Goal: Communication & Community: Participate in discussion

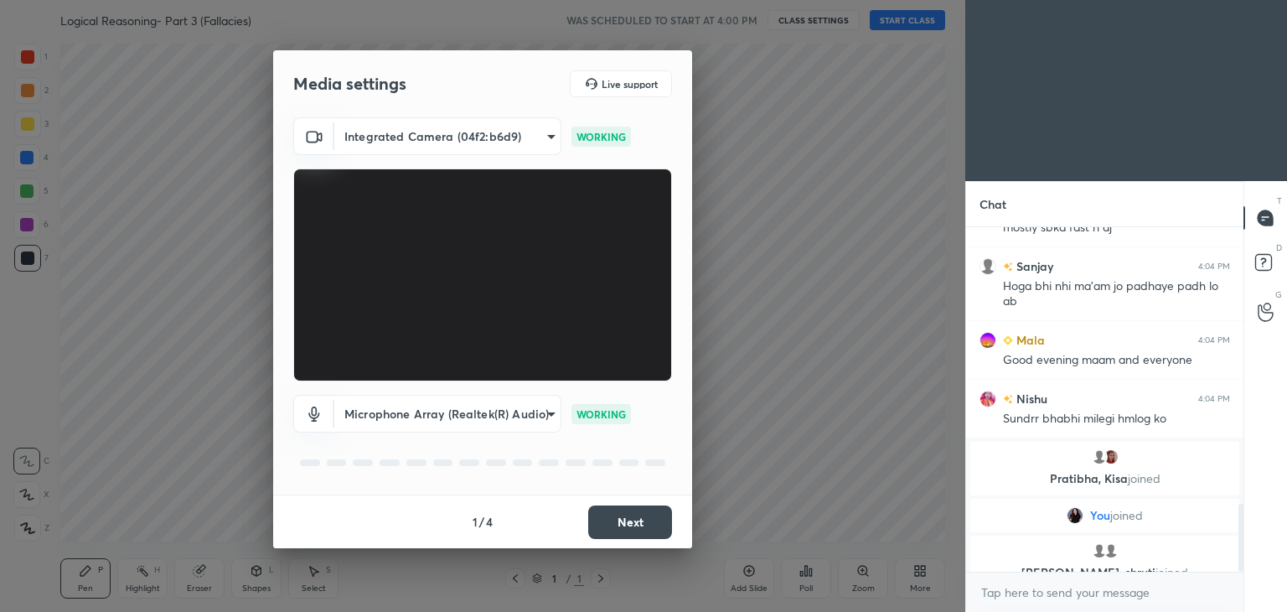
scroll to position [1410, 0]
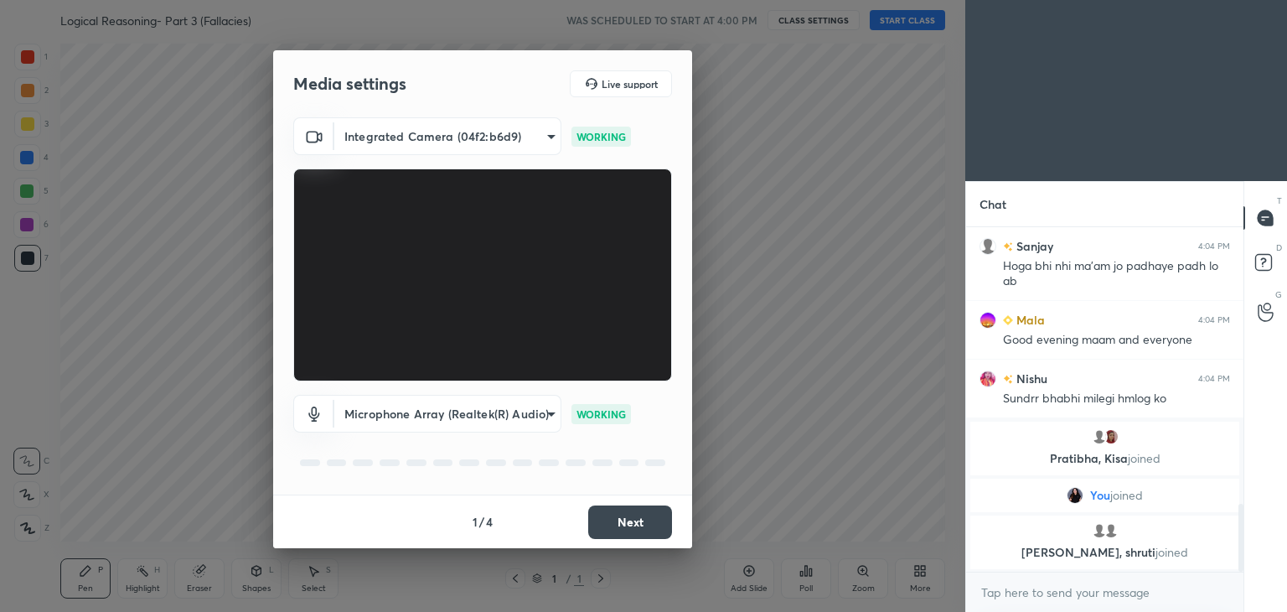
click at [444, 142] on body "1 2 3 4 5 6 7 C X Z C X Z E E Erase all H H Logical Reasoning- Part 3 (Fallacie…" at bounding box center [643, 306] width 1287 height 612
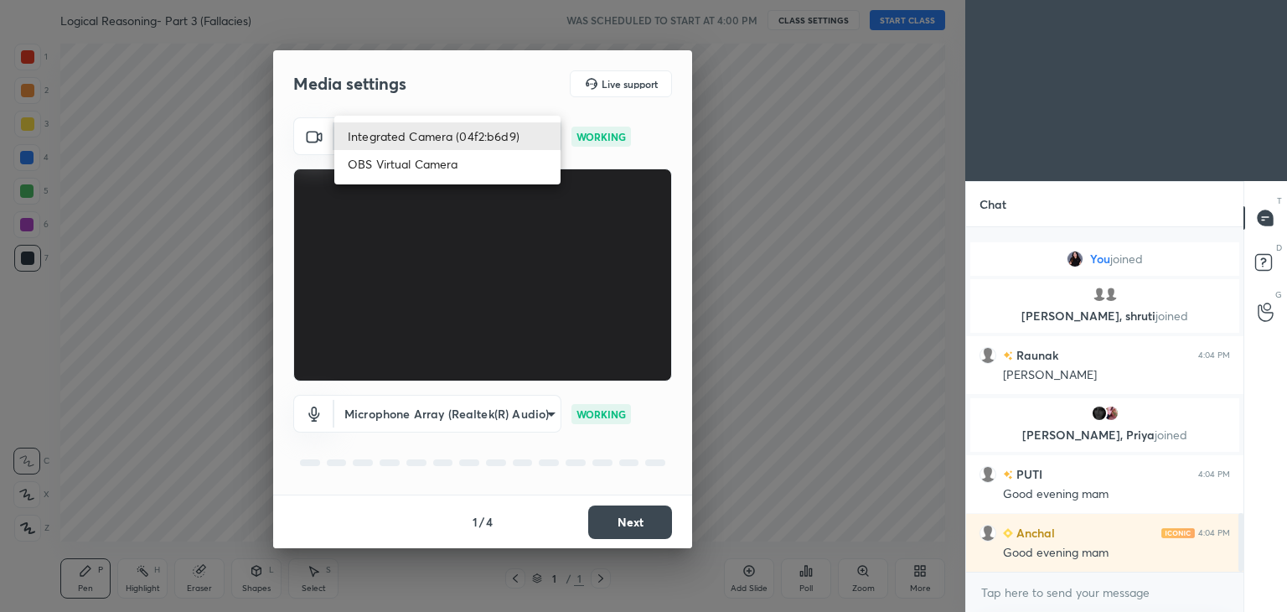
scroll to position [1673, 0]
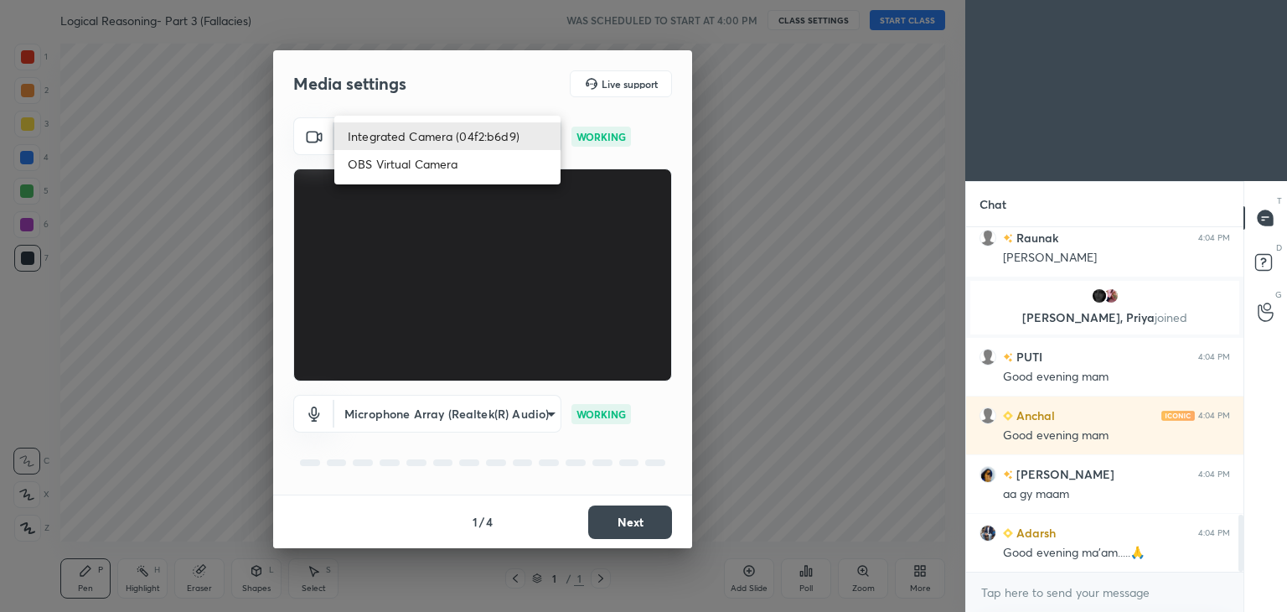
click at [505, 97] on div at bounding box center [643, 306] width 1287 height 612
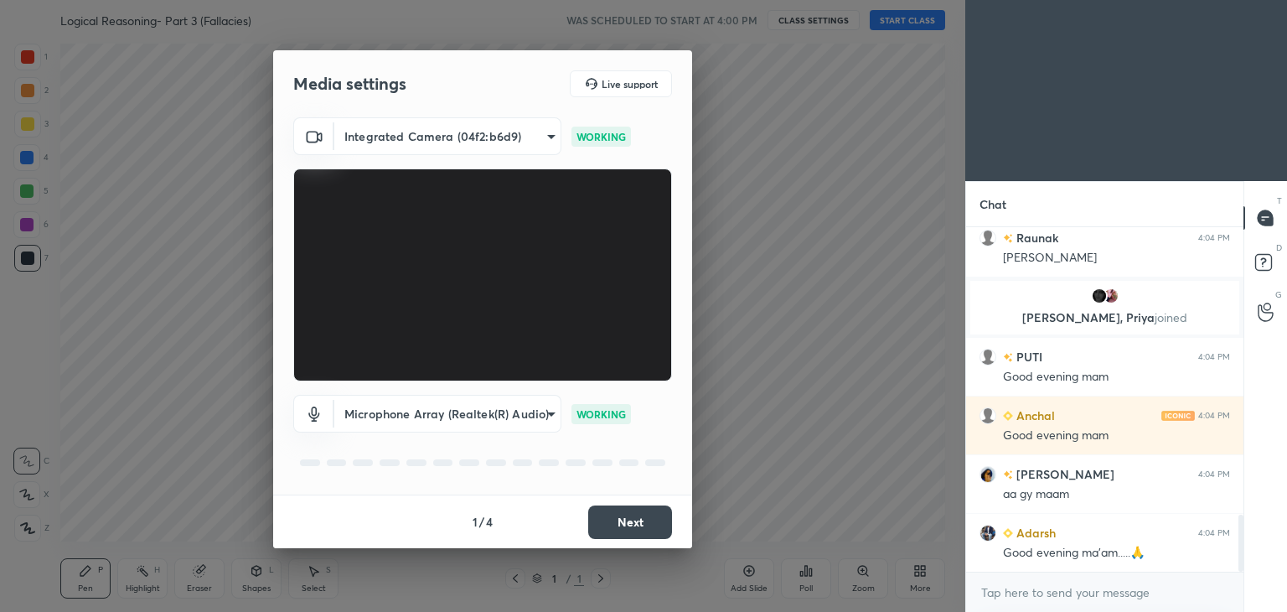
scroll to position [1790, 0]
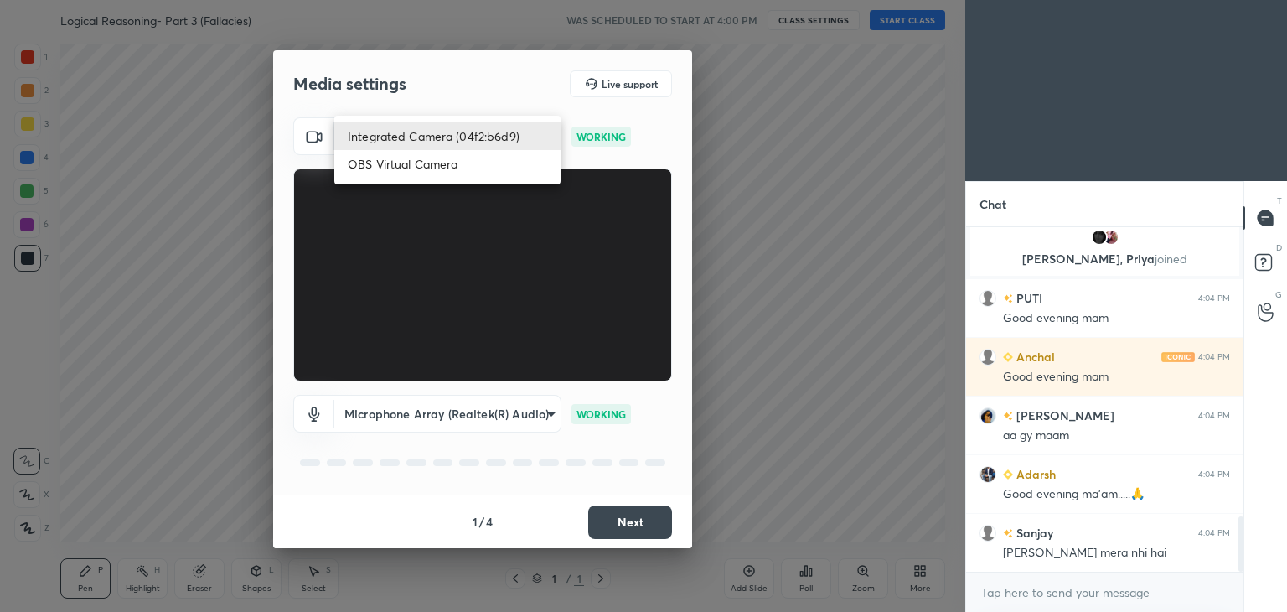
click at [507, 132] on body "1 2 3 4 5 6 7 C X Z C X Z E E Erase all H H Logical Reasoning- Part 3 (Fallacie…" at bounding box center [643, 306] width 1287 height 612
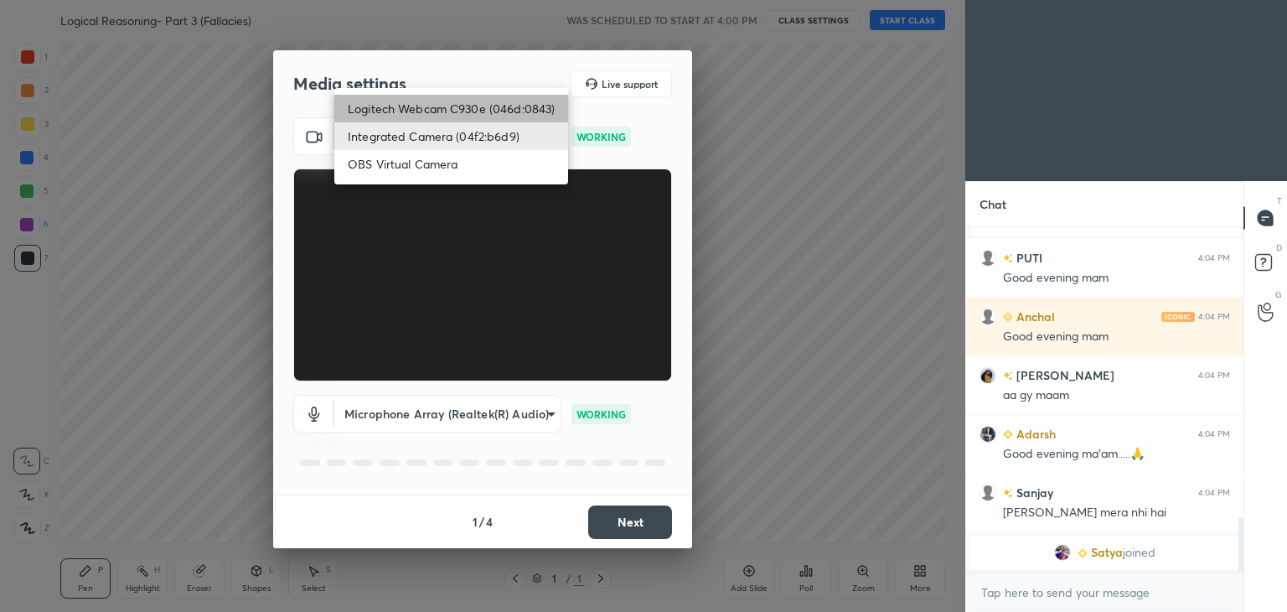
click at [504, 111] on li "Logitech Webcam C930e (046d:0843)" at bounding box center [451, 109] width 234 height 28
type input "7f20a41aae8fc057dba1ea0d904a276a7bd8b678f35d22b4c8dc0af70141af11"
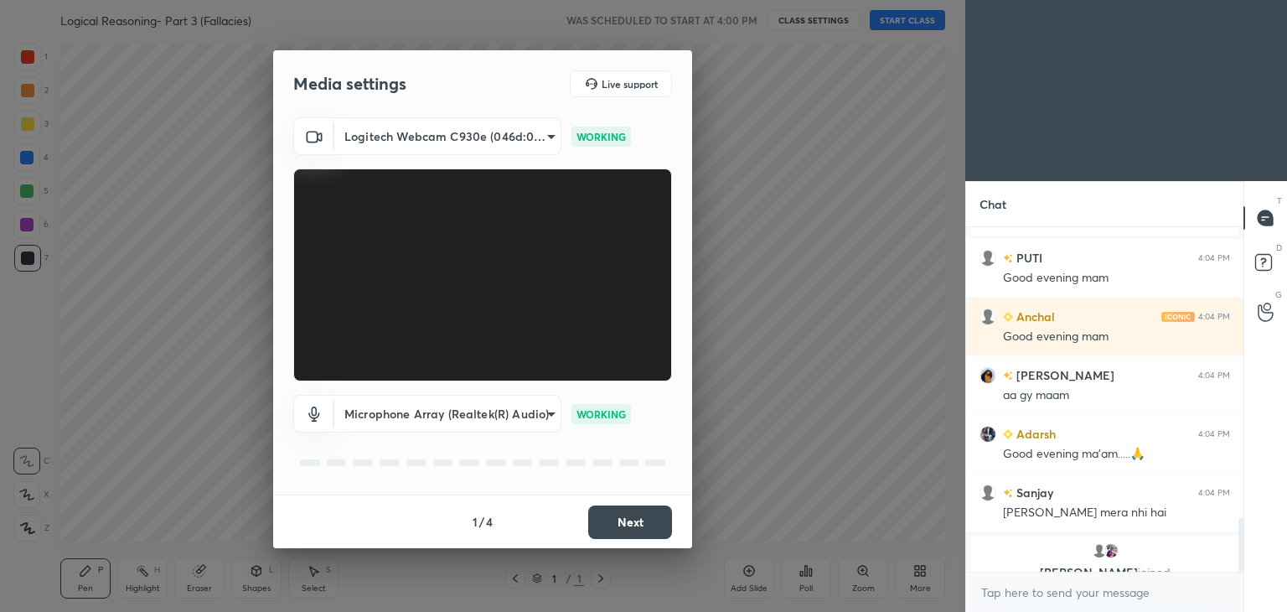
scroll to position [1851, 0]
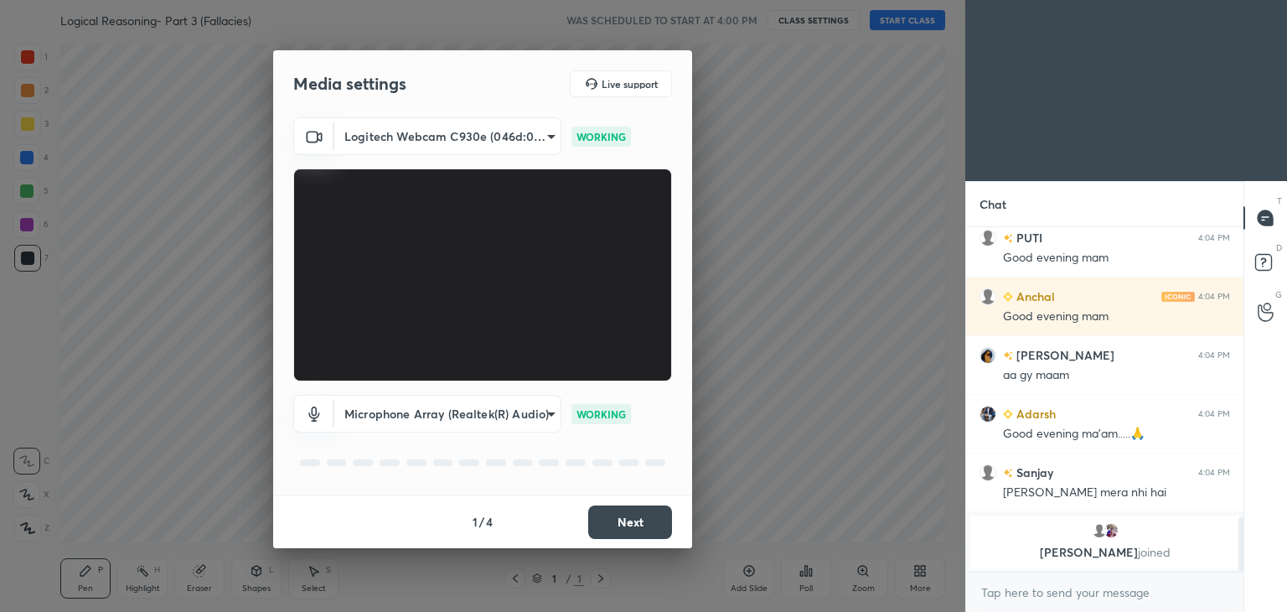
click at [610, 516] on button "Next" at bounding box center [630, 522] width 84 height 34
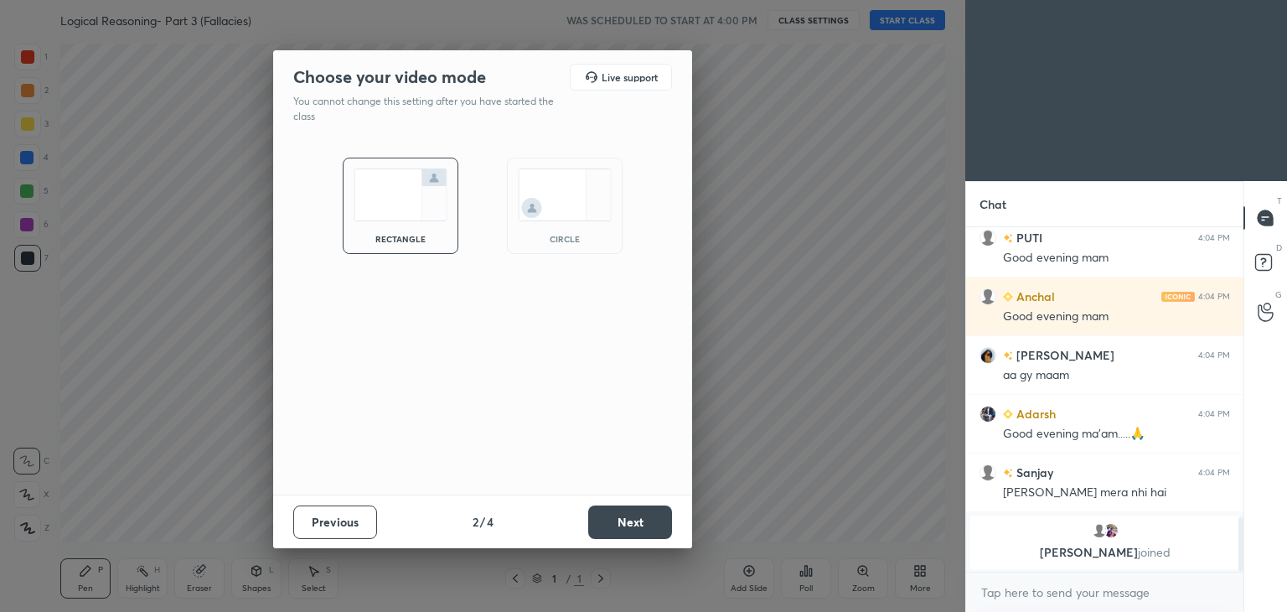
scroll to position [1815, 0]
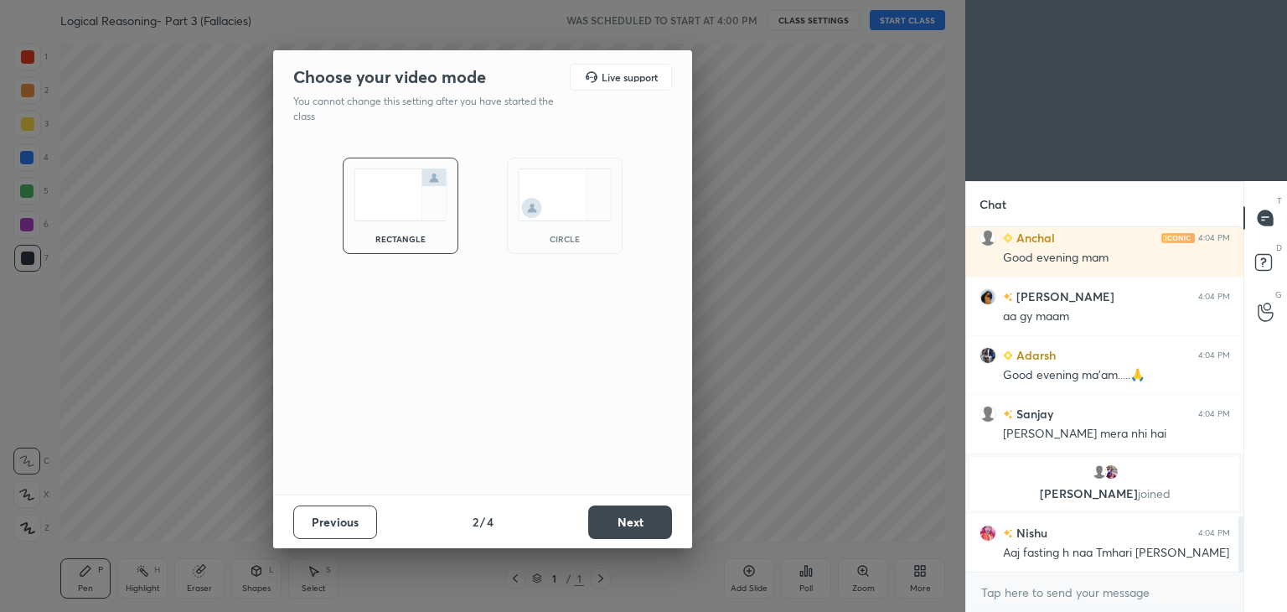
click at [560, 219] on img at bounding box center [565, 194] width 94 height 53
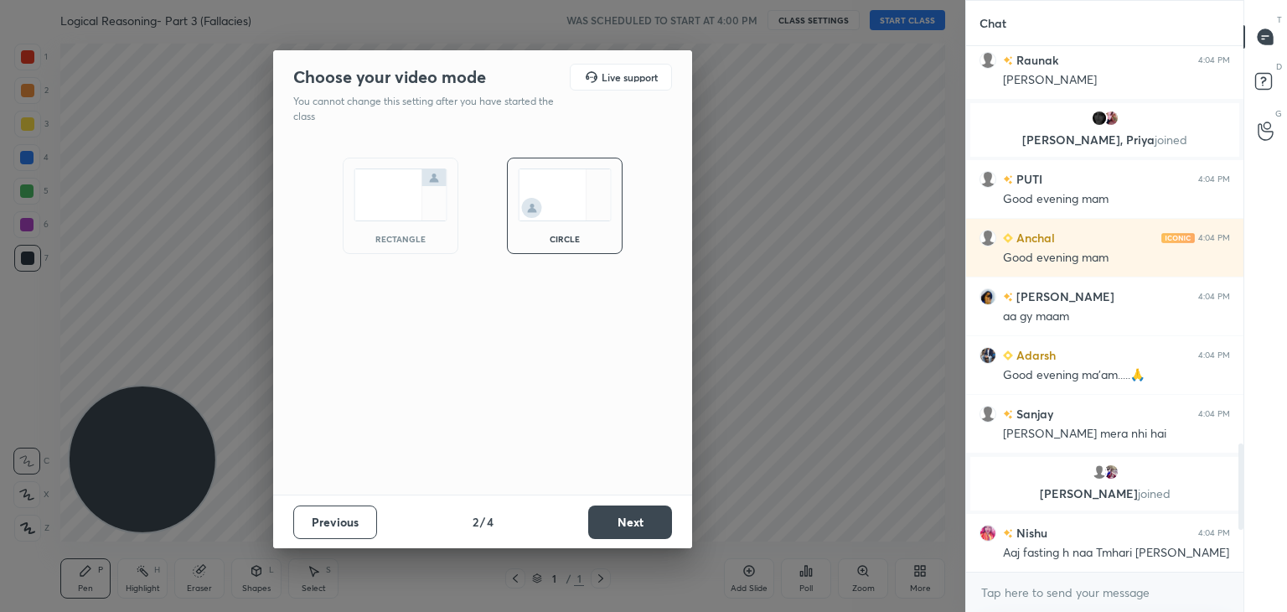
scroll to position [1693, 0]
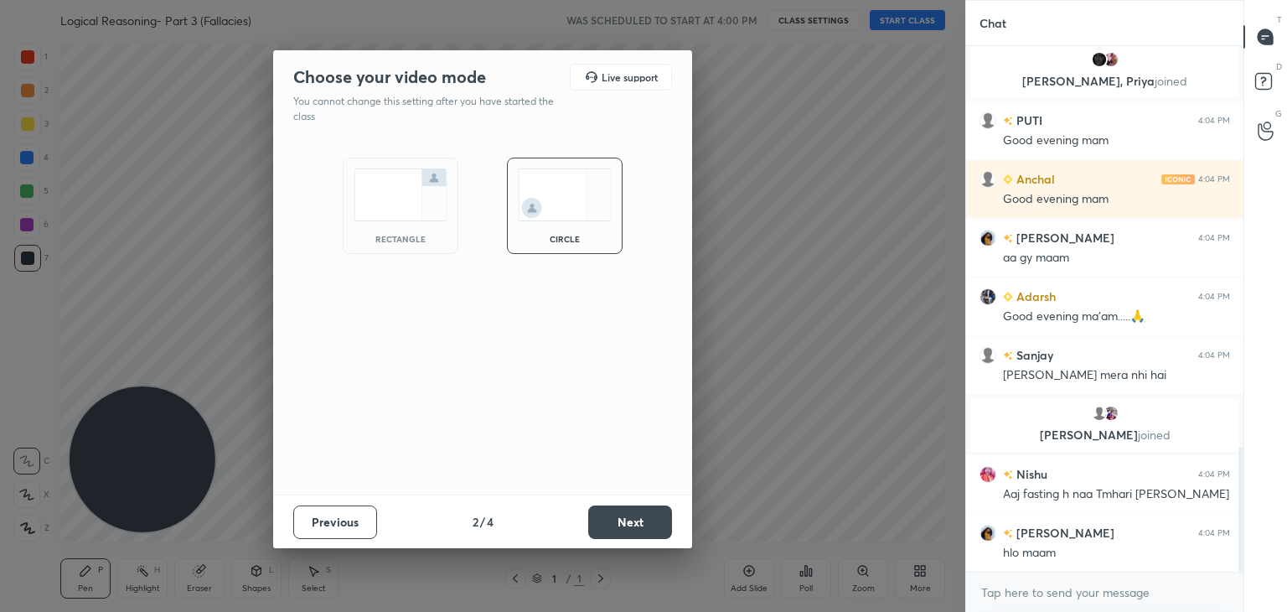
click at [607, 534] on button "Next" at bounding box center [630, 522] width 84 height 34
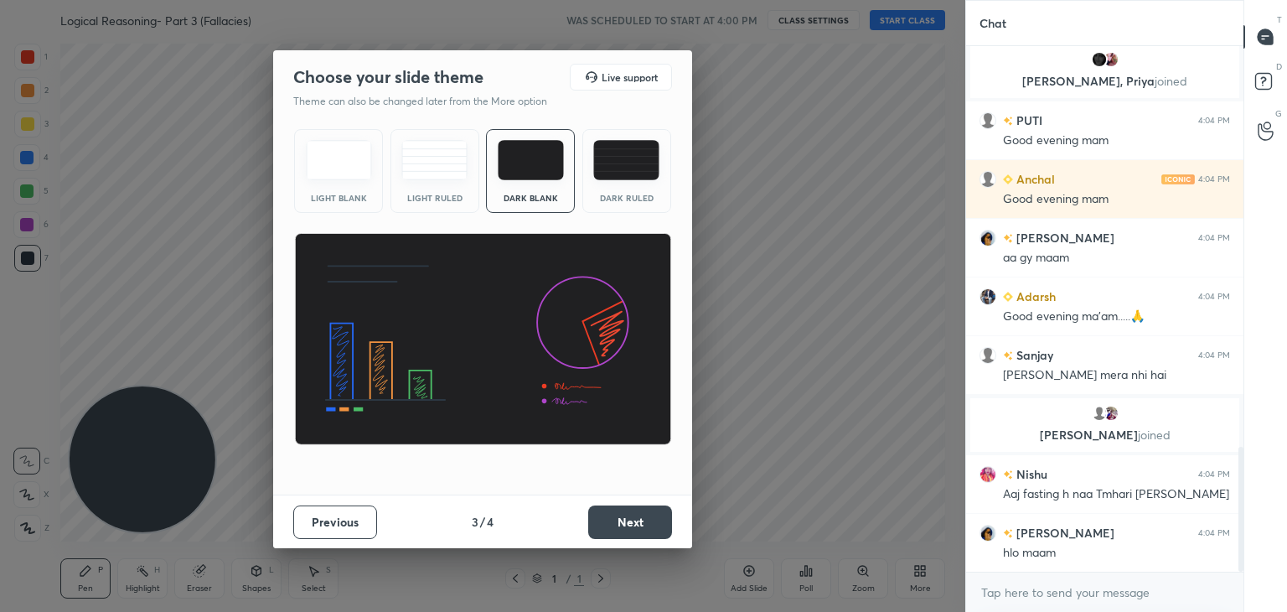
click at [625, 527] on button "Next" at bounding box center [630, 522] width 84 height 34
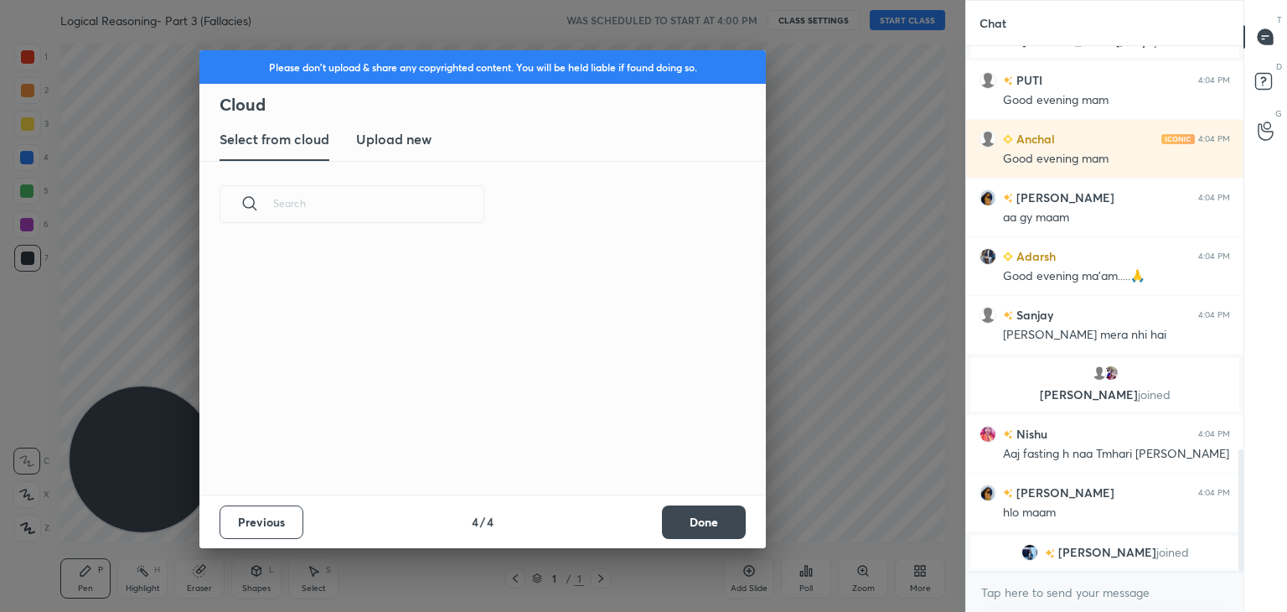
scroll to position [248, 538]
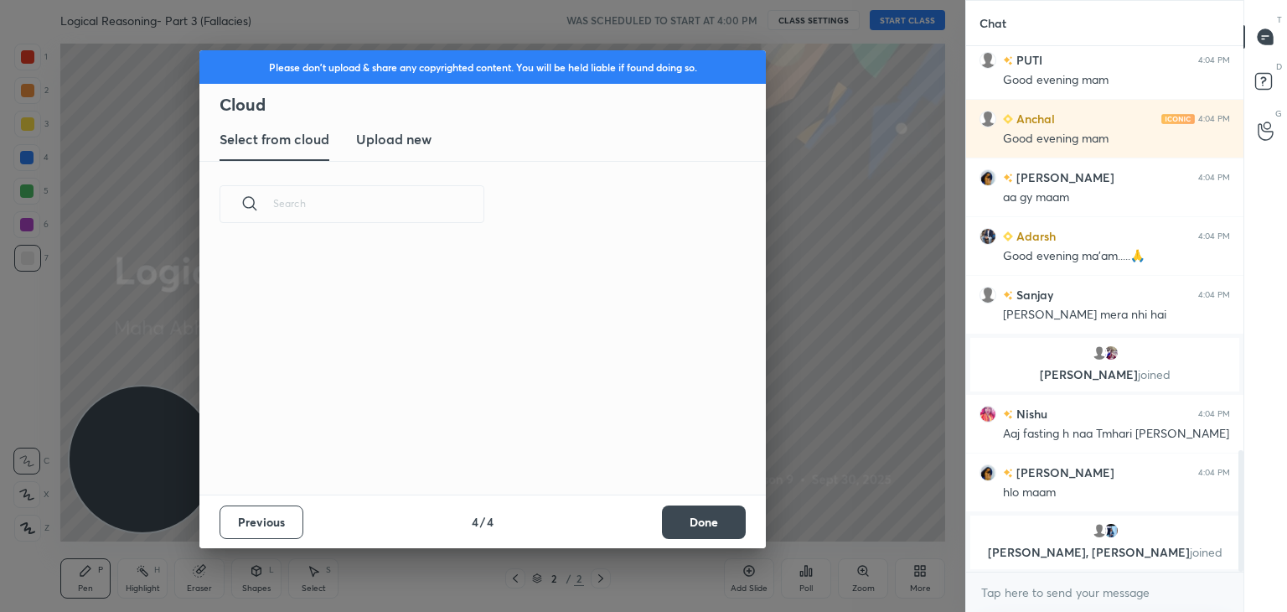
click at [674, 521] on button "Done" at bounding box center [704, 522] width 84 height 34
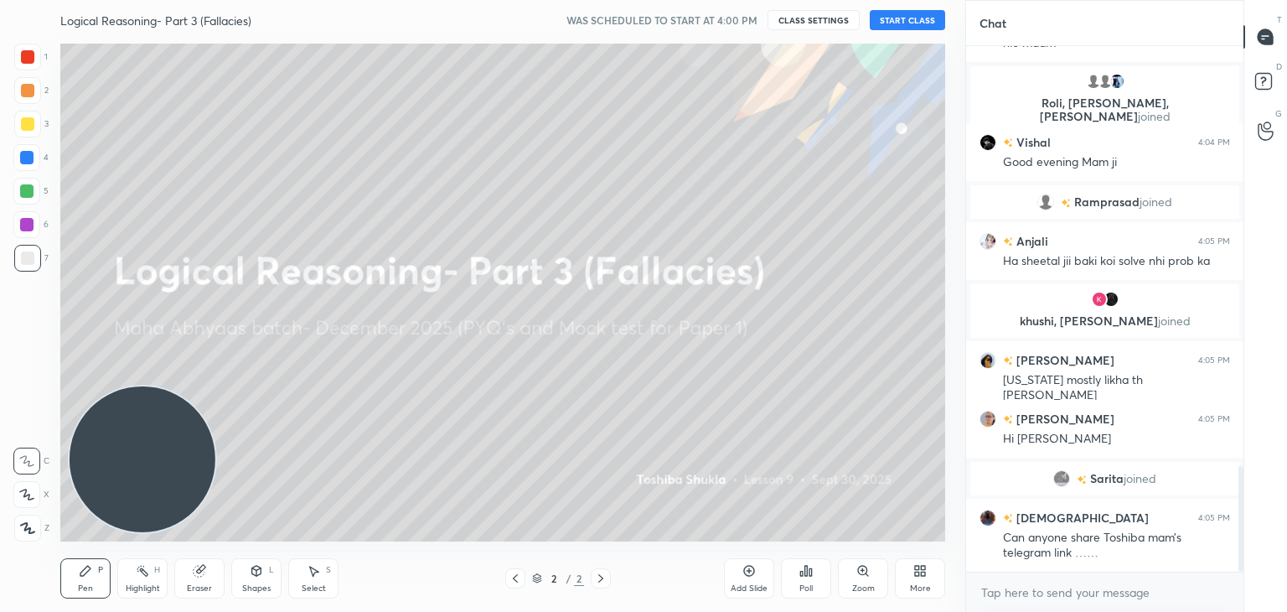
click at [891, 13] on button "START CLASS" at bounding box center [907, 20] width 75 height 20
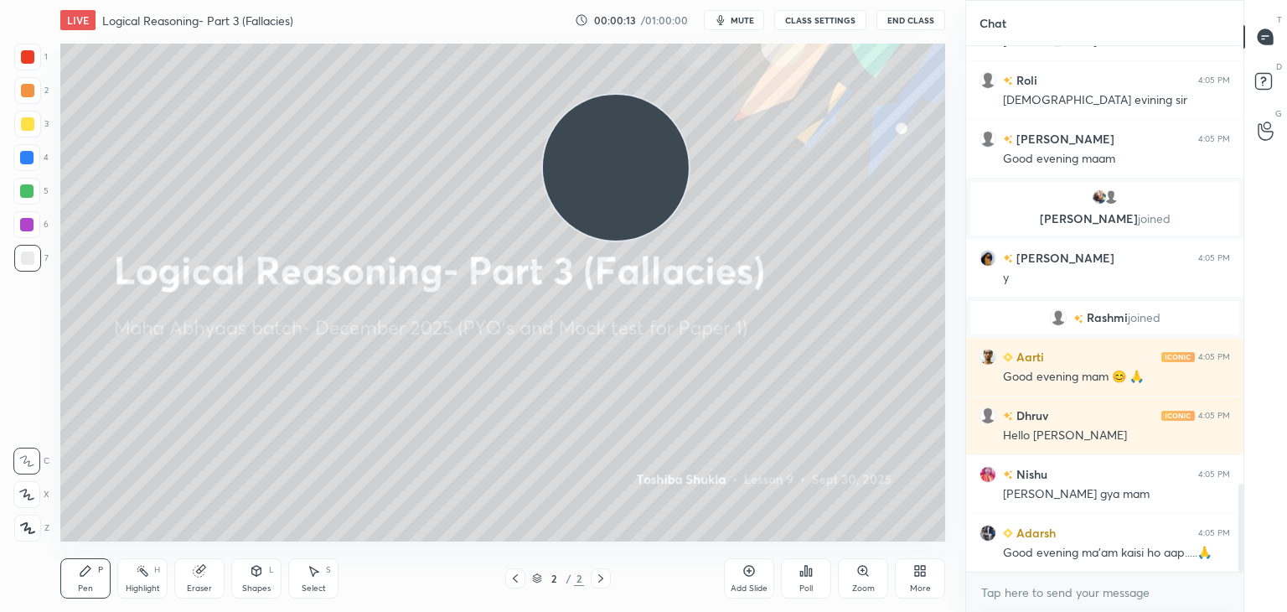
drag, startPoint x: 157, startPoint y: 483, endPoint x: 634, endPoint y: 189, distance: 559.9
click at [634, 189] on video at bounding box center [616, 168] width 146 height 146
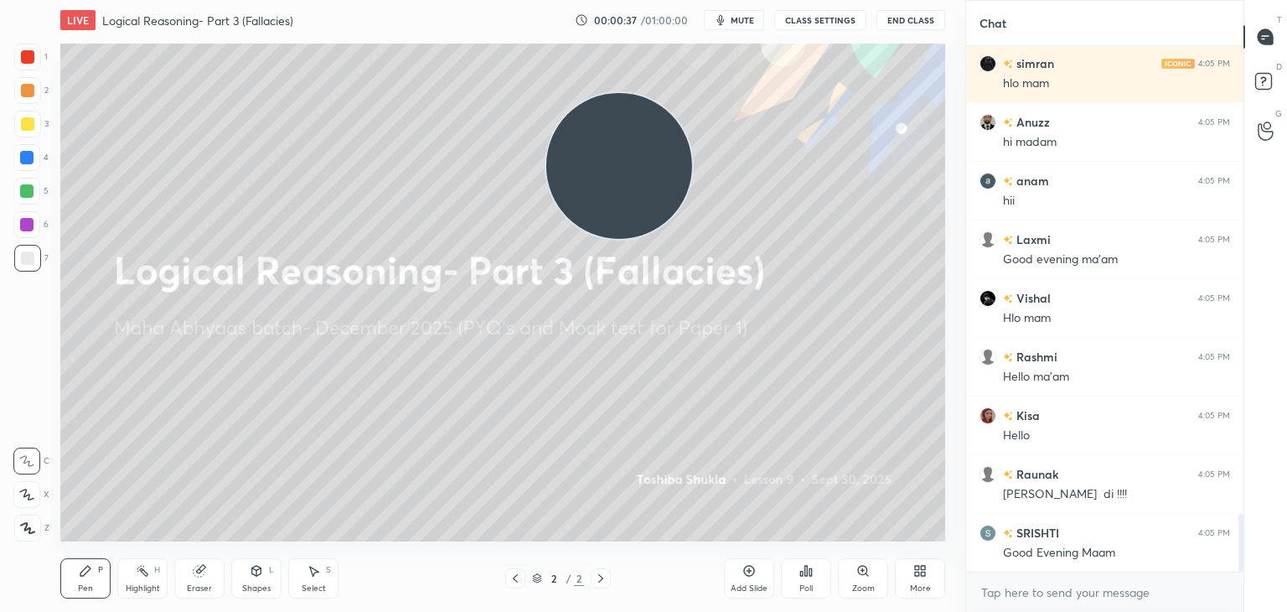
click at [919, 564] on icon at bounding box center [920, 570] width 13 height 13
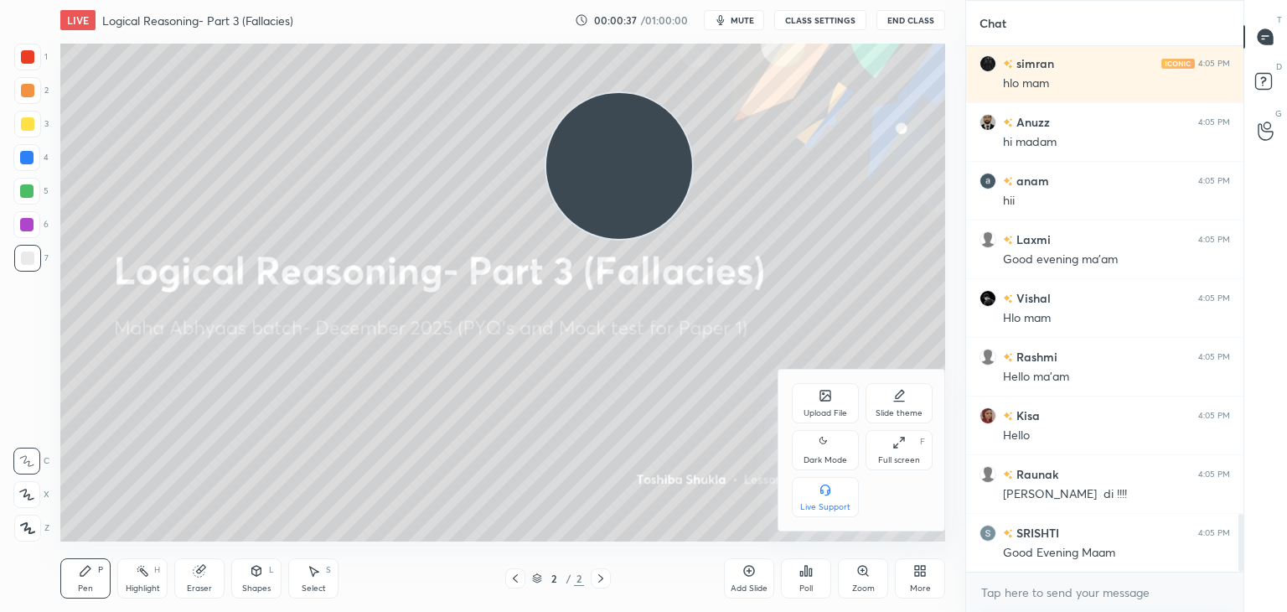
click at [919, 564] on div at bounding box center [643, 306] width 1287 height 612
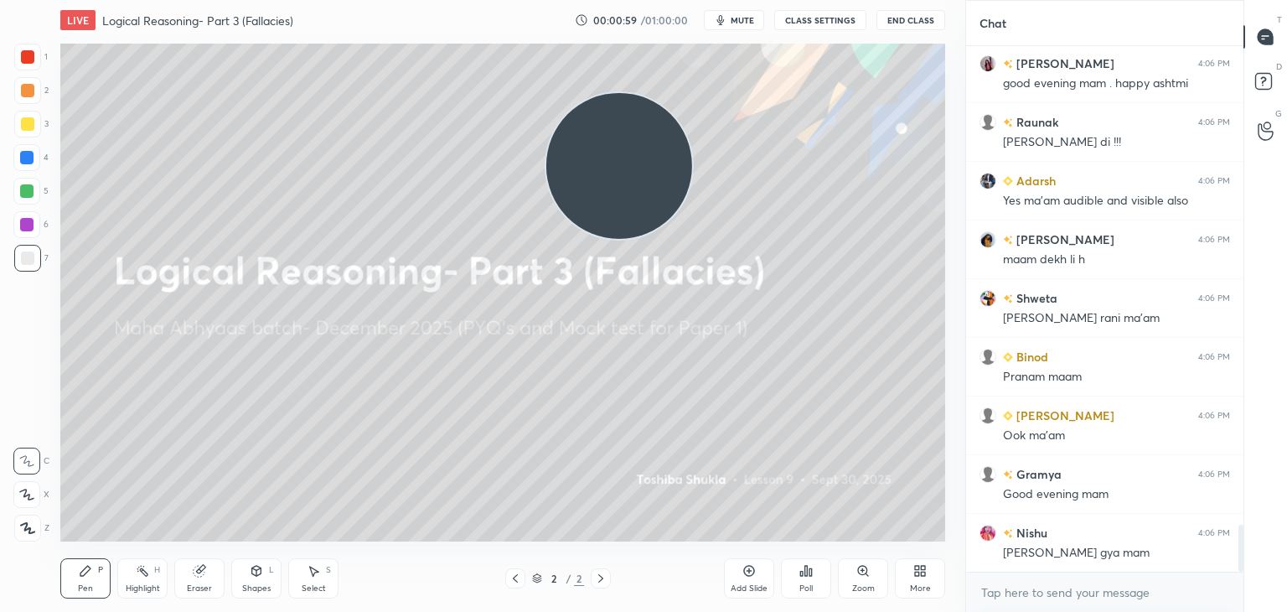
click at [928, 563] on div "More" at bounding box center [920, 578] width 50 height 40
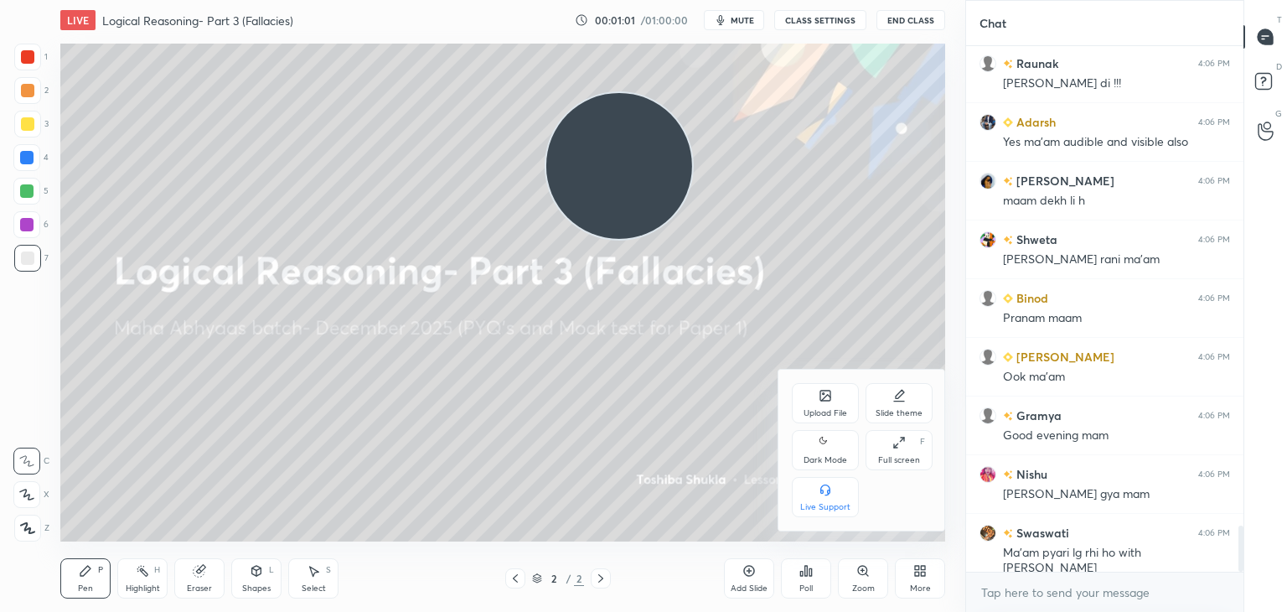
click at [841, 402] on div "Upload File" at bounding box center [825, 403] width 67 height 40
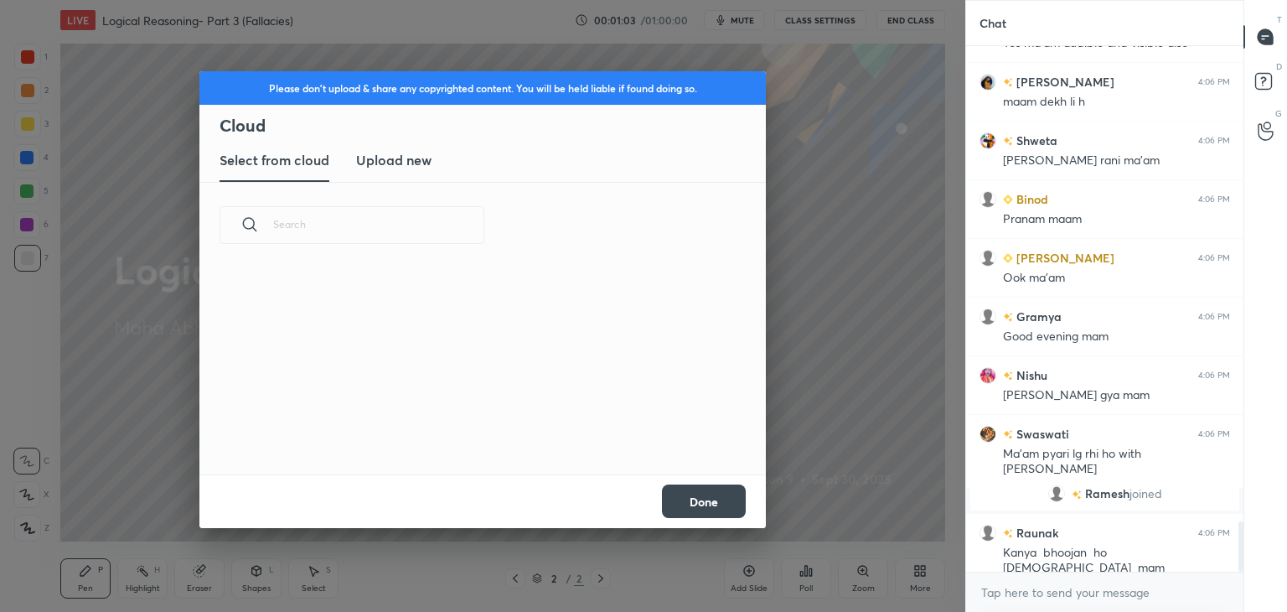
click at [417, 155] on h3 "Upload new" at bounding box center [393, 160] width 75 height 20
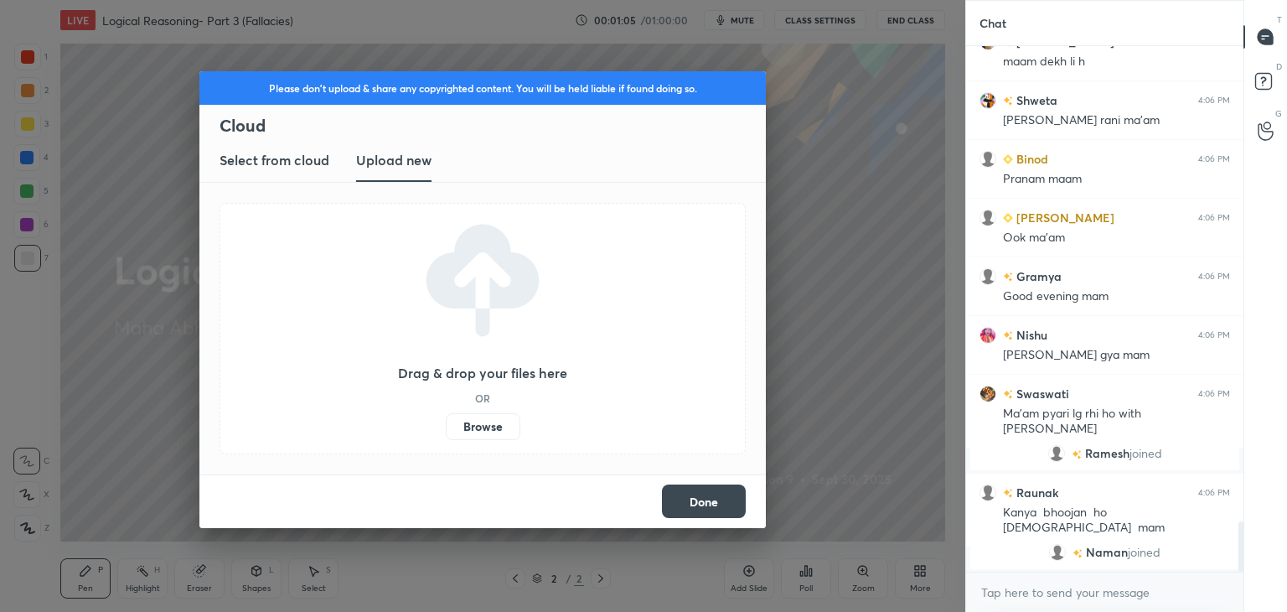
click at [475, 426] on label "Browse" at bounding box center [483, 426] width 75 height 27
click at [446, 426] on input "Browse" at bounding box center [446, 426] width 0 height 27
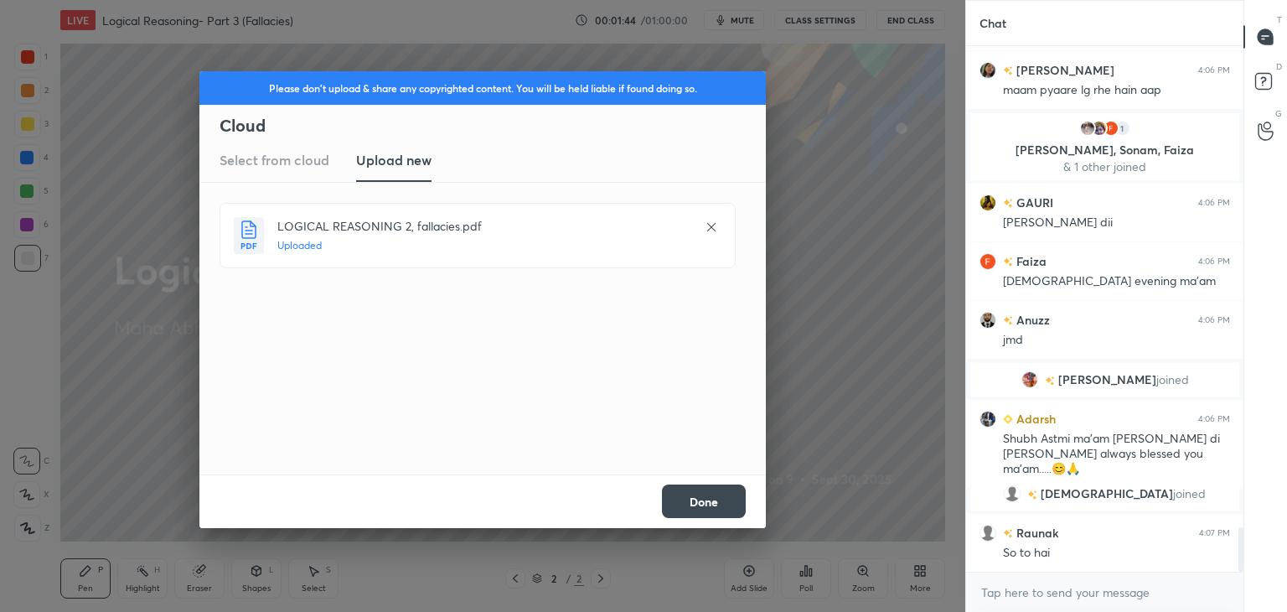
click at [704, 508] on button "Done" at bounding box center [704, 501] width 84 height 34
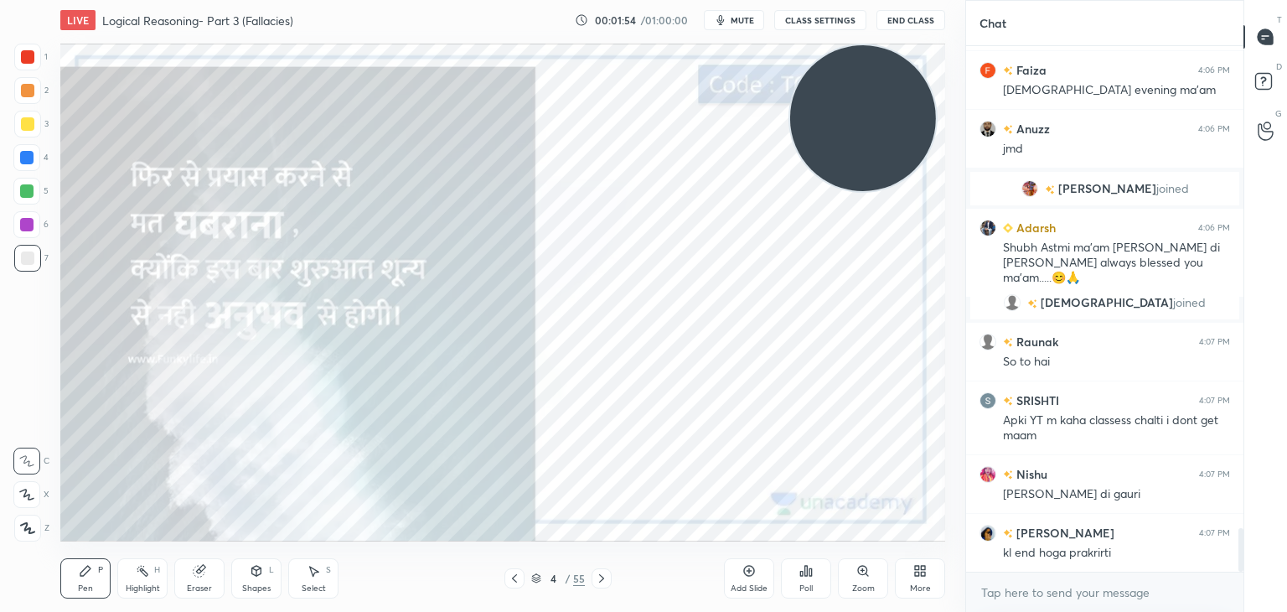
drag, startPoint x: 610, startPoint y: 172, endPoint x: 854, endPoint y: 91, distance: 256.8
click at [854, 91] on video at bounding box center [863, 118] width 146 height 146
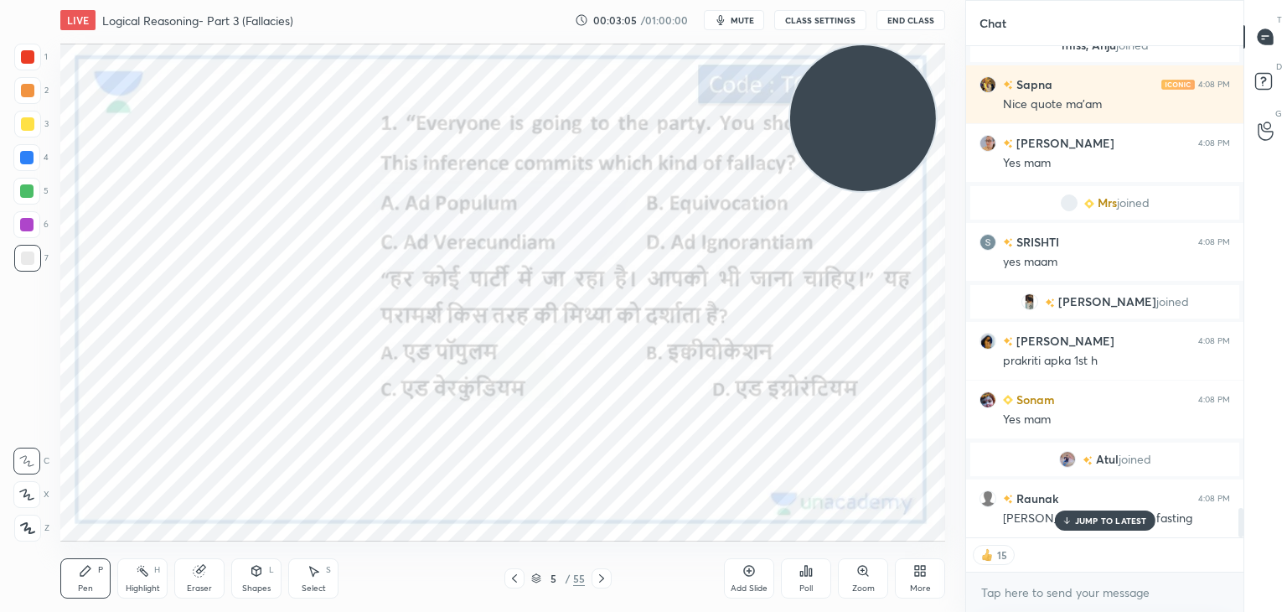
scroll to position [7707, 0]
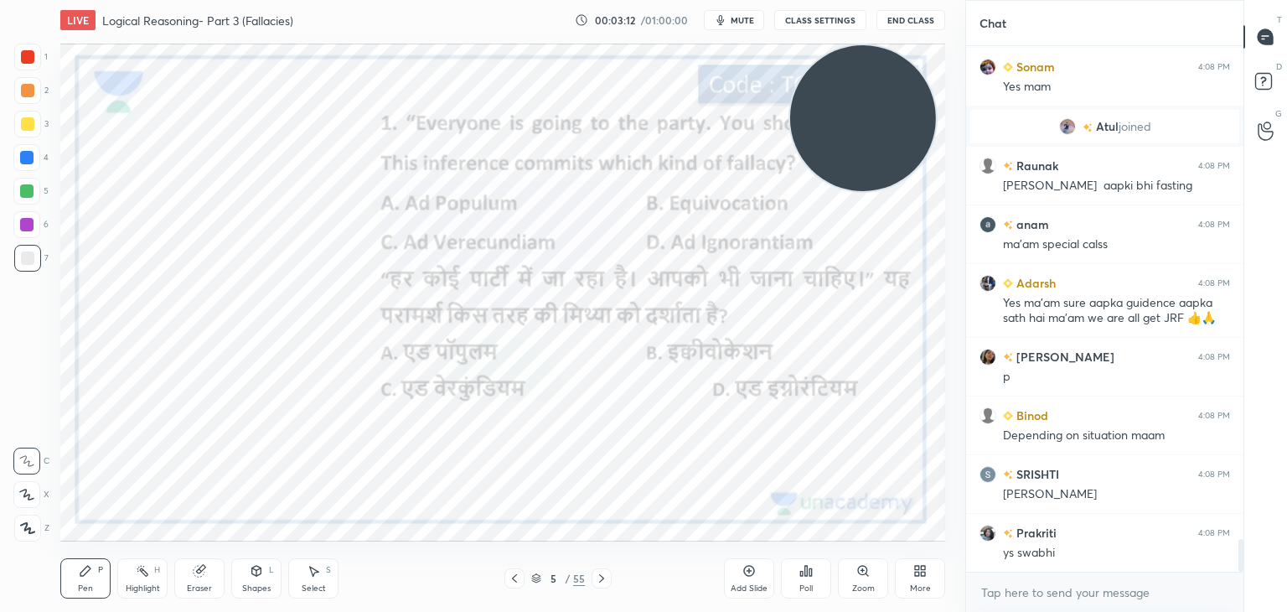
click at [808, 577] on icon at bounding box center [806, 570] width 13 height 13
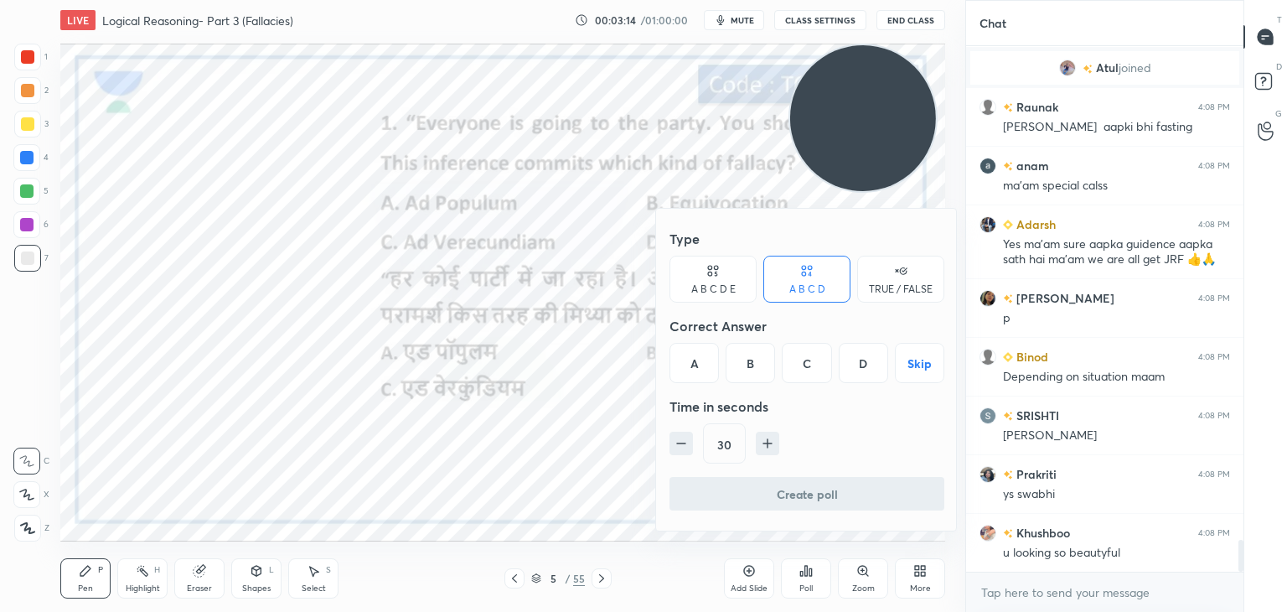
click at [703, 368] on div "A" at bounding box center [694, 363] width 49 height 40
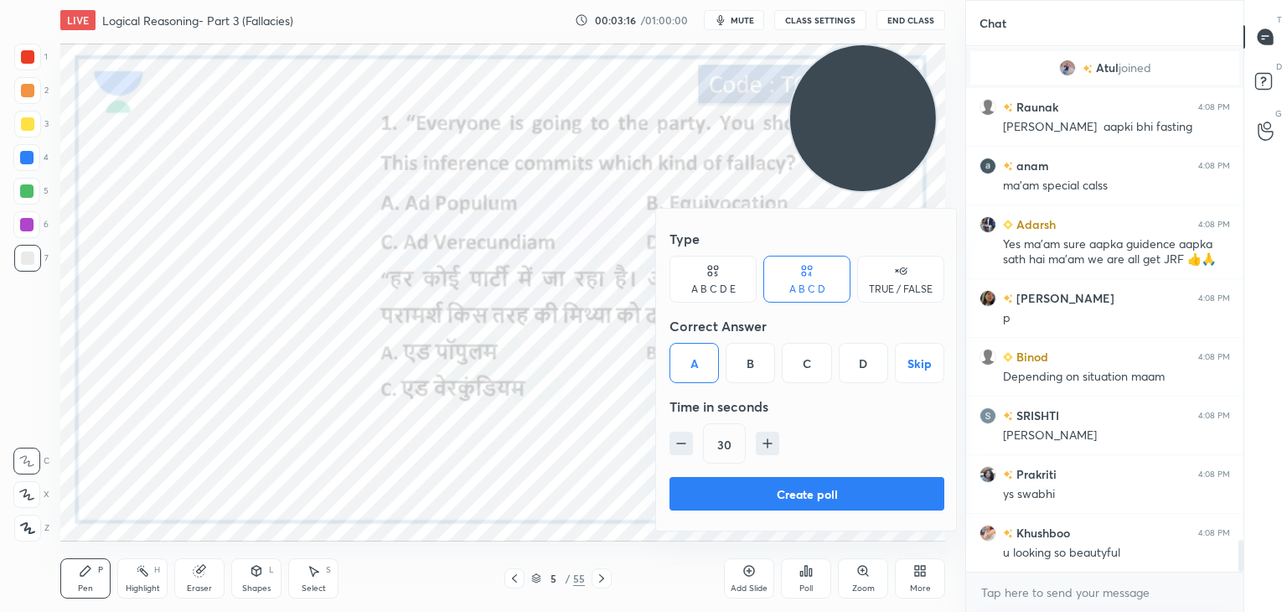
click at [707, 479] on button "Create poll" at bounding box center [807, 494] width 275 height 34
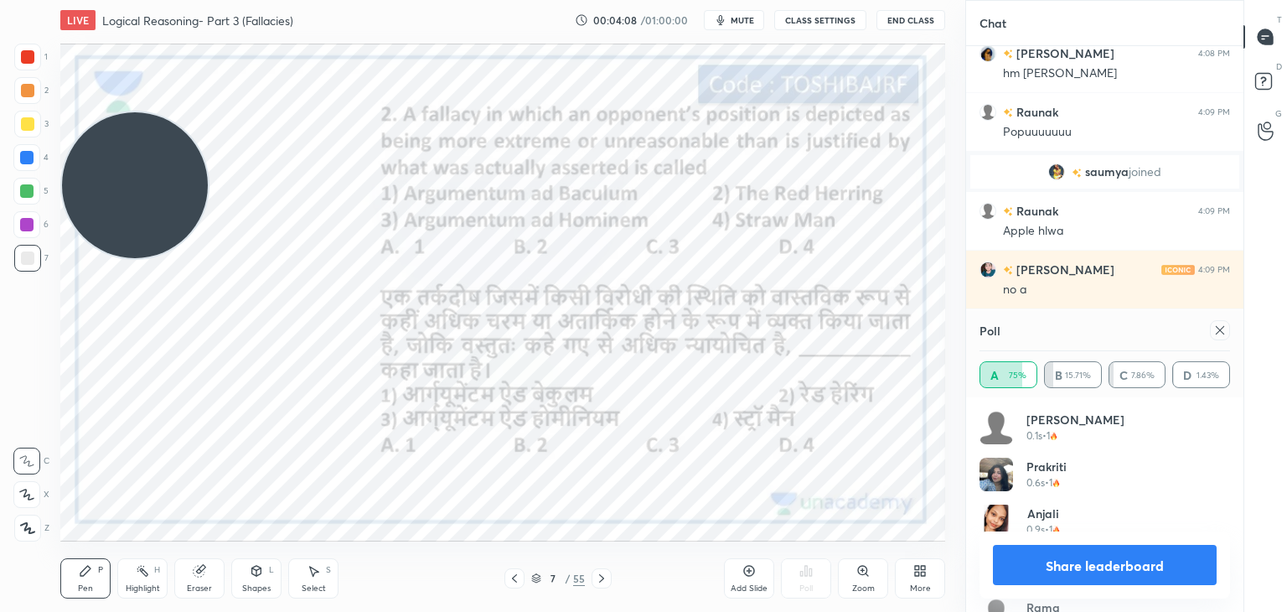
drag, startPoint x: 852, startPoint y: 138, endPoint x: 10, endPoint y: 204, distance: 844.0
click at [10, 204] on div "1 2 3 4 5 6 7 C X Z C X Z E E Erase all H H LIVE Logical Reasoning- Part 3 (Fal…" at bounding box center [476, 306] width 952 height 612
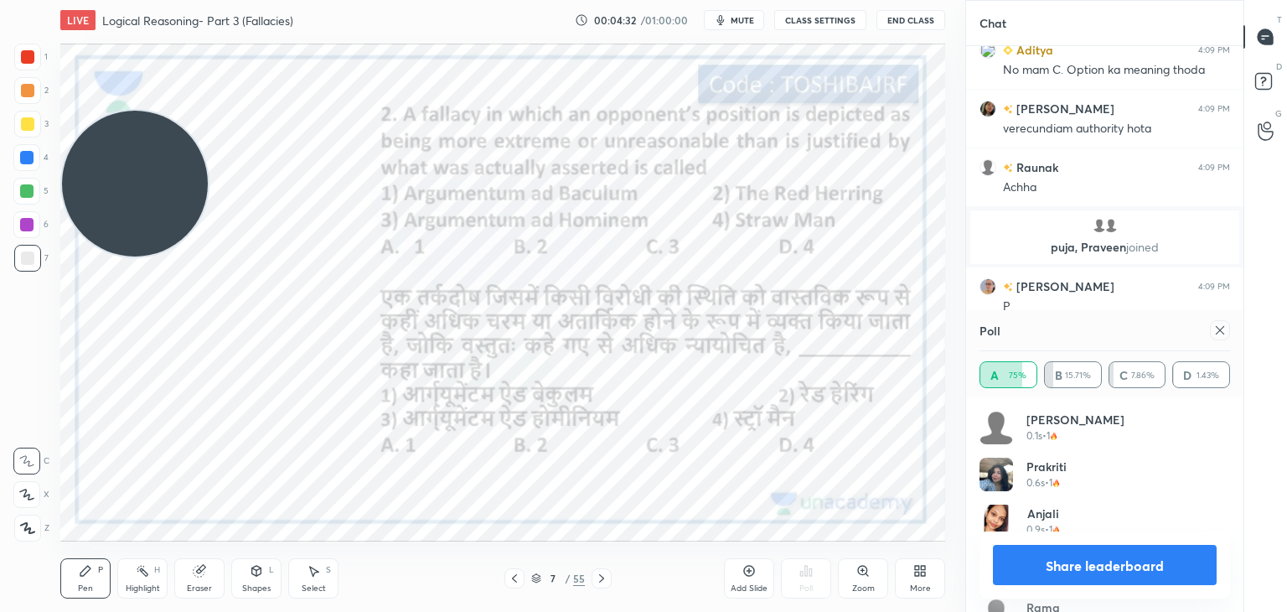
scroll to position [9082, 0]
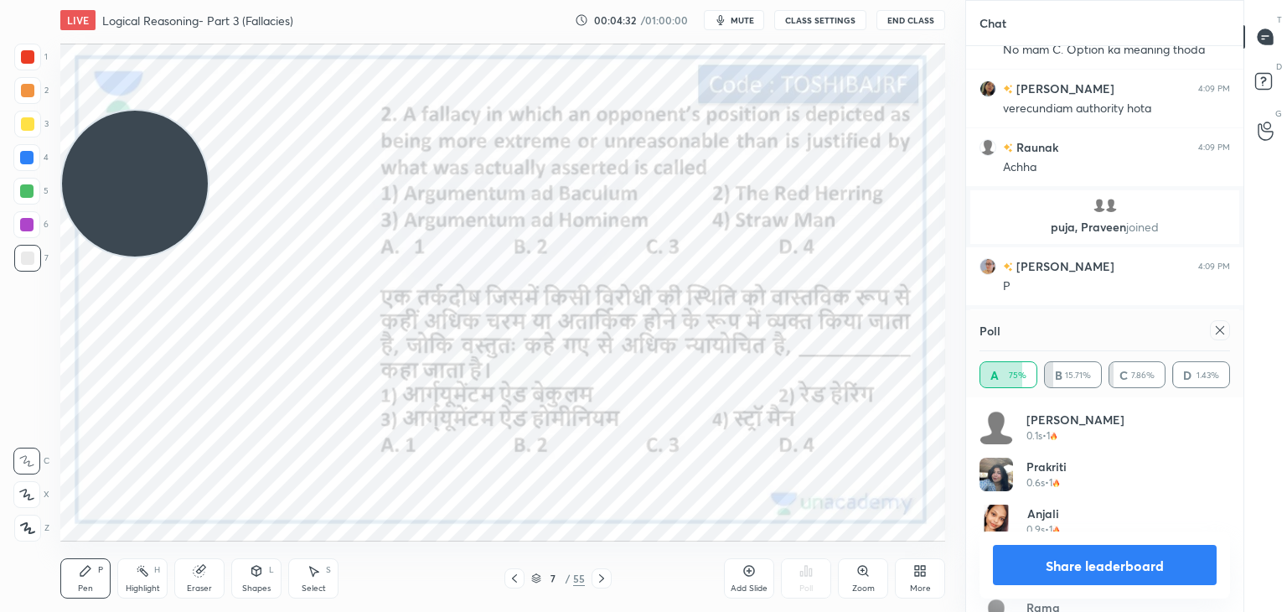
click at [1223, 329] on icon at bounding box center [1220, 330] width 13 height 13
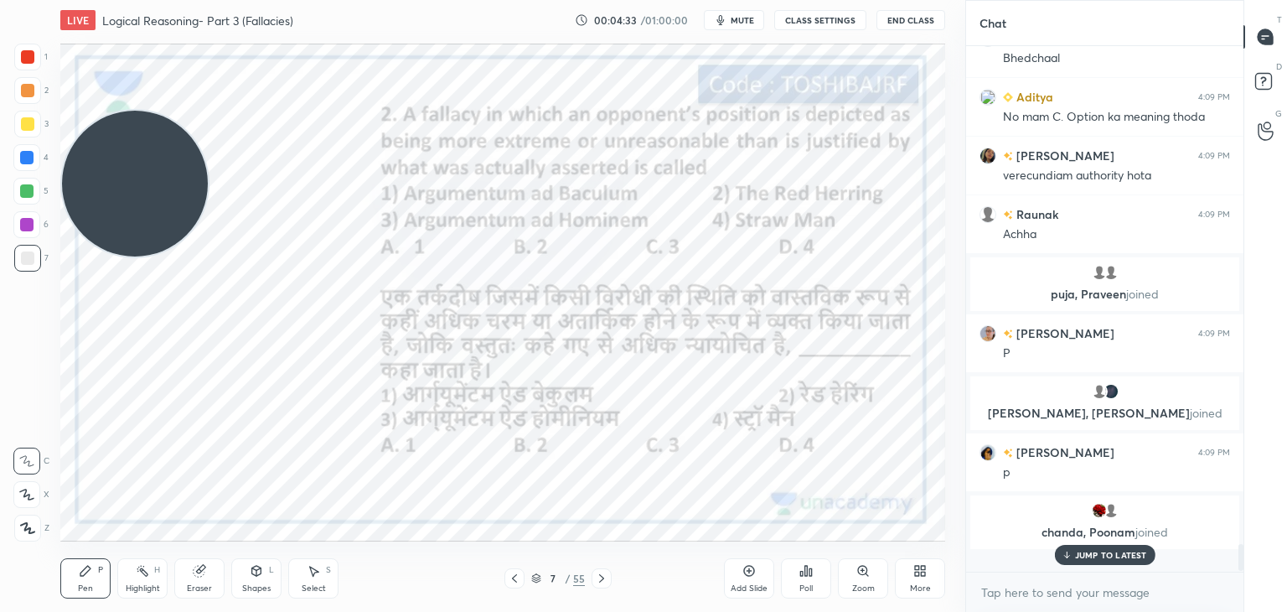
scroll to position [382, 272]
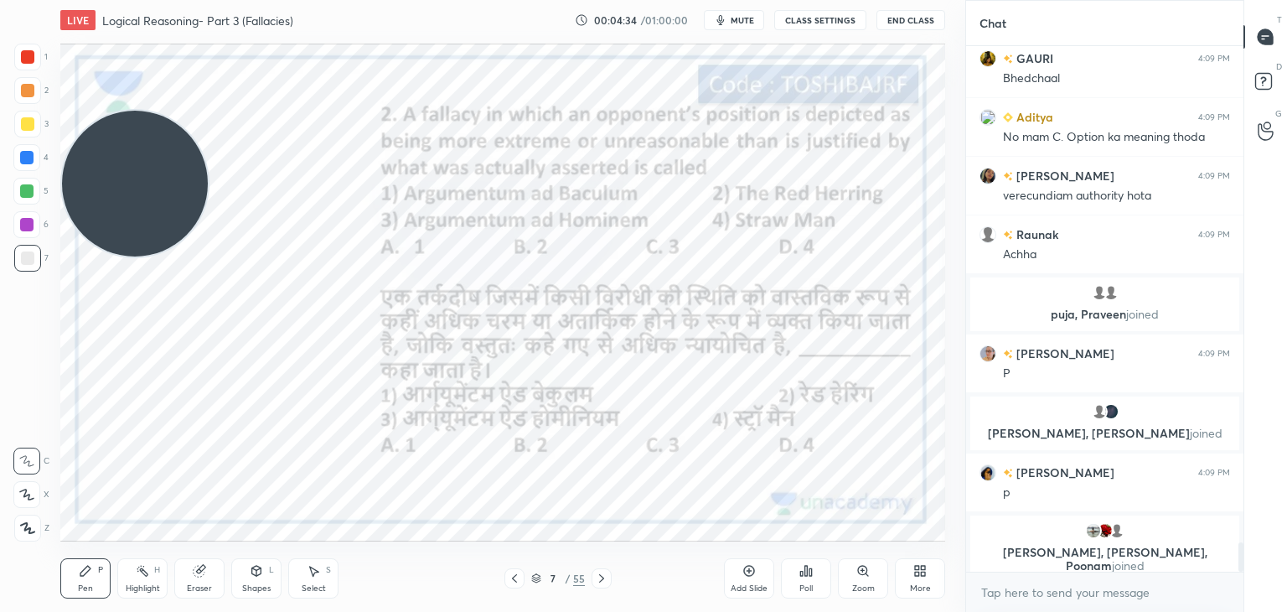
click at [808, 568] on icon at bounding box center [806, 570] width 13 height 13
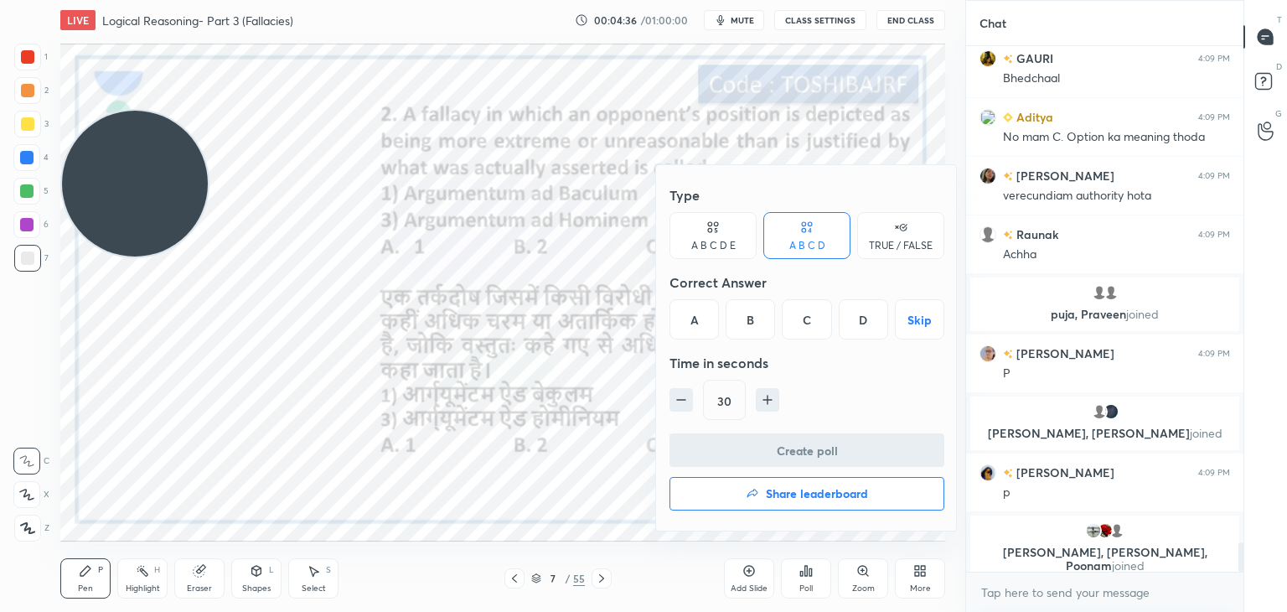
scroll to position [8973, 0]
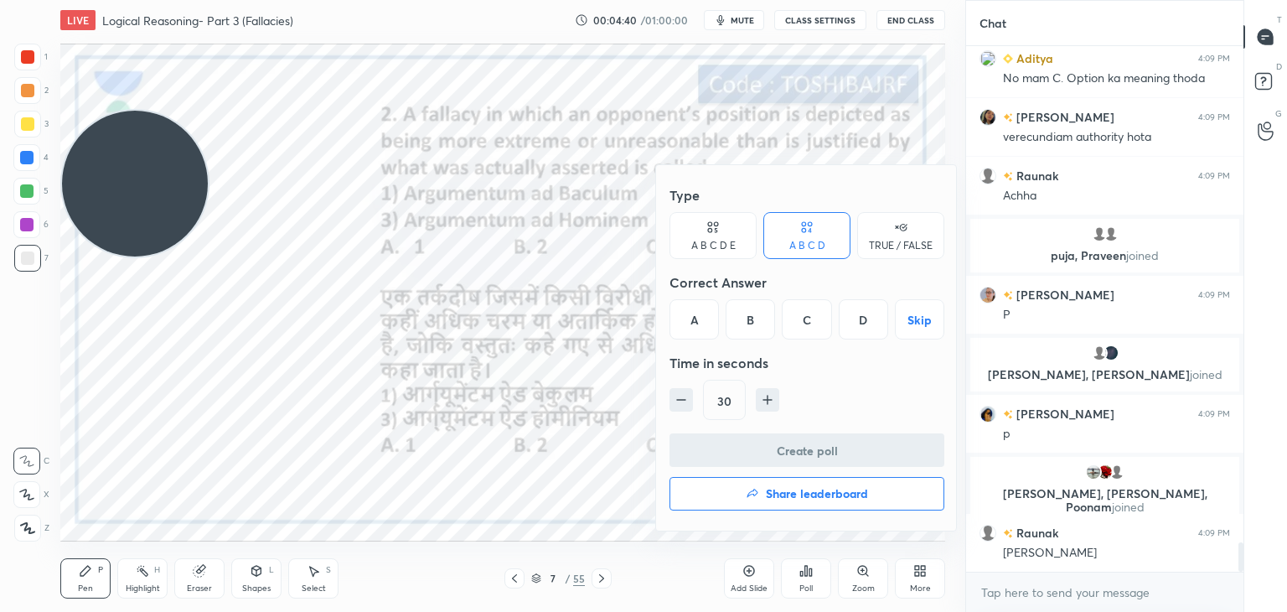
click at [652, 293] on div at bounding box center [643, 306] width 1287 height 612
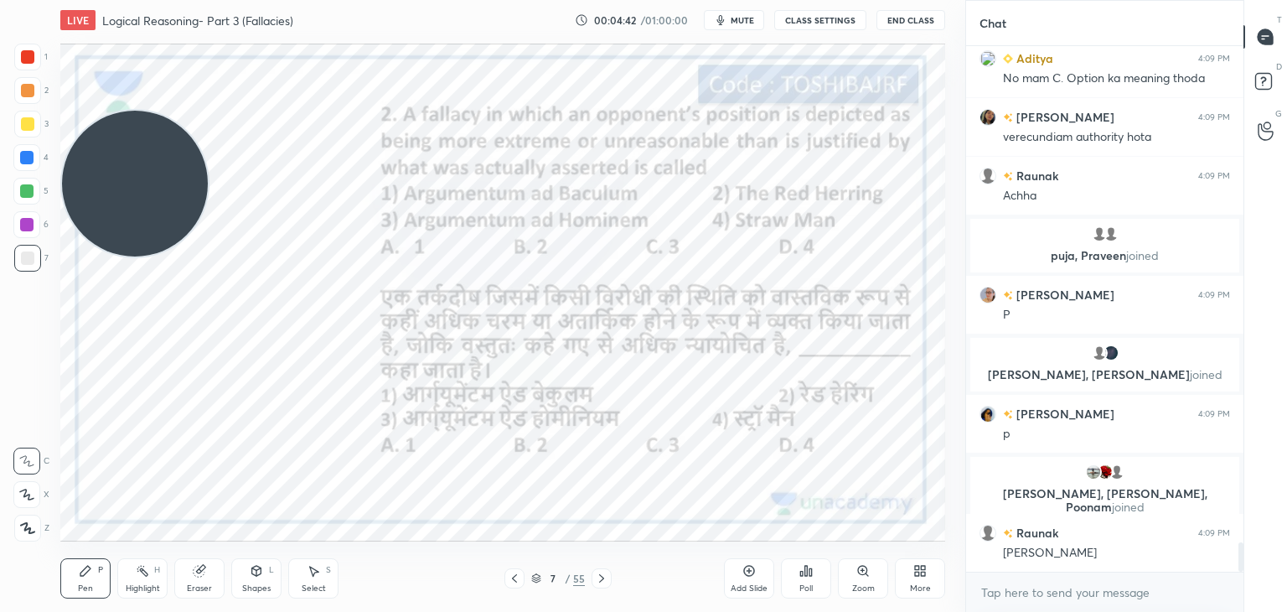
click at [800, 578] on div "Poll" at bounding box center [806, 578] width 50 height 40
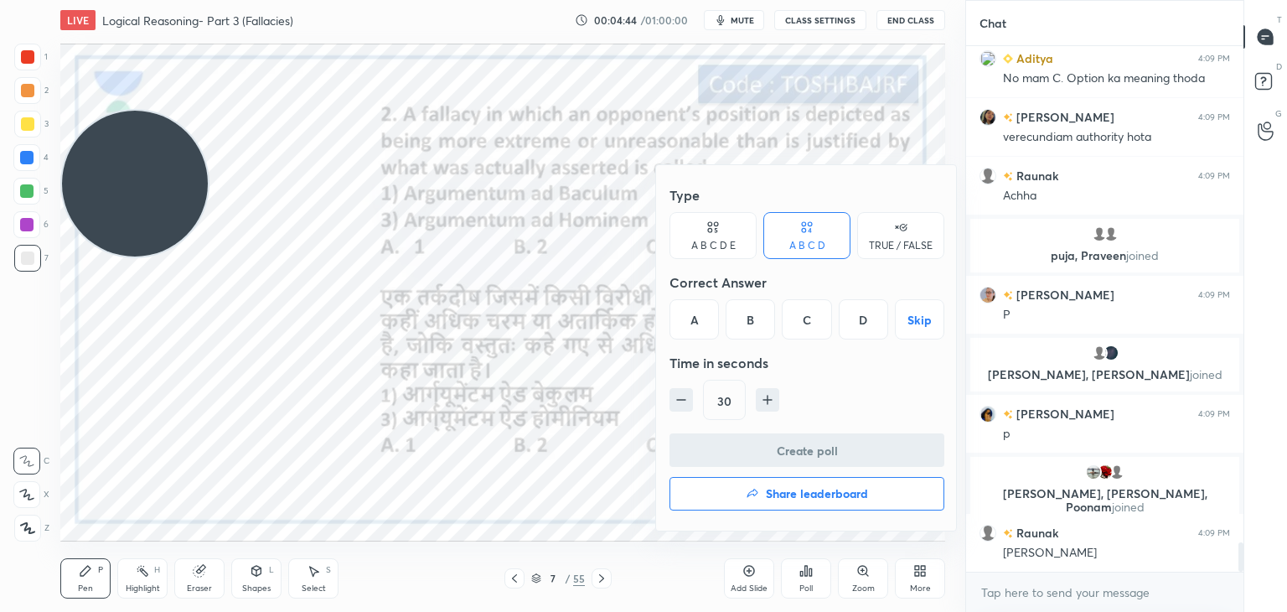
click at [858, 321] on div "D" at bounding box center [863, 319] width 49 height 40
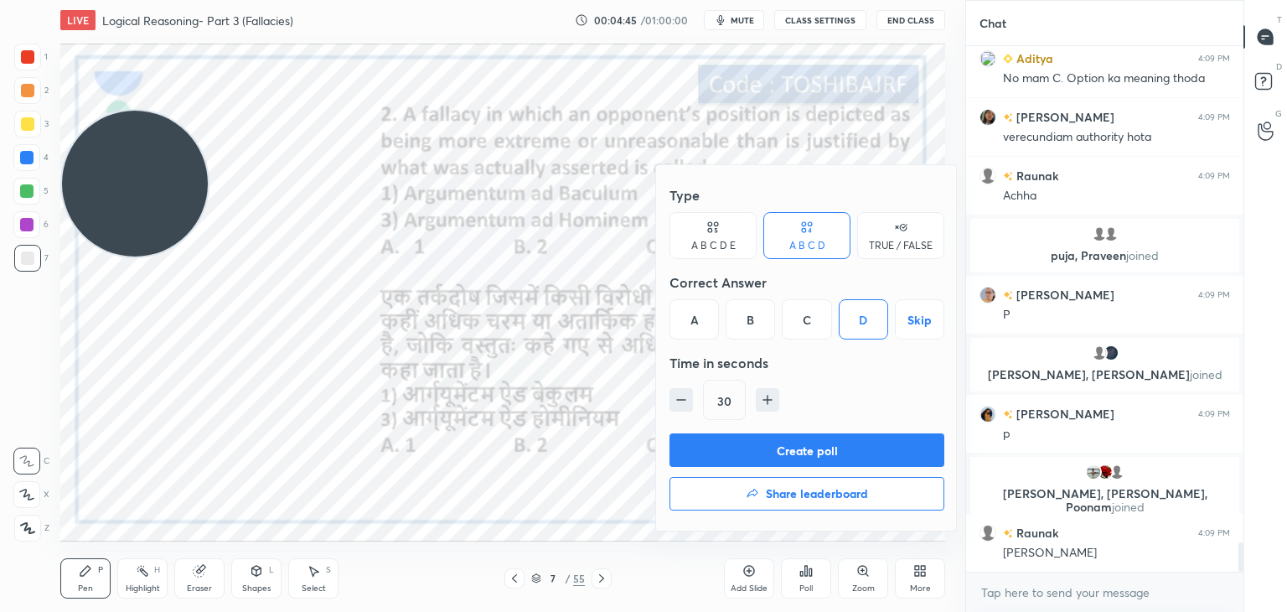
scroll to position [9013, 0]
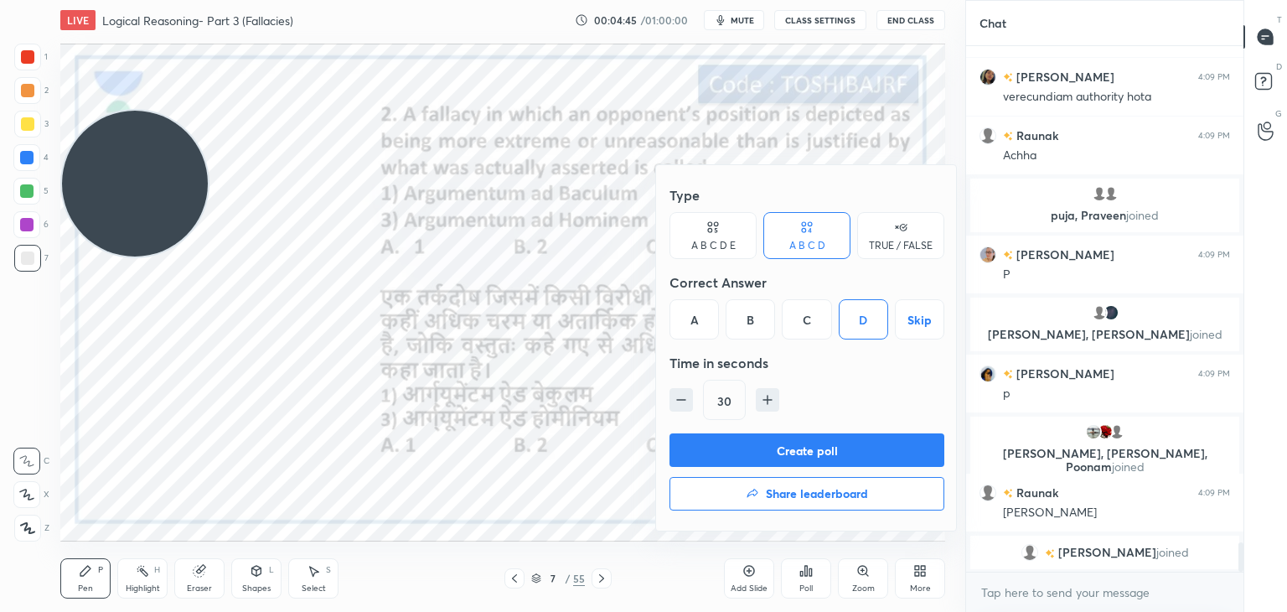
click at [808, 448] on button "Create poll" at bounding box center [807, 450] width 275 height 34
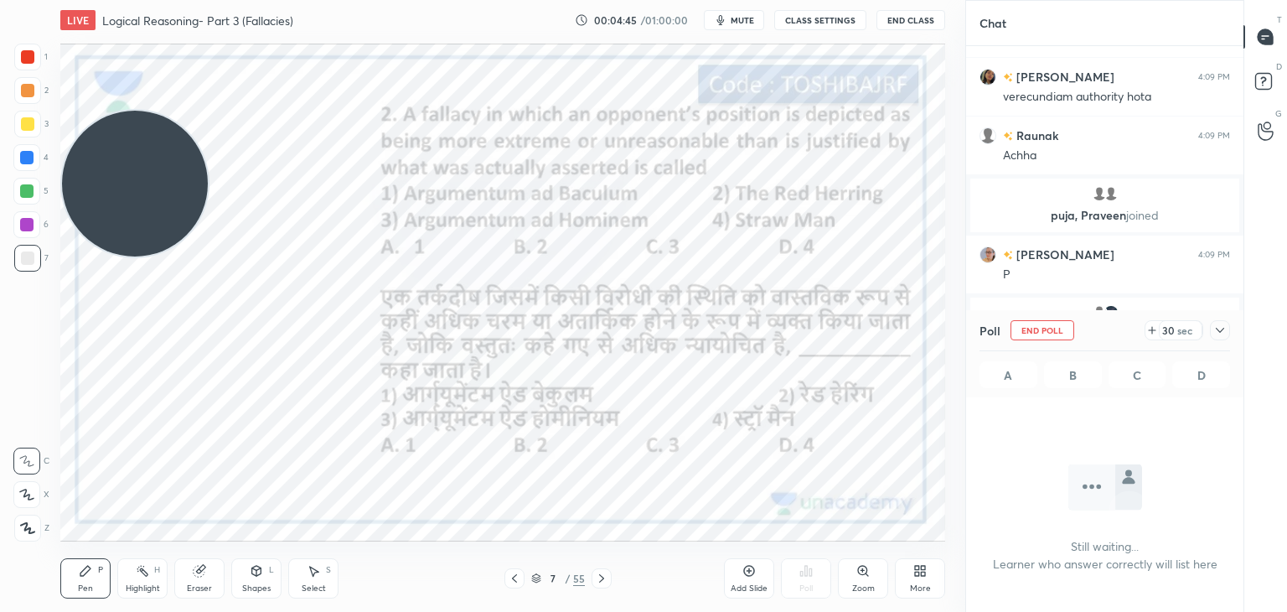
scroll to position [443, 272]
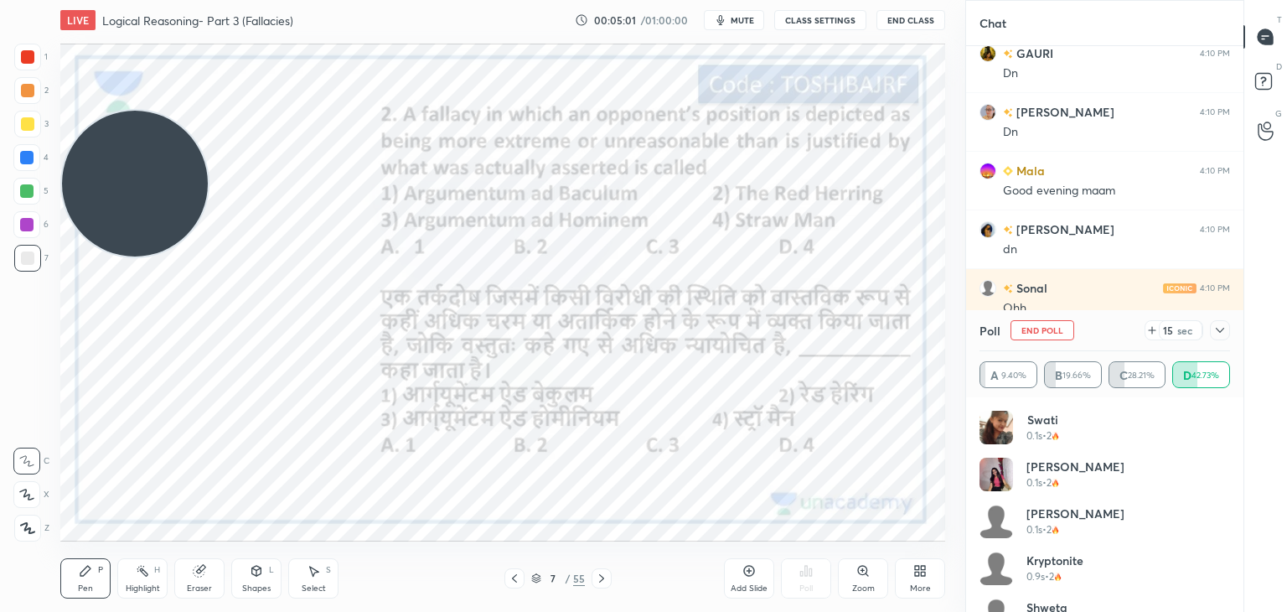
click at [536, 581] on icon at bounding box center [536, 578] width 10 height 10
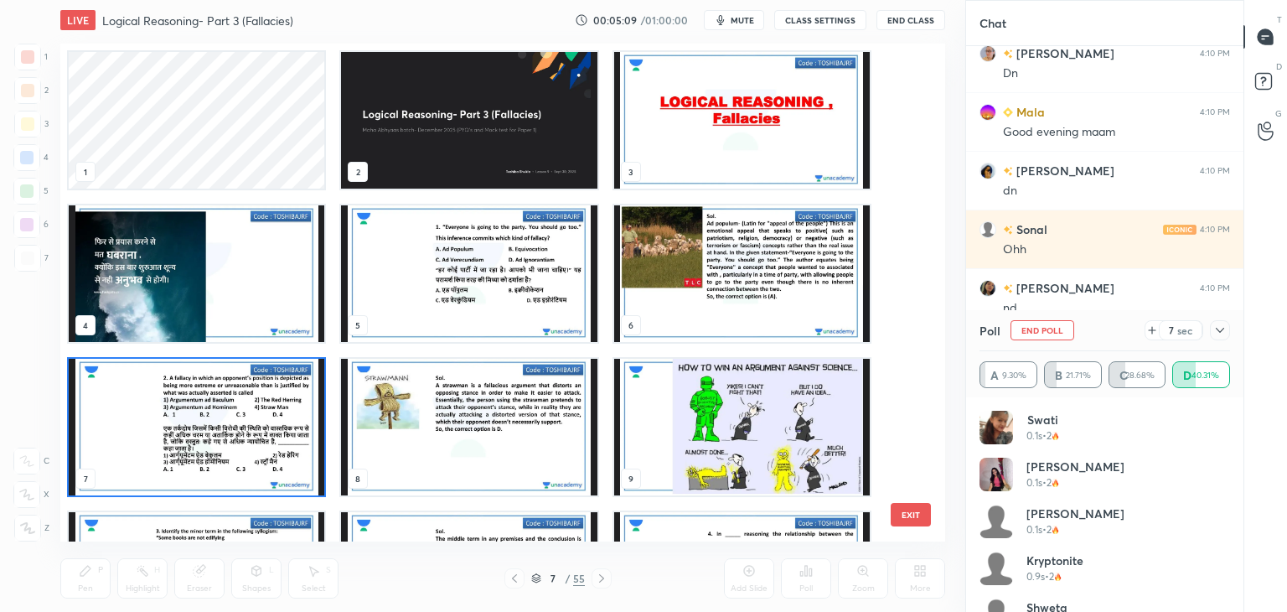
click at [734, 286] on img "grid" at bounding box center [742, 273] width 256 height 137
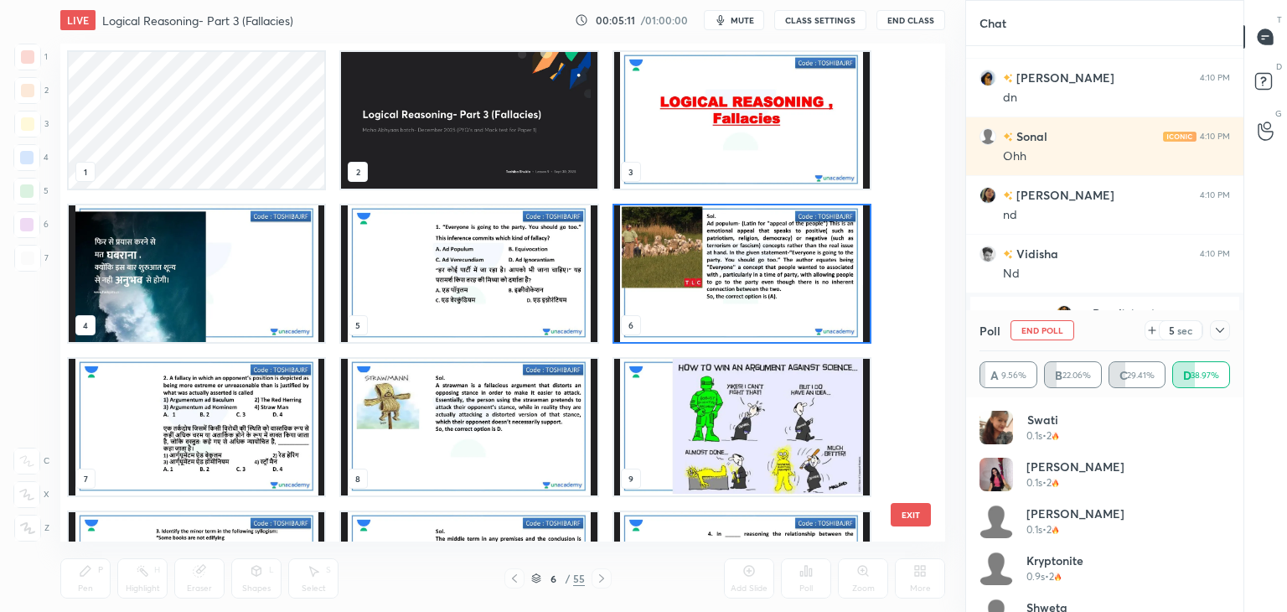
click at [139, 452] on img "grid" at bounding box center [197, 427] width 256 height 137
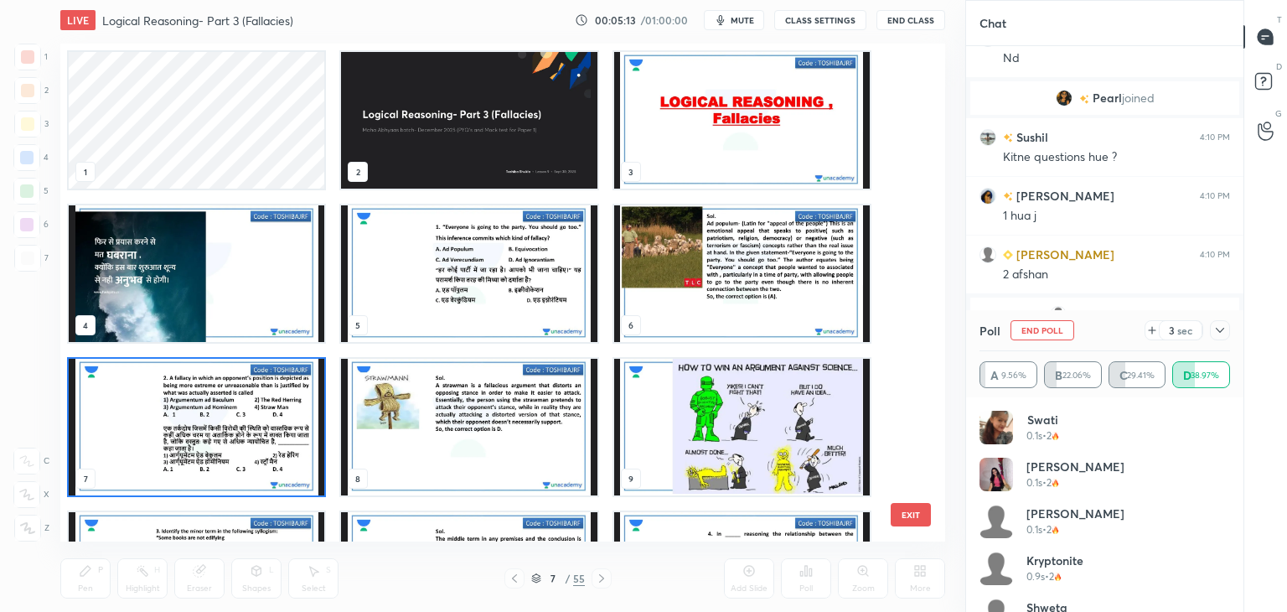
click at [906, 509] on button "EXIT" at bounding box center [911, 514] width 40 height 23
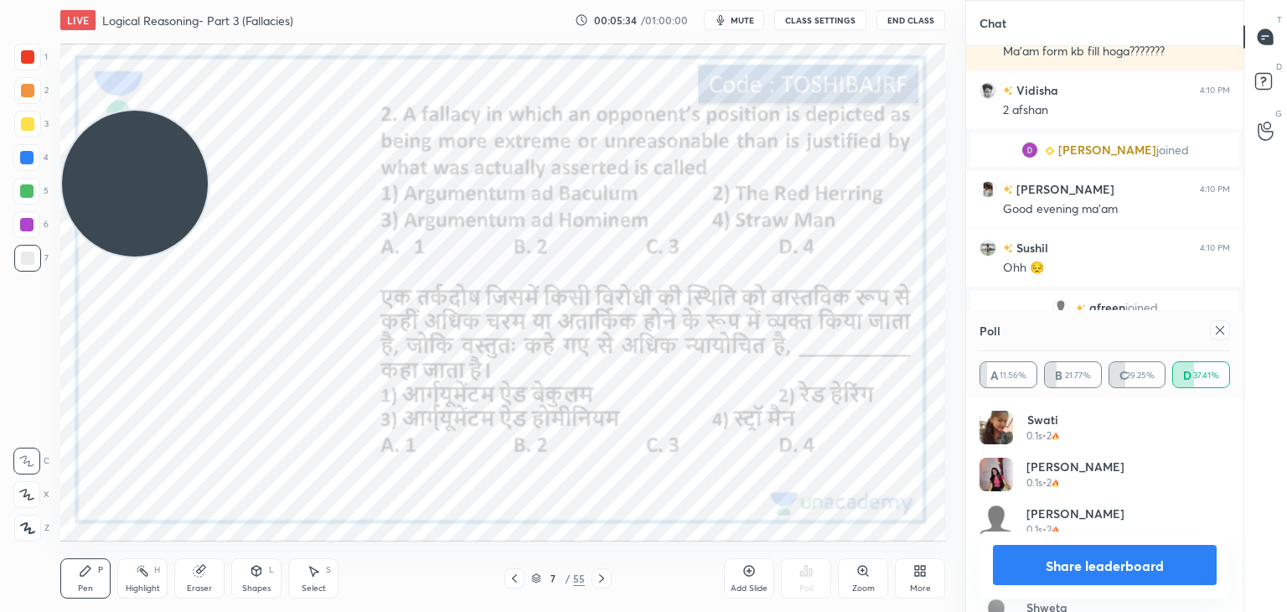
click at [29, 56] on div at bounding box center [27, 56] width 13 height 13
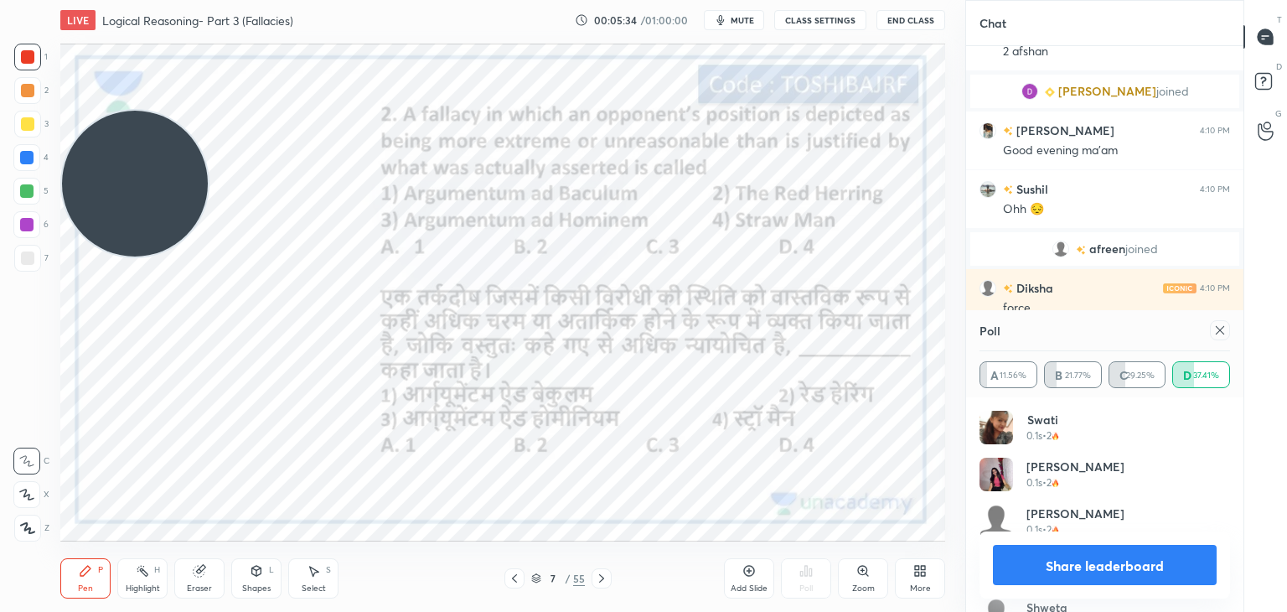
click at [35, 532] on div at bounding box center [27, 528] width 27 height 27
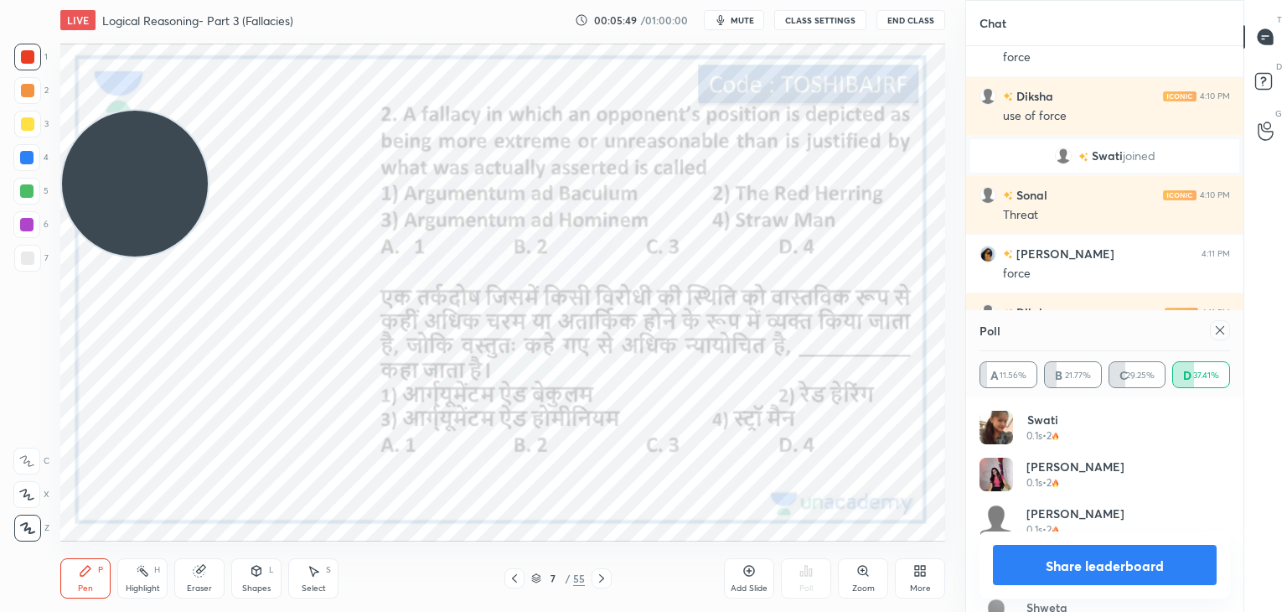
click at [1218, 330] on icon at bounding box center [1220, 330] width 13 height 13
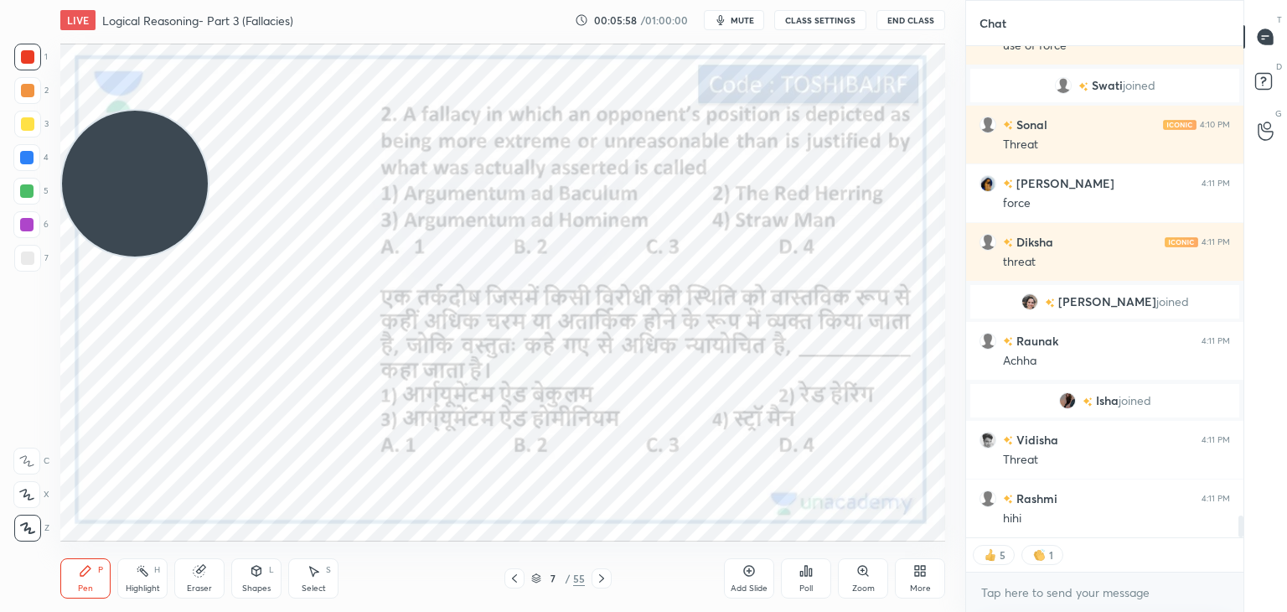
click at [748, 569] on icon at bounding box center [749, 570] width 5 height 5
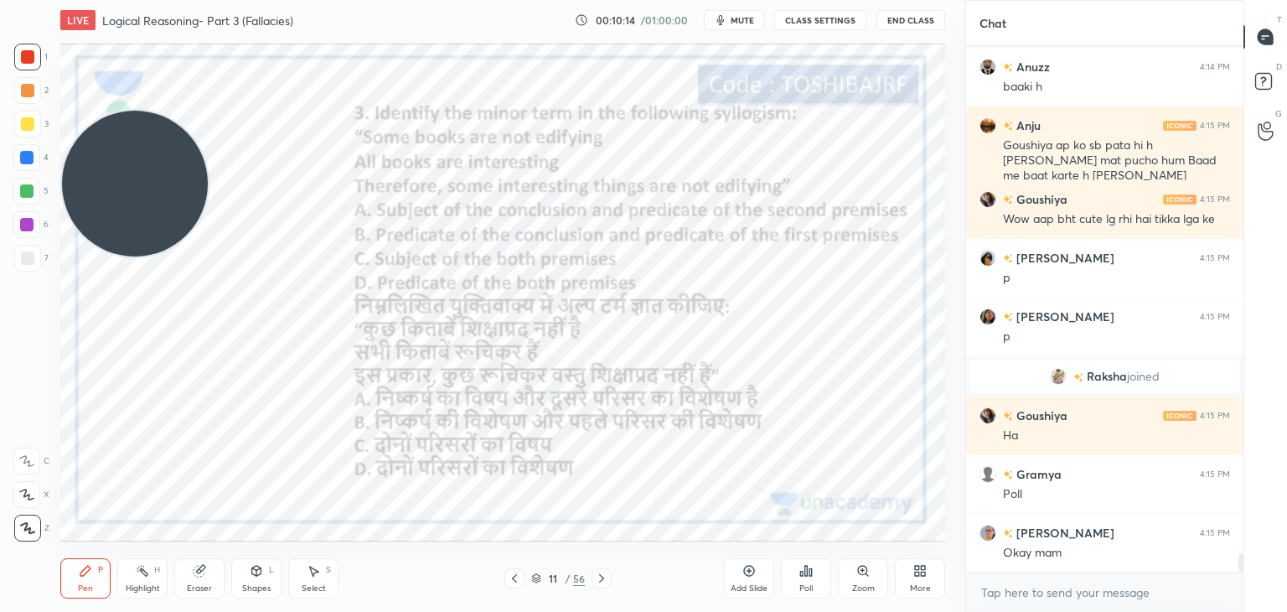
scroll to position [14292, 0]
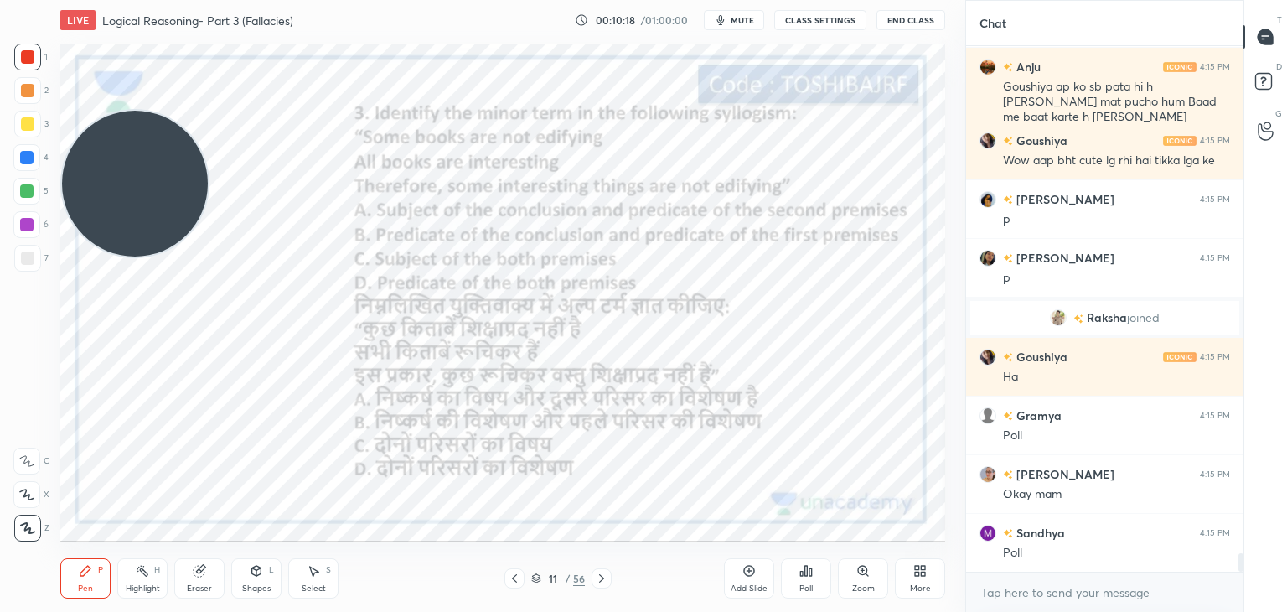
click at [810, 572] on icon at bounding box center [811, 572] width 3 height 8
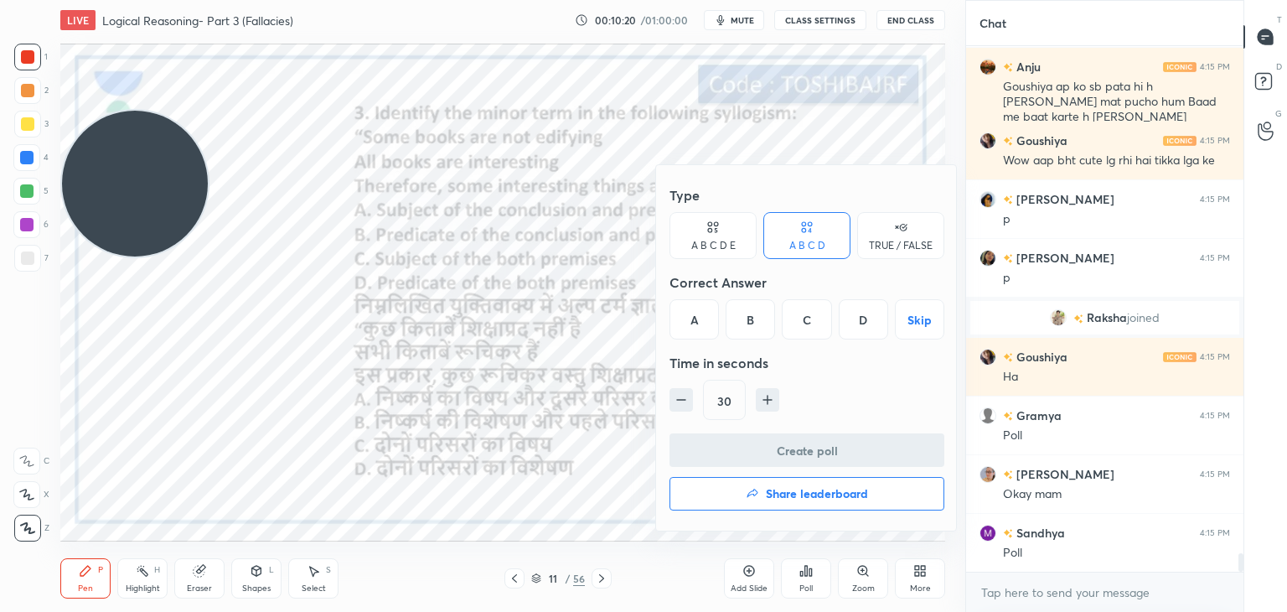
click at [699, 330] on div "A" at bounding box center [694, 319] width 49 height 40
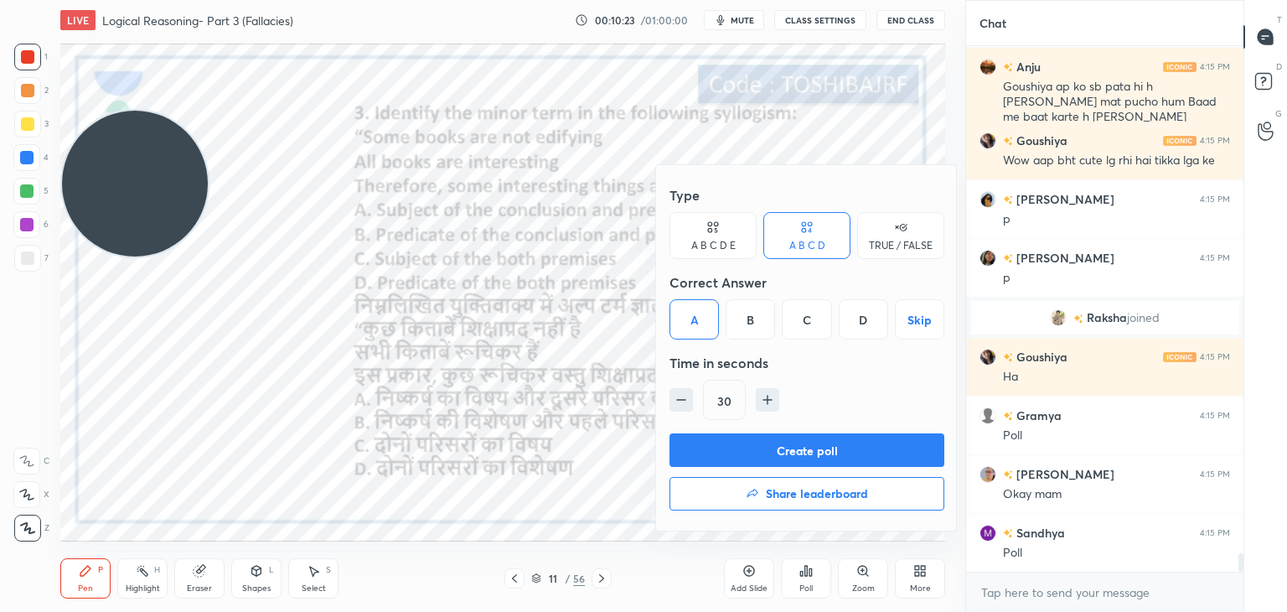
click at [727, 448] on button "Create poll" at bounding box center [807, 450] width 275 height 34
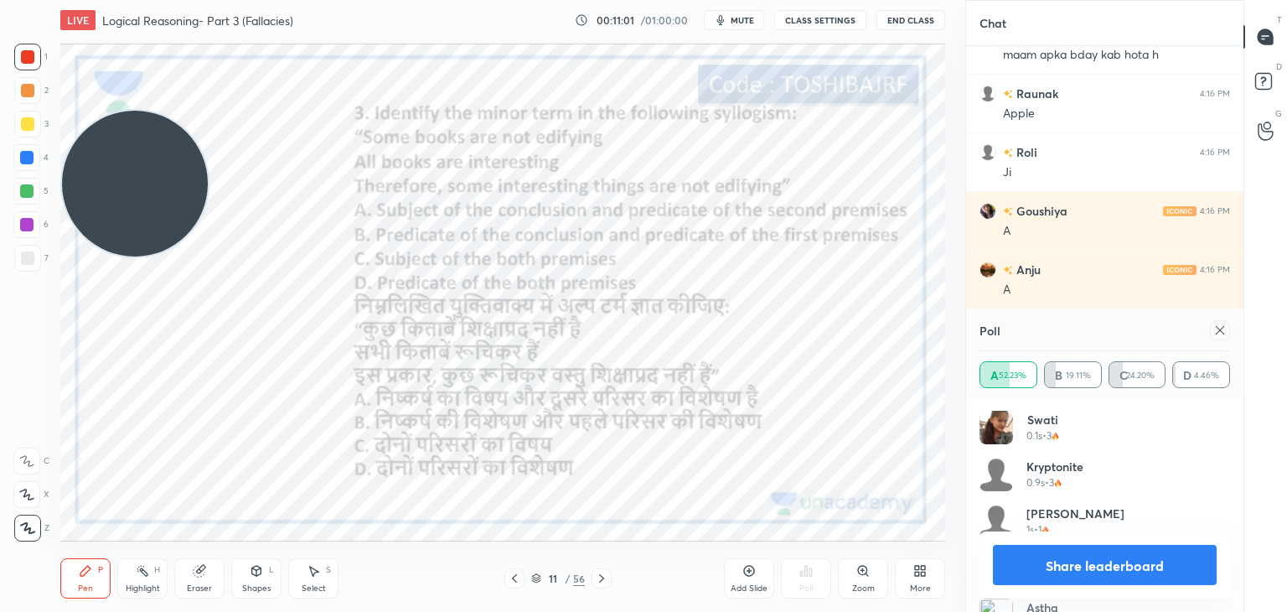
scroll to position [15435, 0]
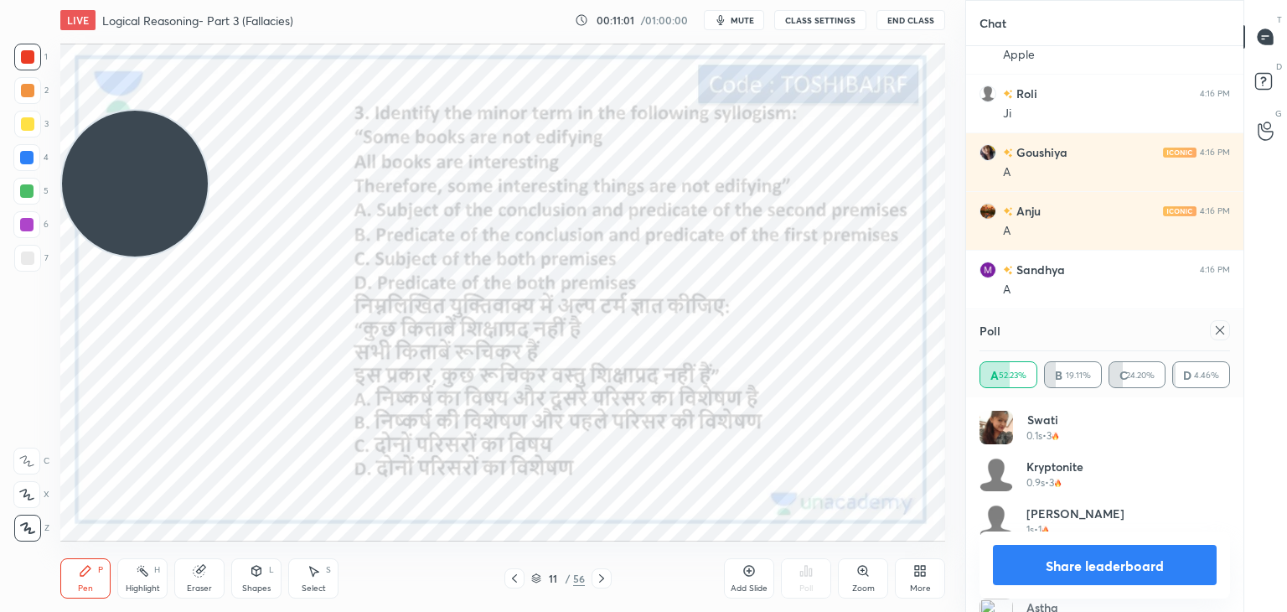
click at [748, 582] on div "Add Slide" at bounding box center [749, 578] width 50 height 40
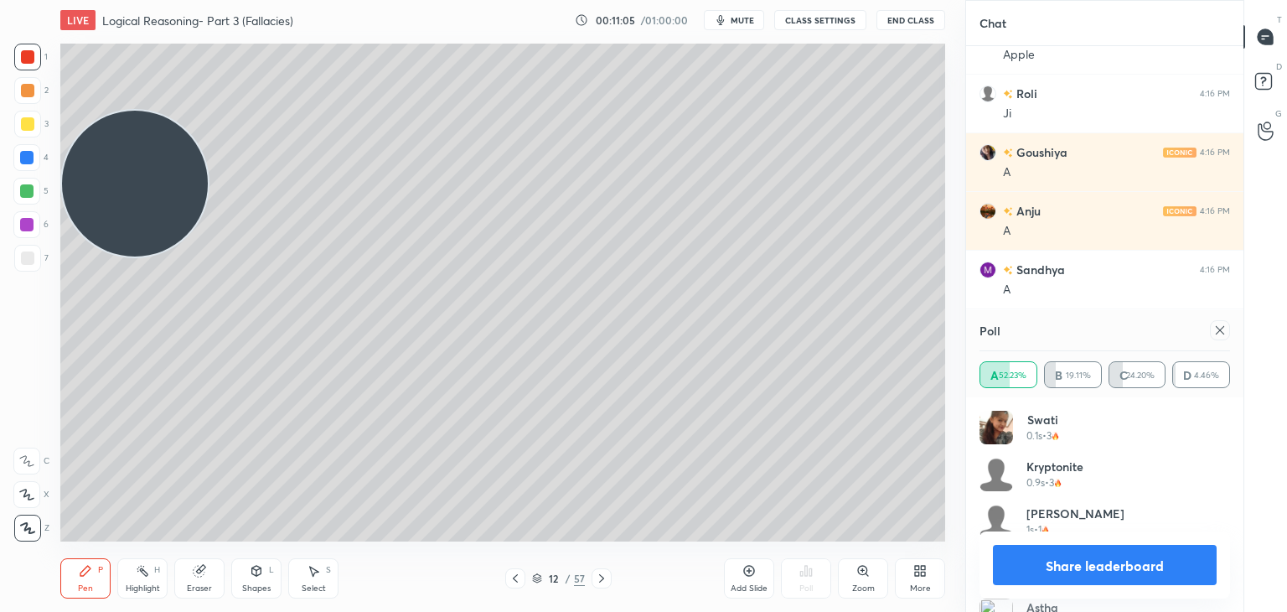
click at [35, 261] on div at bounding box center [27, 258] width 27 height 27
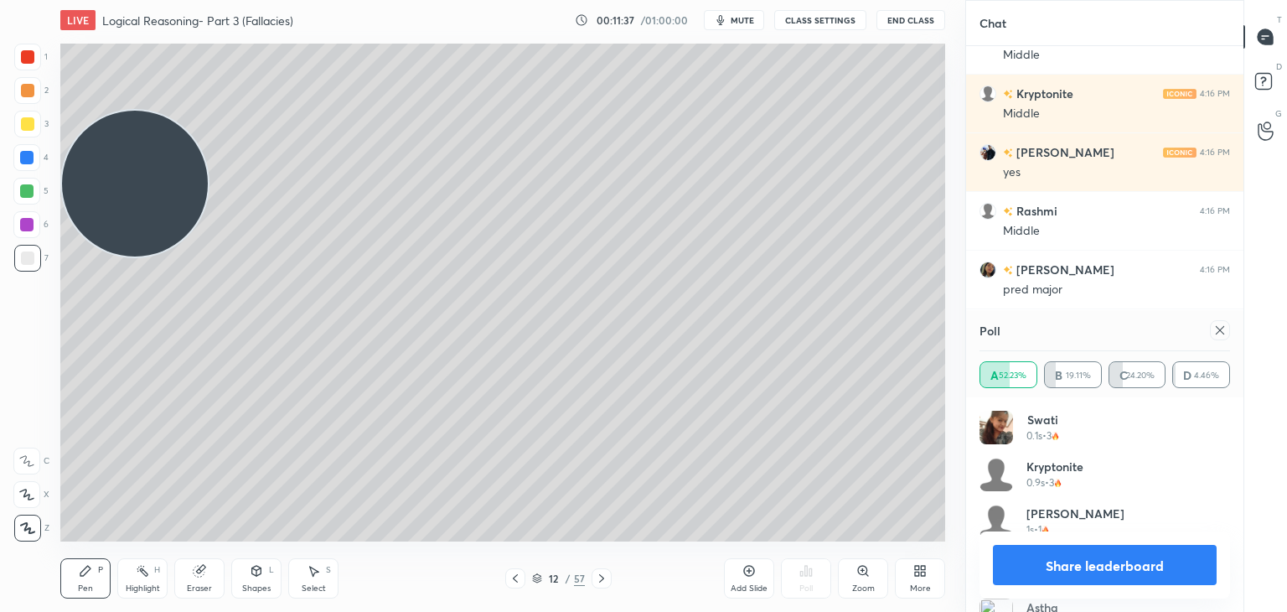
scroll to position [16276, 0]
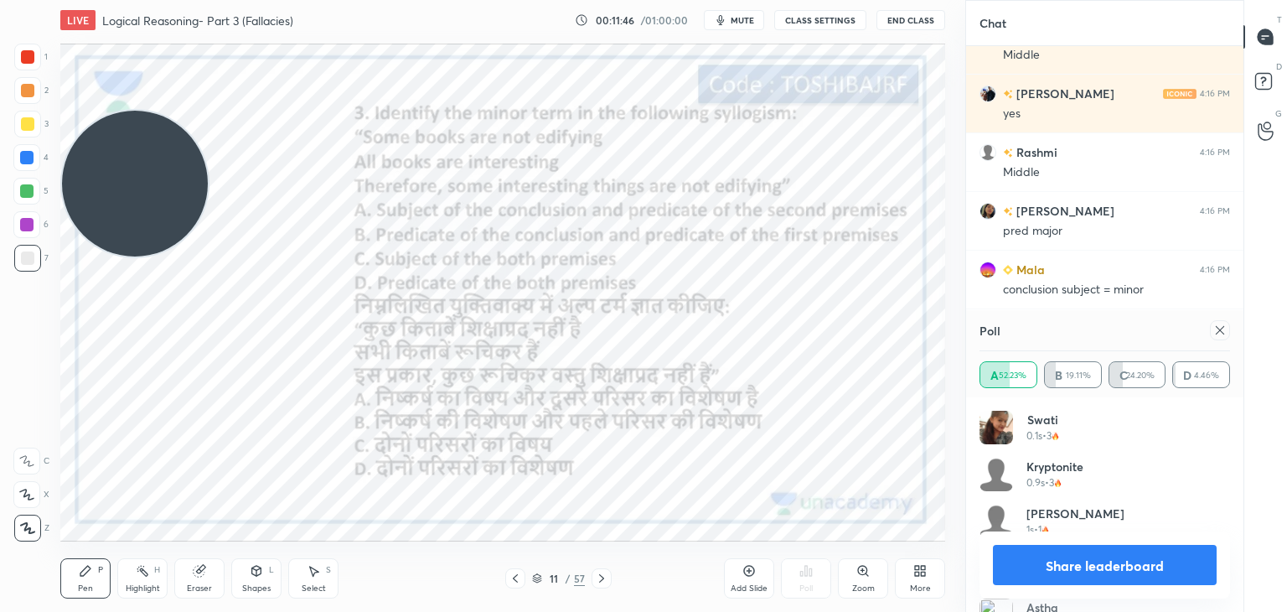
click at [34, 57] on div at bounding box center [27, 56] width 13 height 13
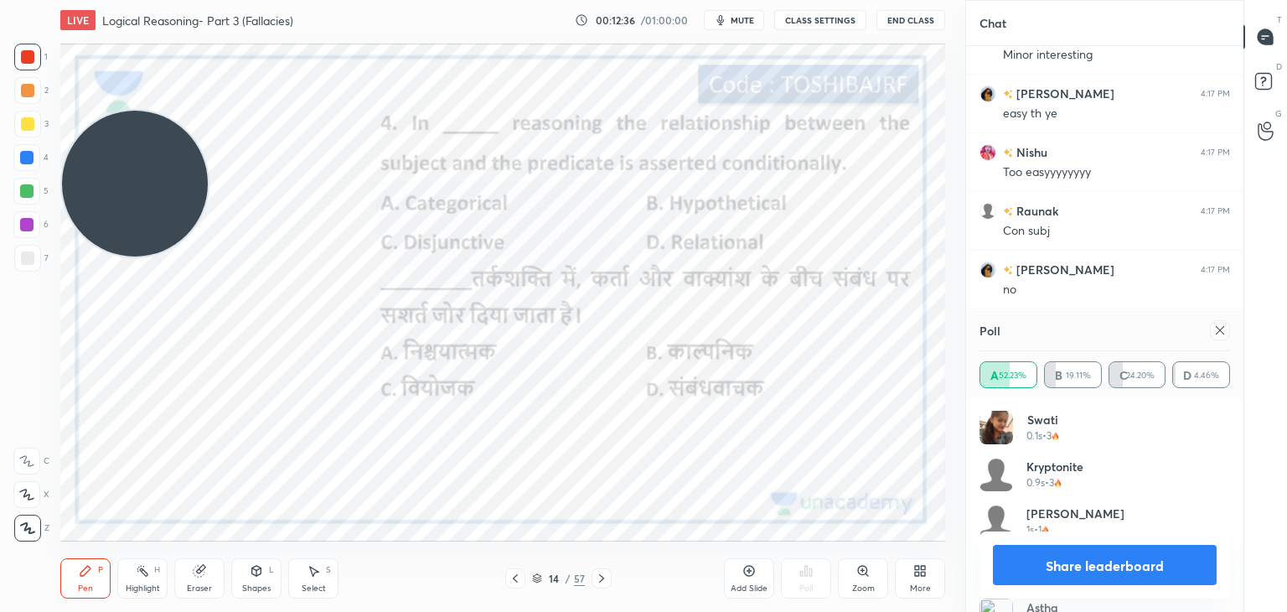
scroll to position [16772, 0]
click at [1216, 320] on div at bounding box center [1220, 330] width 20 height 20
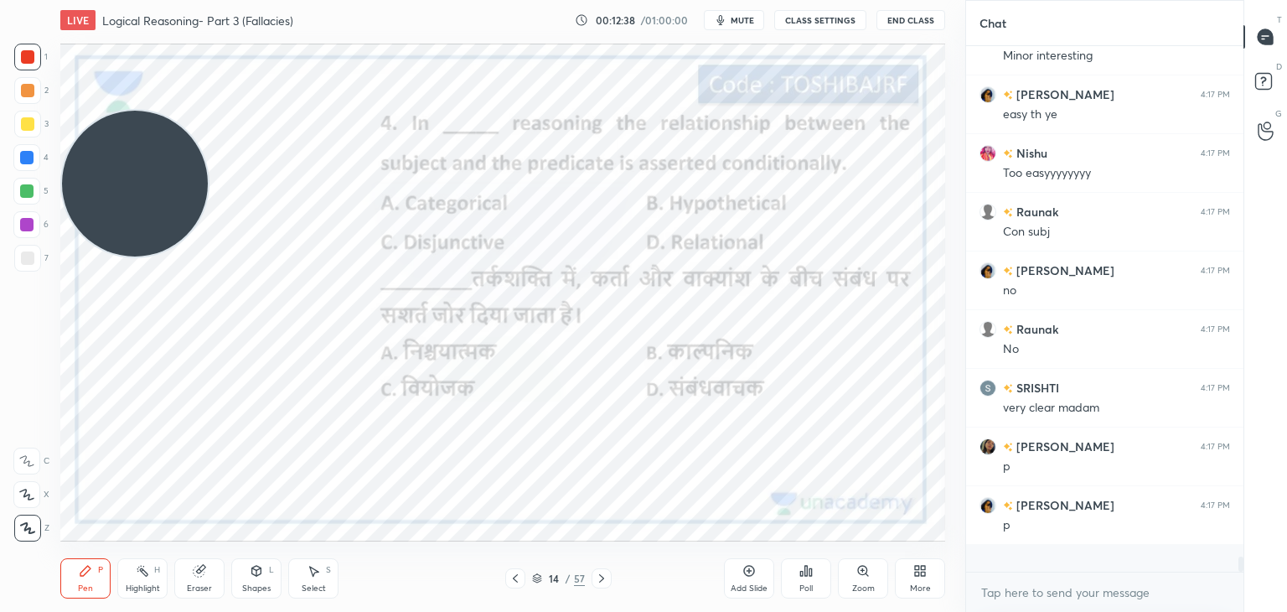
scroll to position [520, 272]
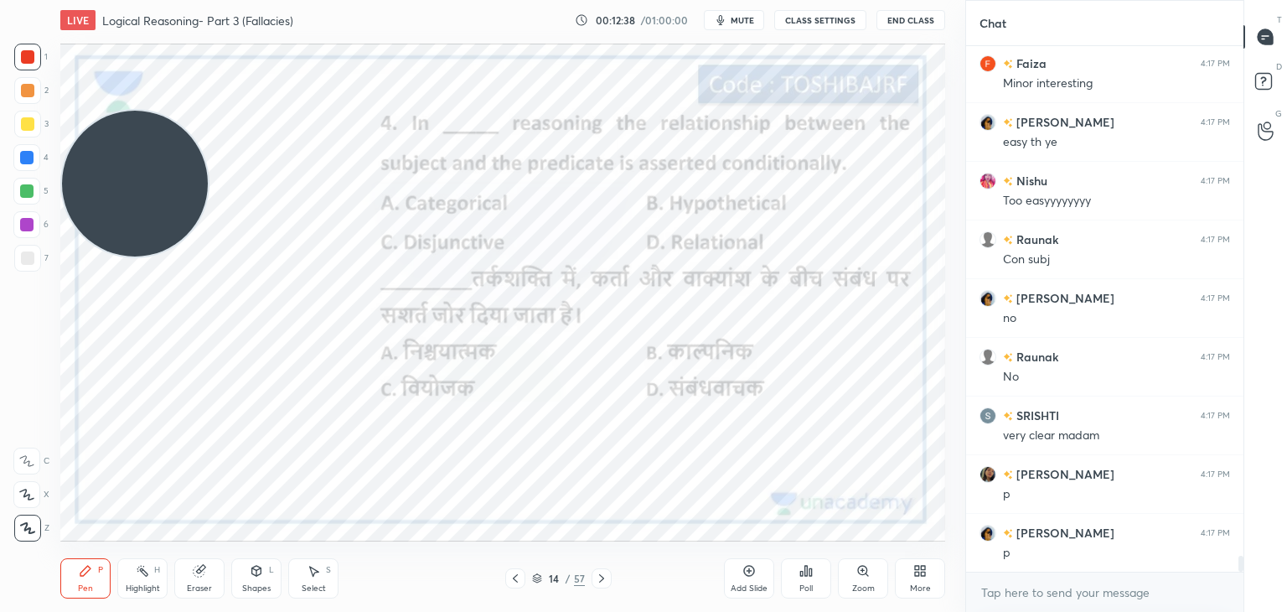
click at [808, 571] on icon at bounding box center [806, 570] width 13 height 13
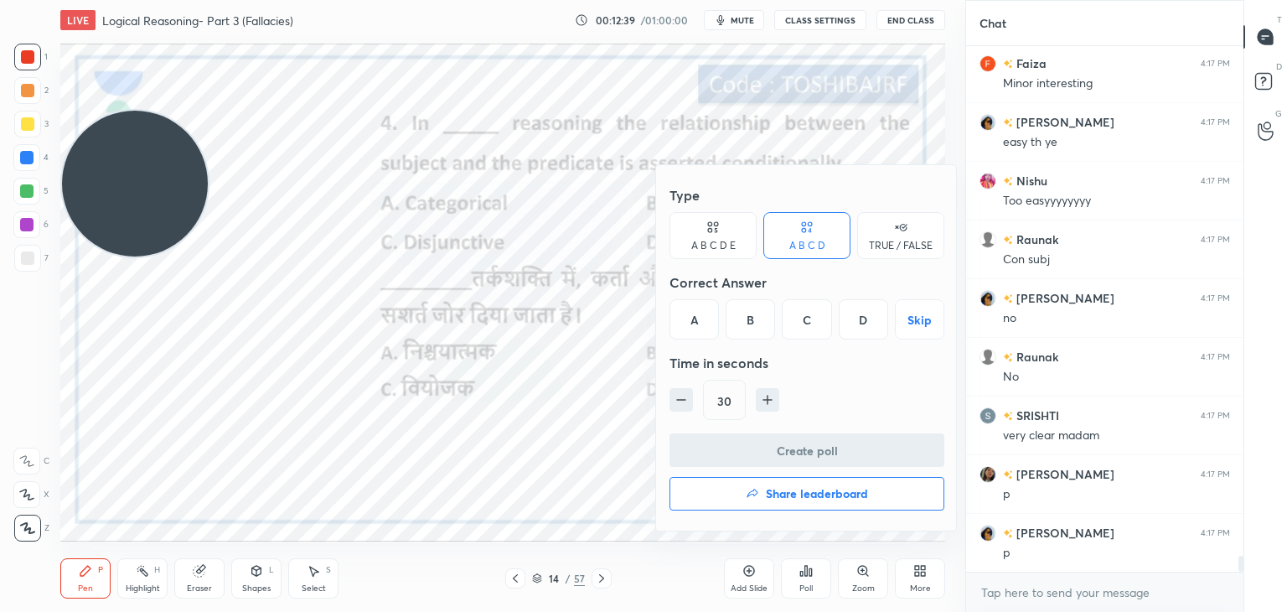
click at [806, 319] on div "C" at bounding box center [806, 319] width 49 height 40
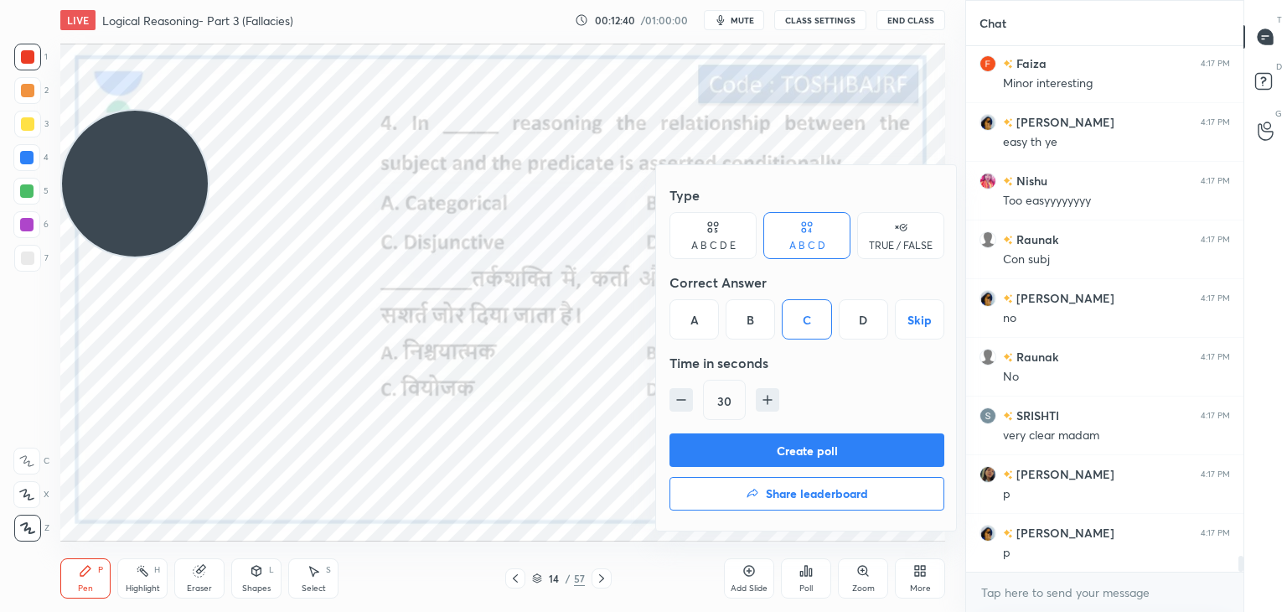
click at [759, 323] on div "B" at bounding box center [750, 319] width 49 height 40
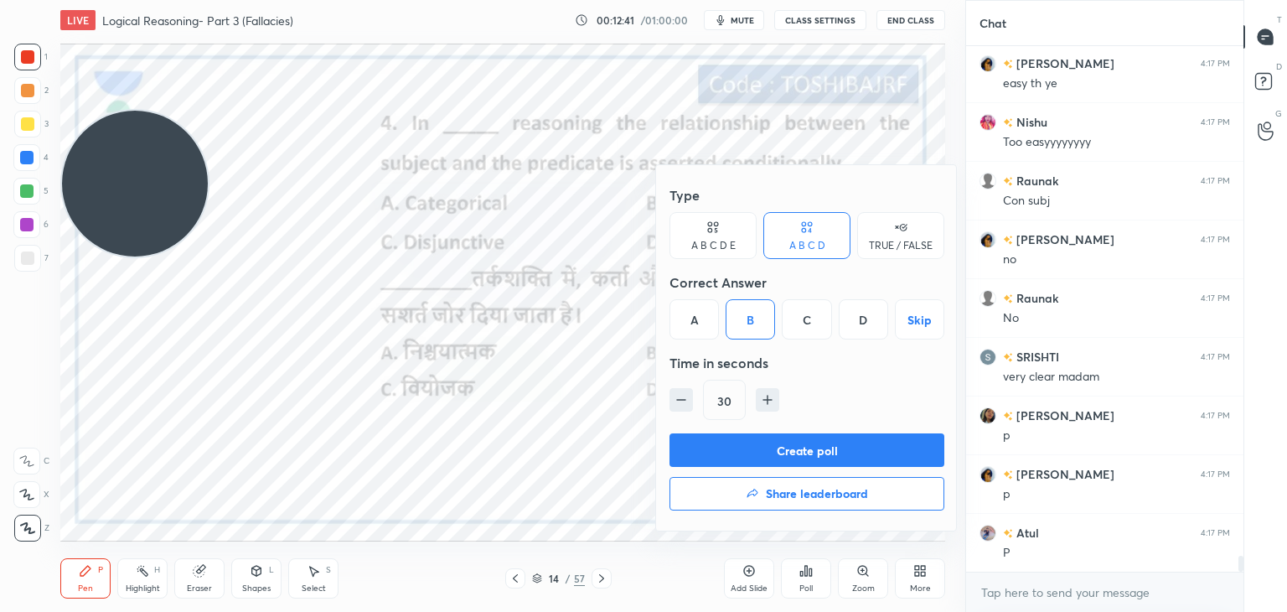
click at [755, 447] on button "Create poll" at bounding box center [807, 450] width 275 height 34
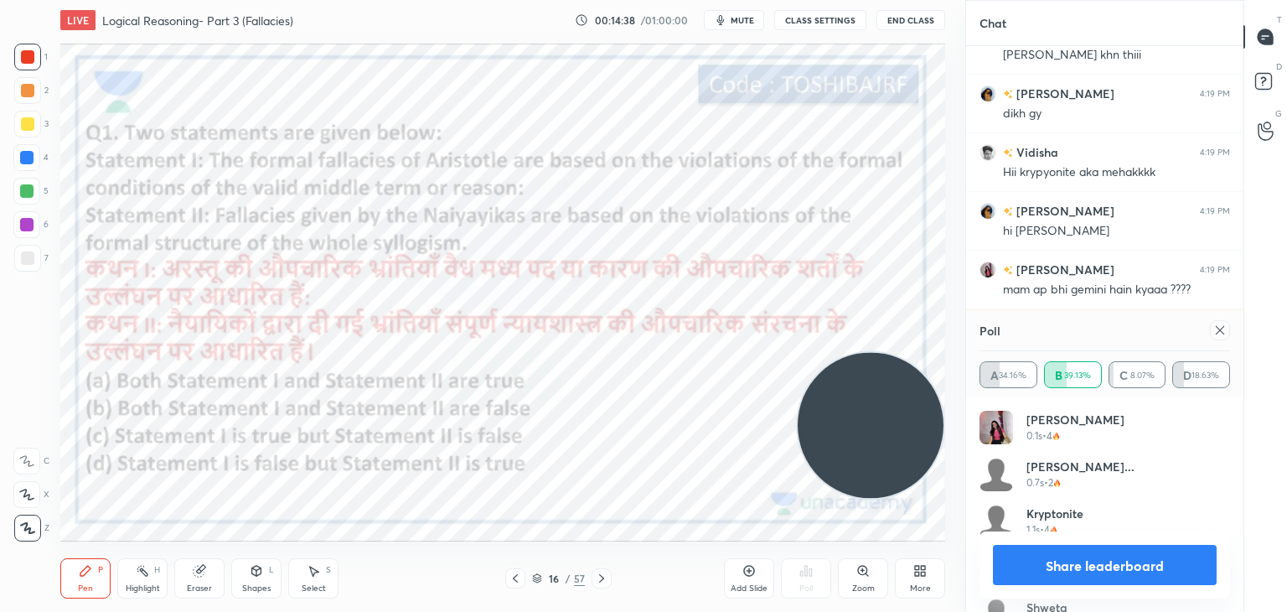
scroll to position [18308, 0]
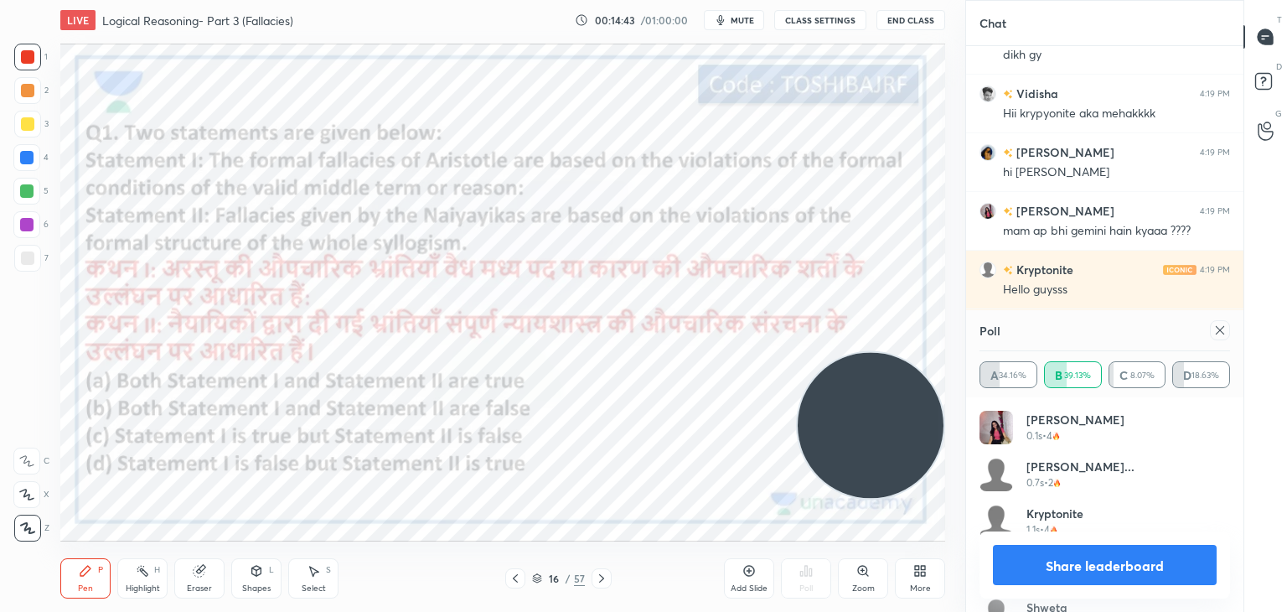
click at [1217, 334] on icon at bounding box center [1220, 330] width 13 height 13
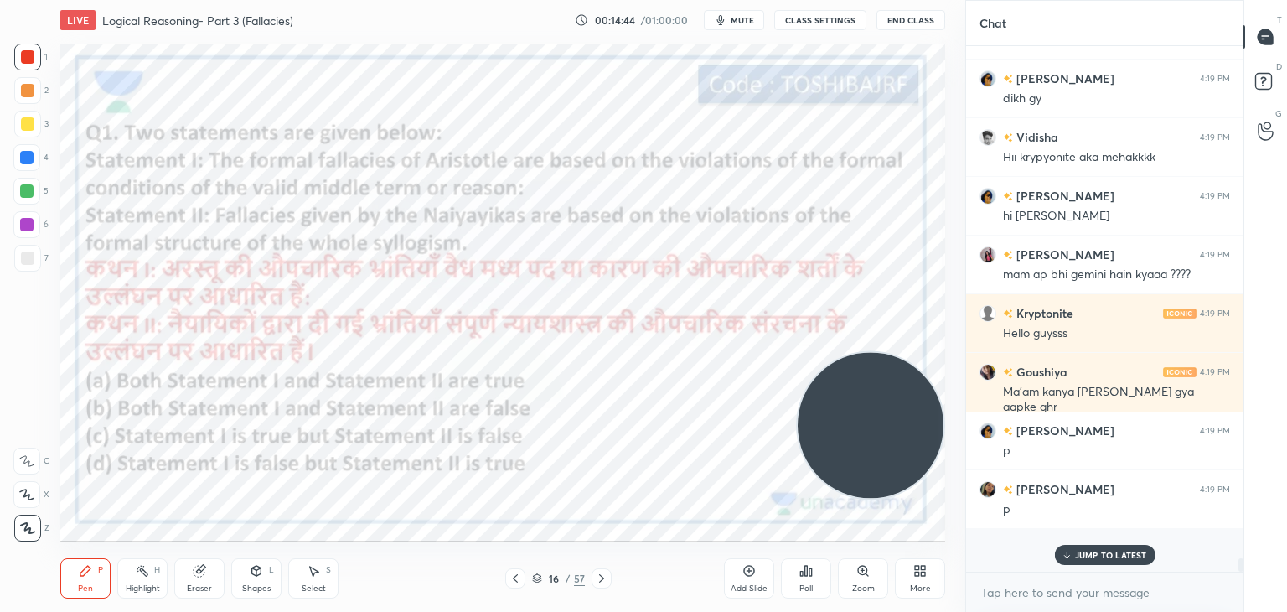
scroll to position [501, 272]
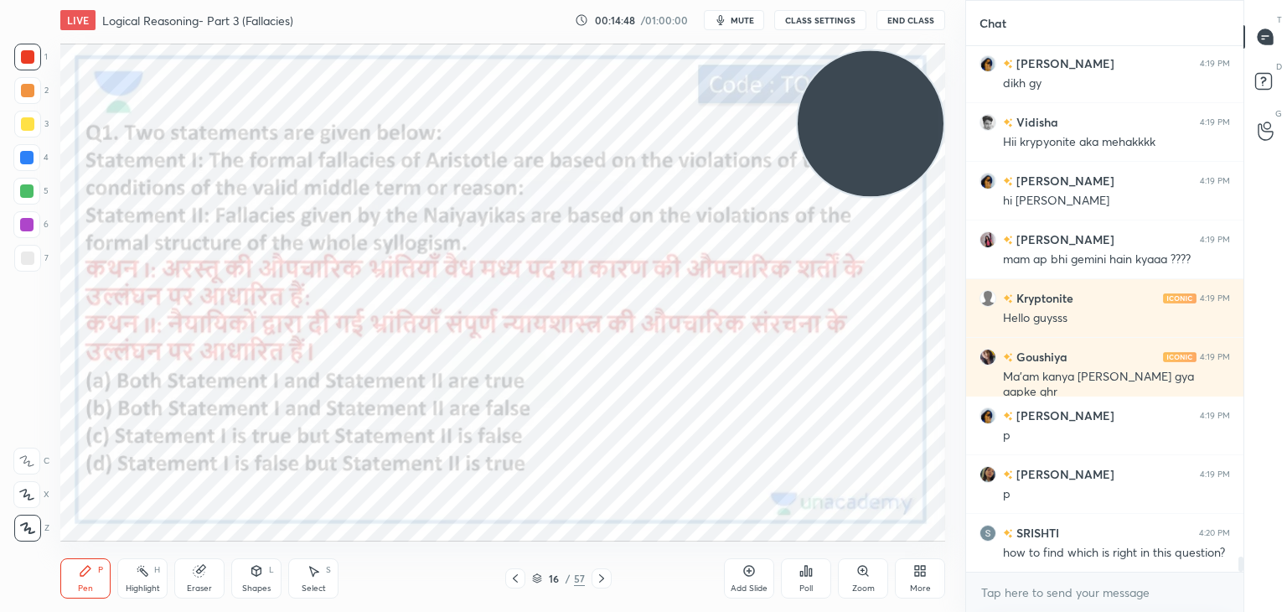
drag, startPoint x: 884, startPoint y: 454, endPoint x: 914, endPoint y: 153, distance: 303.2
click at [914, 153] on video at bounding box center [871, 123] width 146 height 146
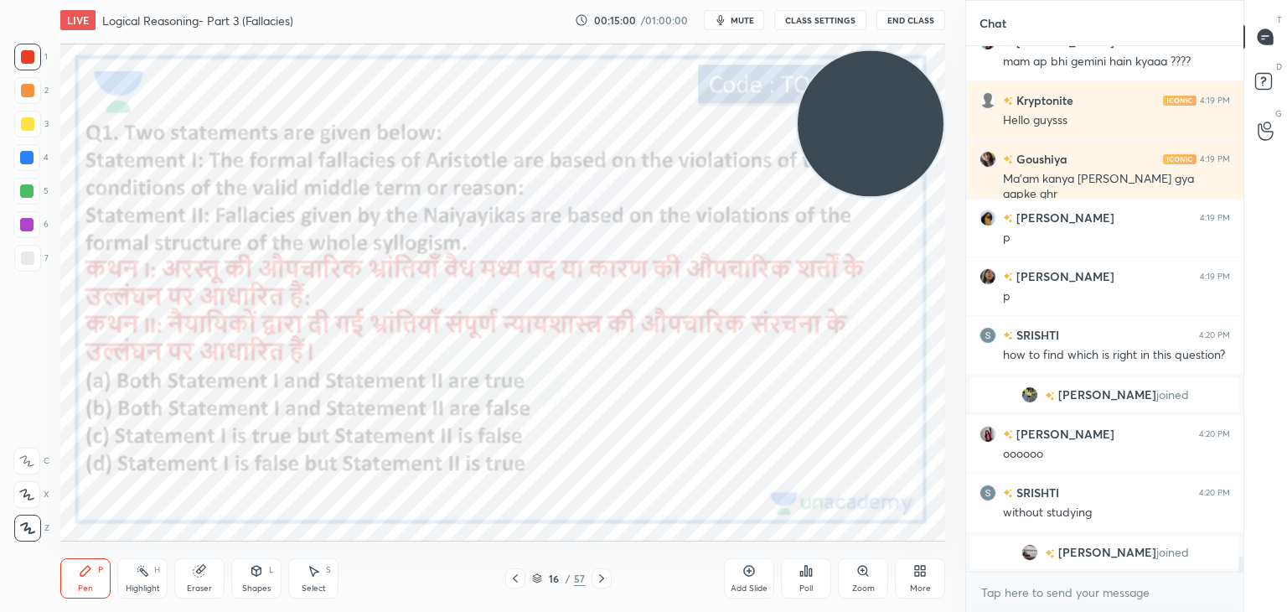
click at [801, 588] on div "Poll" at bounding box center [806, 588] width 13 height 8
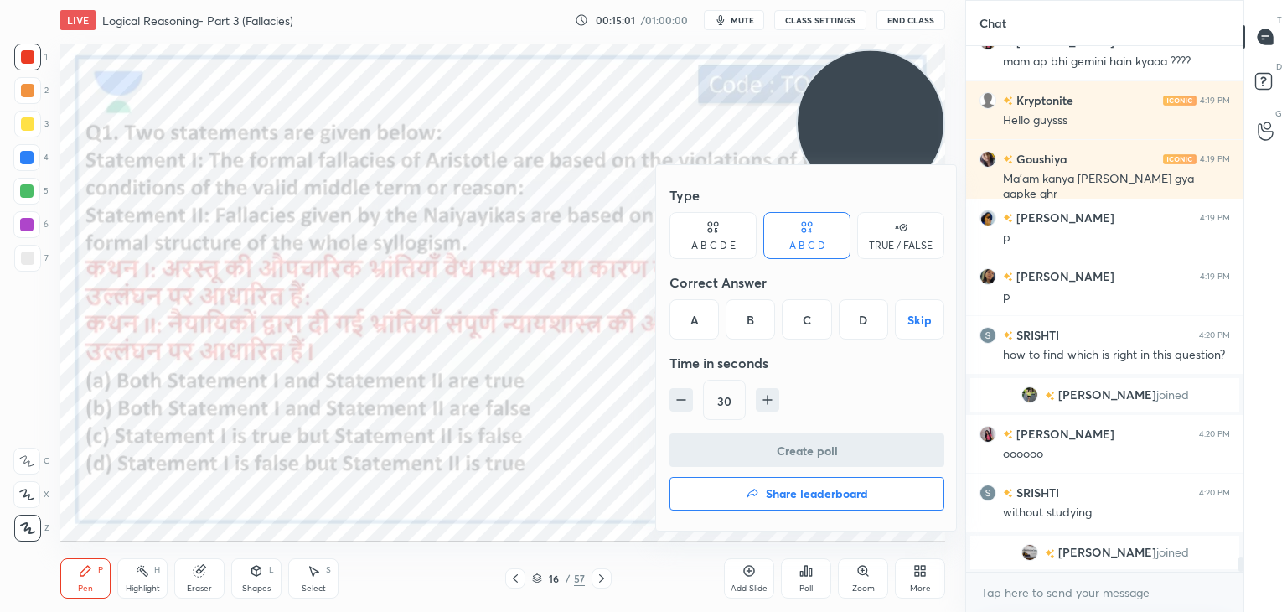
click at [748, 337] on div "B" at bounding box center [750, 319] width 49 height 40
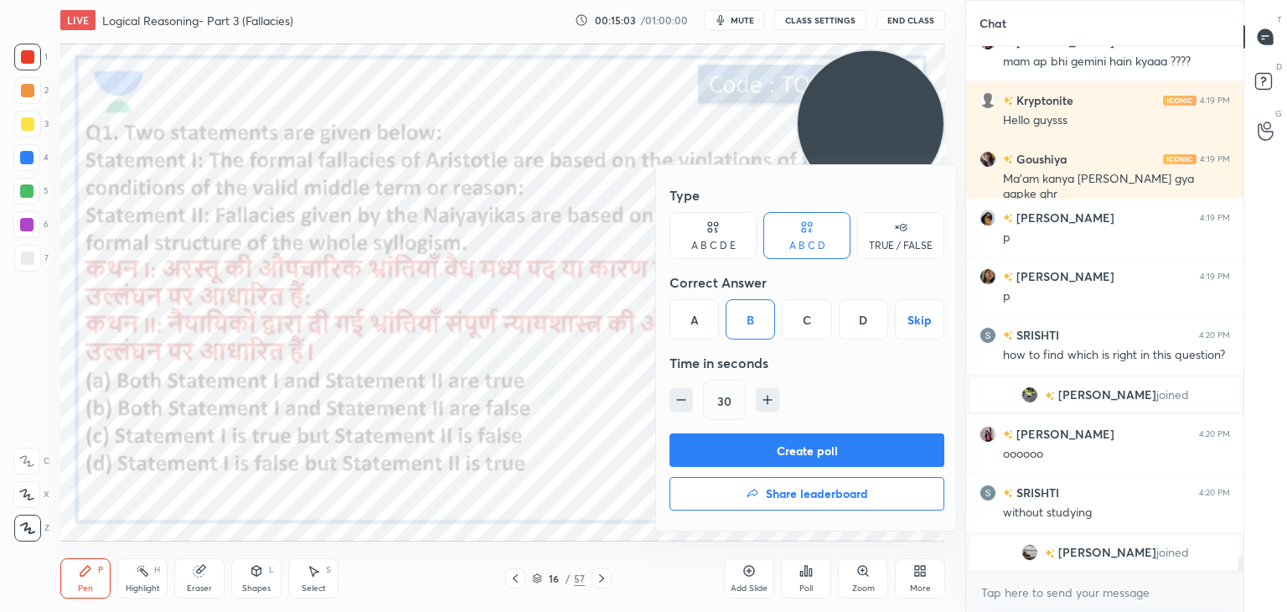
click at [738, 456] on button "Create poll" at bounding box center [807, 450] width 275 height 34
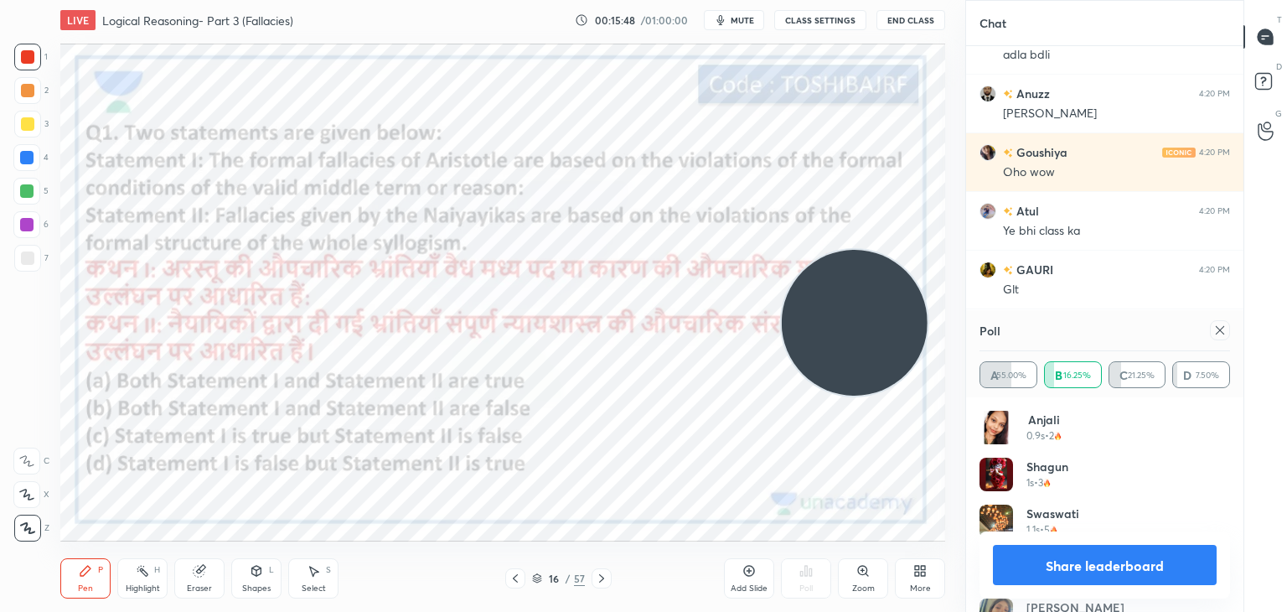
scroll to position [19258, 0]
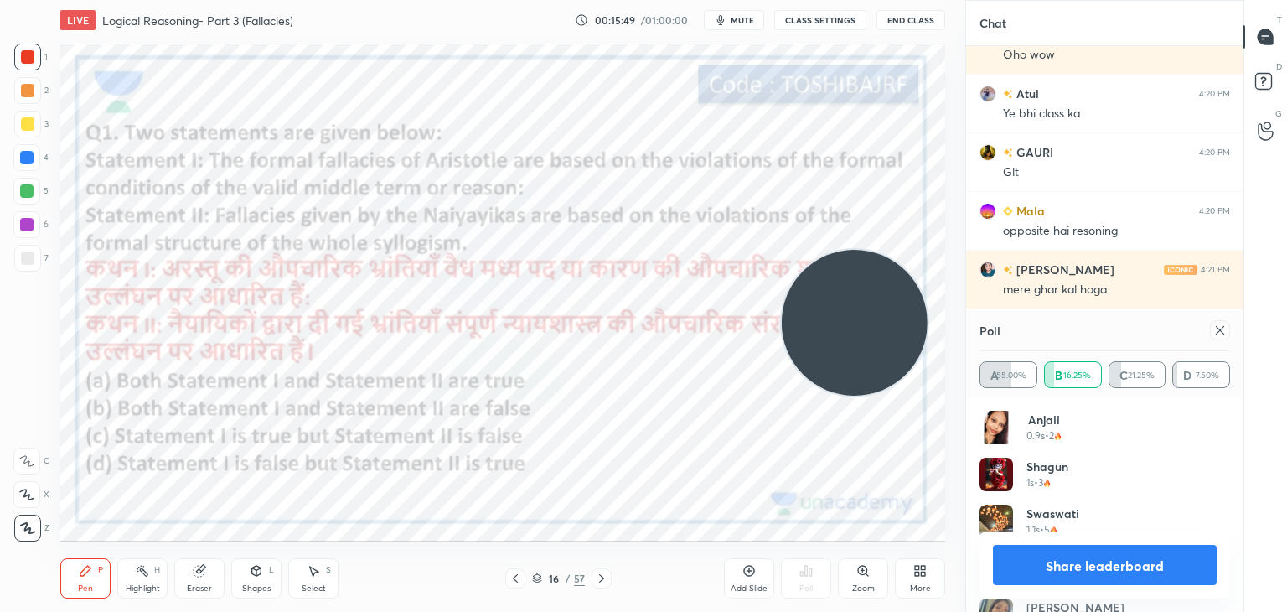
click at [752, 573] on icon at bounding box center [749, 570] width 13 height 13
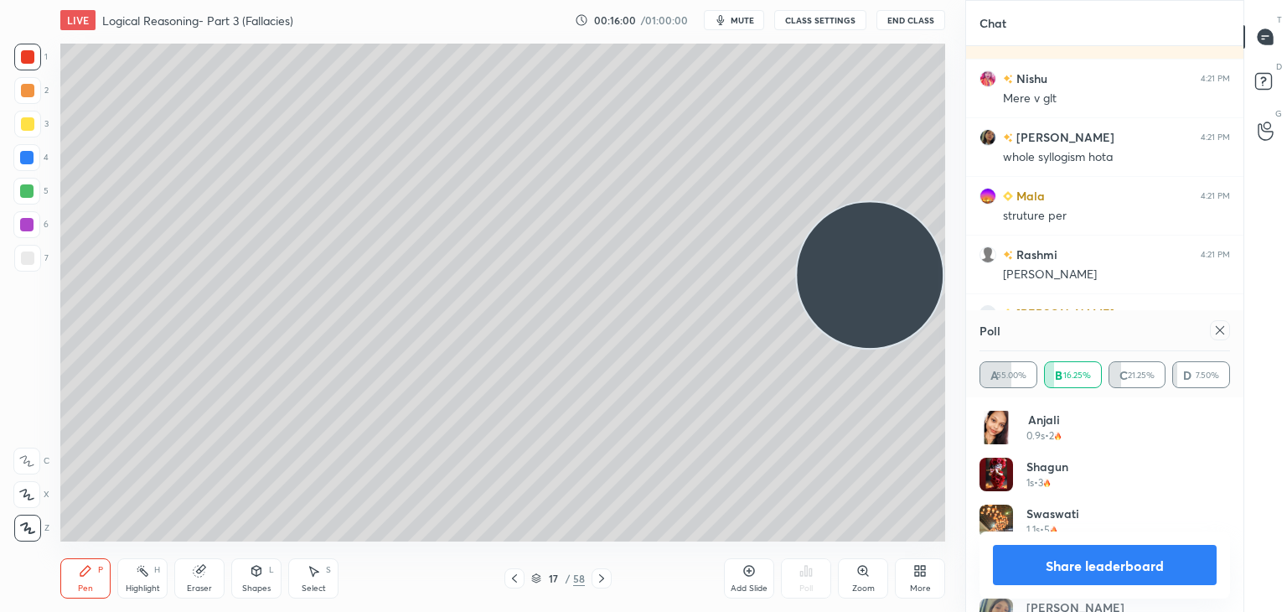
scroll to position [19567, 0]
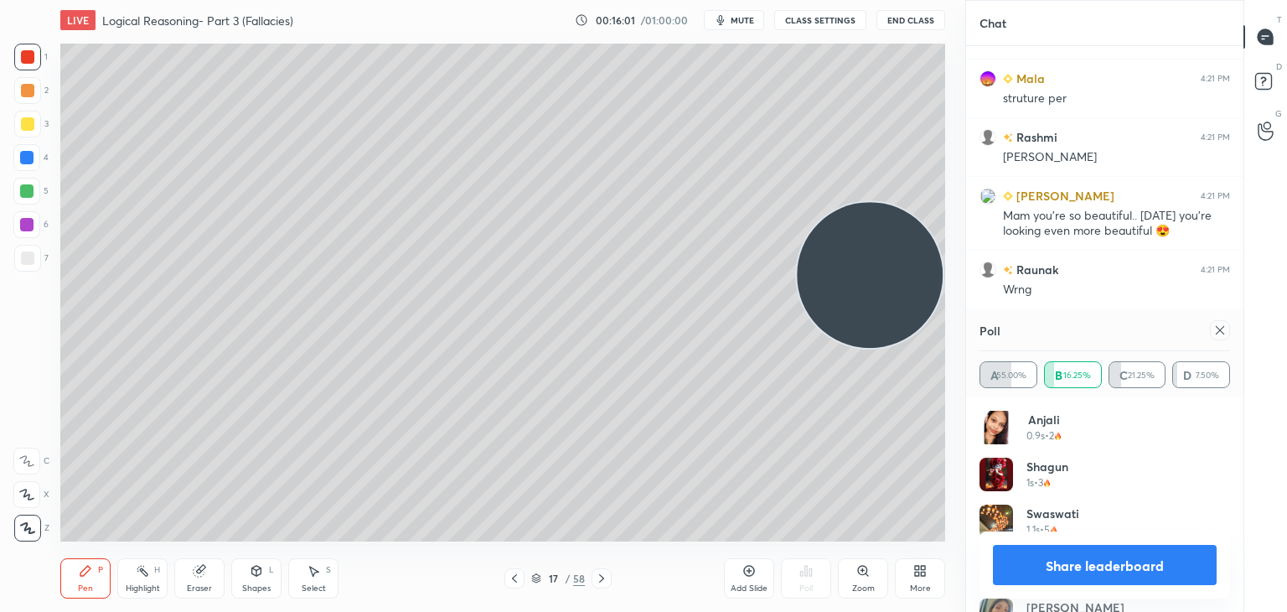
click at [27, 254] on div at bounding box center [27, 257] width 13 height 13
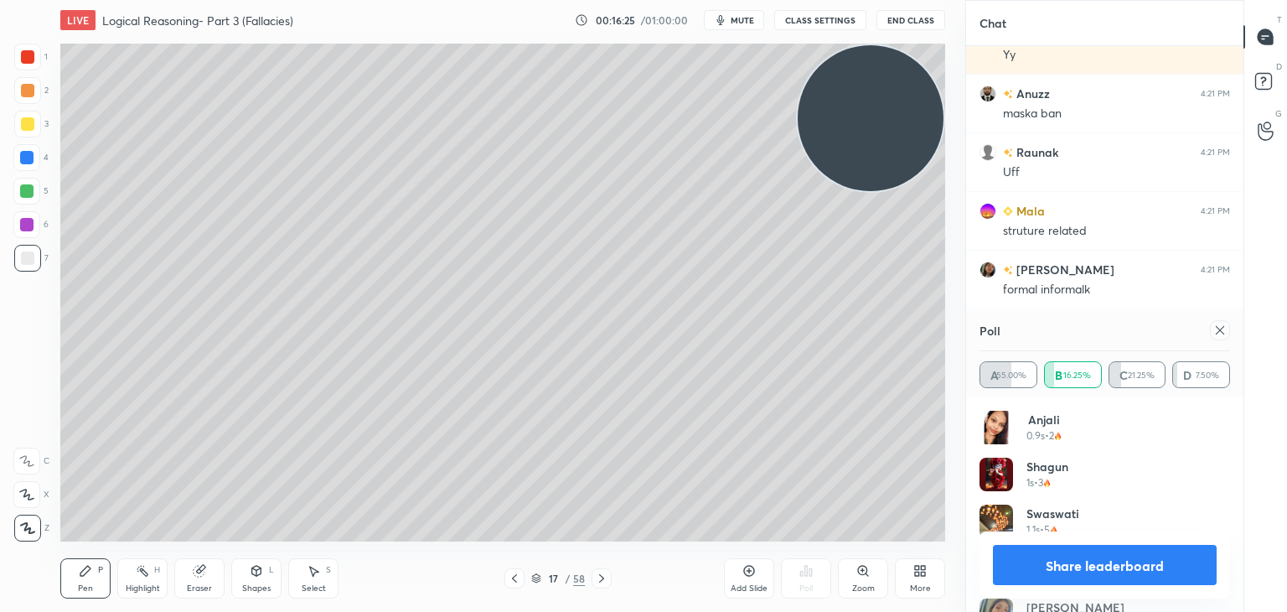
scroll to position [20227, 0]
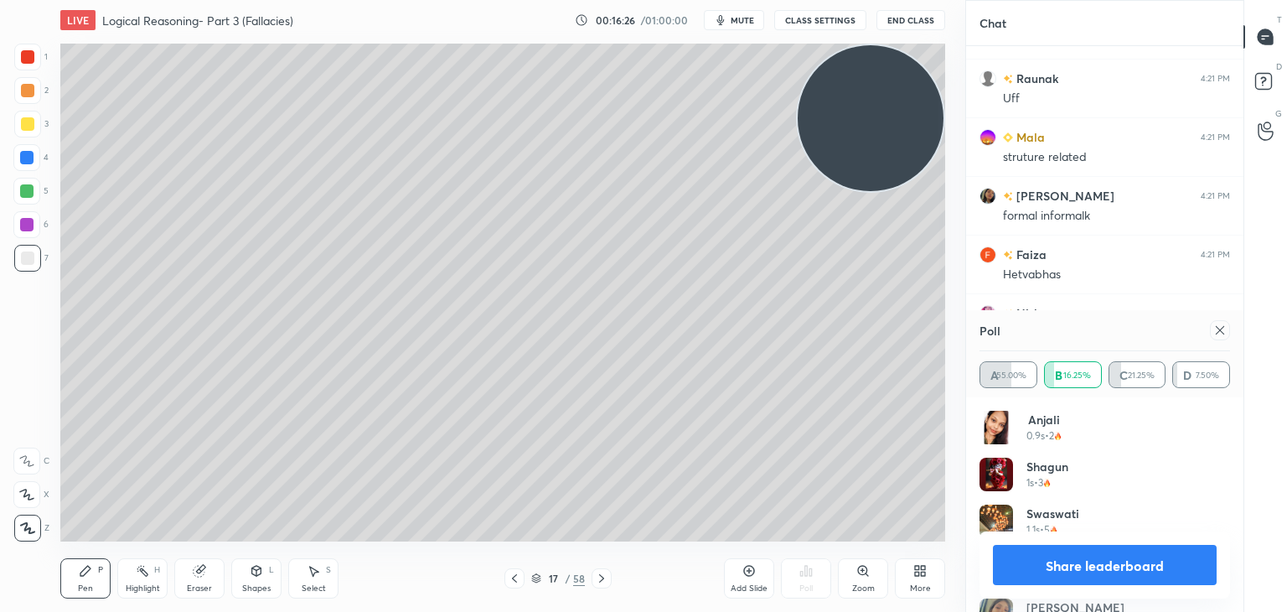
click at [1223, 334] on icon at bounding box center [1220, 330] width 13 height 13
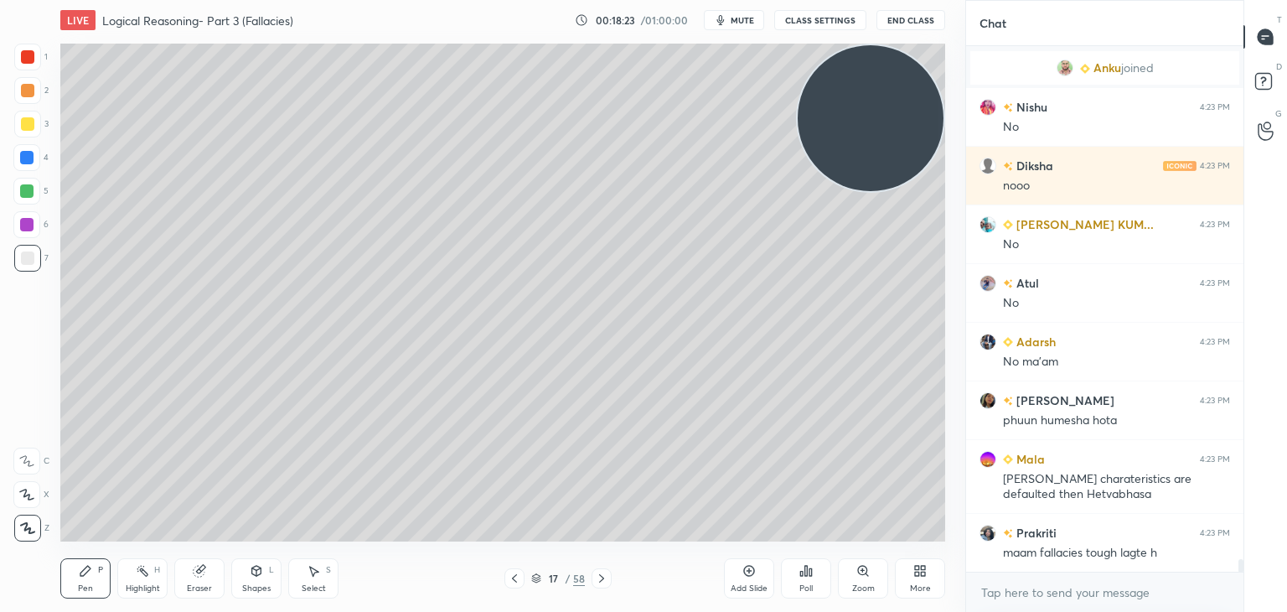
scroll to position [21550, 0]
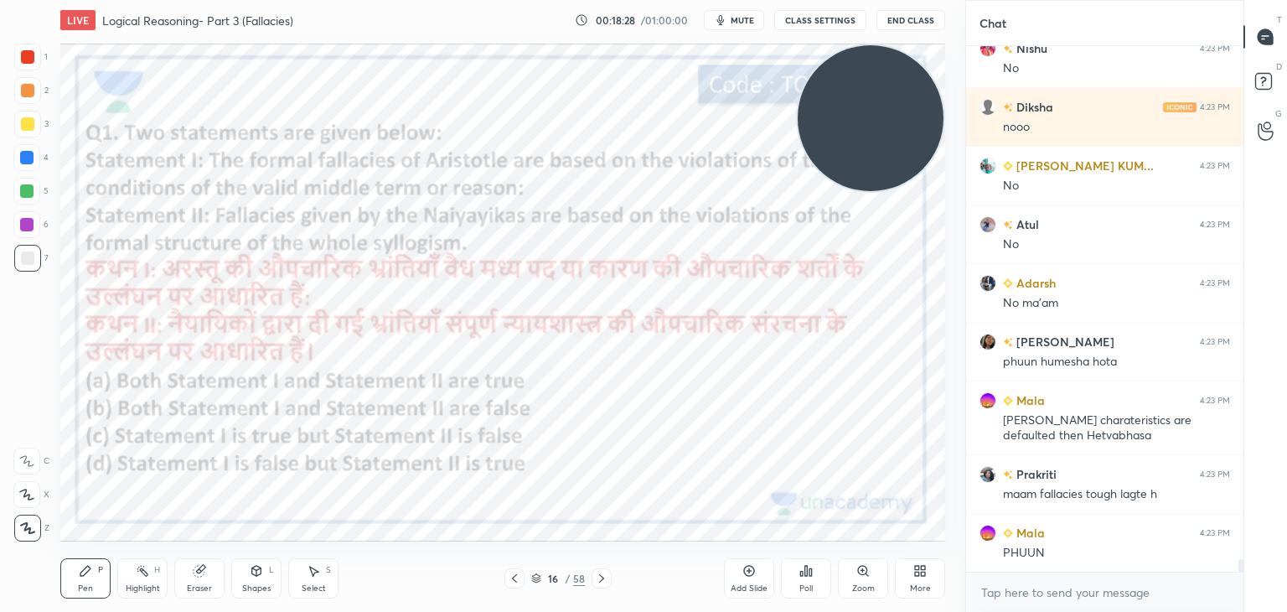
click at [23, 59] on div at bounding box center [27, 56] width 13 height 13
click at [32, 159] on div at bounding box center [26, 157] width 13 height 13
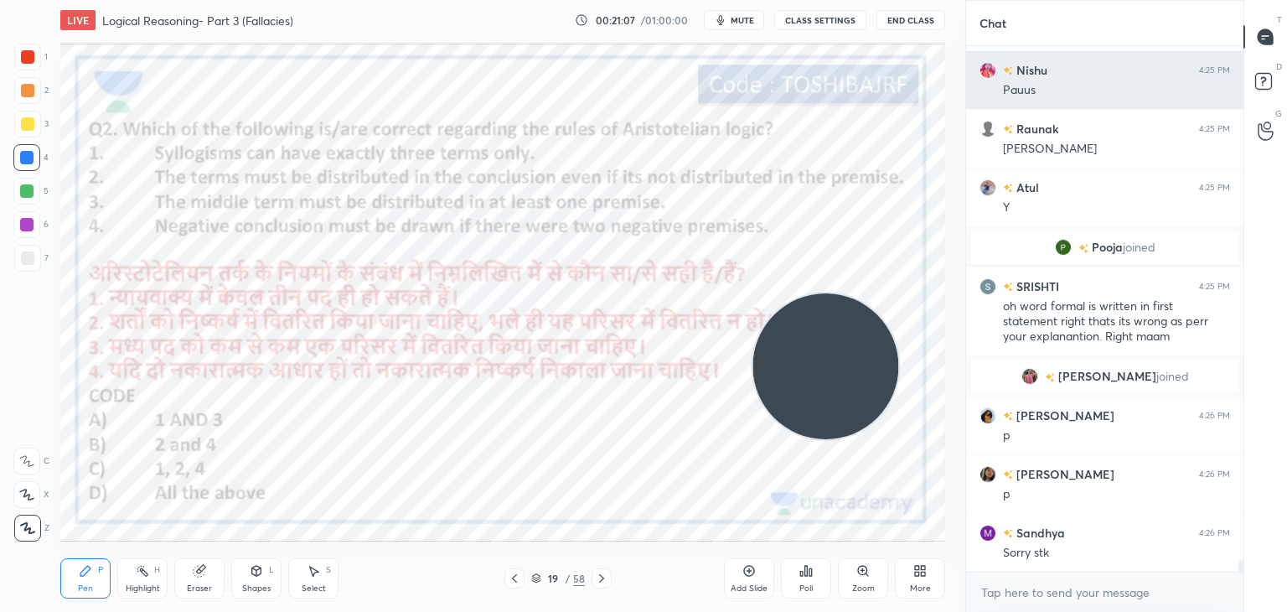
scroll to position [23266, 0]
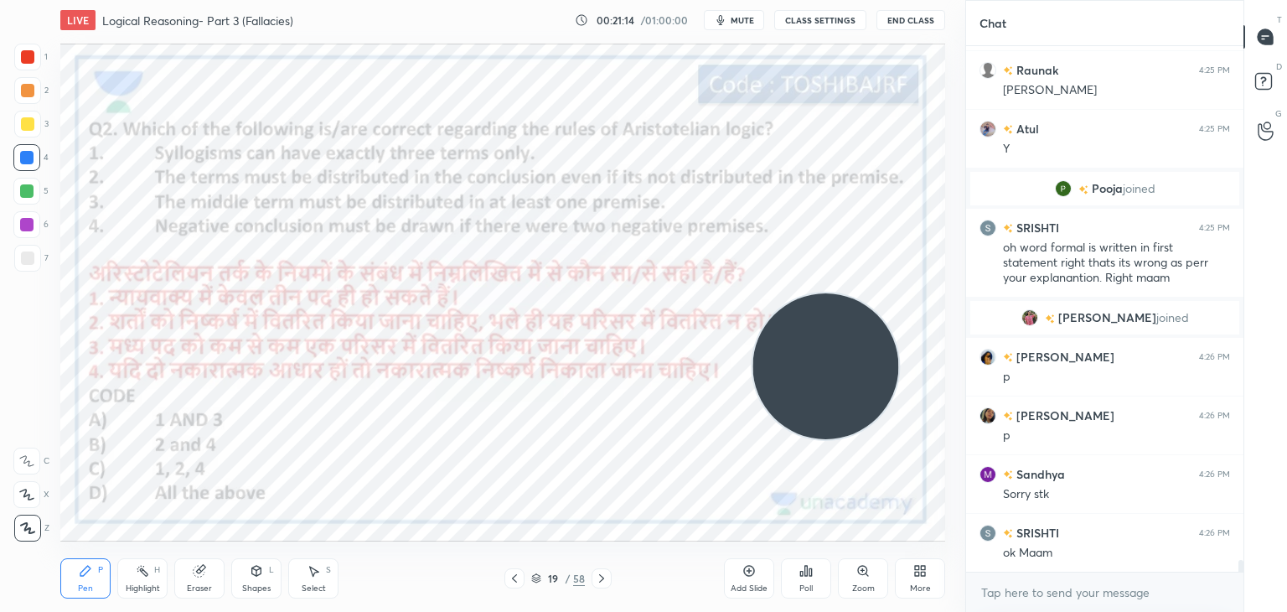
click at [808, 572] on icon at bounding box center [806, 570] width 13 height 13
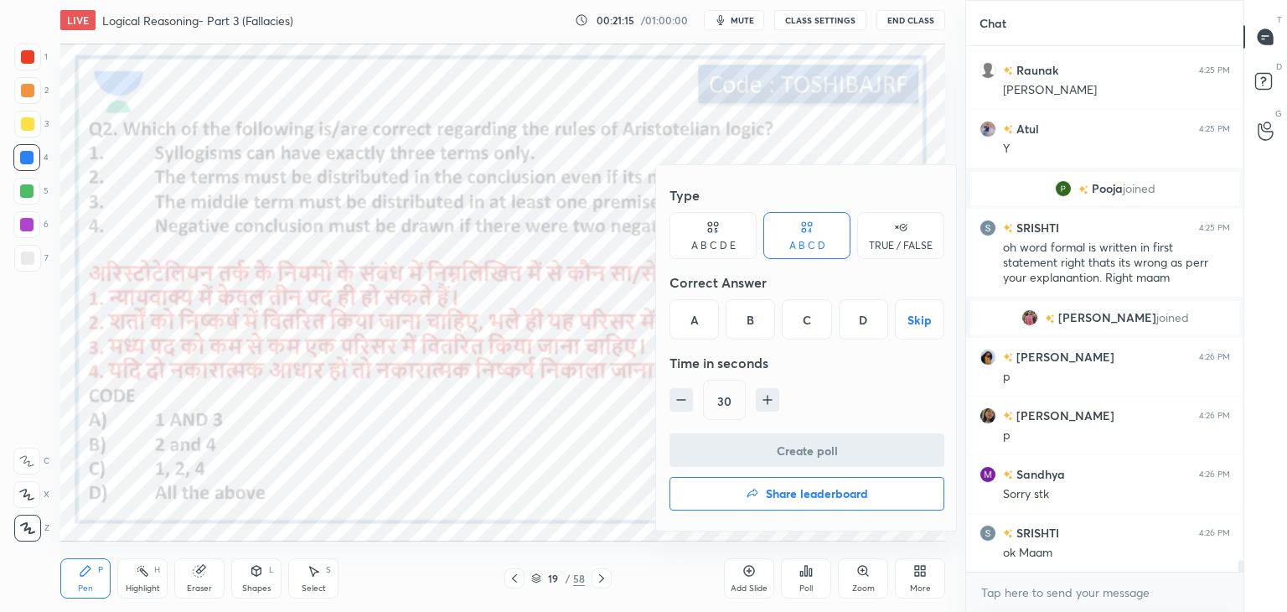
click at [744, 312] on div "B" at bounding box center [750, 319] width 49 height 40
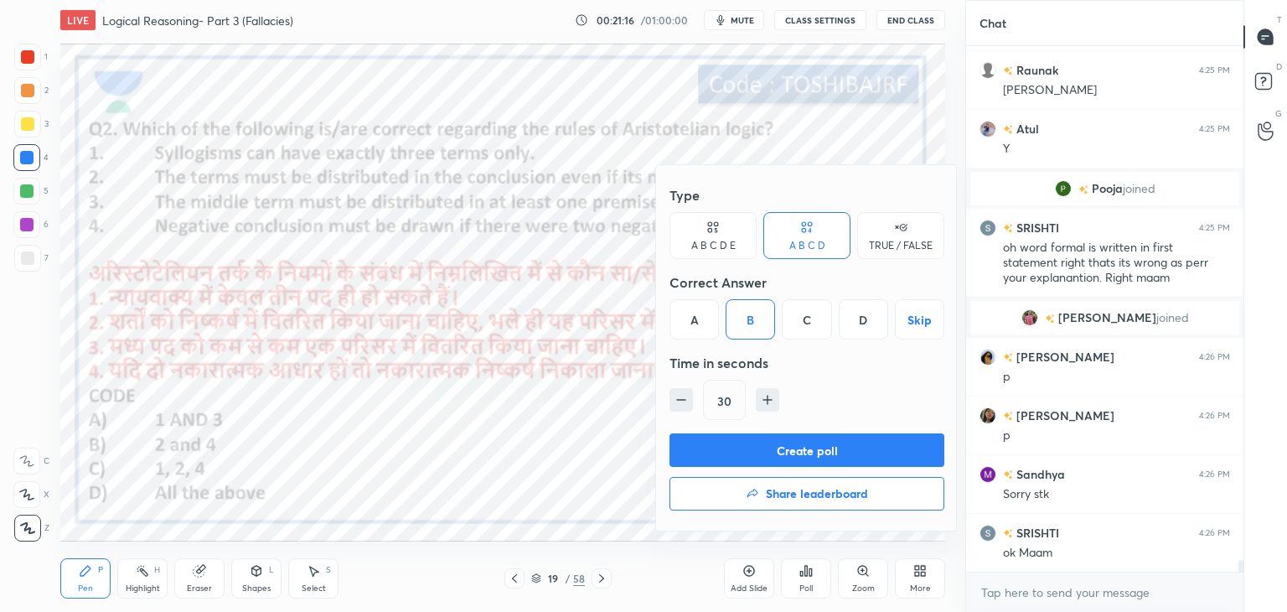
click at [719, 441] on button "Create poll" at bounding box center [807, 450] width 275 height 34
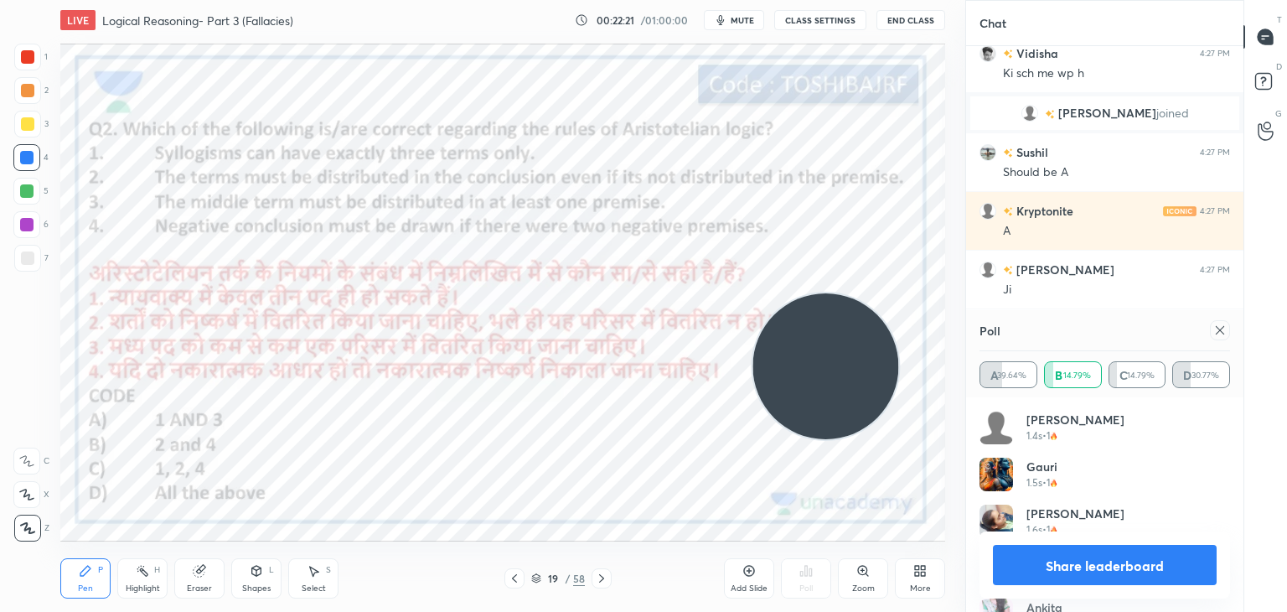
scroll to position [25740, 0]
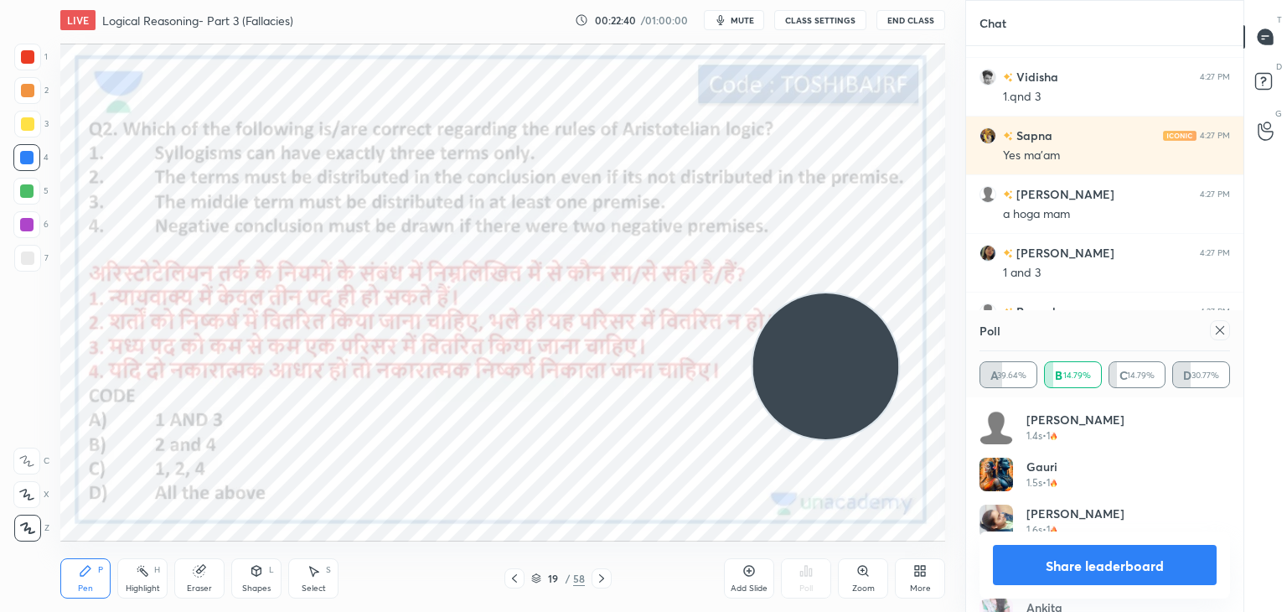
click at [1218, 329] on icon at bounding box center [1220, 330] width 13 height 13
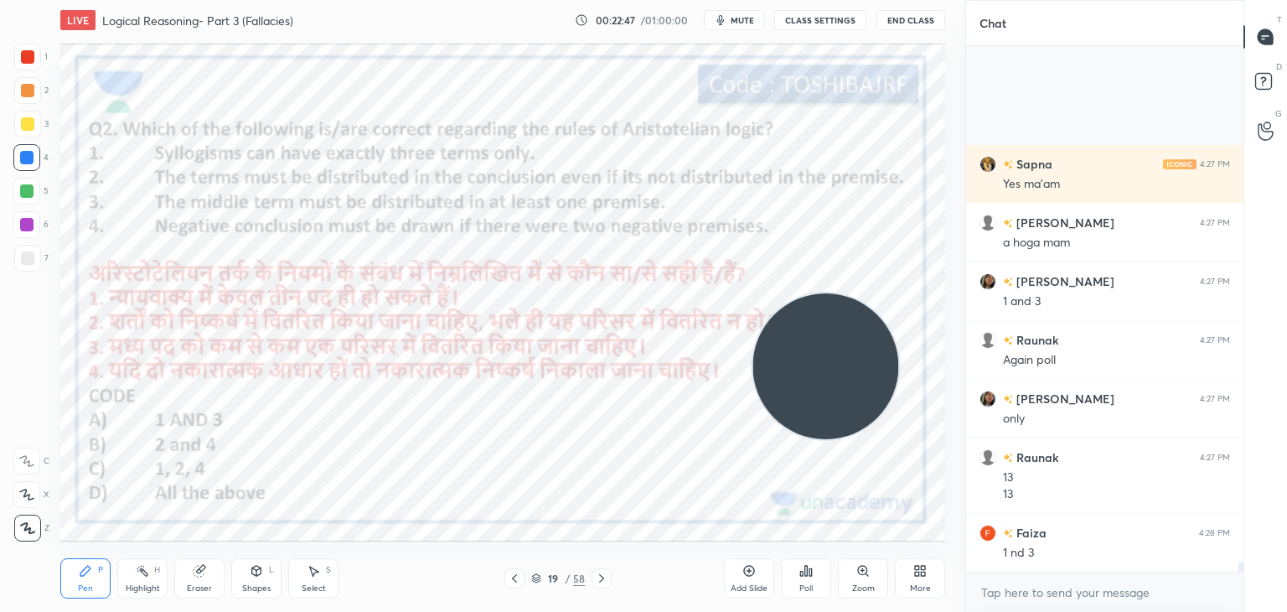
click at [744, 576] on icon at bounding box center [749, 570] width 13 height 13
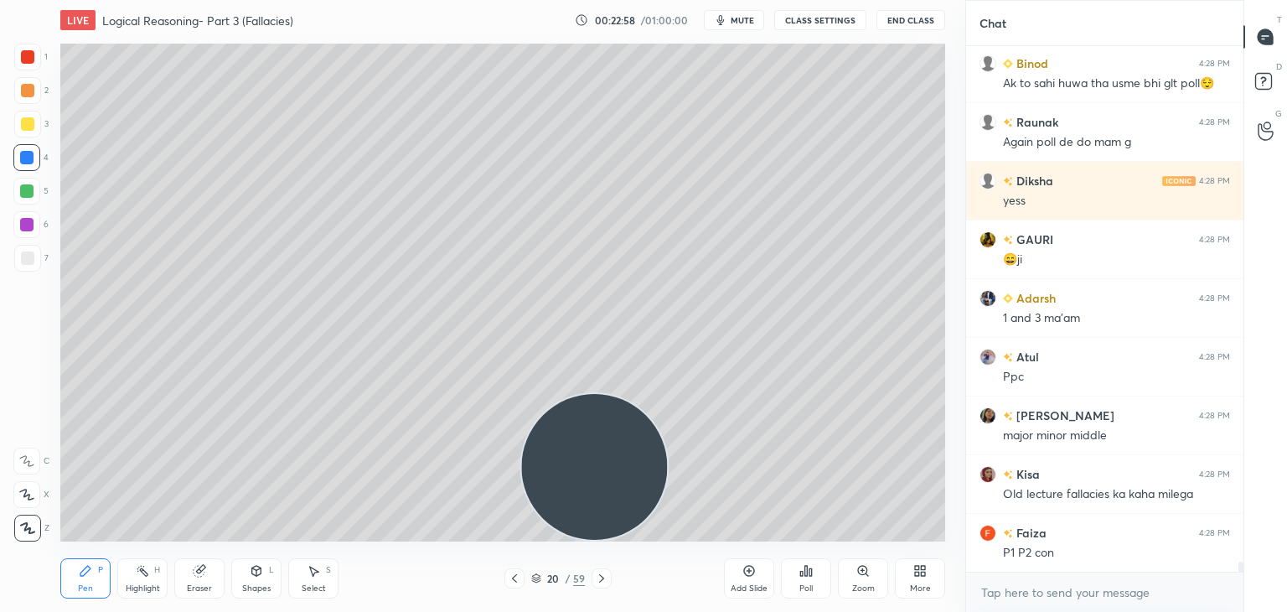
click at [28, 258] on div at bounding box center [27, 257] width 13 height 13
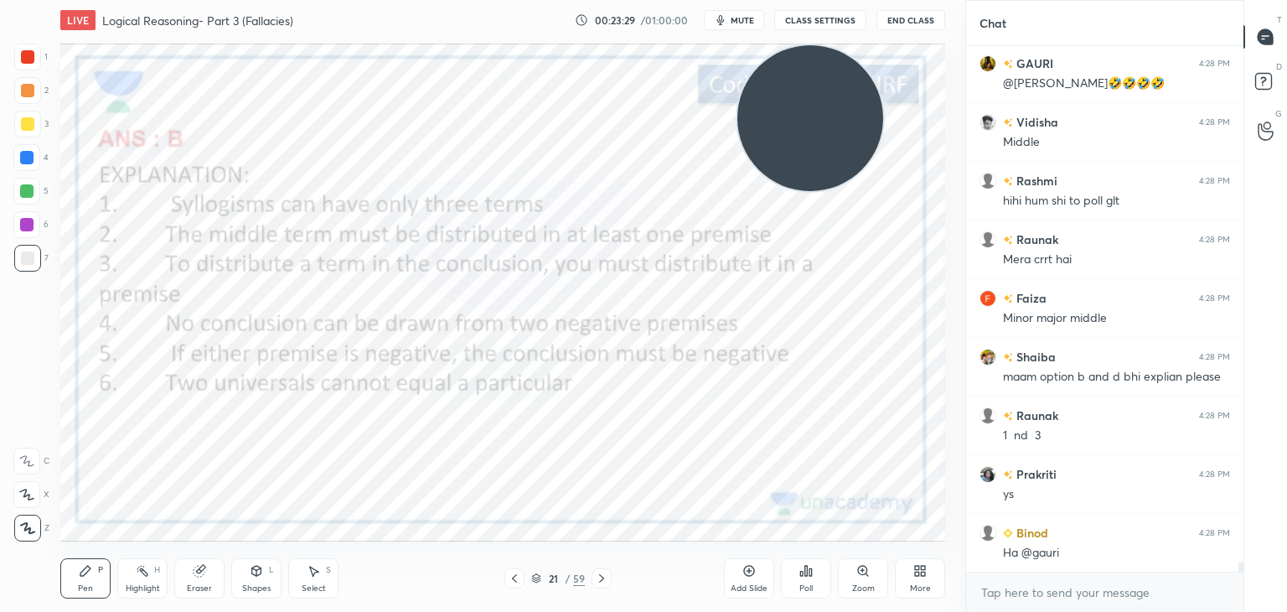
click at [28, 58] on div at bounding box center [27, 56] width 13 height 13
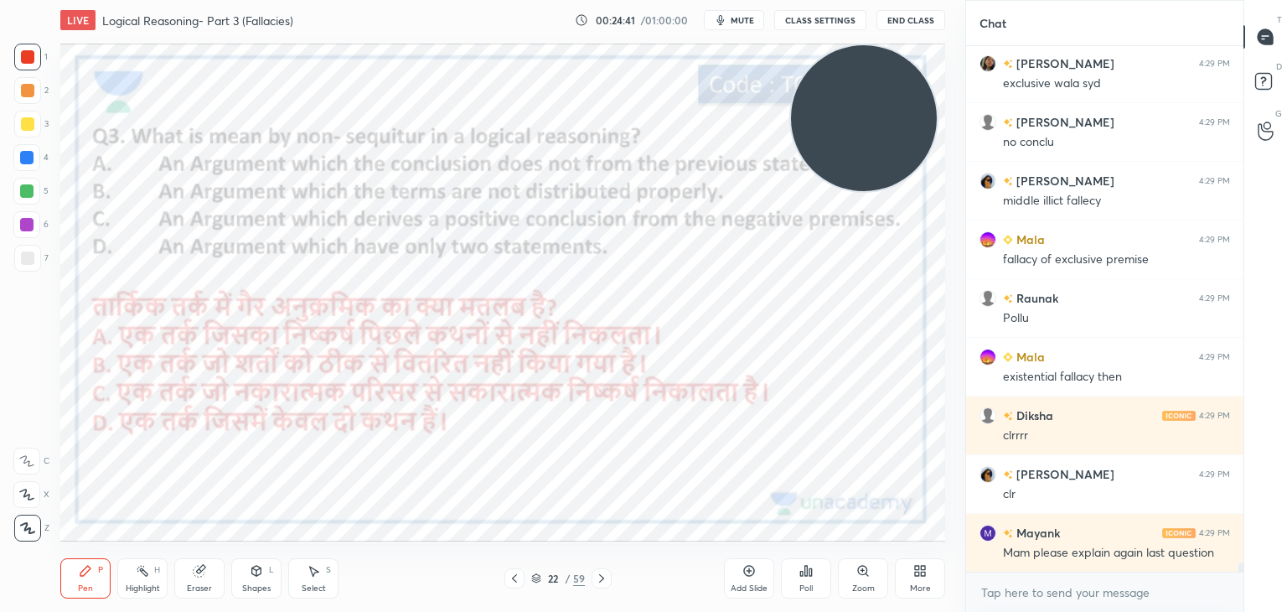
scroll to position [29131, 0]
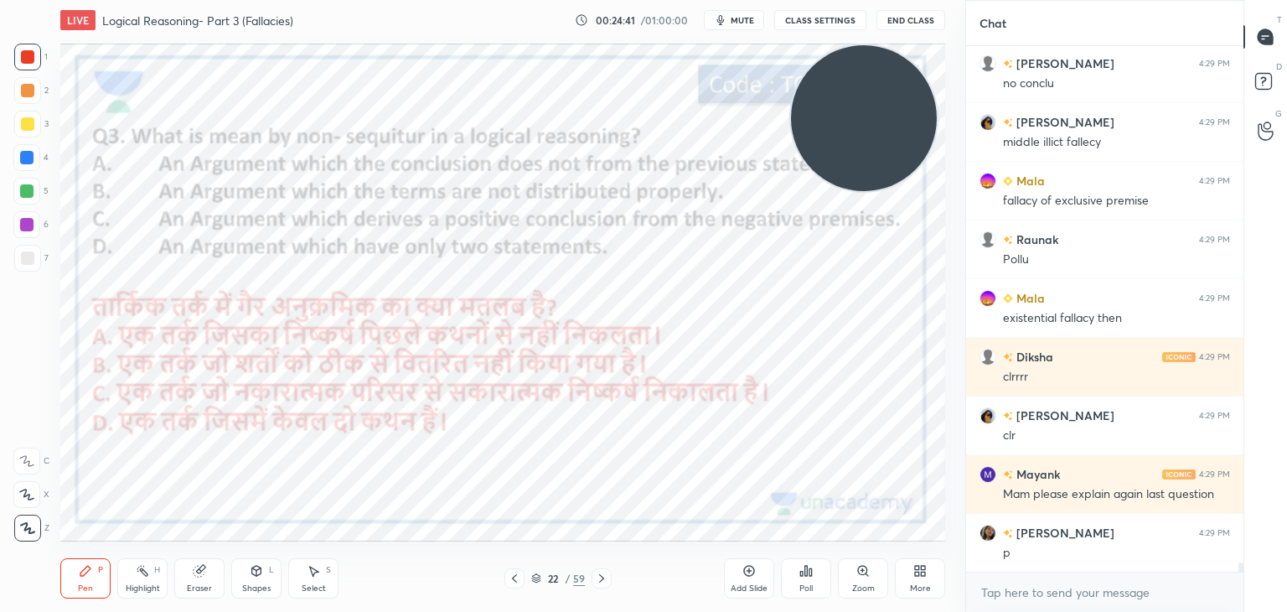
click at [808, 572] on icon at bounding box center [806, 570] width 13 height 13
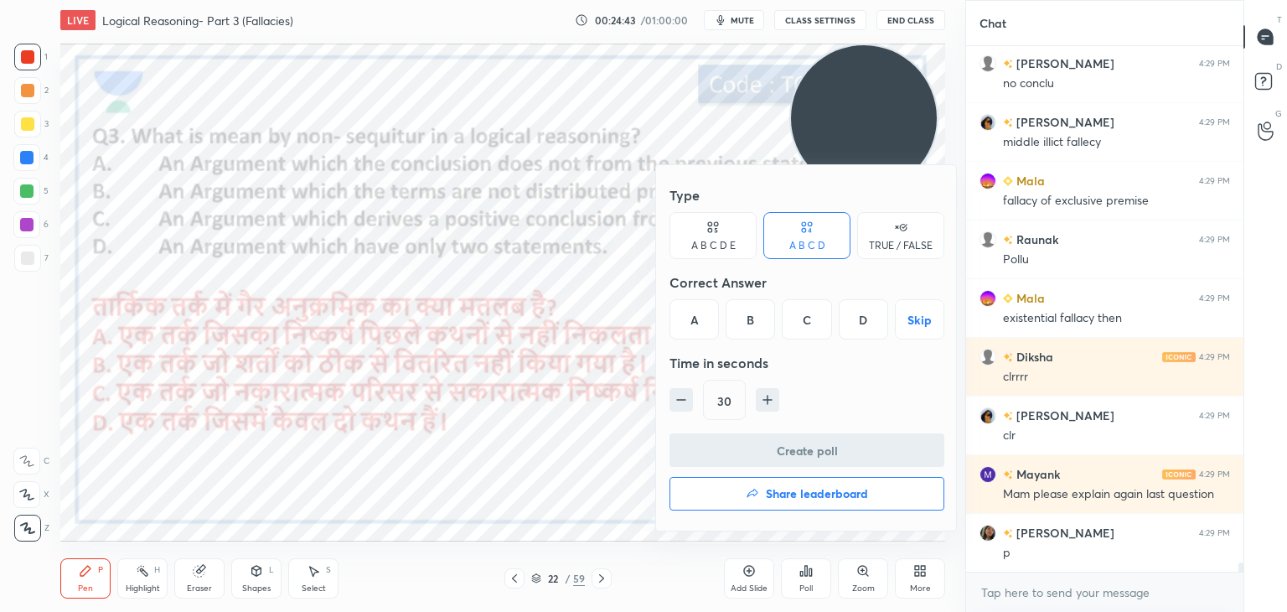
click at [696, 324] on div "A" at bounding box center [694, 319] width 49 height 40
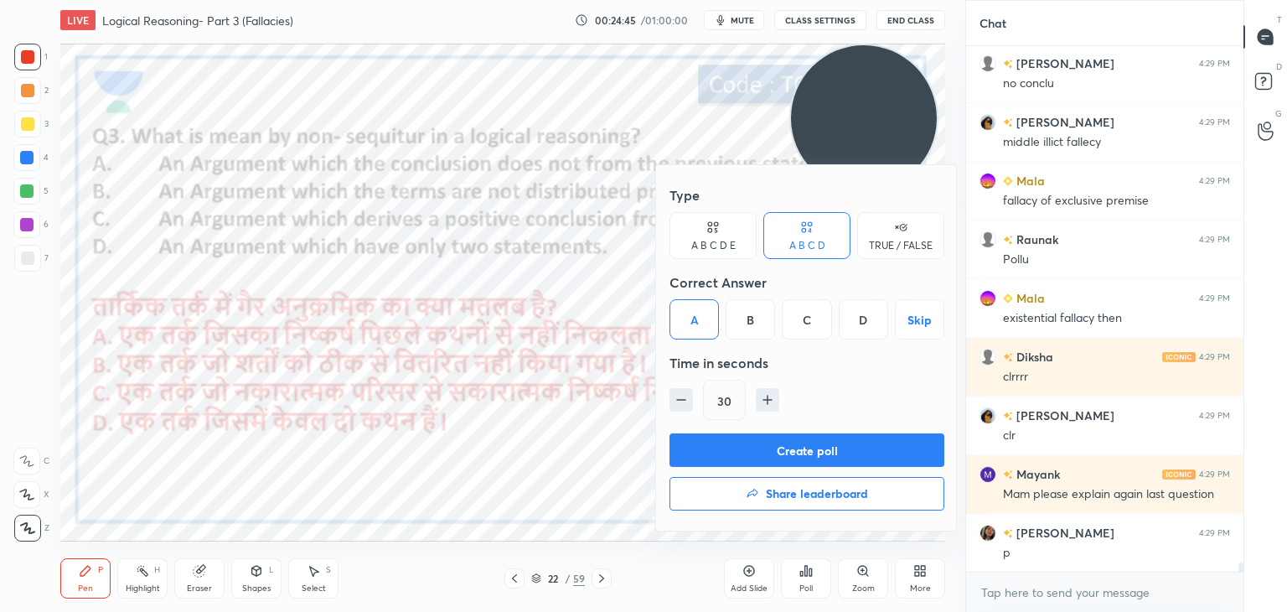
click at [758, 453] on button "Create poll" at bounding box center [807, 450] width 275 height 34
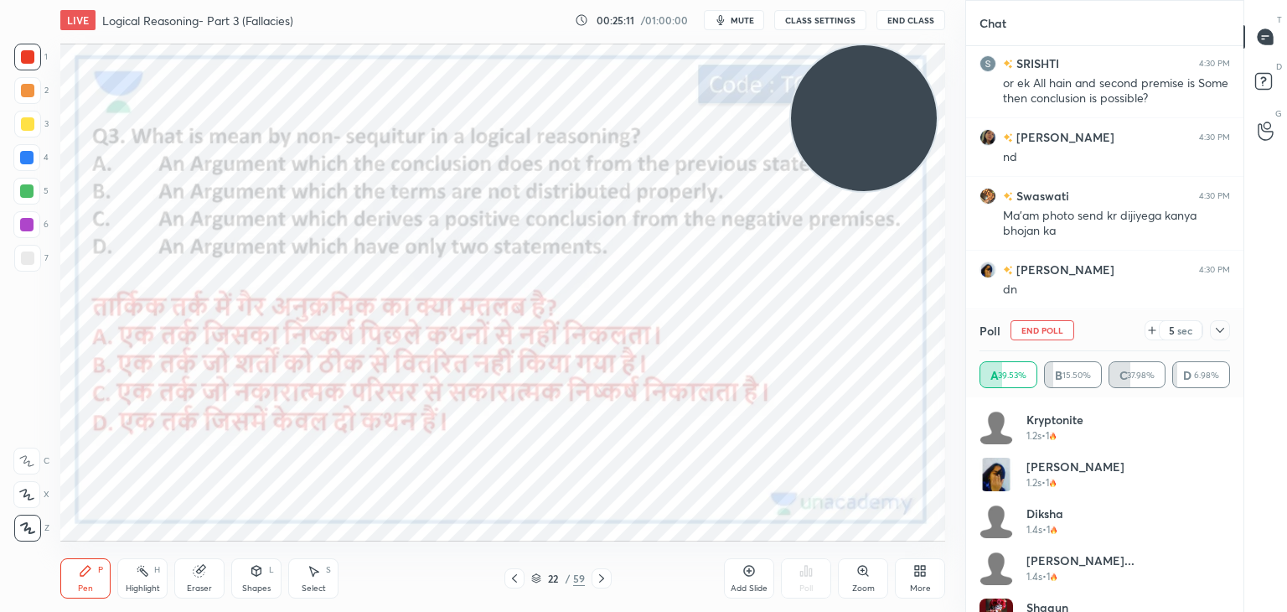
scroll to position [29718, 0]
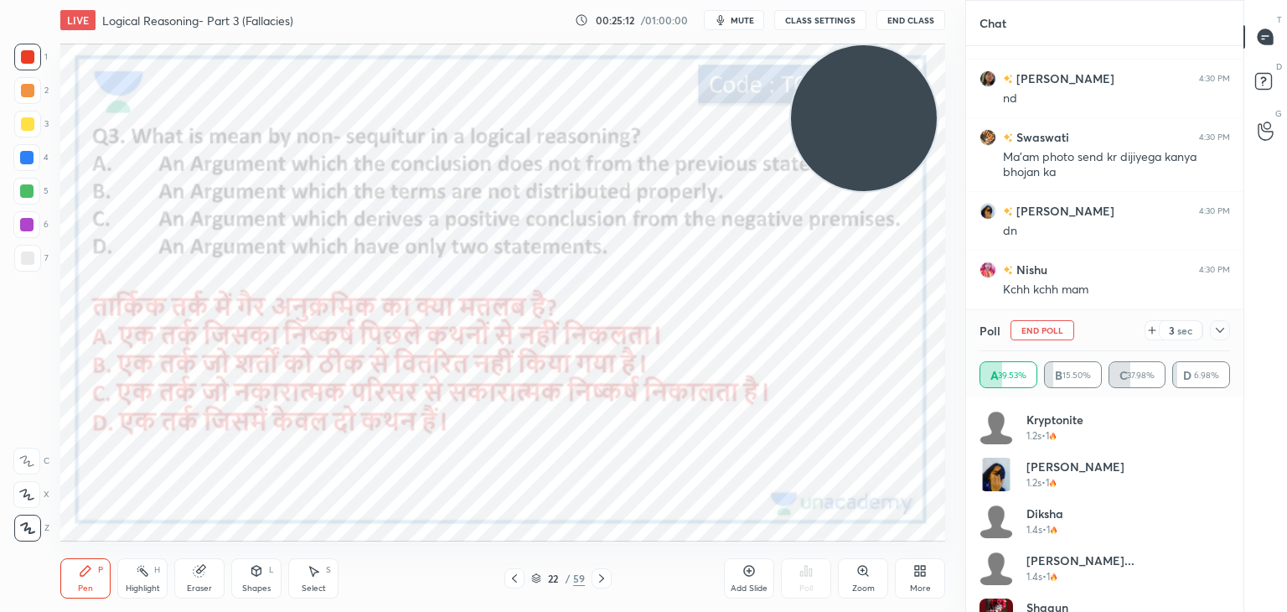
click at [889, 563] on div "Add Slide Poll Zoom More" at bounding box center [834, 578] width 221 height 94
click at [911, 572] on div "More" at bounding box center [920, 578] width 50 height 40
click at [817, 409] on div "Upload File" at bounding box center [826, 413] width 44 height 8
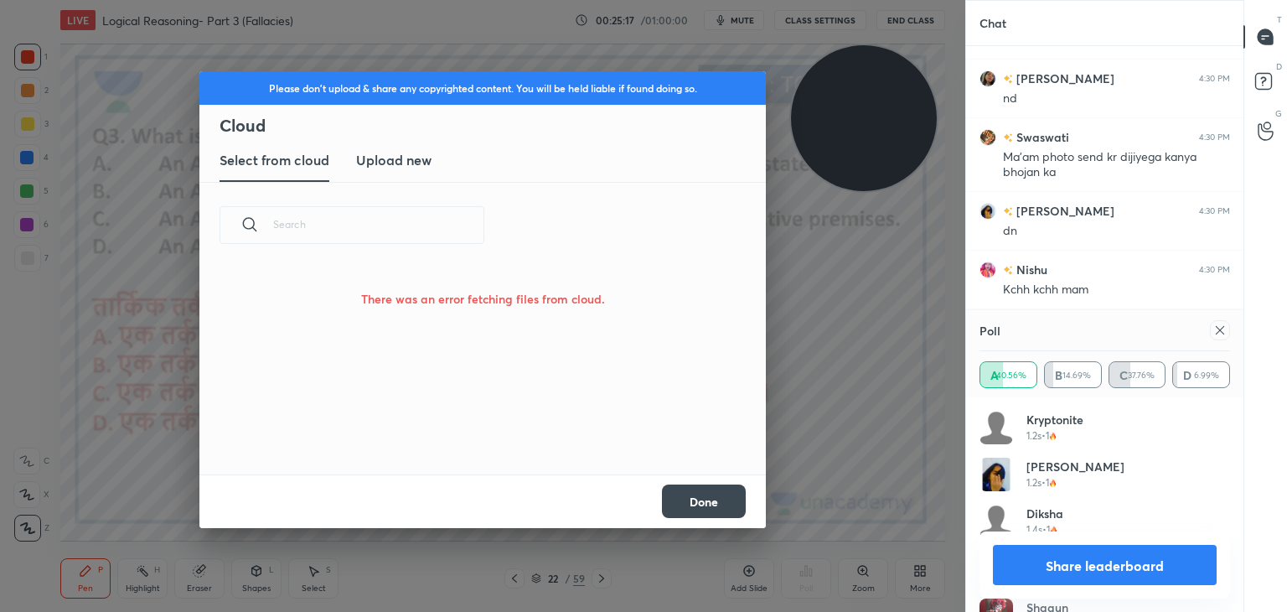
click at [405, 156] on h3 "Upload new" at bounding box center [393, 160] width 75 height 20
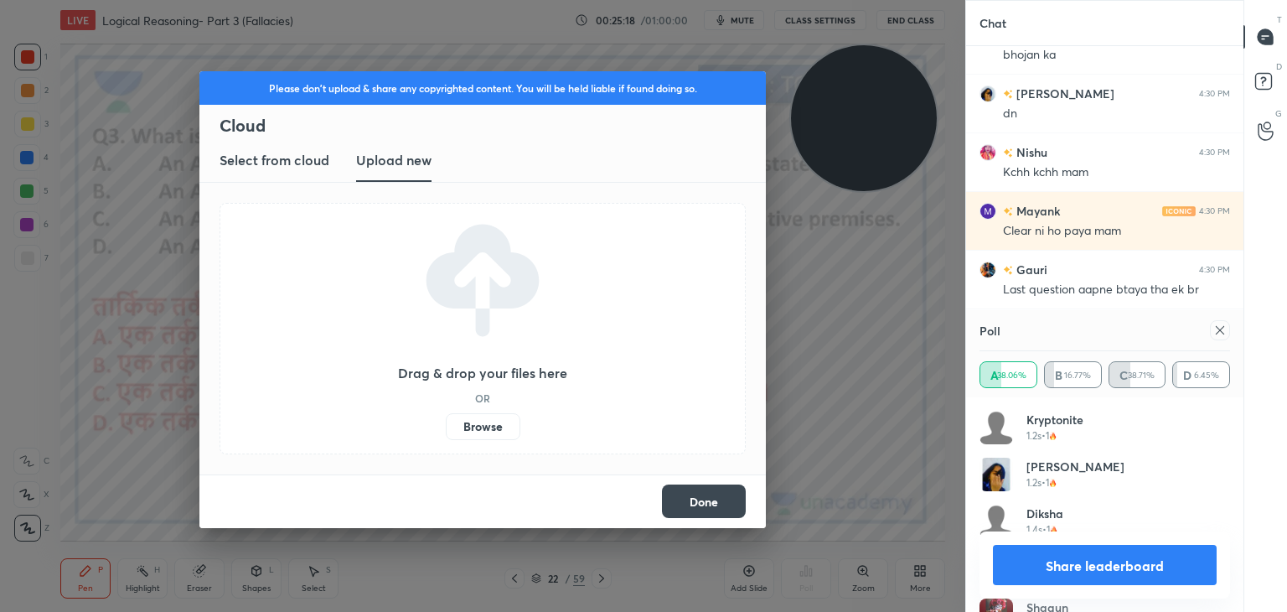
click at [478, 422] on label "Browse" at bounding box center [483, 426] width 75 height 27
click at [446, 422] on input "Browse" at bounding box center [446, 426] width 0 height 27
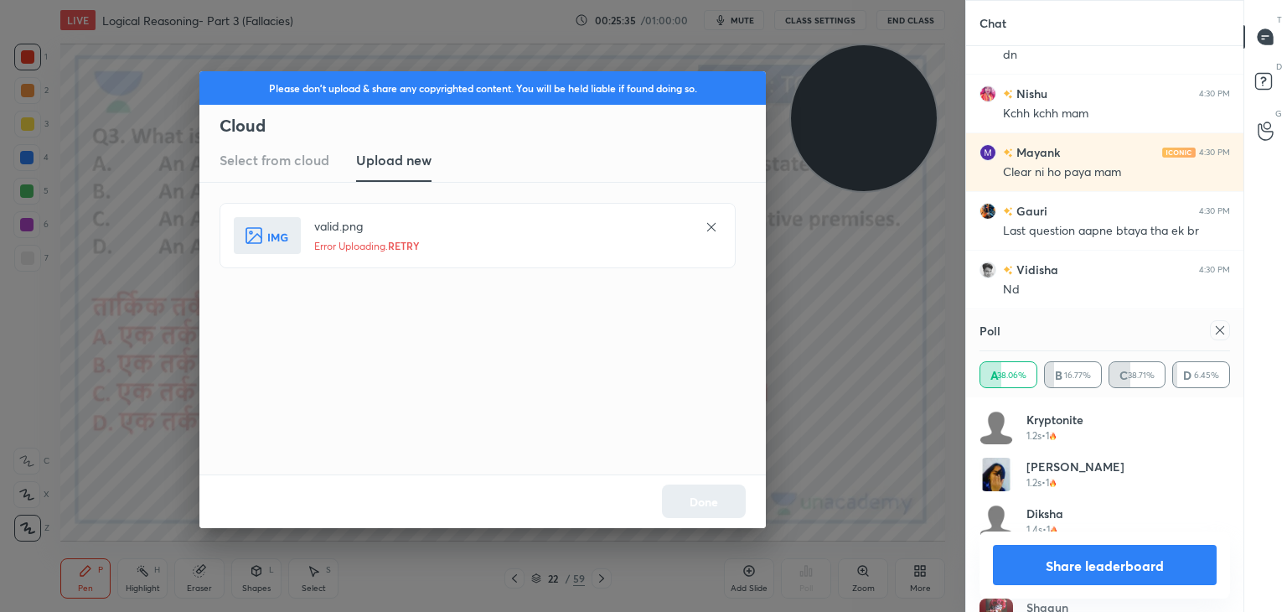
click at [400, 242] on span "RETRY" at bounding box center [404, 245] width 32 height 13
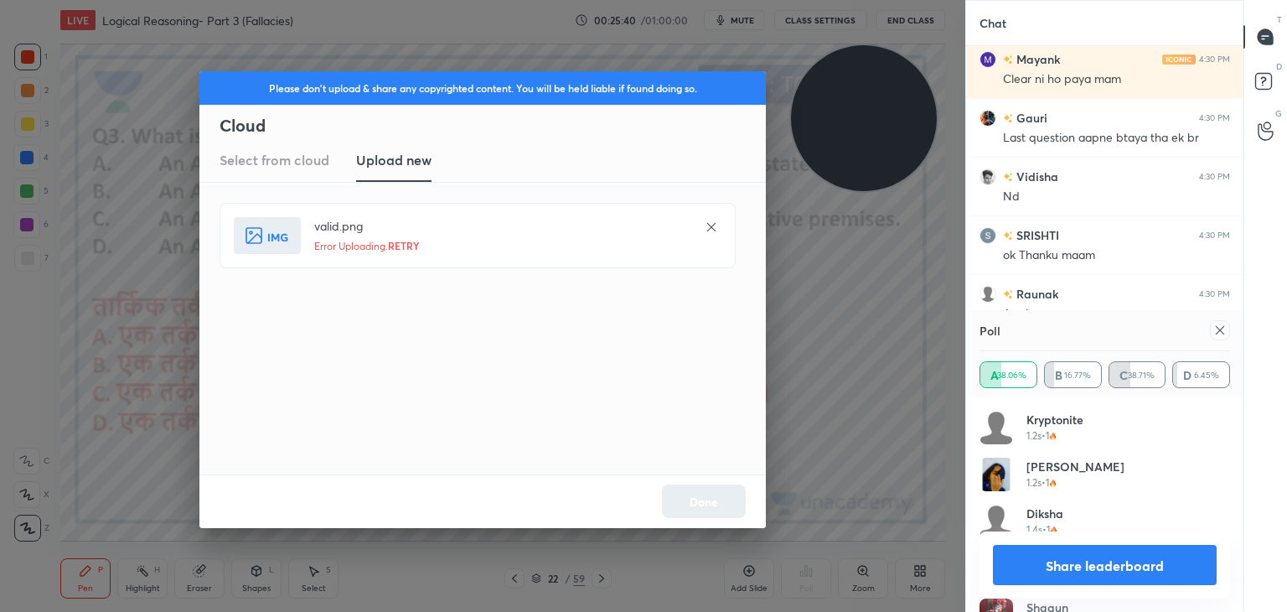
click at [709, 224] on icon at bounding box center [711, 226] width 8 height 8
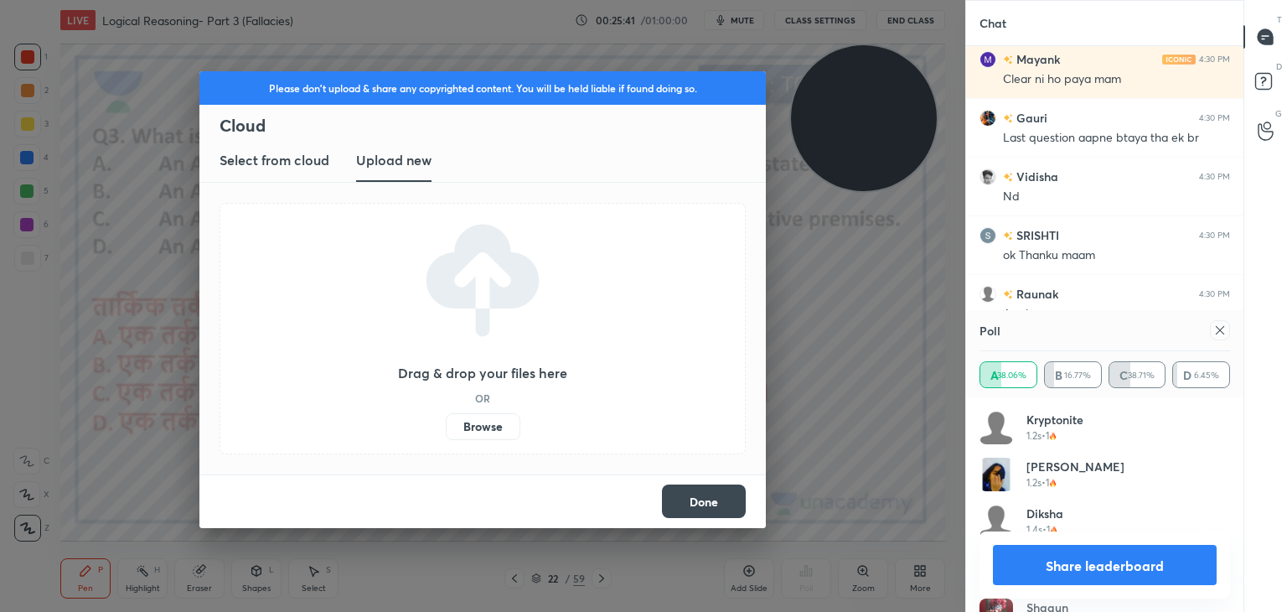
click at [502, 432] on label "Browse" at bounding box center [483, 426] width 75 height 27
click at [446, 432] on input "Browse" at bounding box center [446, 426] width 0 height 27
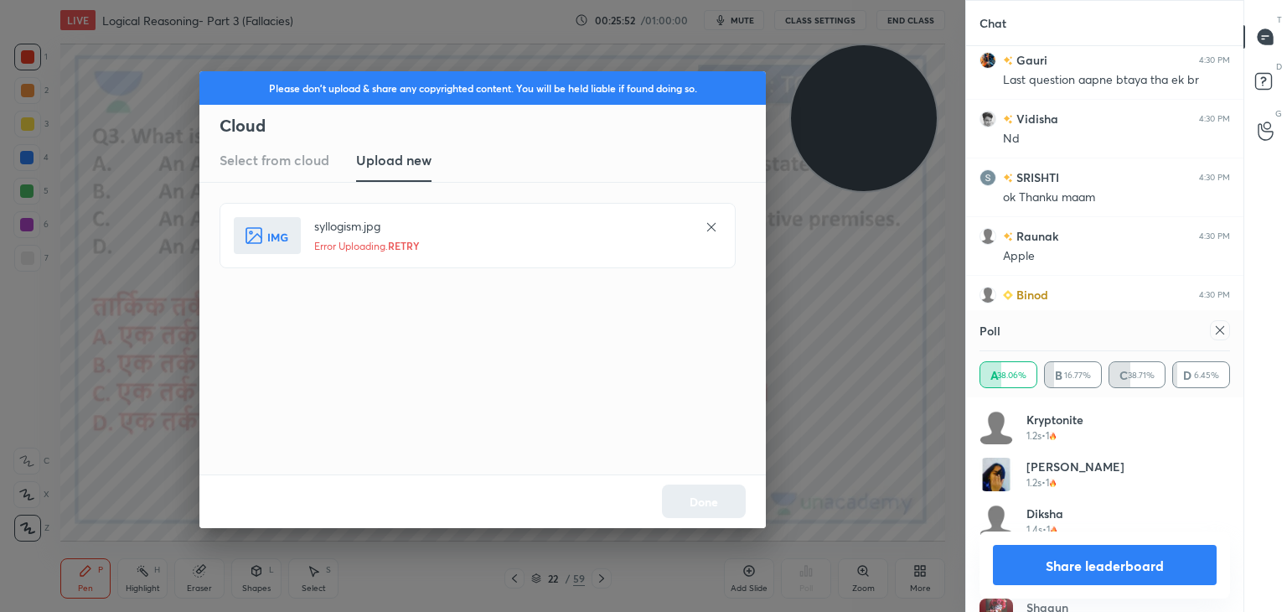
click at [411, 242] on span "RETRY" at bounding box center [404, 245] width 32 height 13
click at [411, 242] on h5 "Error Uploading. RETRY" at bounding box center [501, 246] width 374 height 16
click at [411, 242] on h5 "Uploading... 0%" at bounding box center [501, 245] width 374 height 15
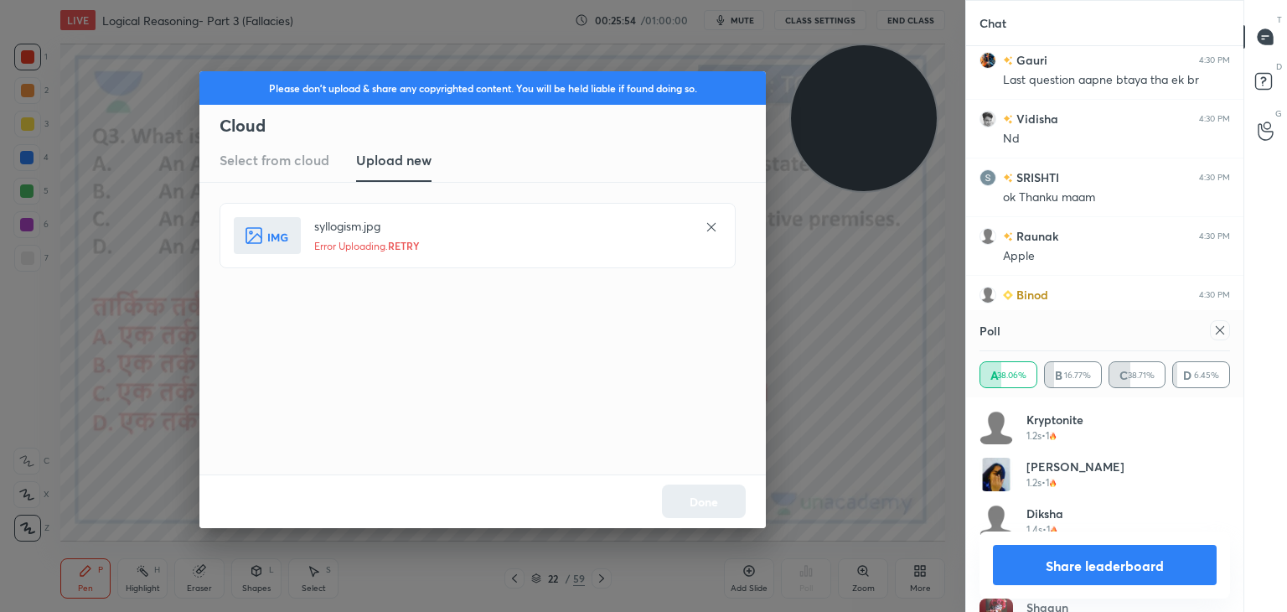
click at [411, 242] on span "RETRY" at bounding box center [404, 245] width 32 height 13
click at [411, 242] on h5 "Error Uploading. RETRY" at bounding box center [501, 246] width 374 height 16
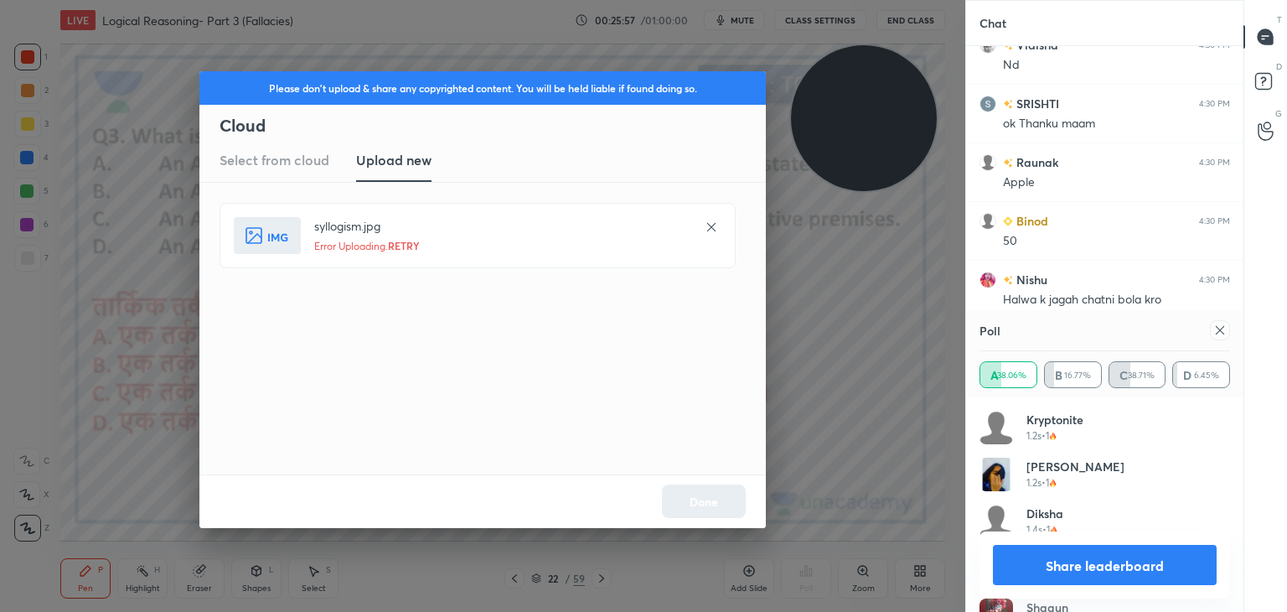
click at [709, 222] on icon at bounding box center [711, 226] width 13 height 13
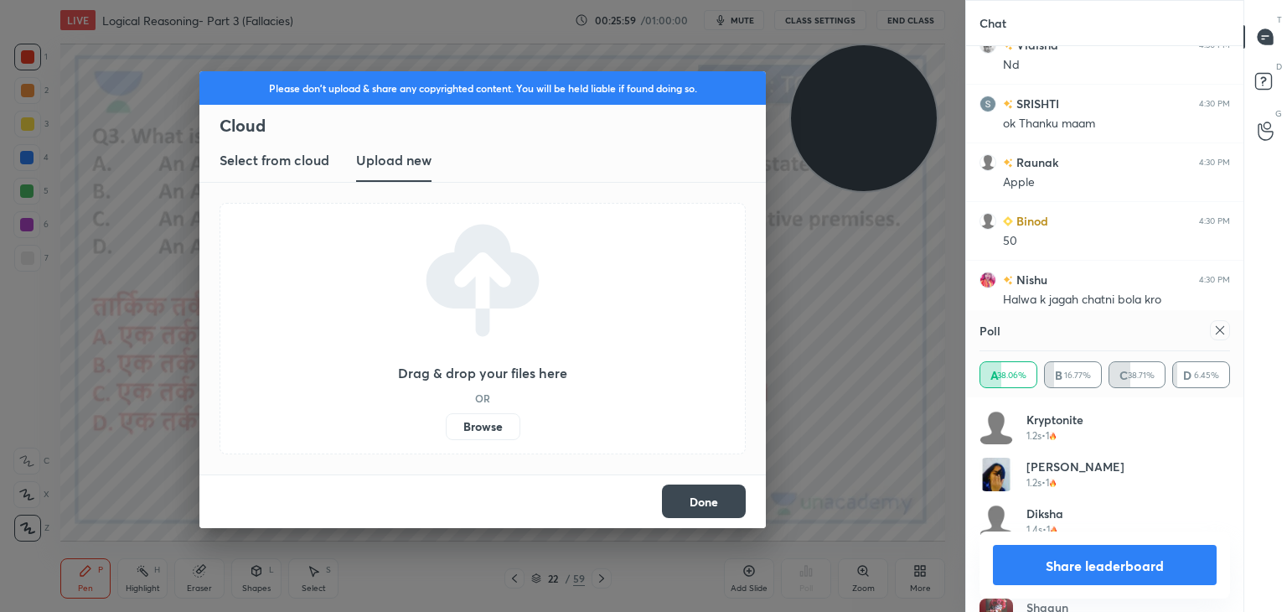
click at [691, 490] on button "Done" at bounding box center [704, 501] width 84 height 34
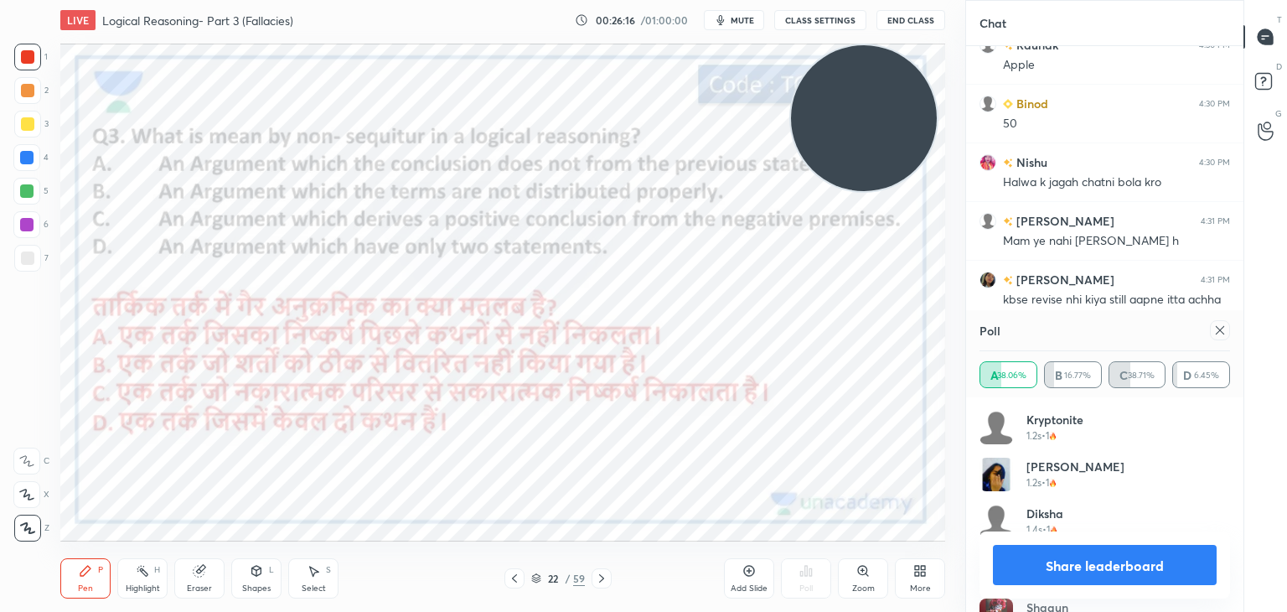
scroll to position [30253, 0]
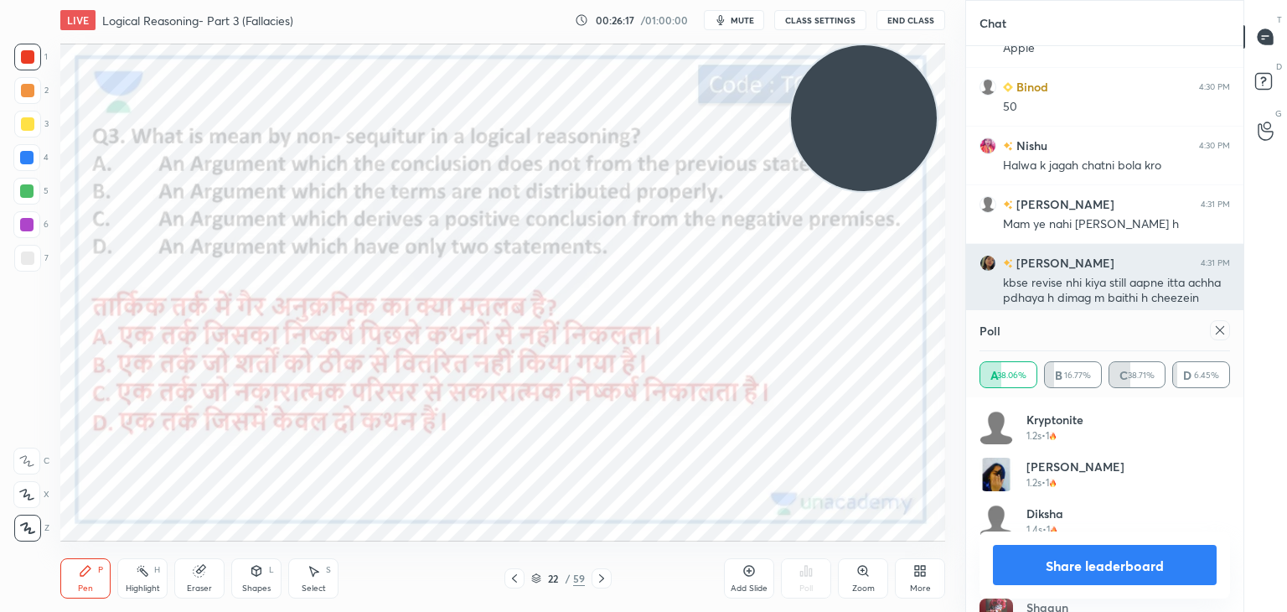
click at [1218, 329] on icon at bounding box center [1220, 330] width 8 height 8
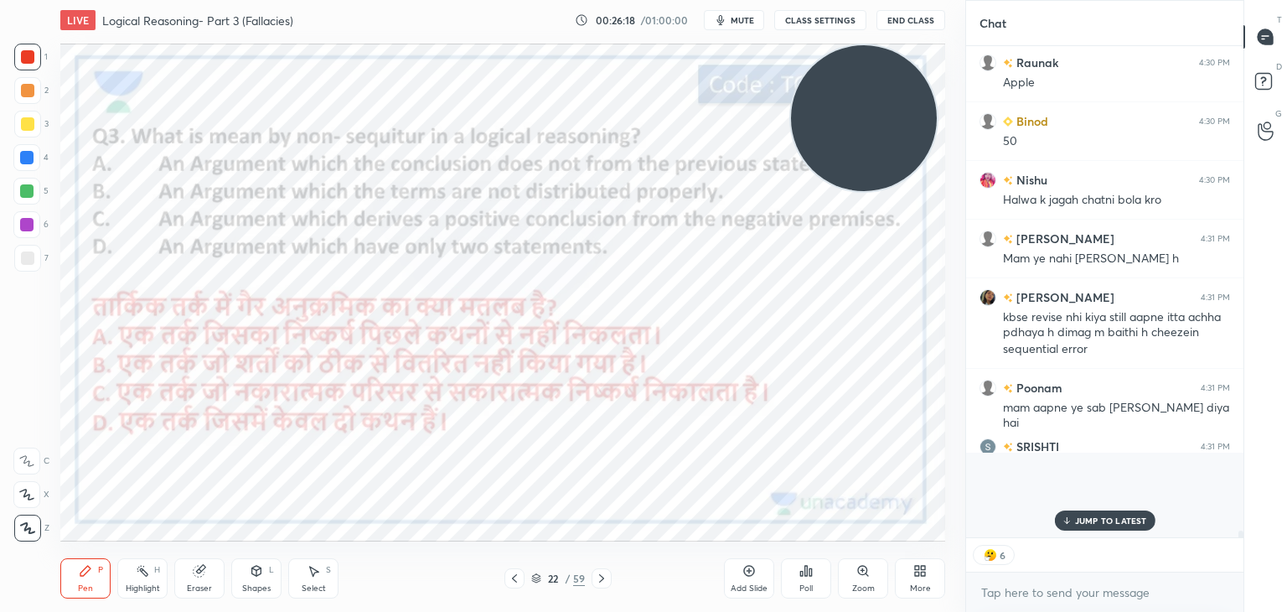
scroll to position [30171, 0]
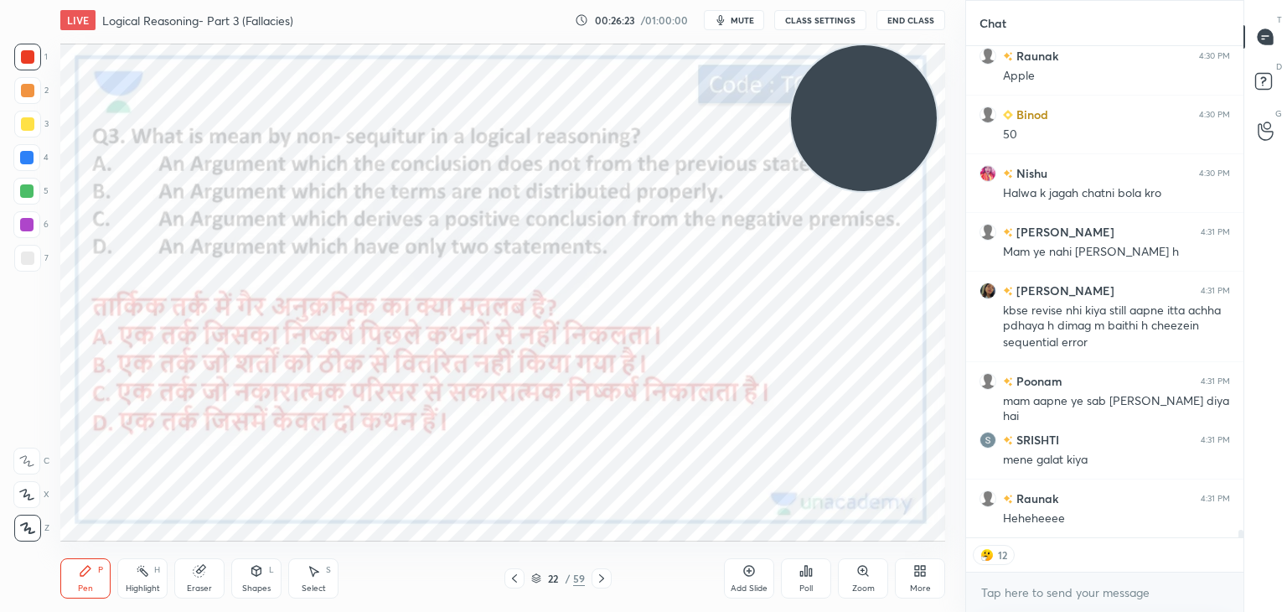
click at [741, 572] on div "Add Slide" at bounding box center [749, 578] width 50 height 40
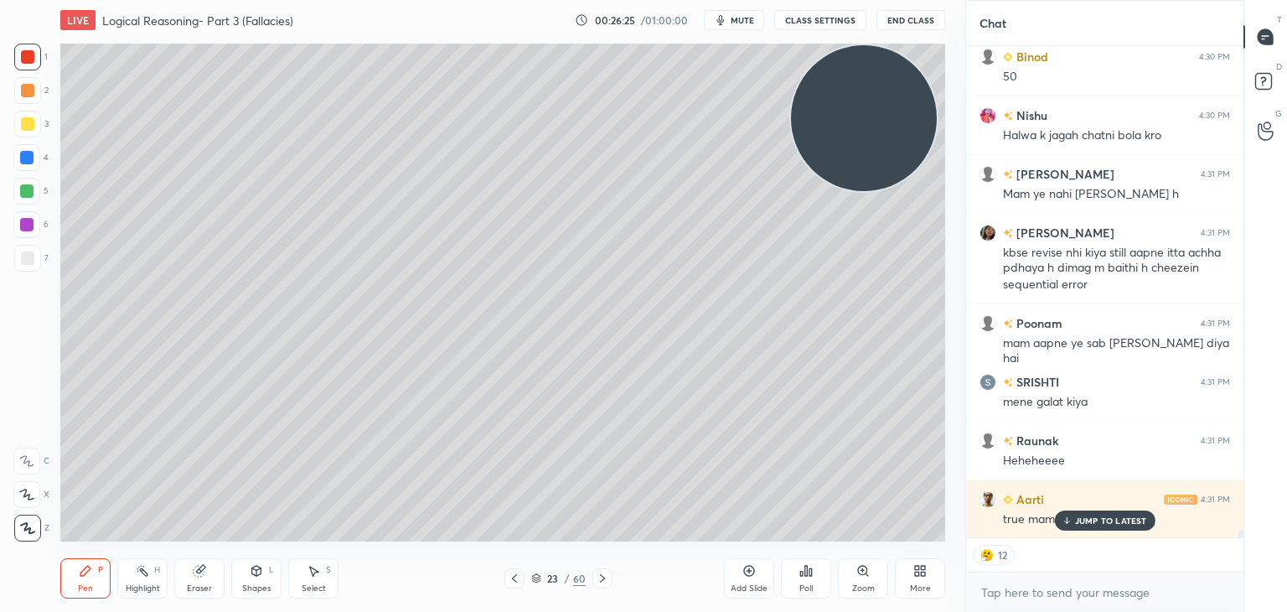
scroll to position [30460, 0]
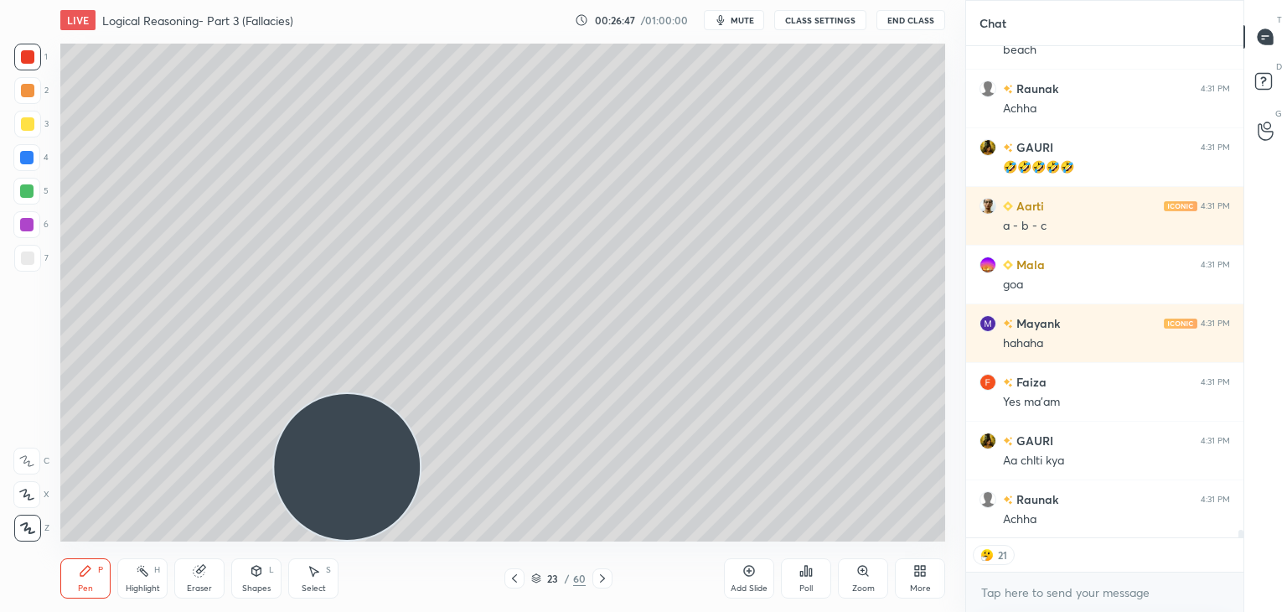
click at [38, 262] on div at bounding box center [27, 258] width 27 height 27
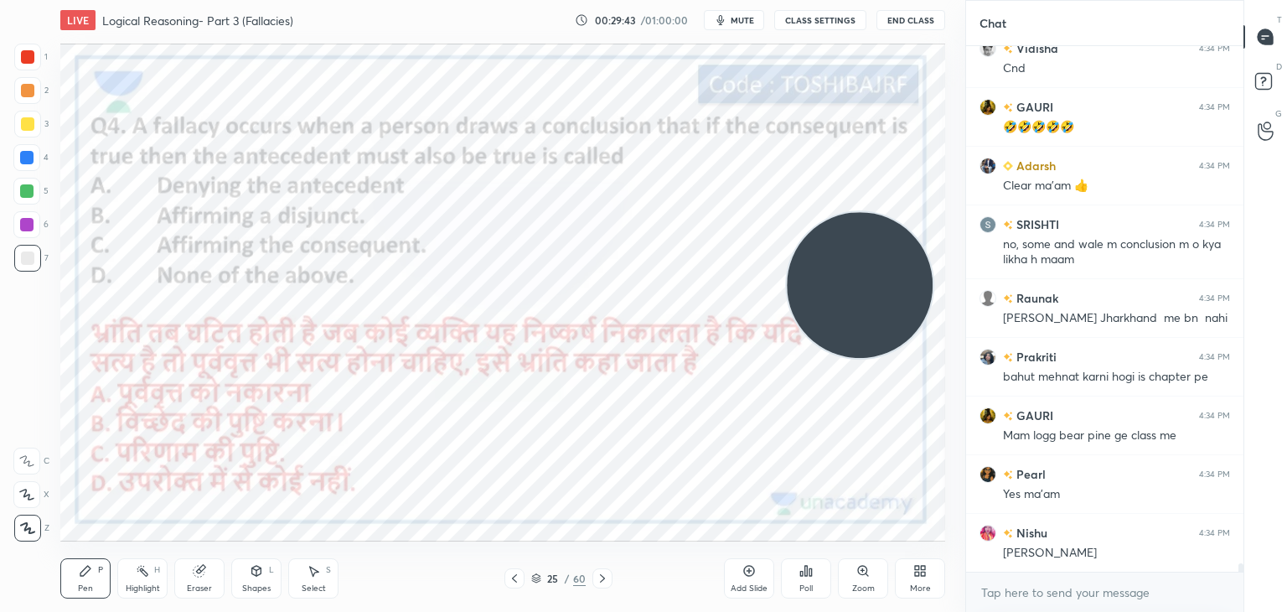
scroll to position [32174, 0]
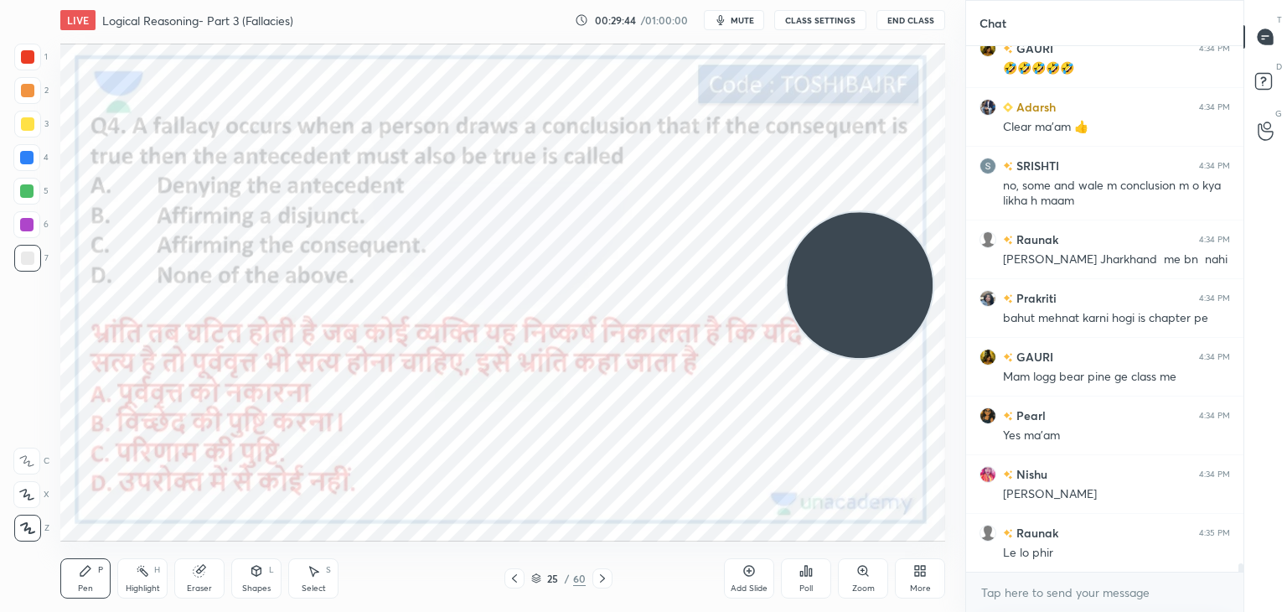
click at [805, 576] on icon at bounding box center [806, 571] width 3 height 10
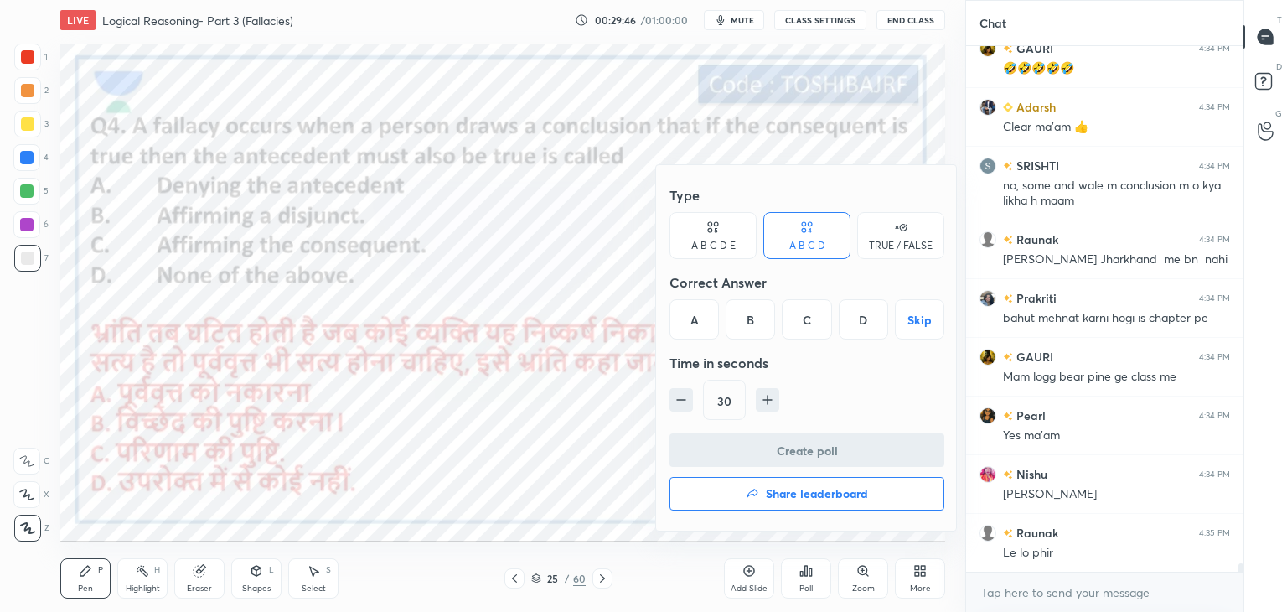
click at [805, 324] on div "C" at bounding box center [806, 319] width 49 height 40
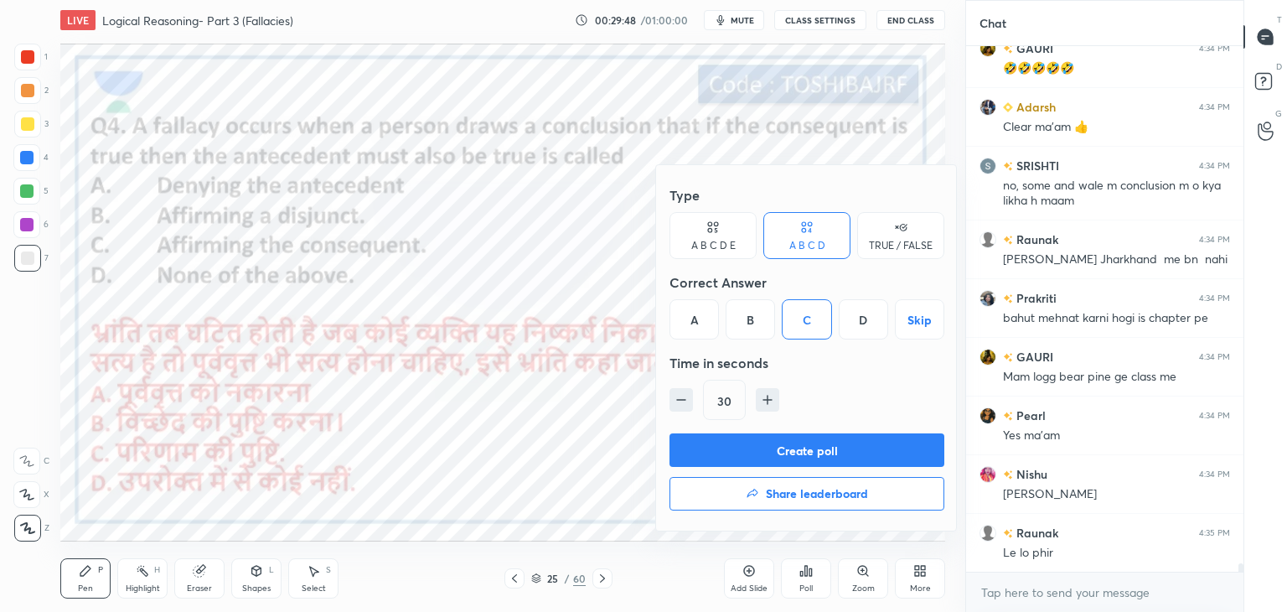
click at [794, 445] on button "Create poll" at bounding box center [807, 450] width 275 height 34
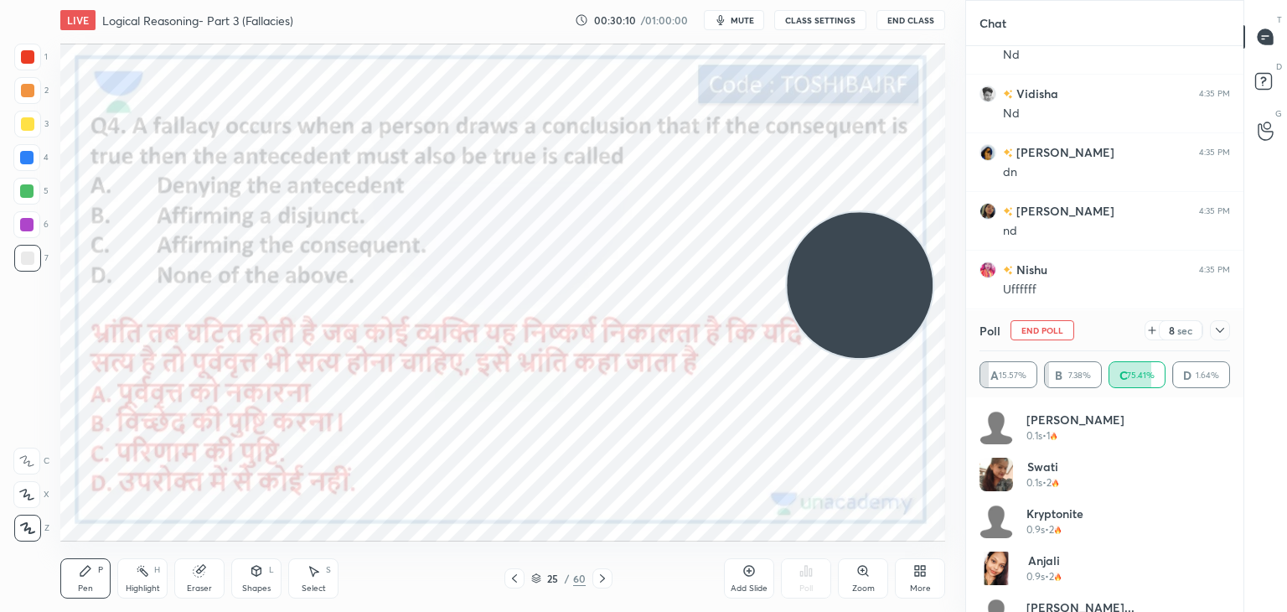
scroll to position [32847, 0]
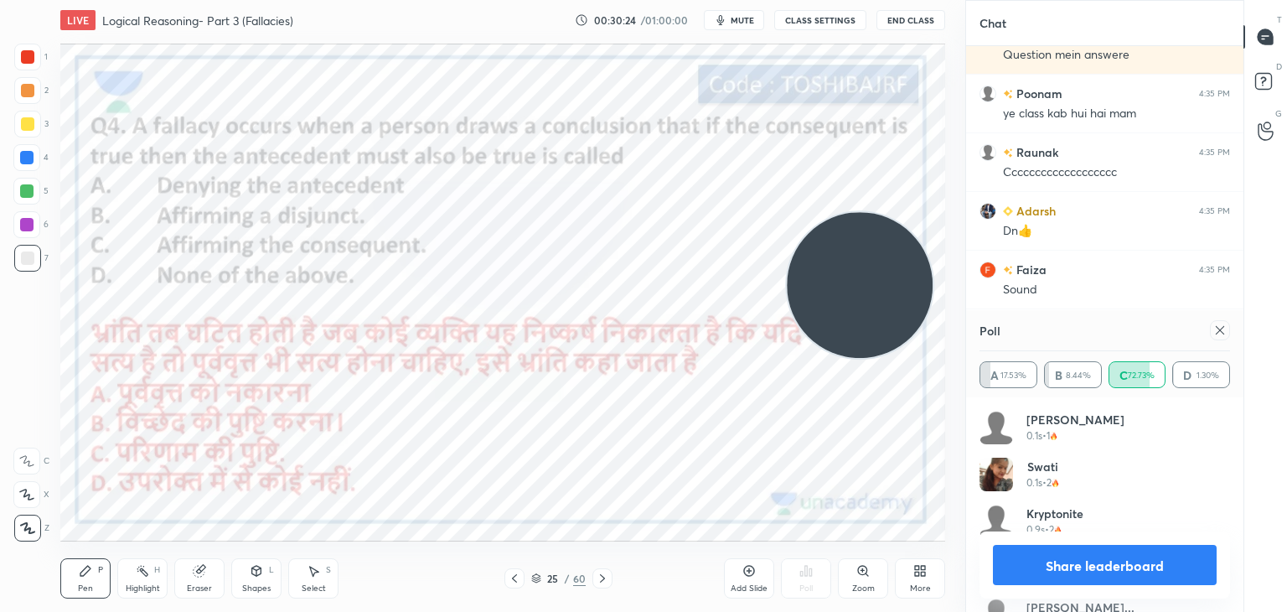
click at [32, 61] on div at bounding box center [27, 56] width 13 height 13
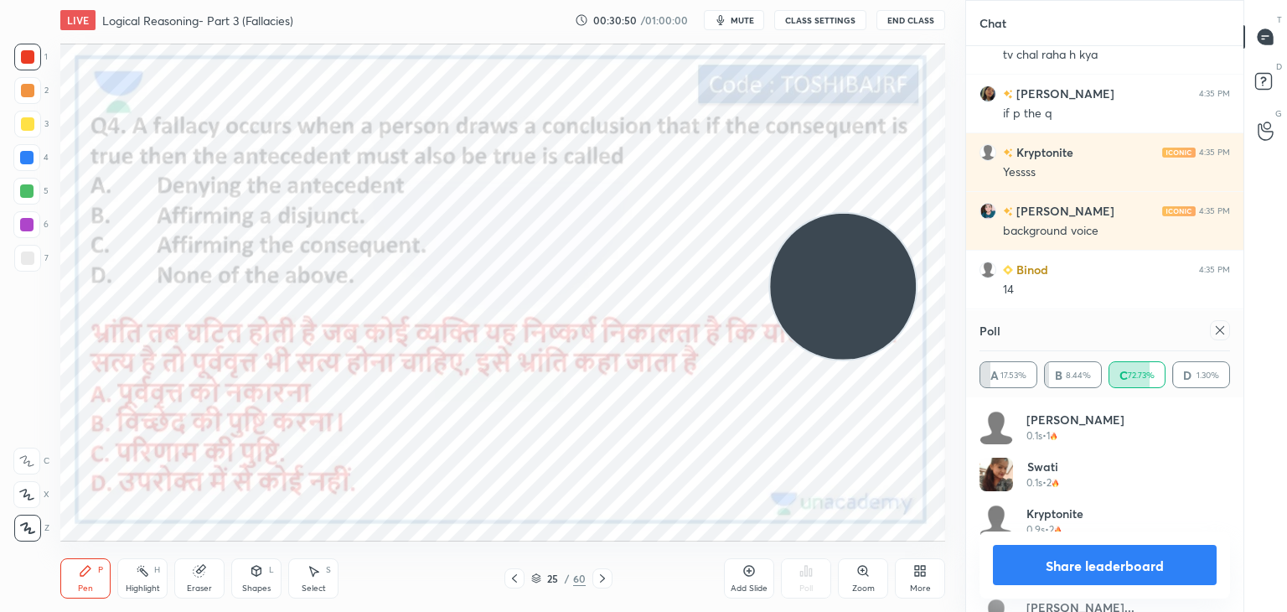
click at [743, 544] on div "Add Slide Poll Zoom More" at bounding box center [834, 578] width 221 height 94
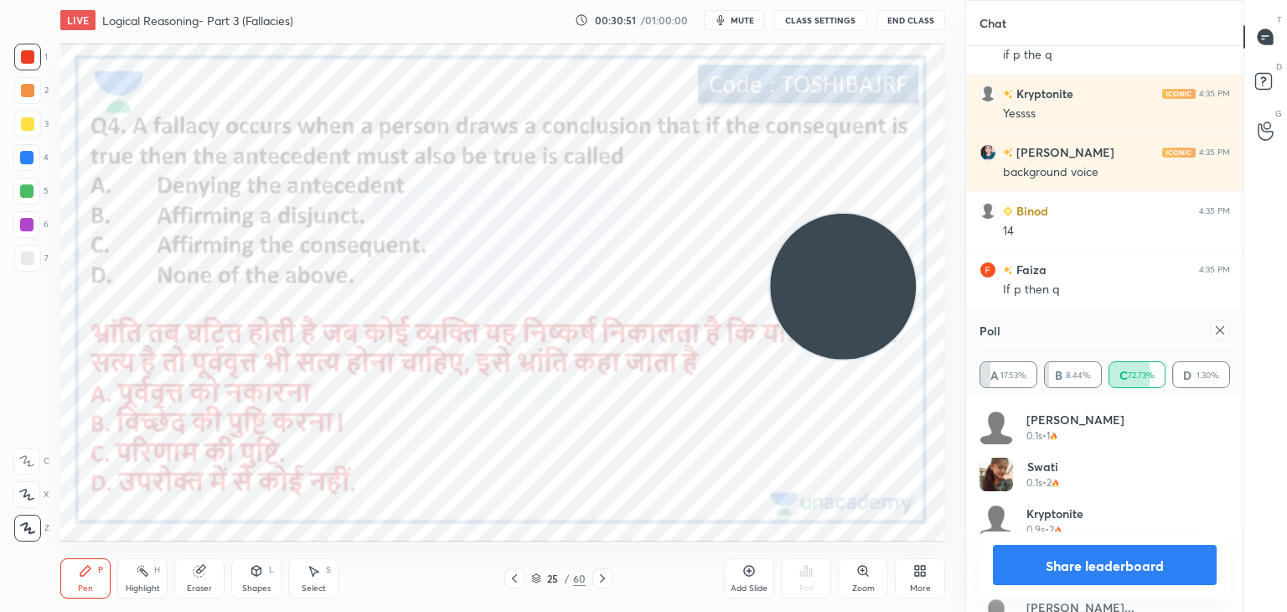
click at [744, 577] on icon at bounding box center [749, 570] width 13 height 13
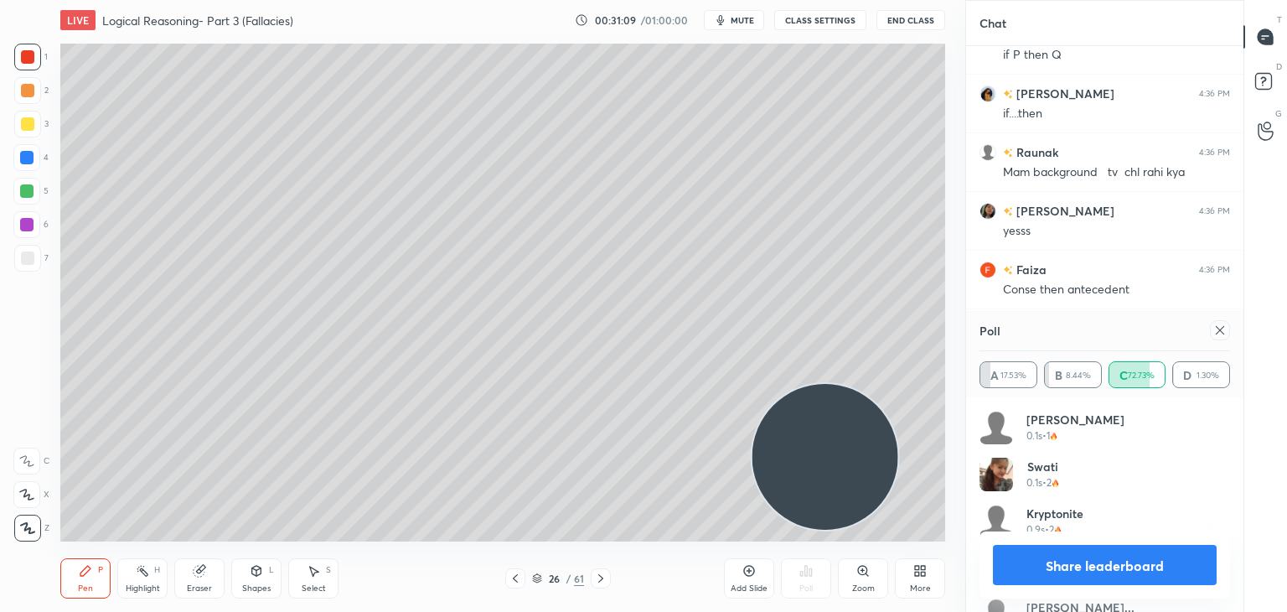
scroll to position [34079, 0]
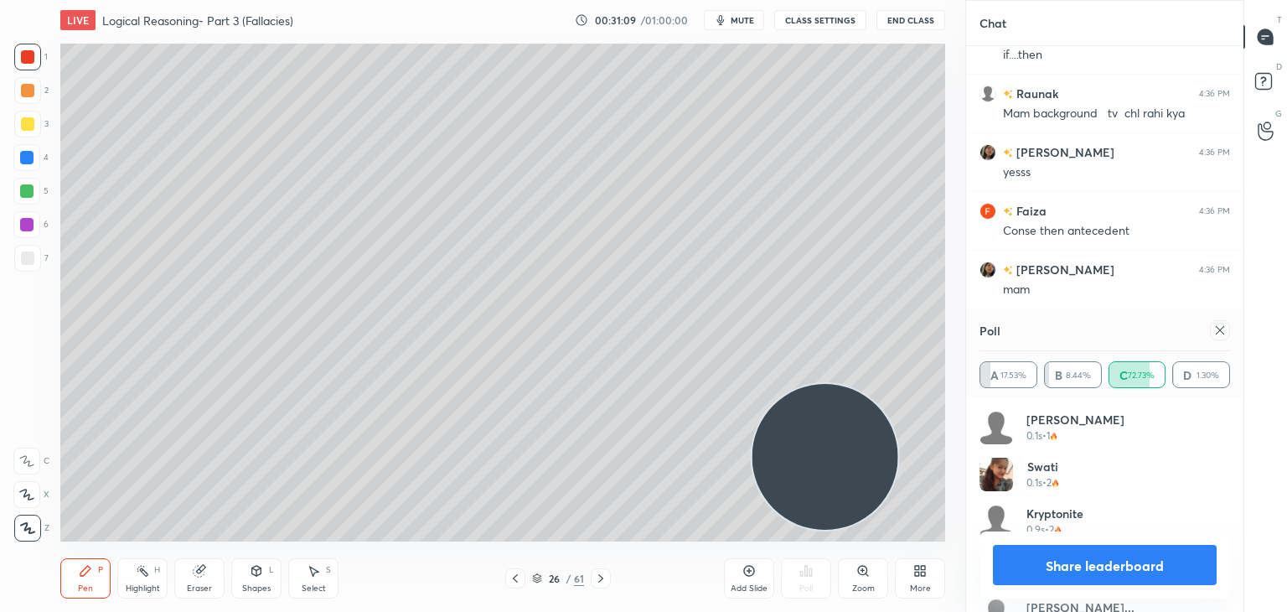
click at [35, 260] on div at bounding box center [27, 258] width 27 height 27
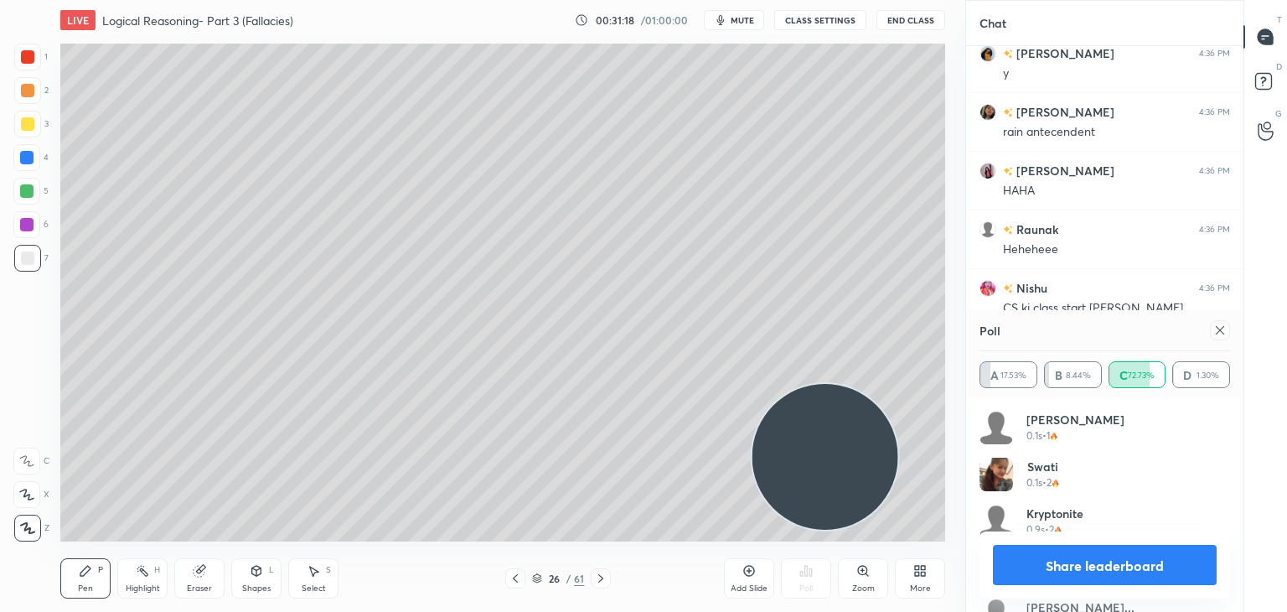
scroll to position [33461, 0]
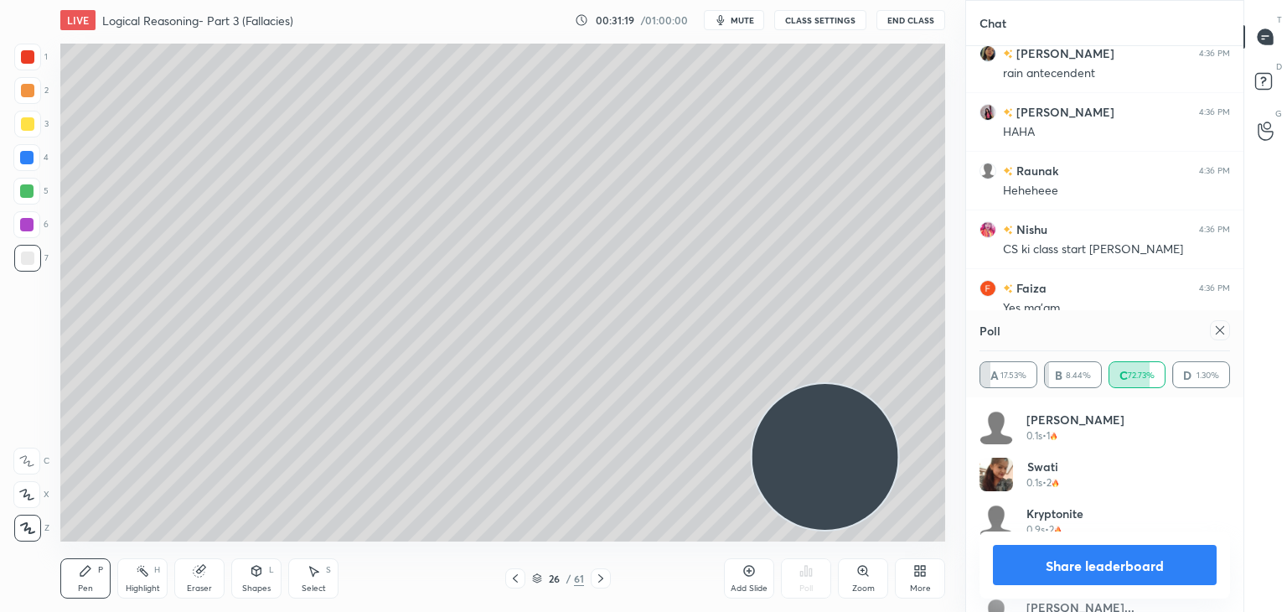
click at [1222, 334] on icon at bounding box center [1220, 330] width 13 height 13
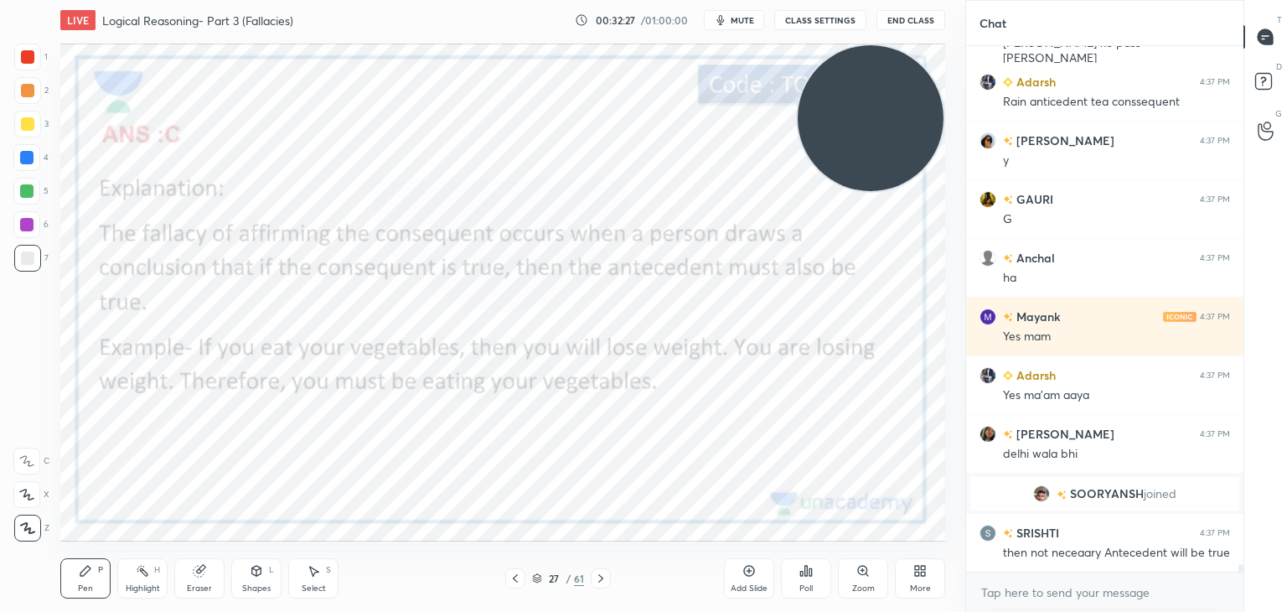
scroll to position [34388, 0]
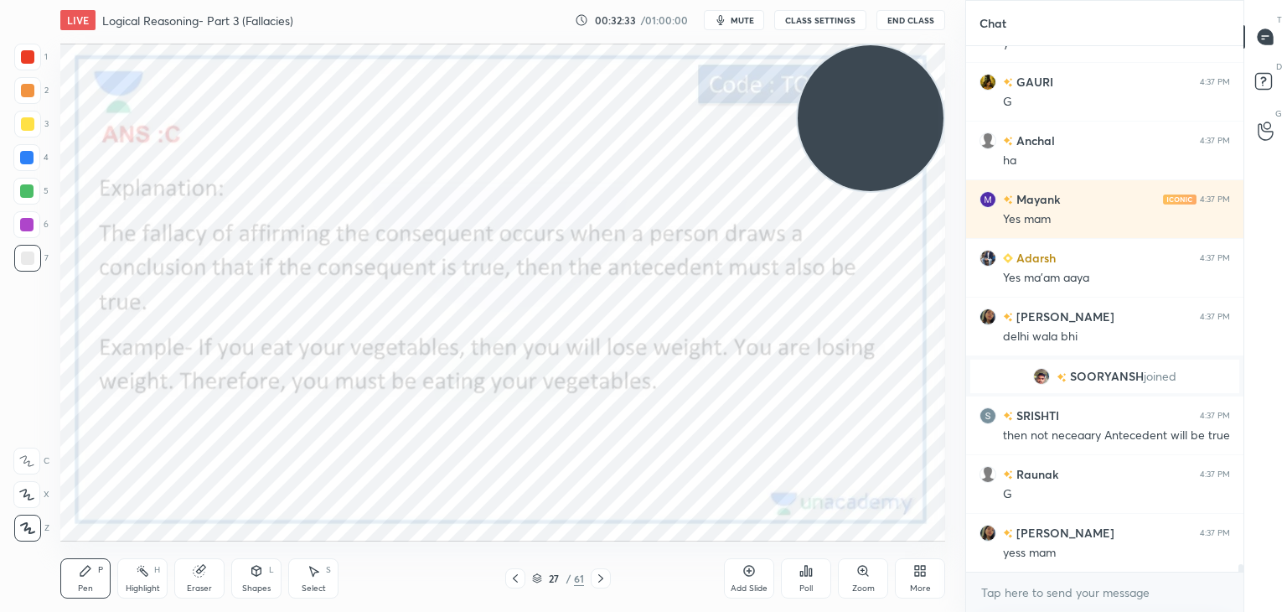
click at [30, 56] on div at bounding box center [27, 56] width 13 height 13
click at [757, 574] on div "Add Slide" at bounding box center [749, 578] width 50 height 40
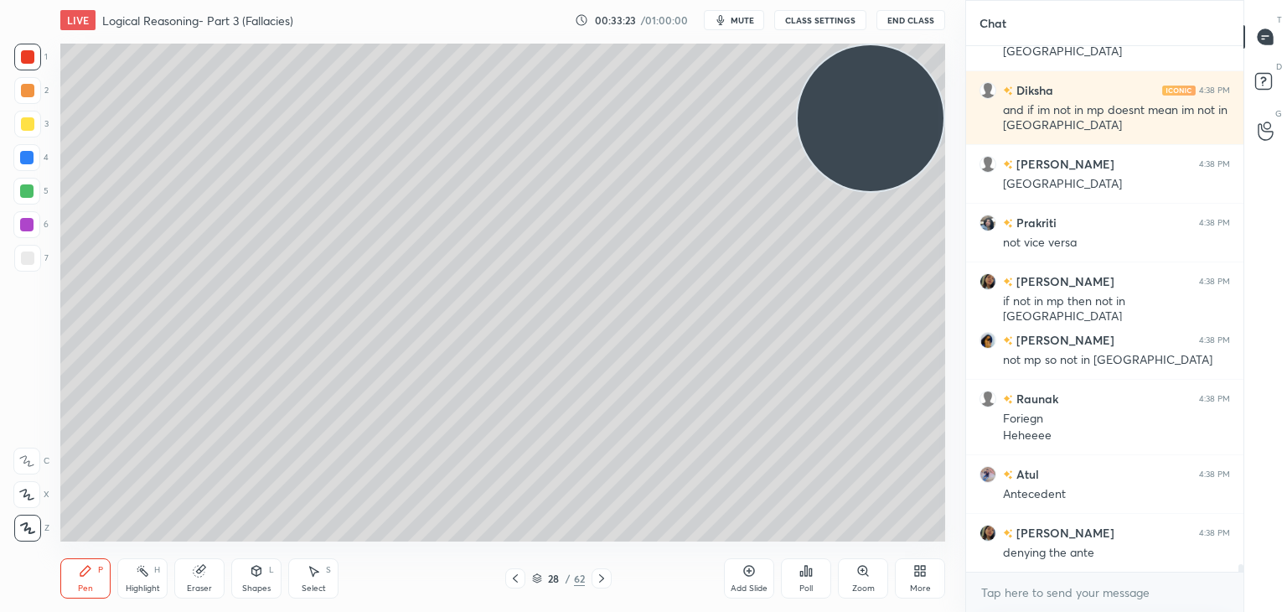
scroll to position [35476, 0]
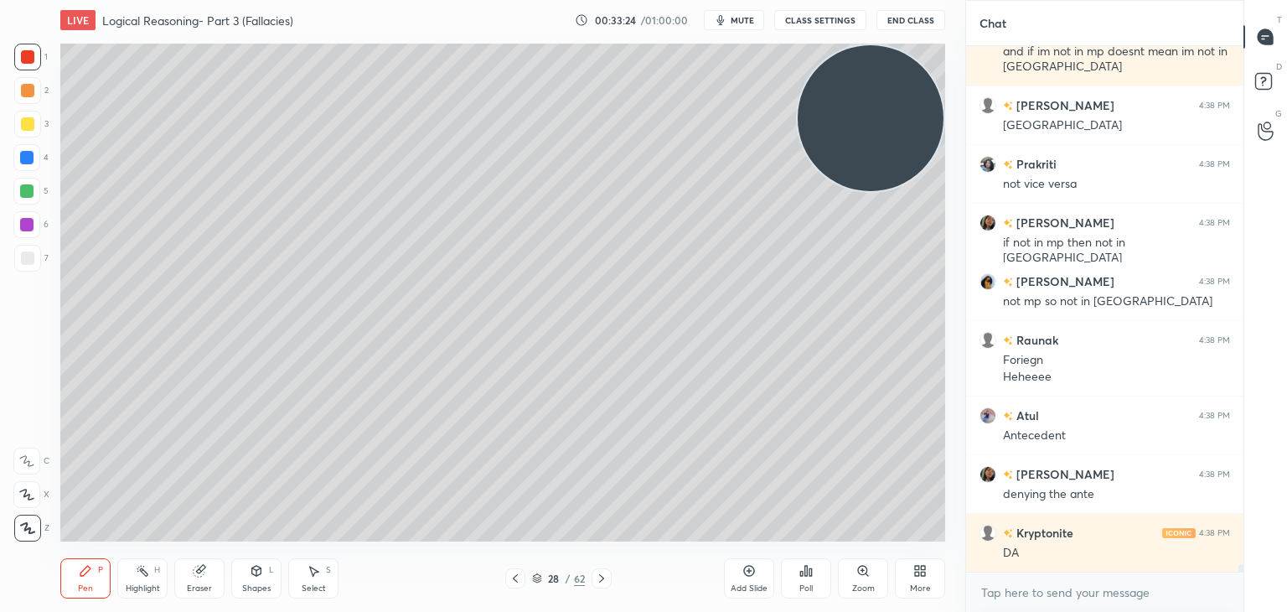
click at [35, 253] on div at bounding box center [27, 258] width 27 height 27
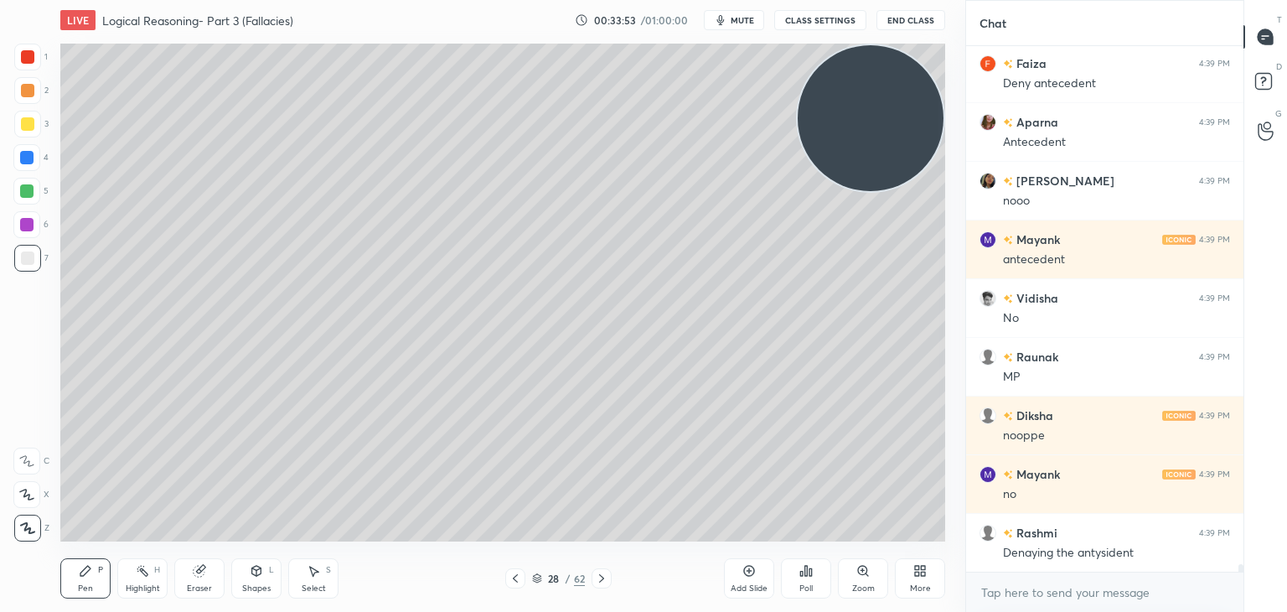
scroll to position [36825, 0]
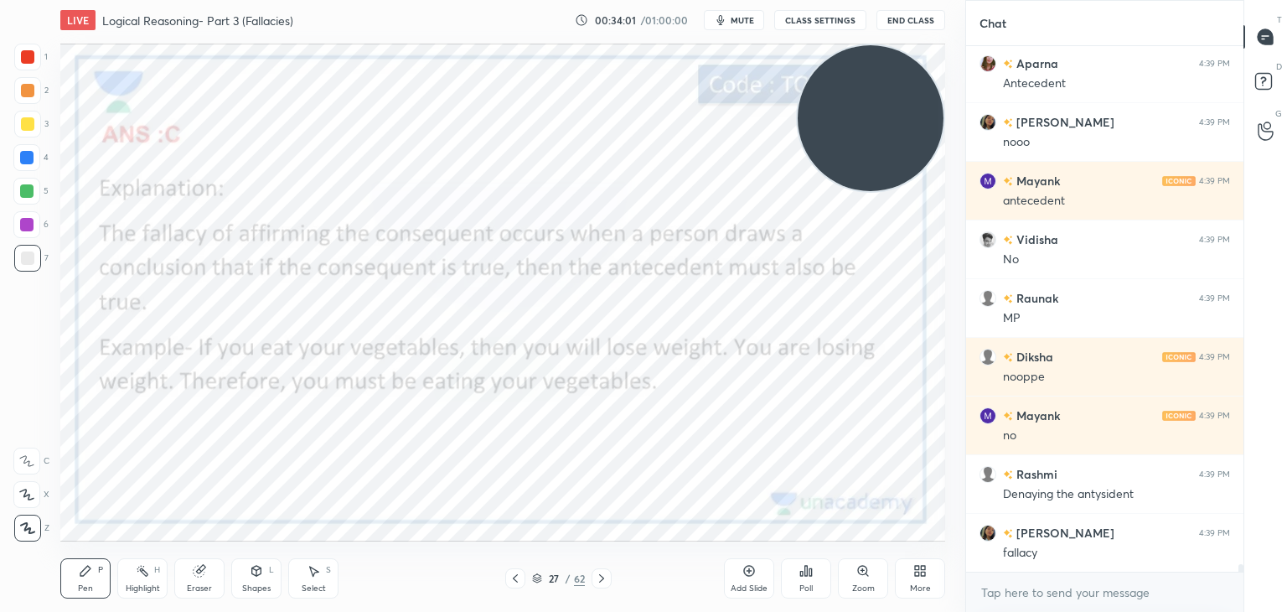
click at [29, 151] on div at bounding box center [26, 157] width 13 height 13
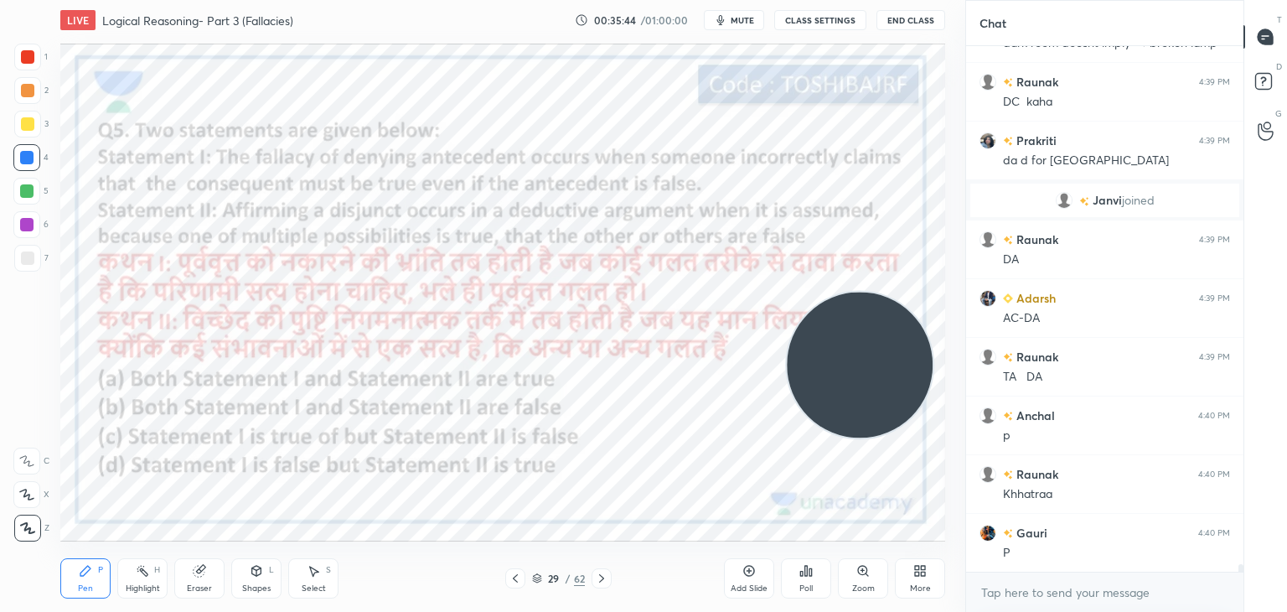
scroll to position [37760, 0]
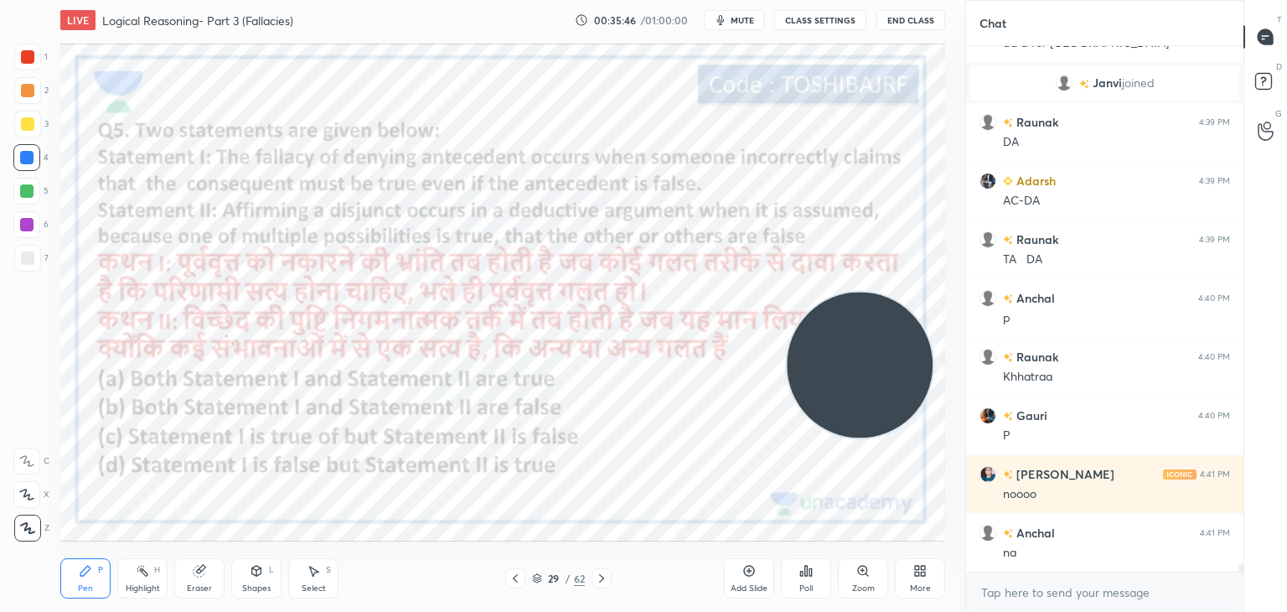
click at [815, 573] on div "Poll" at bounding box center [806, 578] width 50 height 40
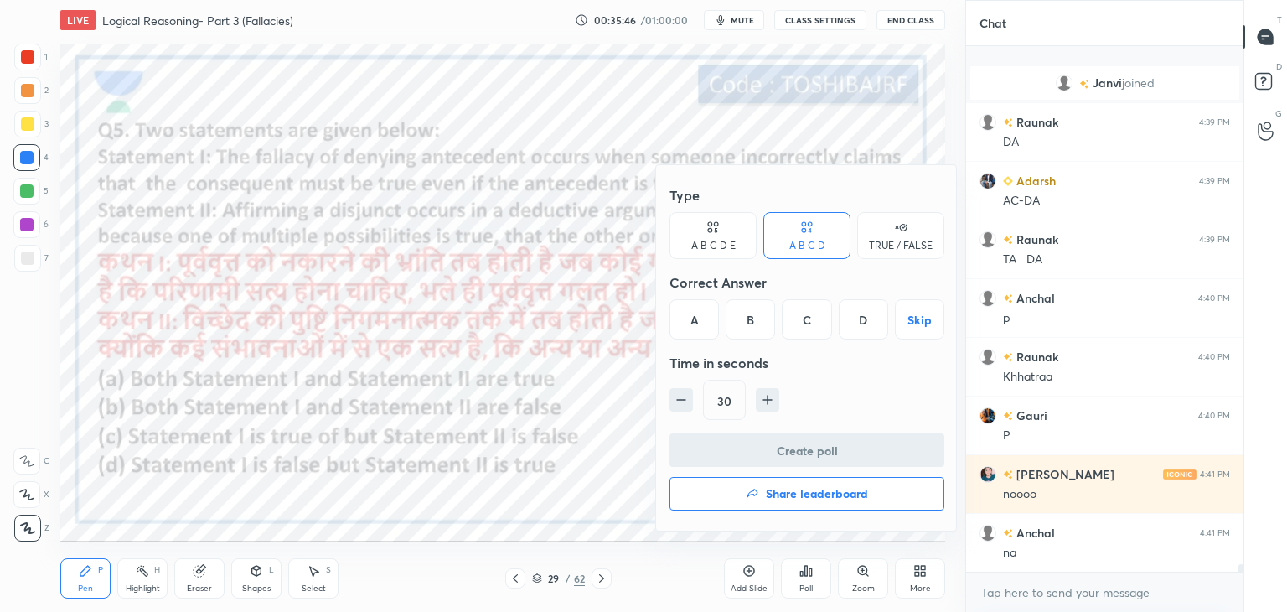
scroll to position [37878, 0]
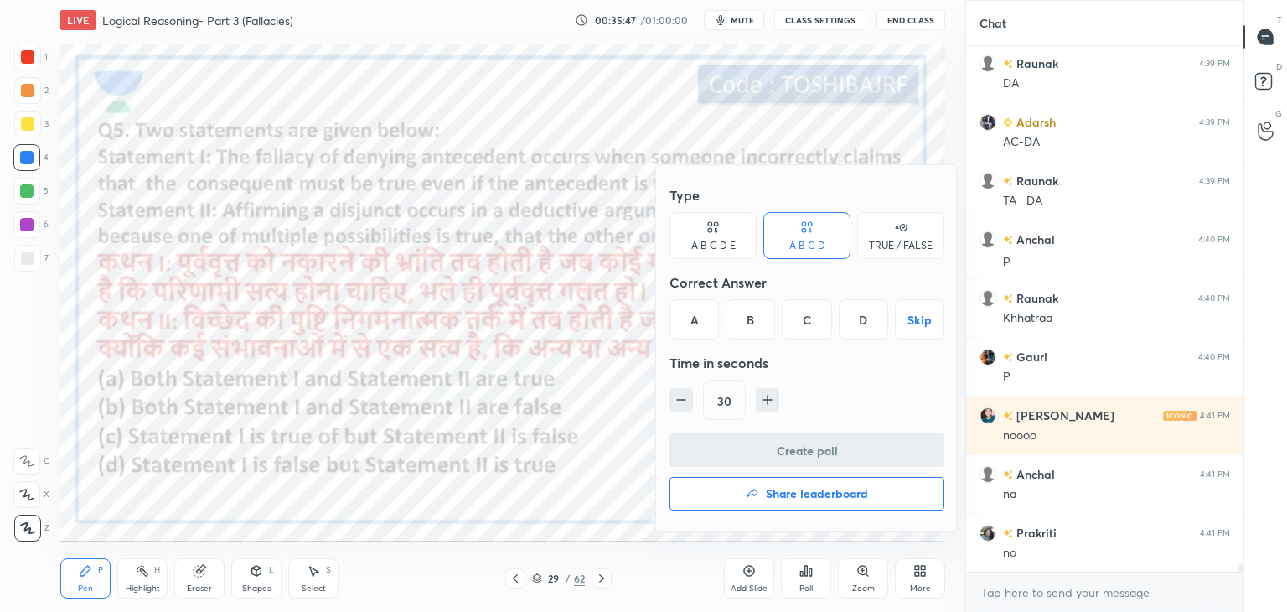
click at [862, 317] on div "D" at bounding box center [863, 319] width 49 height 40
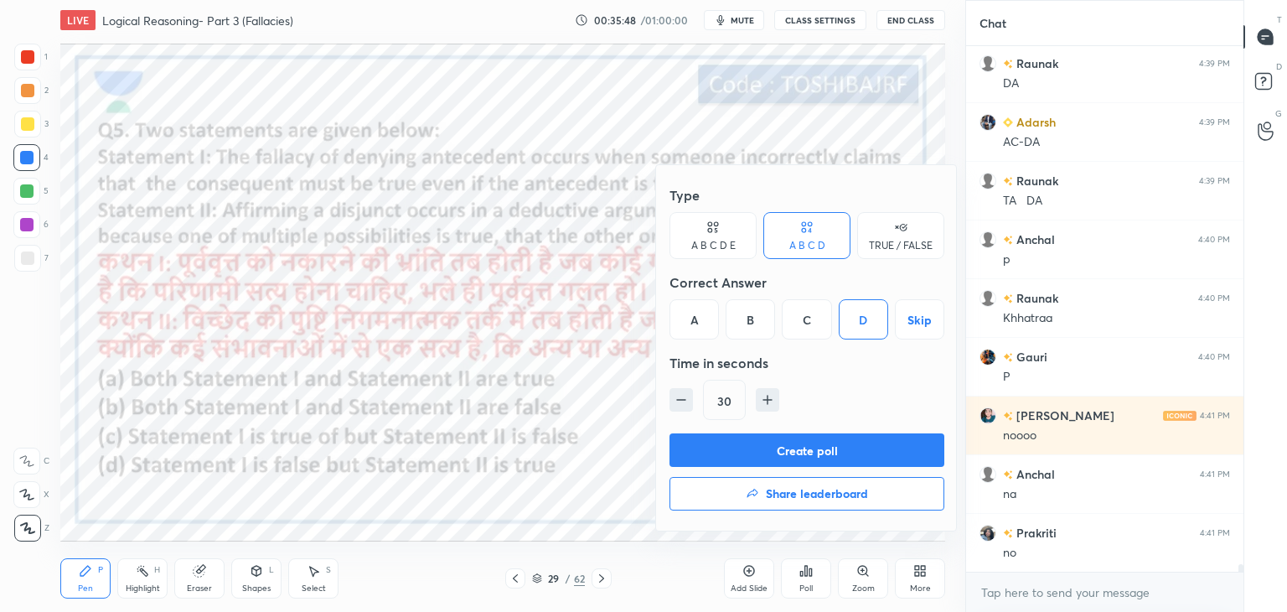
click at [771, 454] on button "Create poll" at bounding box center [807, 450] width 275 height 34
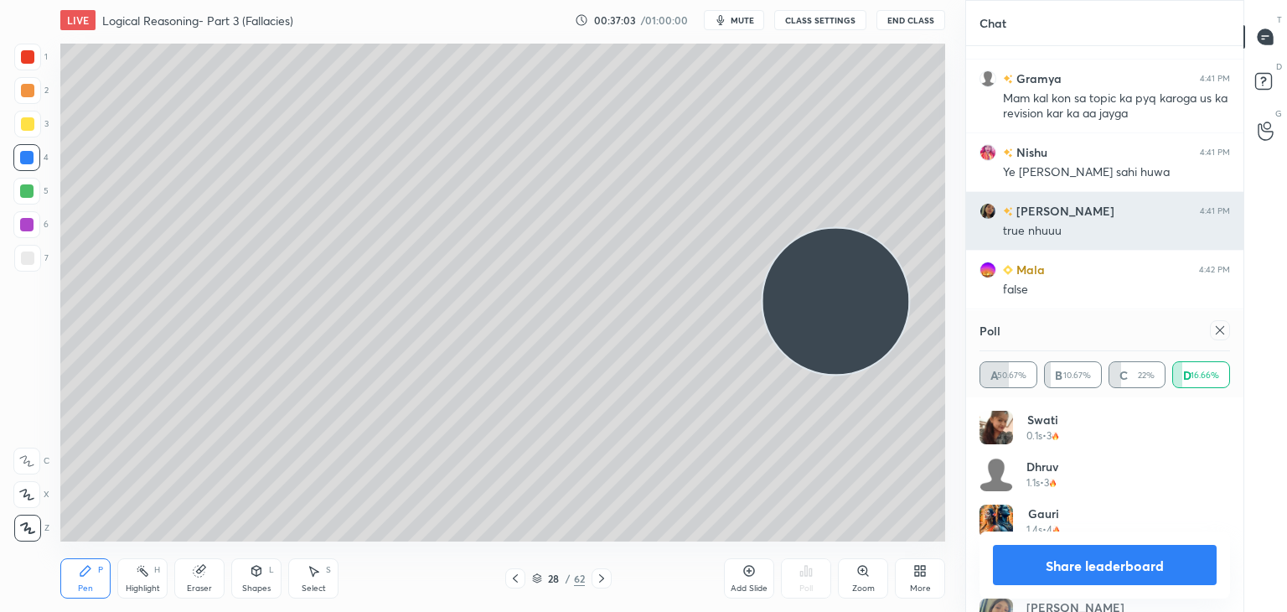
scroll to position [39170, 0]
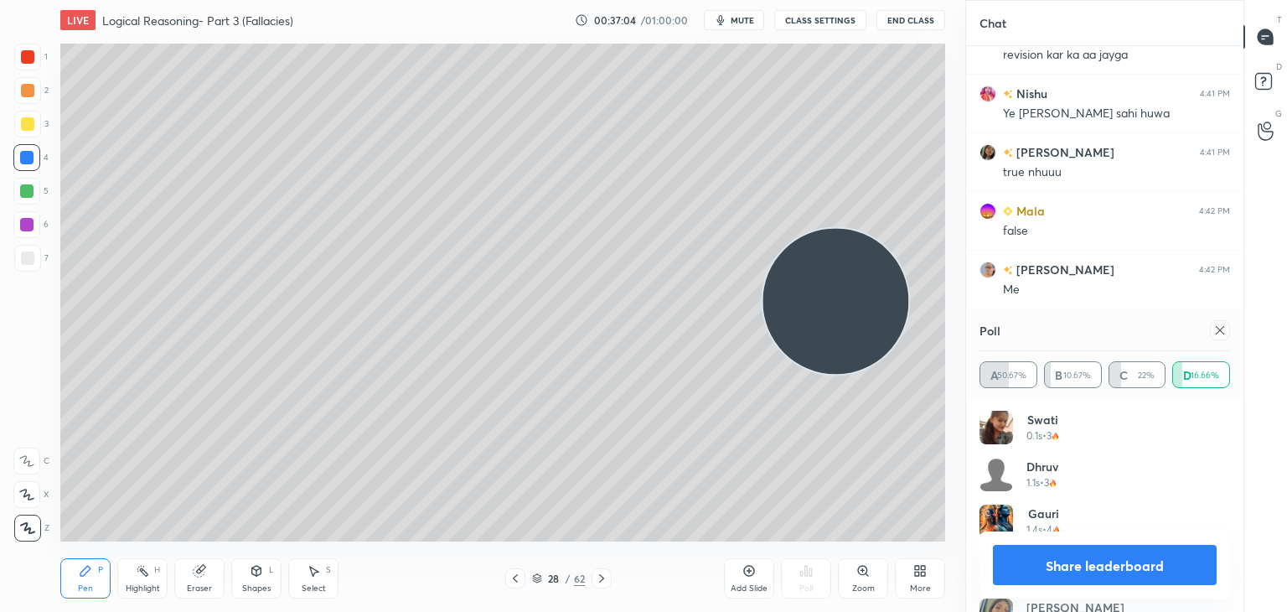
click at [1214, 329] on icon at bounding box center [1220, 330] width 13 height 13
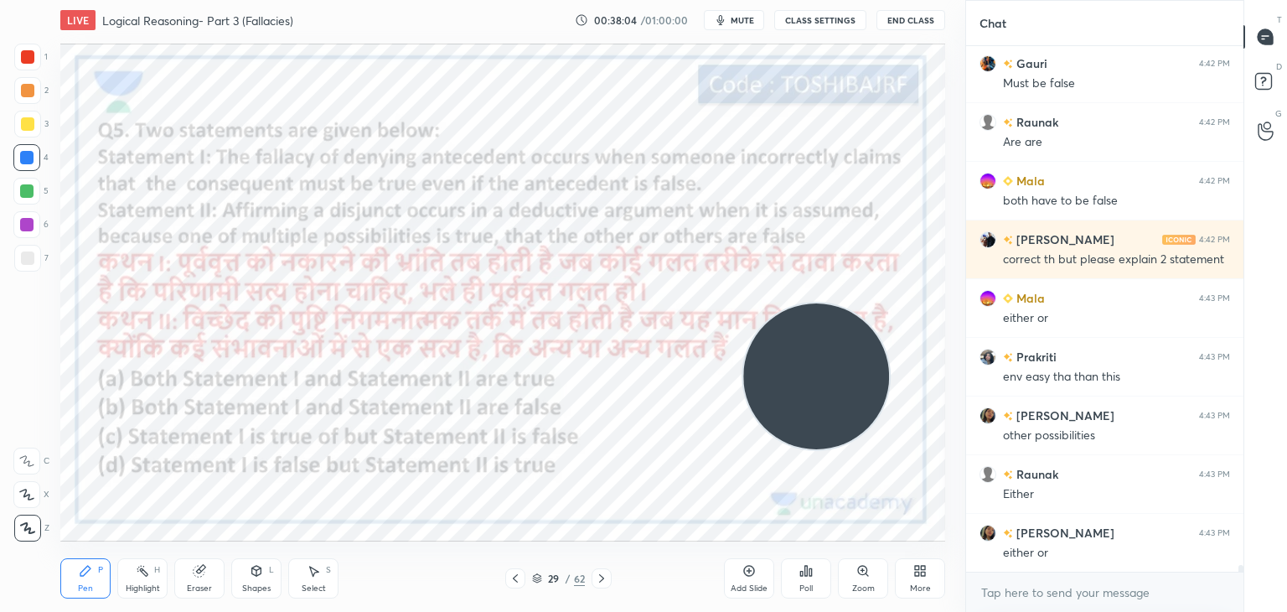
scroll to position [39728, 0]
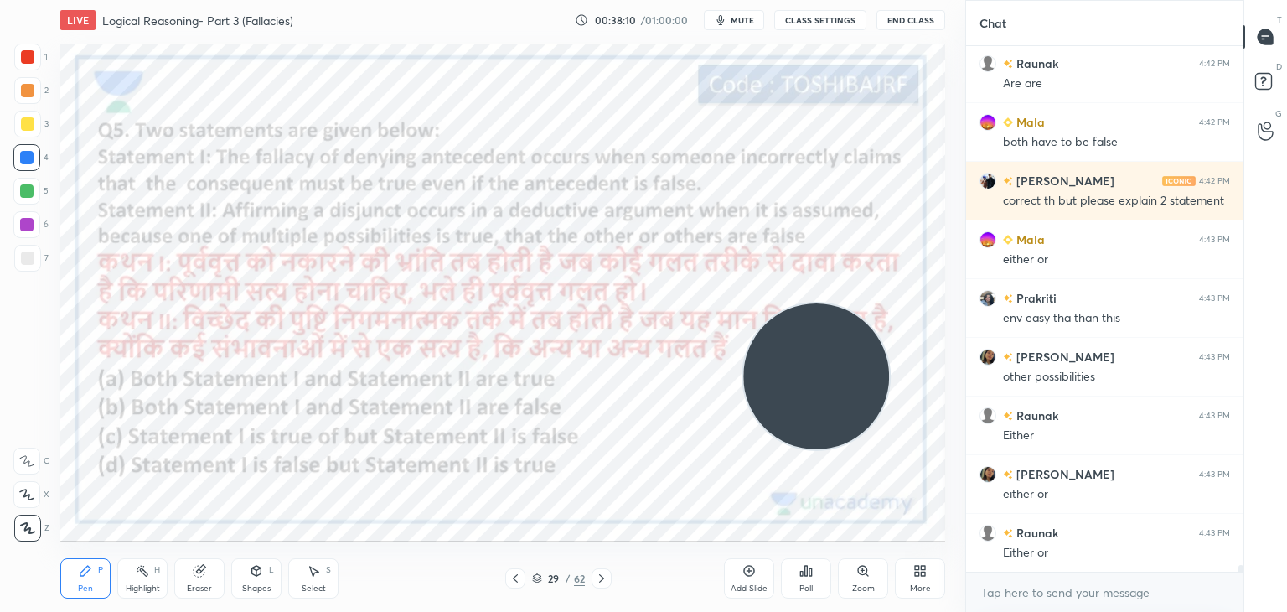
click at [748, 563] on div "Add Slide" at bounding box center [749, 578] width 50 height 40
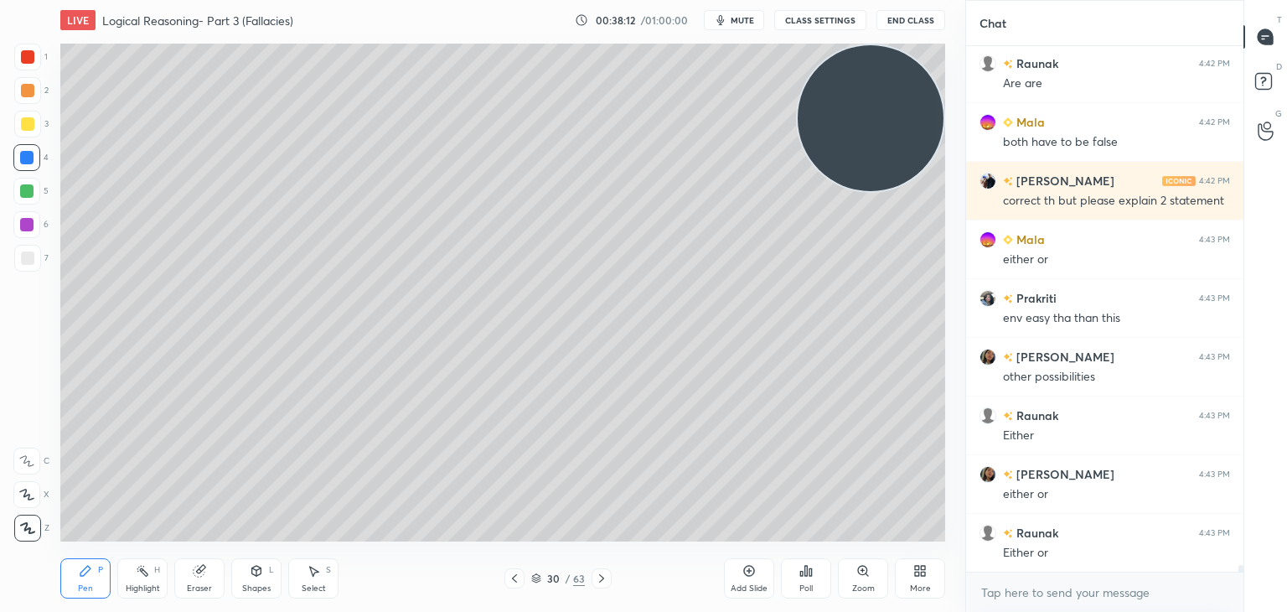
click at [27, 250] on div at bounding box center [27, 258] width 27 height 27
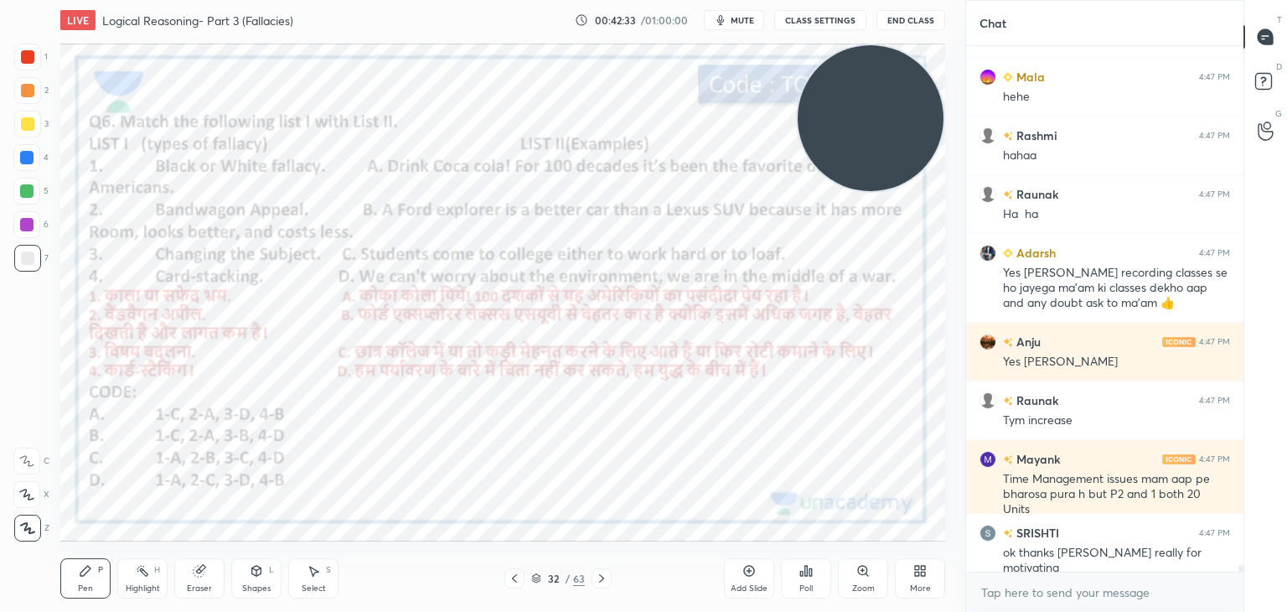
scroll to position [42792, 0]
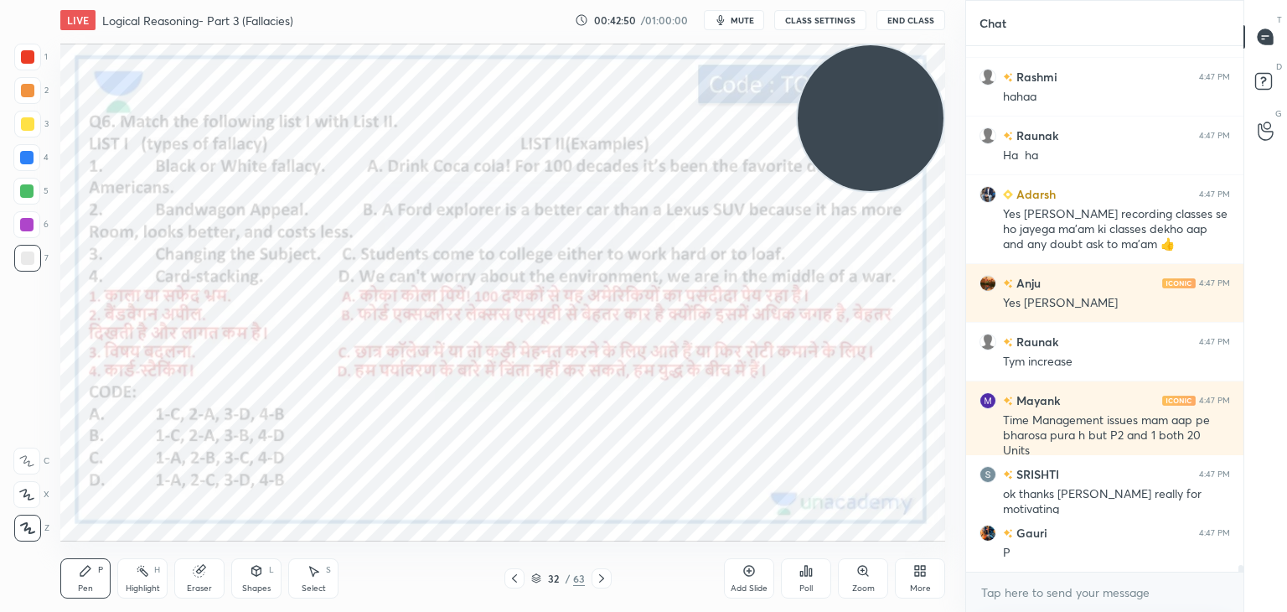
click at [792, 584] on div "Poll" at bounding box center [806, 578] width 50 height 40
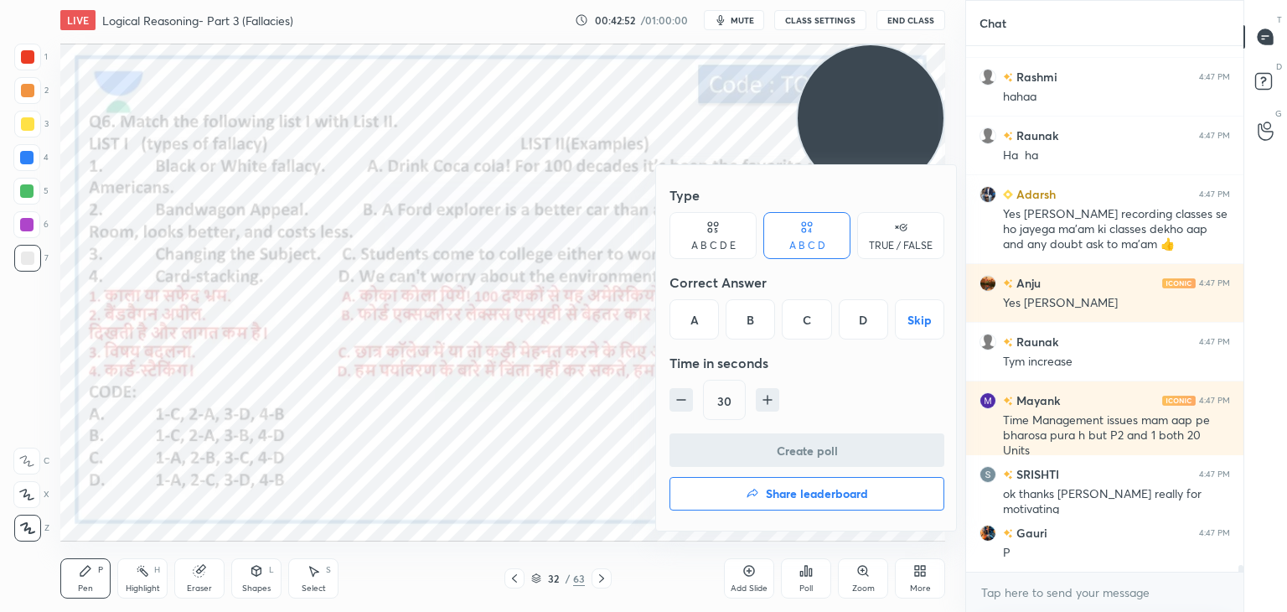
click at [706, 321] on div "A" at bounding box center [694, 319] width 49 height 40
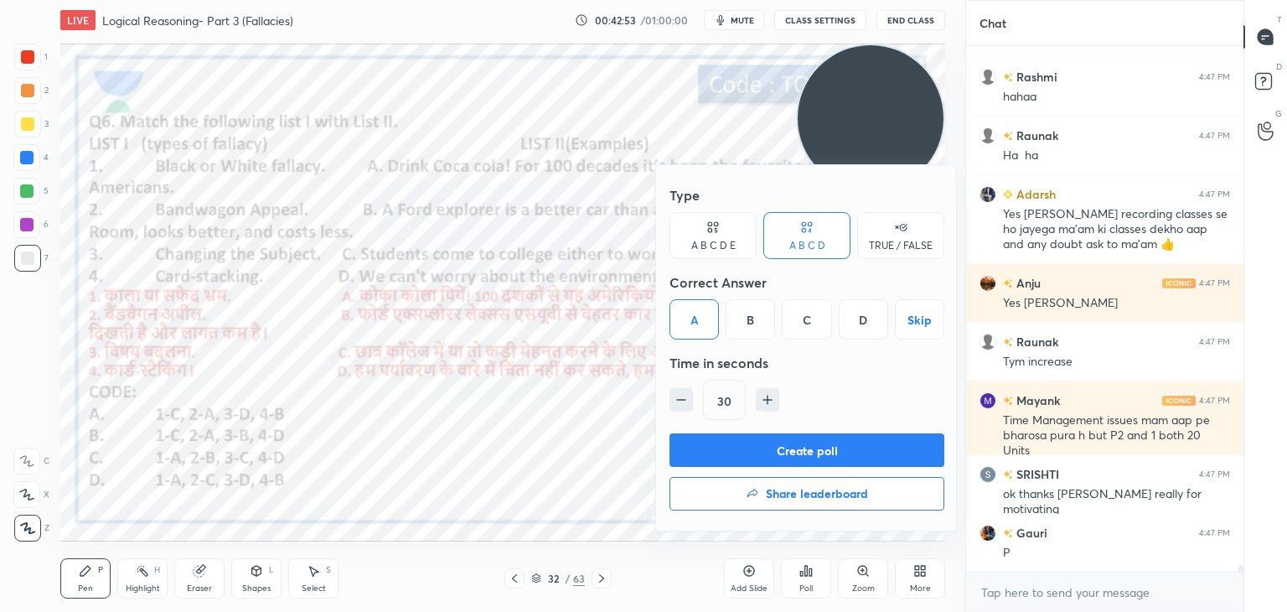
click at [702, 450] on button "Create poll" at bounding box center [807, 450] width 275 height 34
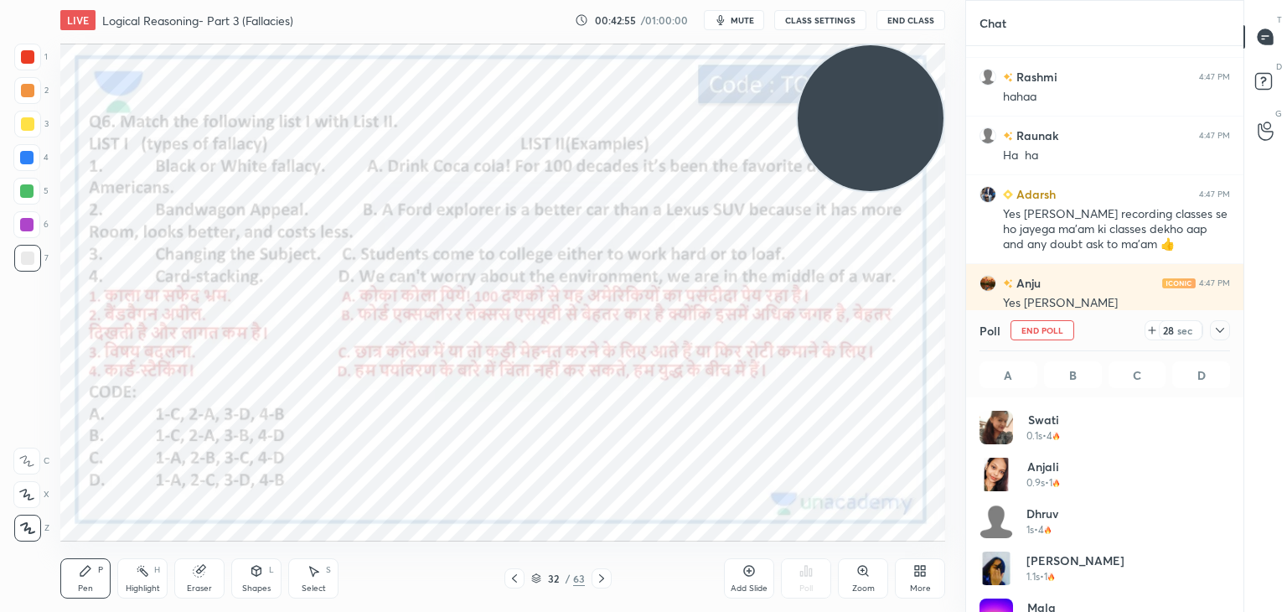
scroll to position [196, 246]
click at [1227, 335] on div at bounding box center [1220, 330] width 20 height 20
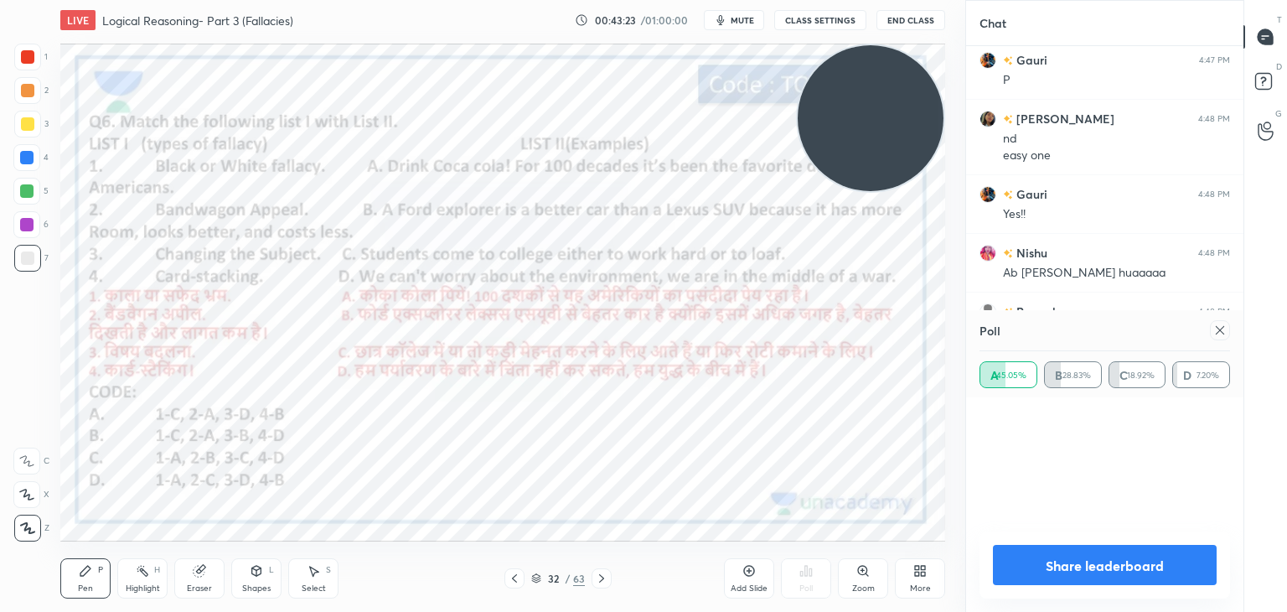
scroll to position [433, 272]
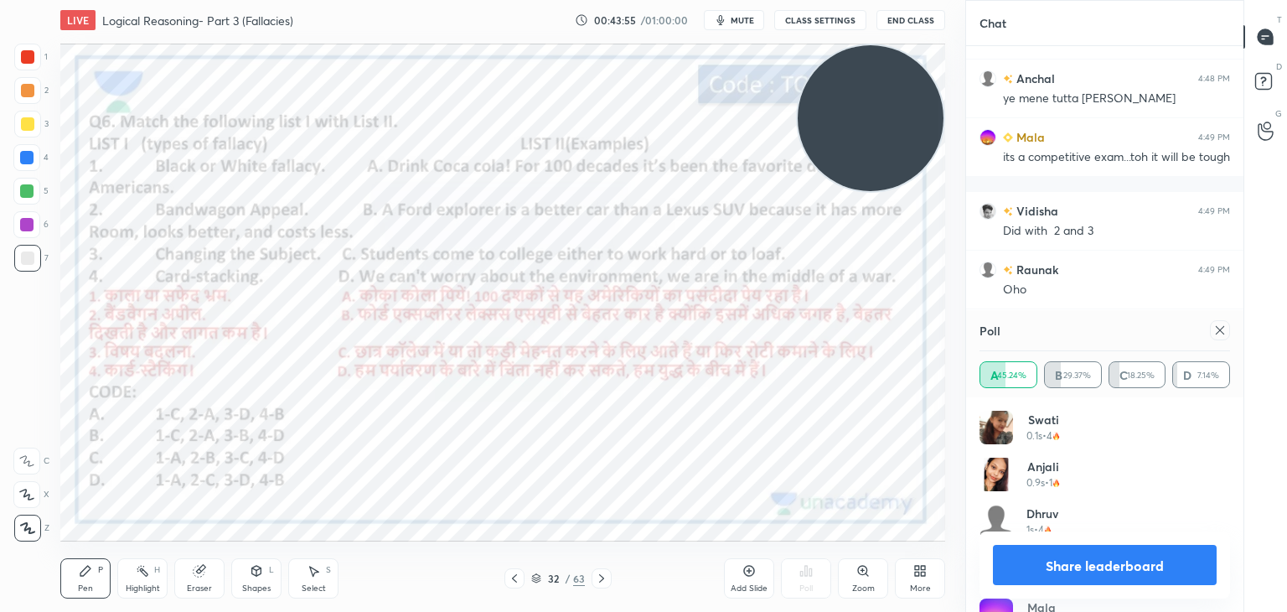
click at [10, 55] on div "1 2 3 4 5 6 7 C X Z C X Z E E Erase all H H" at bounding box center [27, 293] width 54 height 498
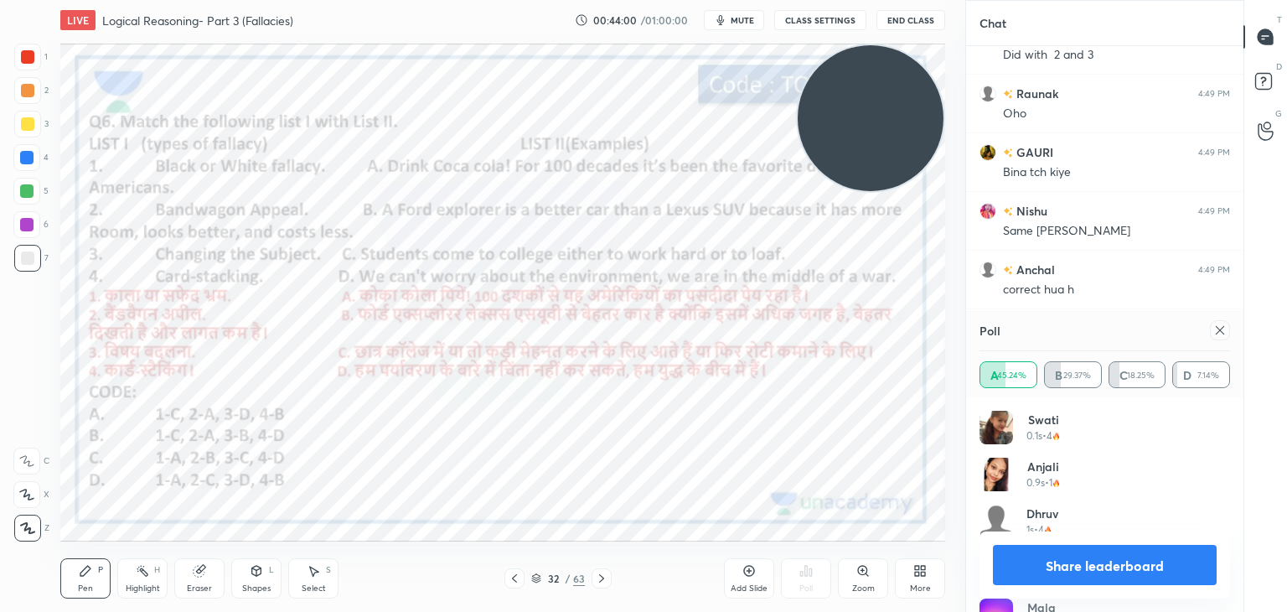
scroll to position [44232, 0]
click at [30, 63] on div at bounding box center [27, 56] width 13 height 13
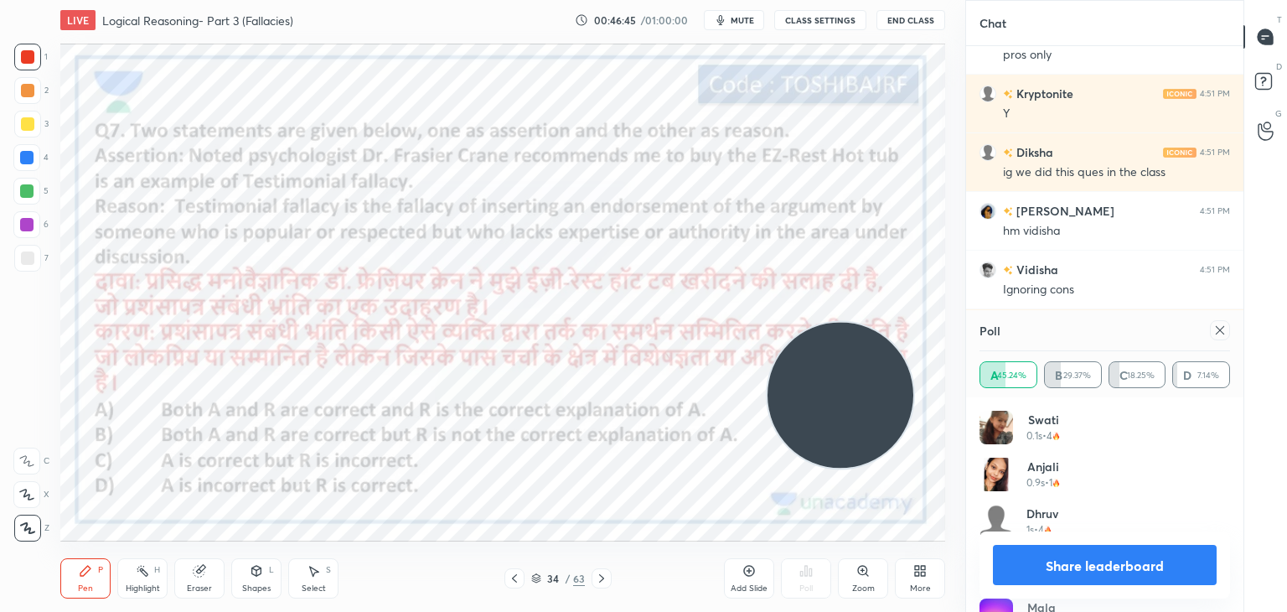
scroll to position [400, 272]
click at [1220, 326] on icon at bounding box center [1220, 330] width 13 height 13
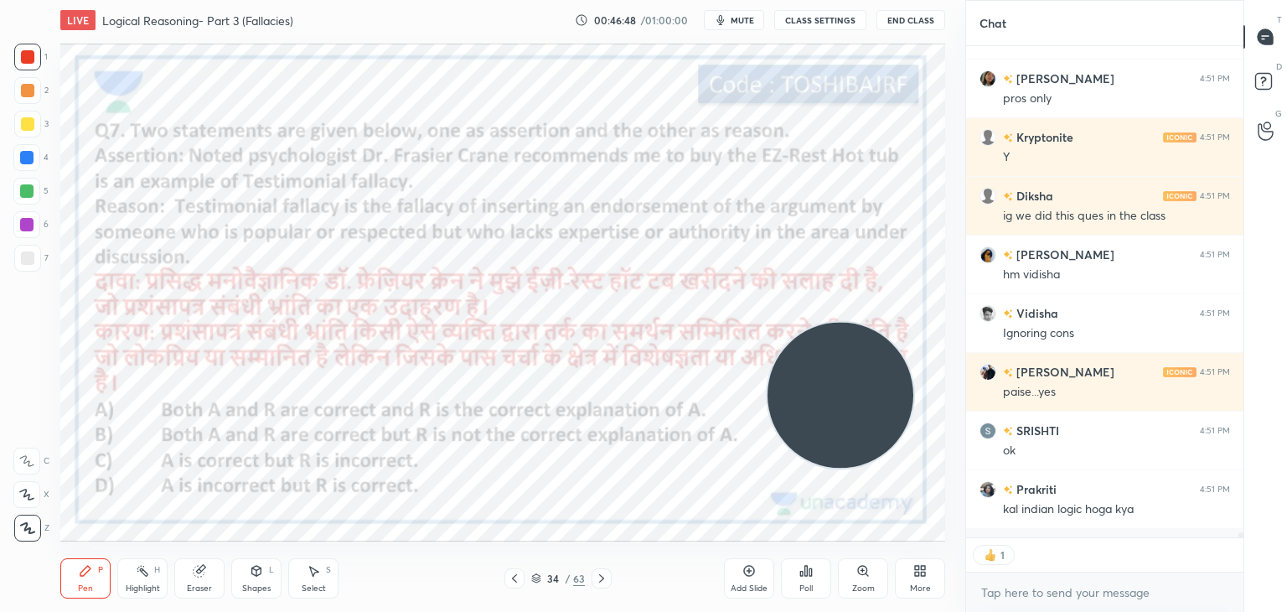
scroll to position [487, 272]
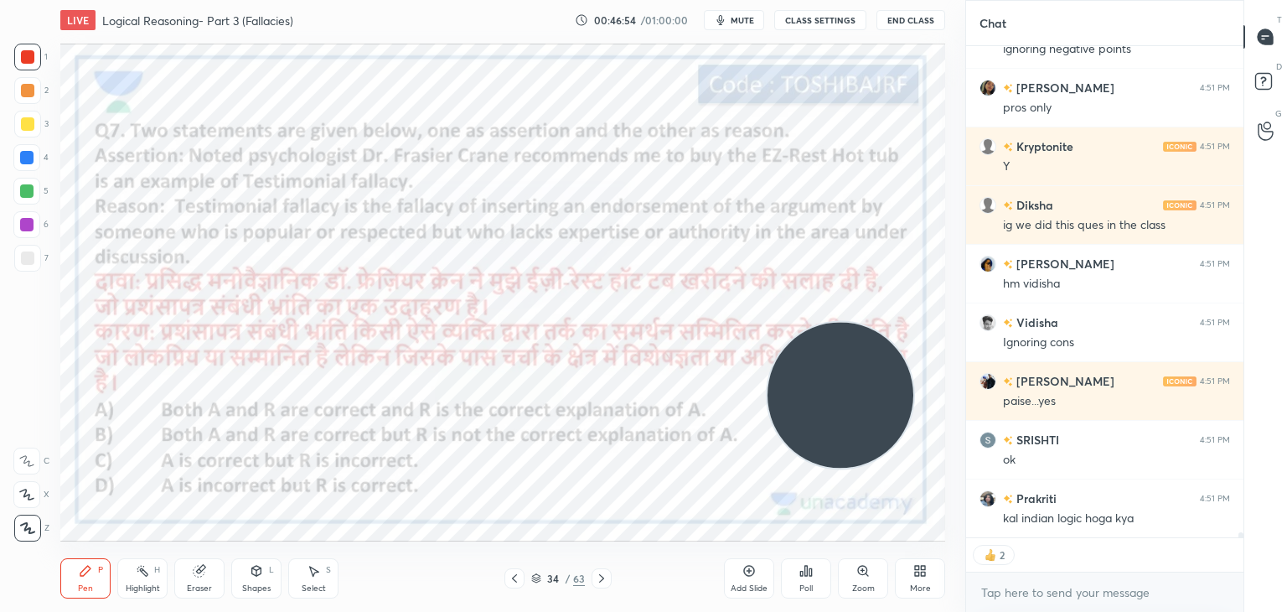
click at [811, 570] on icon at bounding box center [811, 572] width 3 height 8
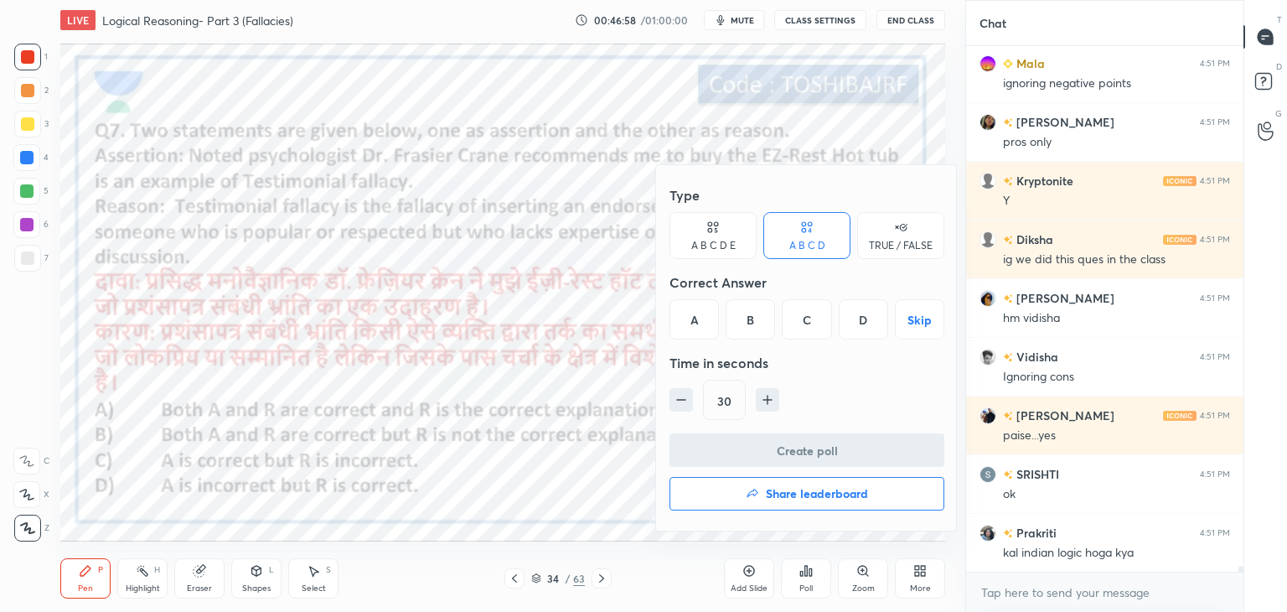
scroll to position [5, 5]
click at [862, 323] on div "D" at bounding box center [863, 319] width 49 height 40
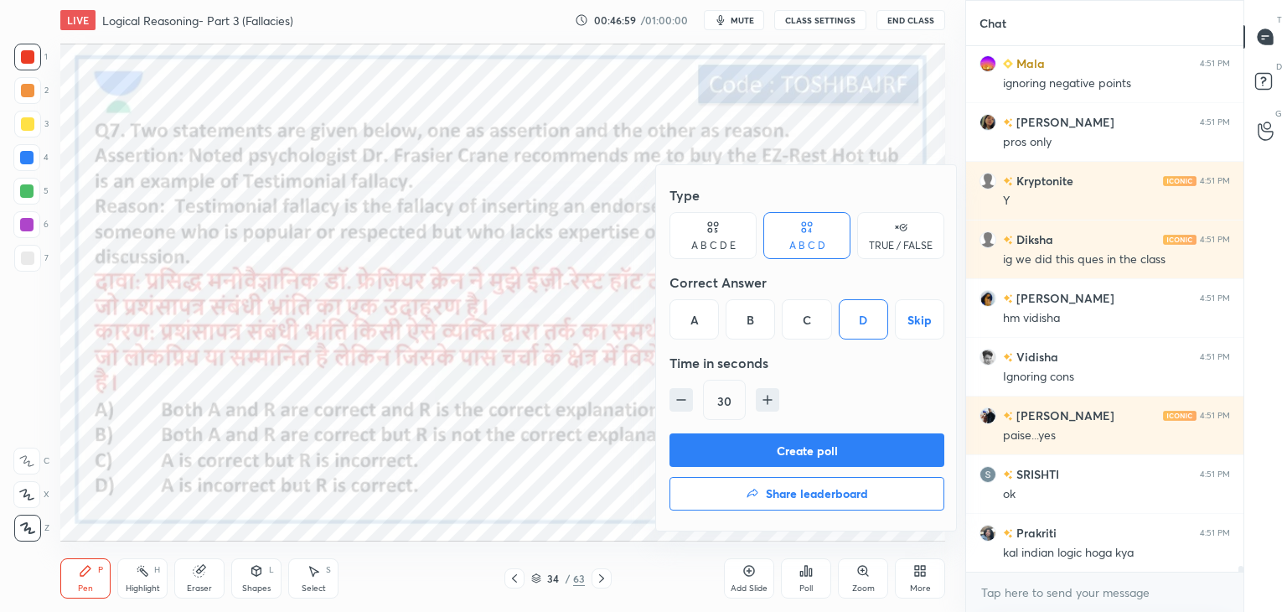
click at [819, 448] on button "Create poll" at bounding box center [807, 450] width 275 height 34
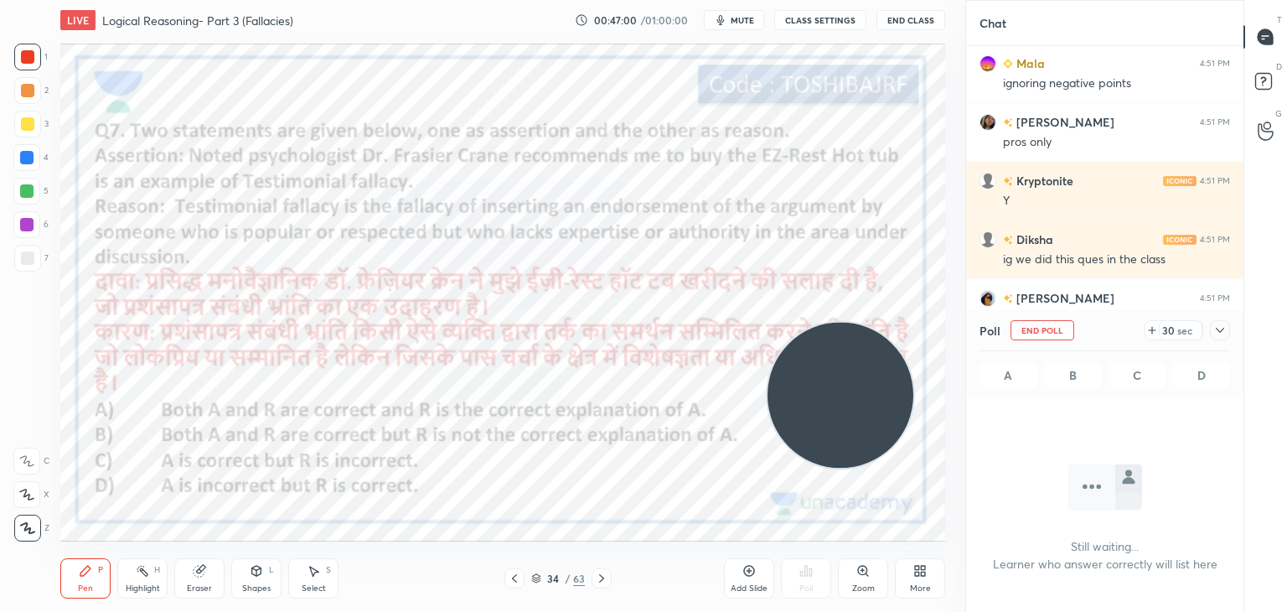
scroll to position [6, 5]
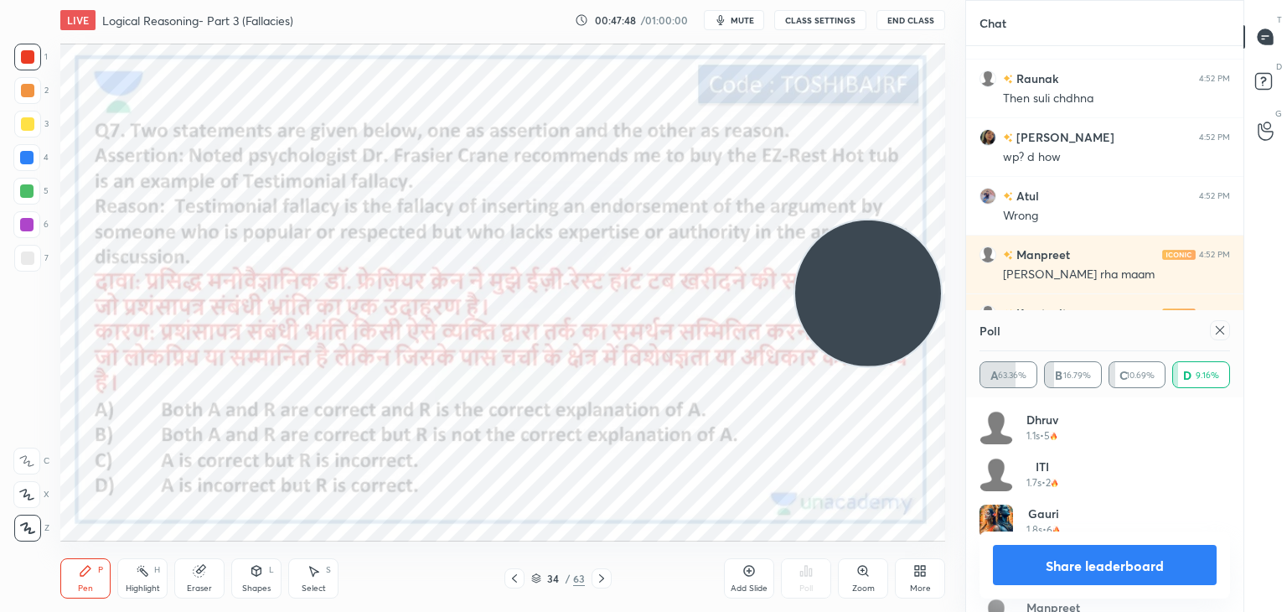
drag, startPoint x: 868, startPoint y: 155, endPoint x: 866, endPoint y: 313, distance: 157.6
click at [866, 313] on video at bounding box center [868, 293] width 146 height 146
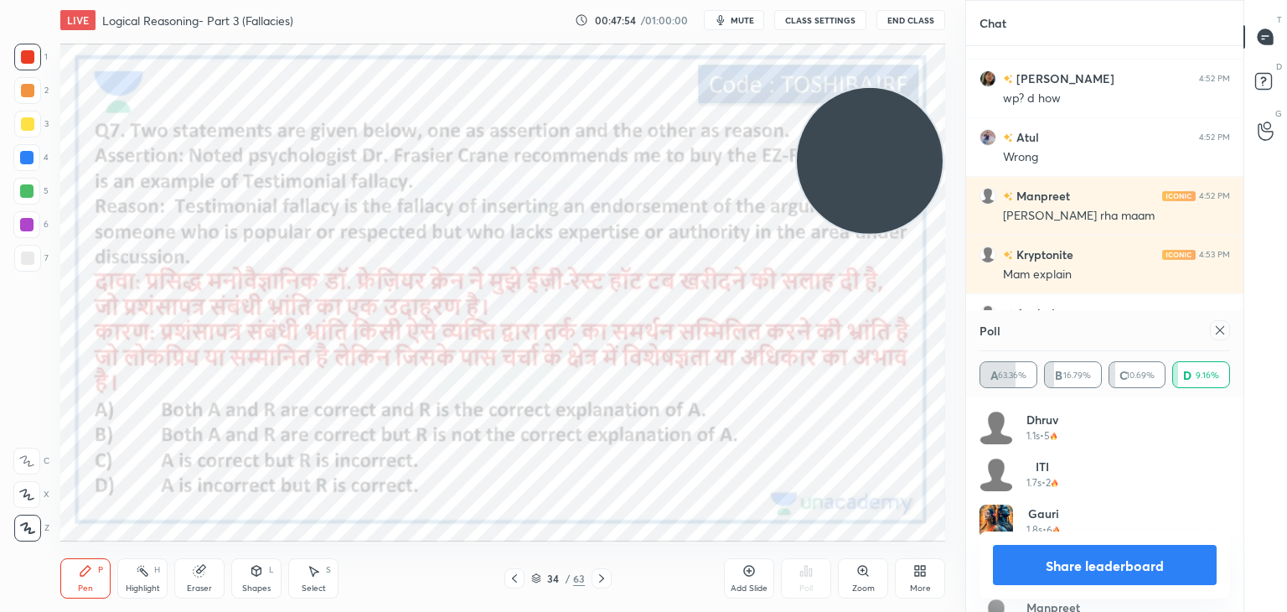
drag, startPoint x: 896, startPoint y: 299, endPoint x: 898, endPoint y: 142, distance: 156.7
click at [898, 142] on video at bounding box center [870, 161] width 146 height 146
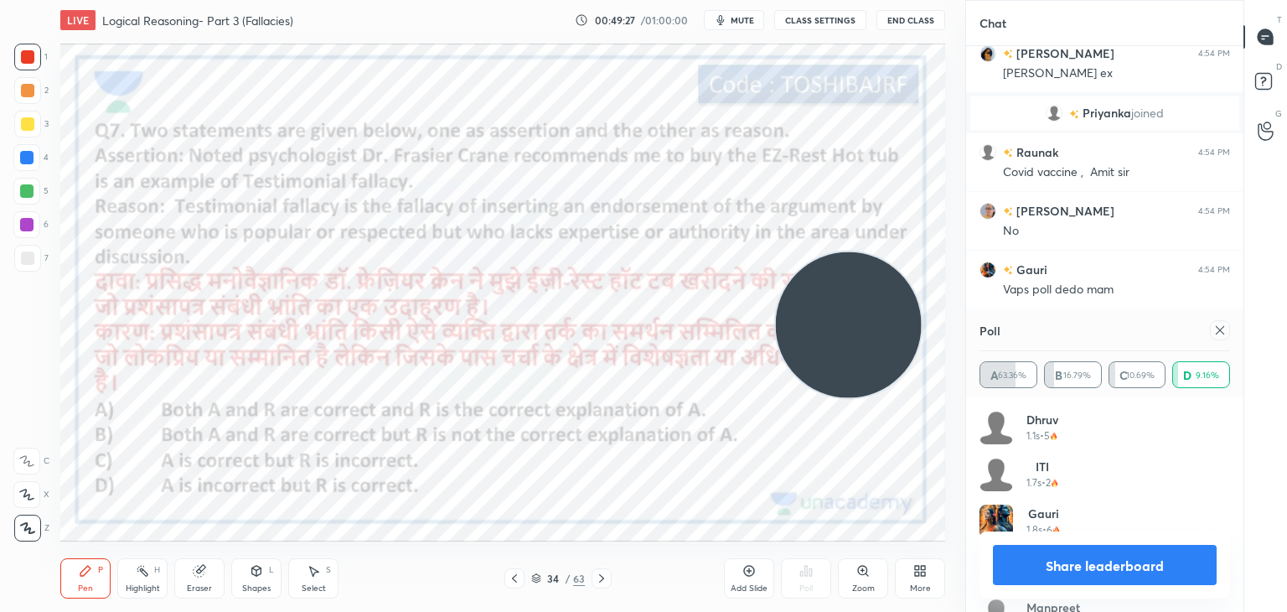
scroll to position [46530, 0]
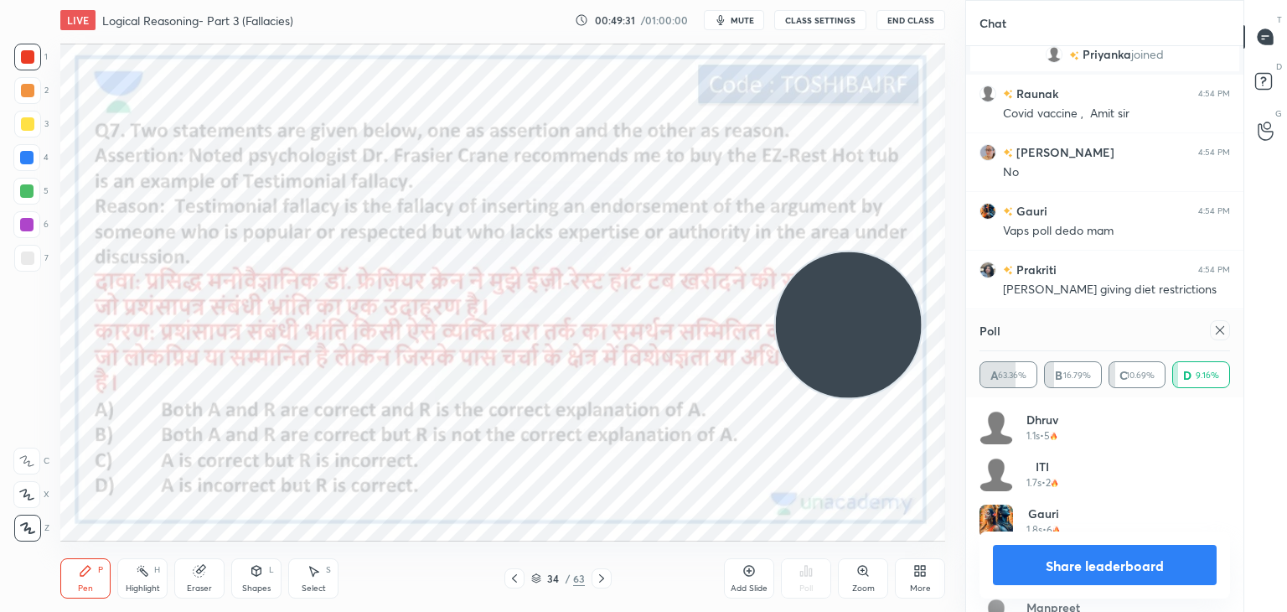
click at [1220, 330] on icon at bounding box center [1220, 330] width 13 height 13
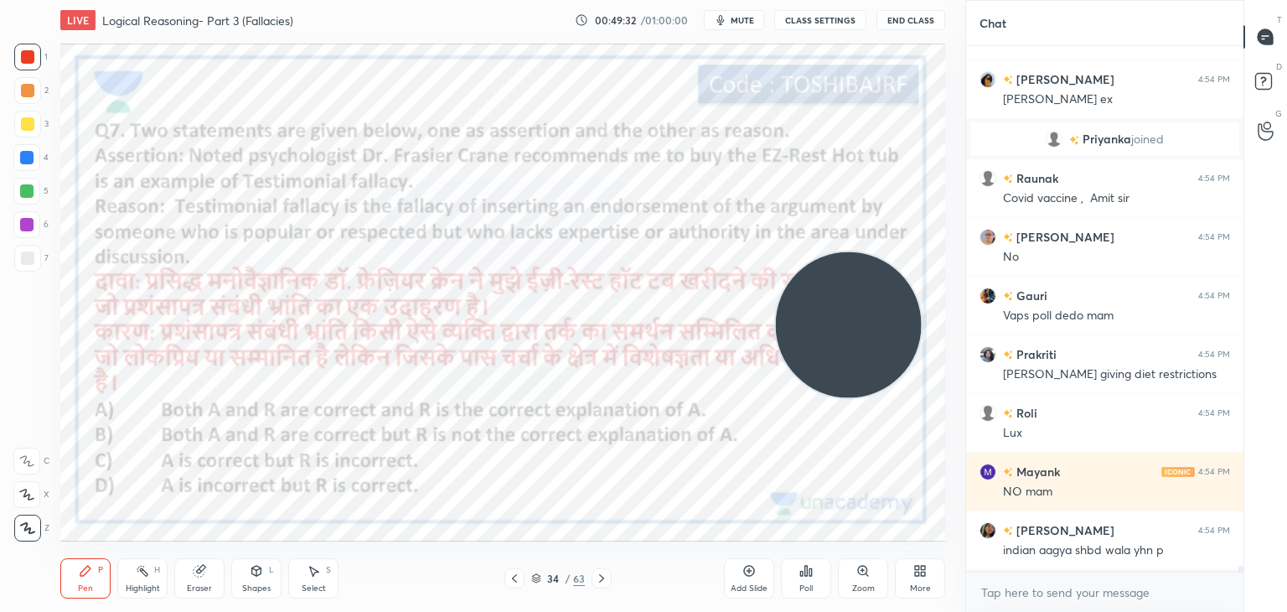
scroll to position [520, 272]
click at [812, 574] on icon at bounding box center [806, 570] width 13 height 13
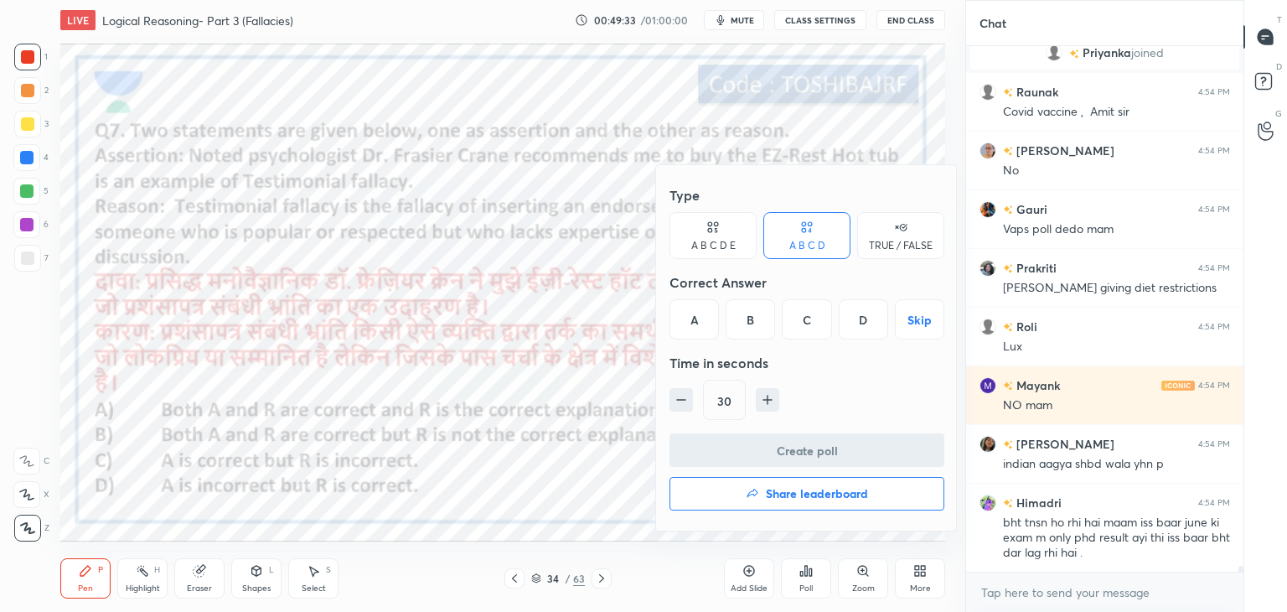
click at [705, 313] on div "A" at bounding box center [694, 319] width 49 height 40
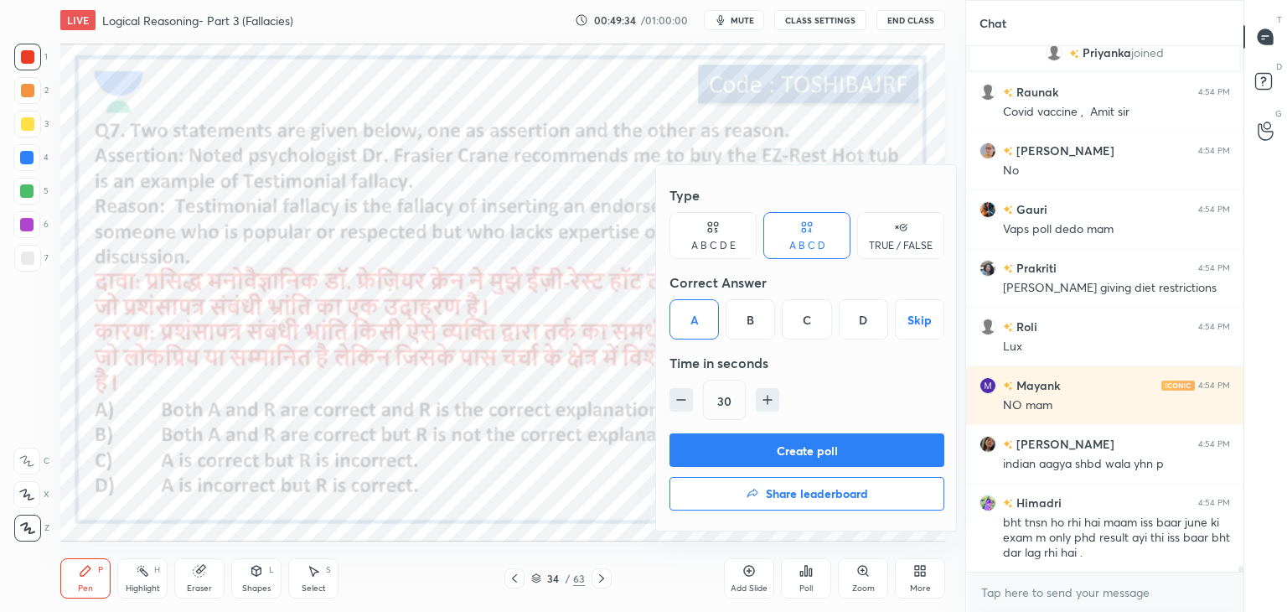
click at [734, 451] on button "Create poll" at bounding box center [807, 450] width 275 height 34
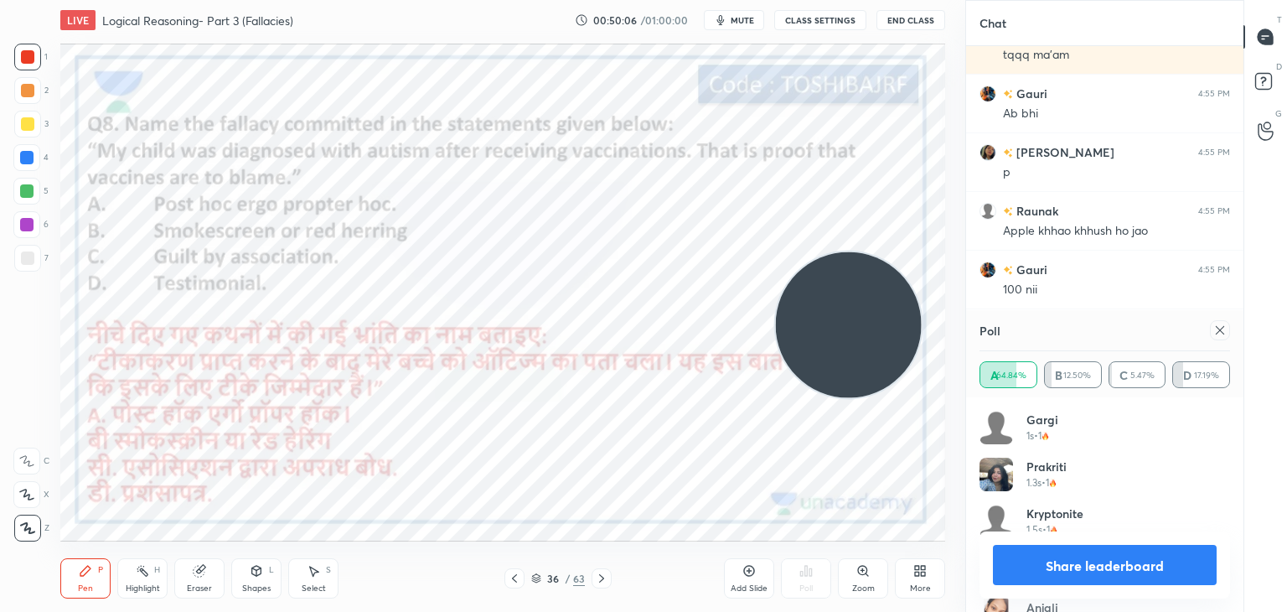
click at [1218, 328] on icon at bounding box center [1220, 330] width 8 height 8
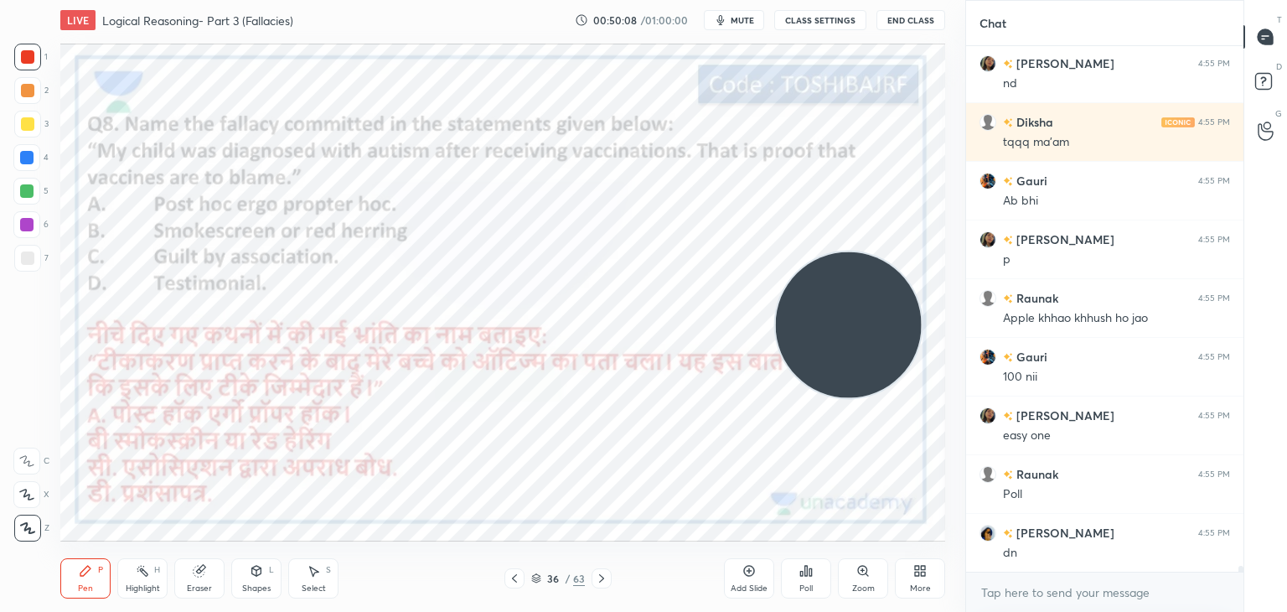
click at [801, 577] on icon at bounding box center [806, 570] width 13 height 13
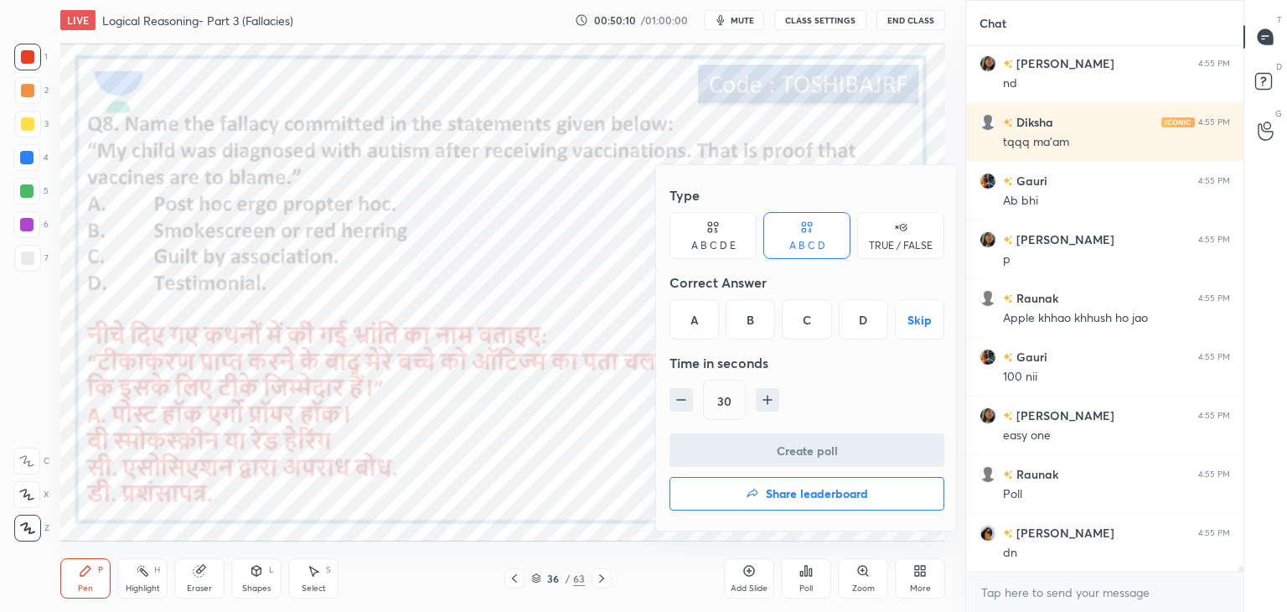
click at [701, 326] on div "A" at bounding box center [694, 319] width 49 height 40
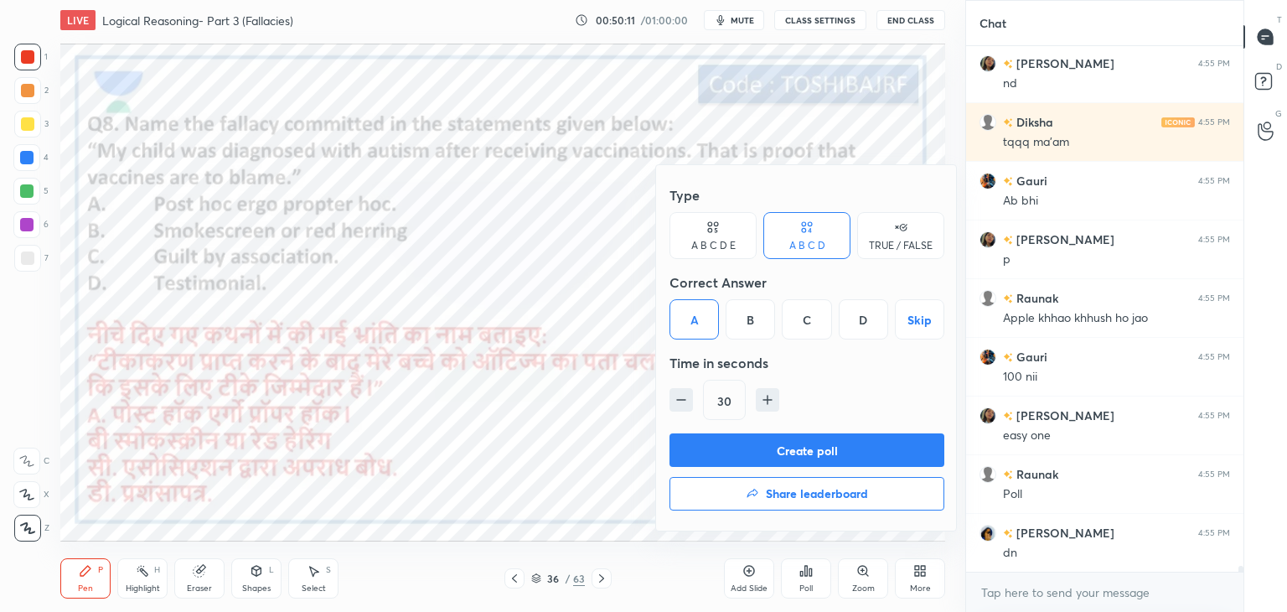
click at [714, 444] on button "Create poll" at bounding box center [807, 450] width 275 height 34
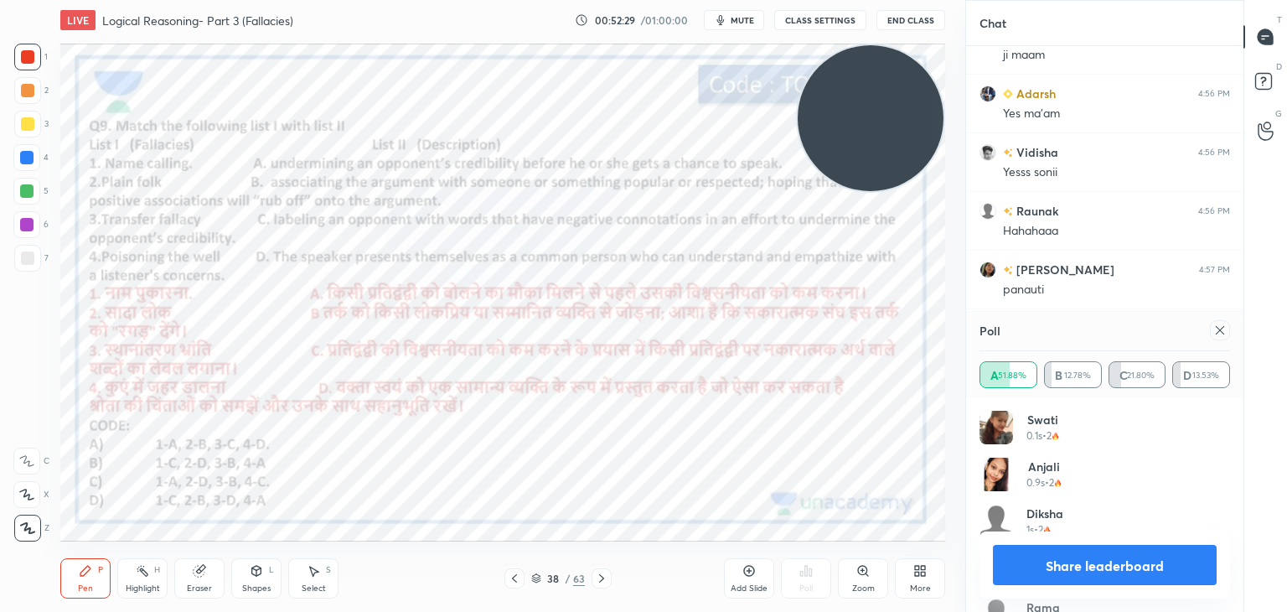
scroll to position [48795, 0]
click at [1224, 329] on icon at bounding box center [1220, 330] width 13 height 13
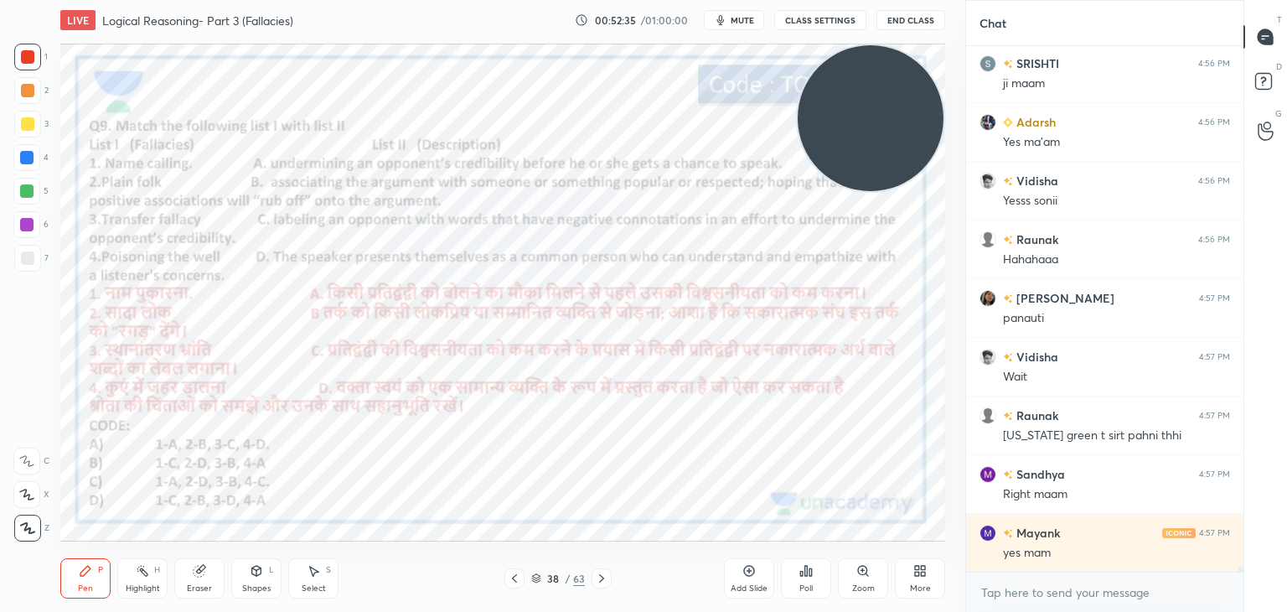
scroll to position [48766, 0]
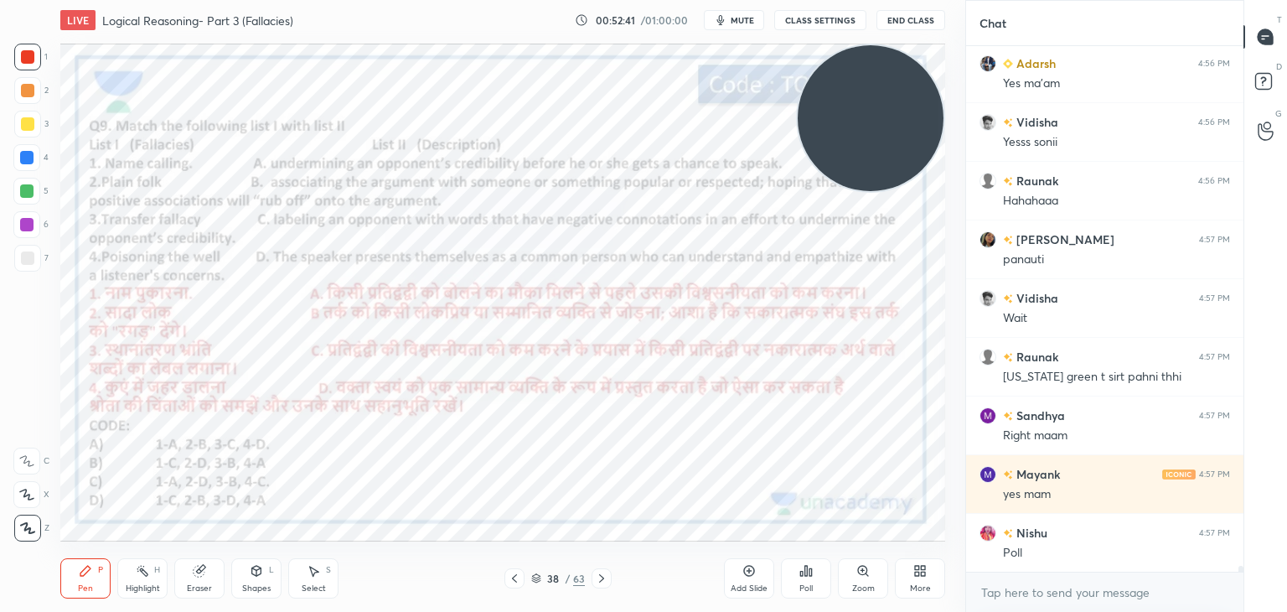
click at [806, 584] on div "Poll" at bounding box center [806, 588] width 13 height 8
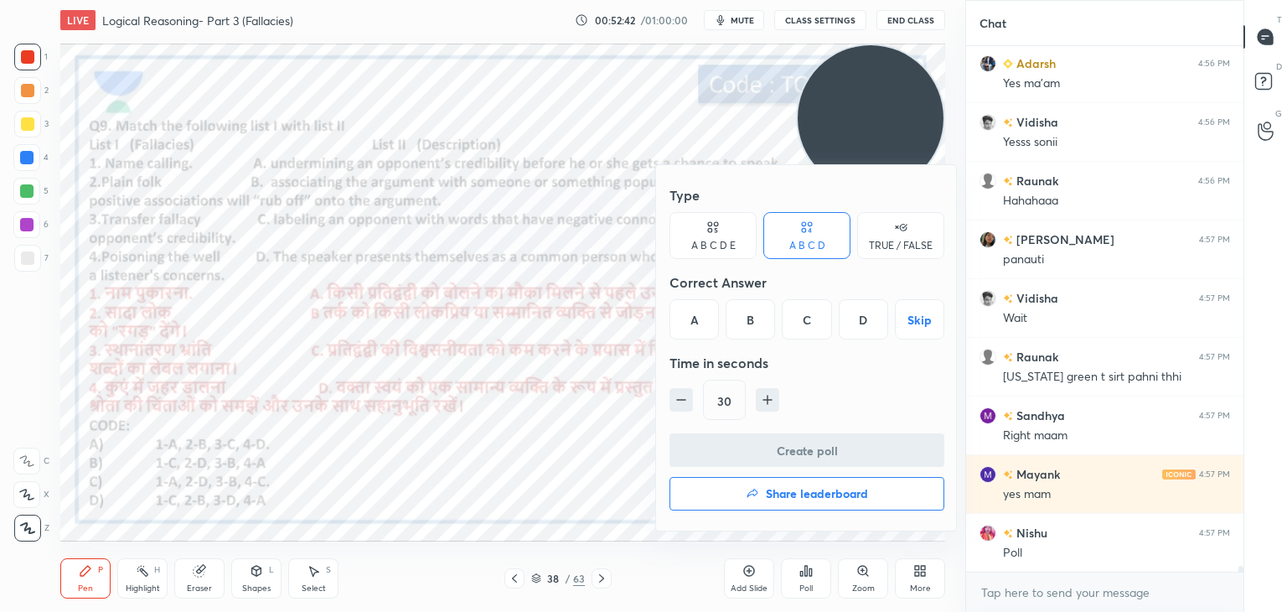
click at [751, 321] on div "B" at bounding box center [750, 319] width 49 height 40
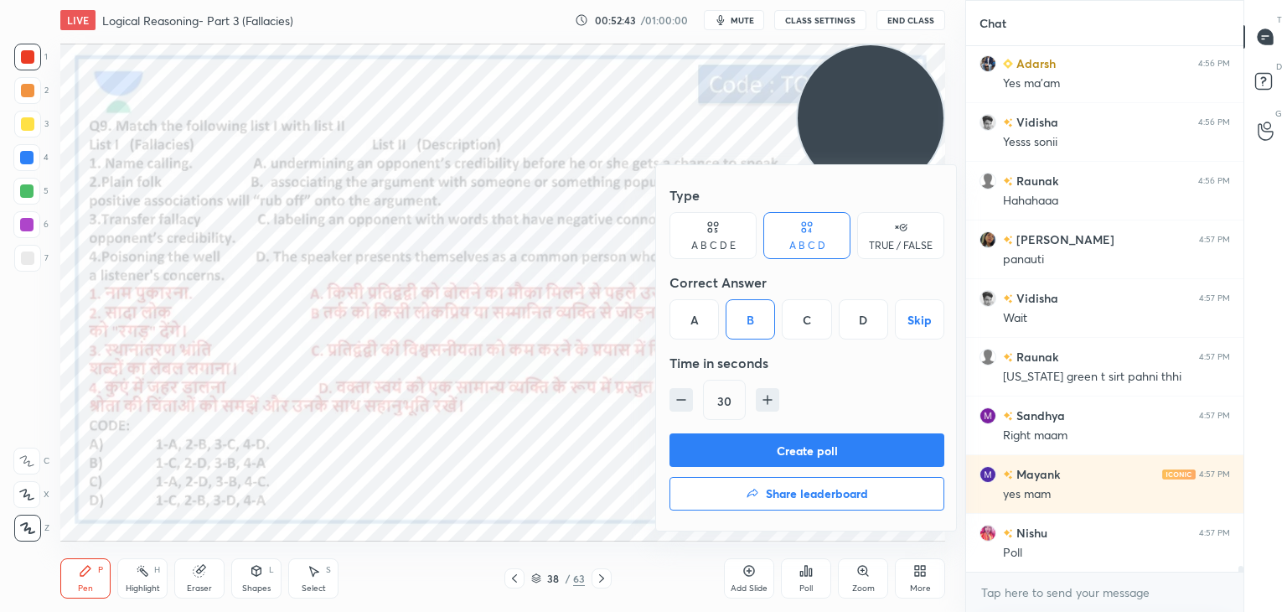
click at [765, 451] on button "Create poll" at bounding box center [807, 450] width 275 height 34
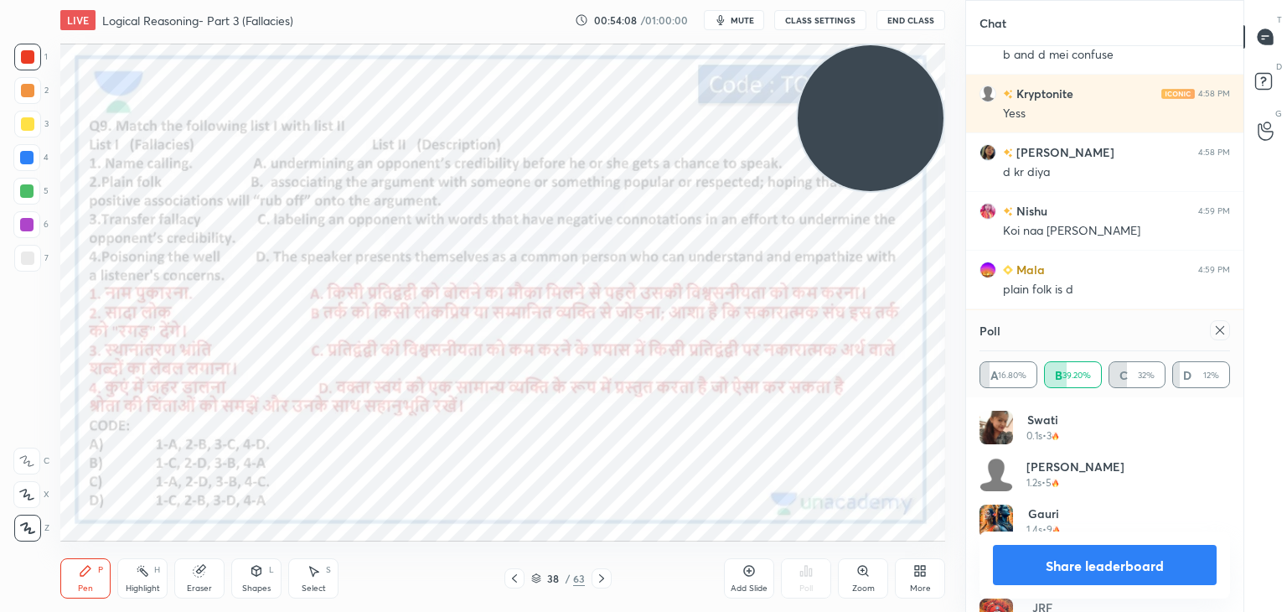
scroll to position [50027, 0]
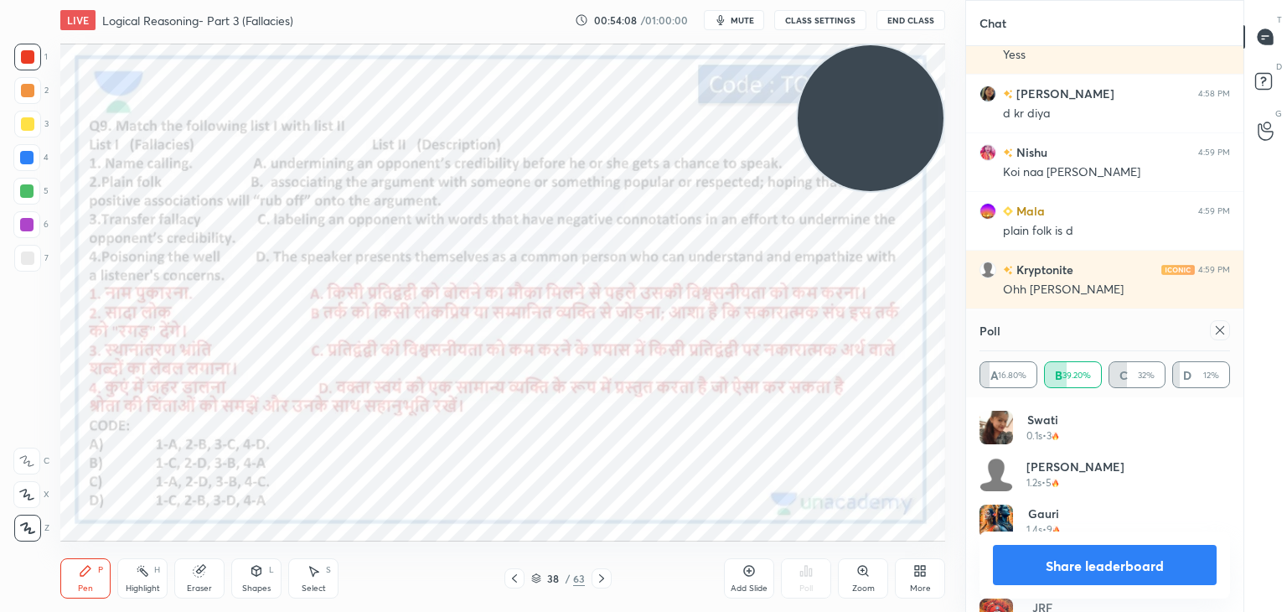
click at [1221, 331] on icon at bounding box center [1220, 330] width 13 height 13
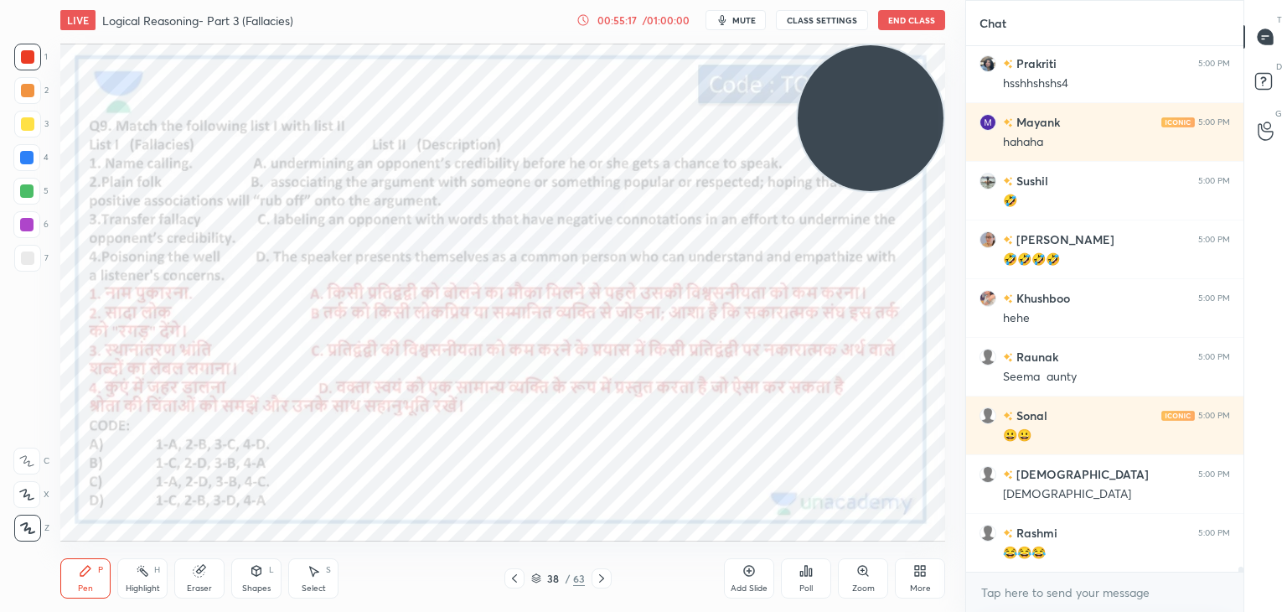
scroll to position [52464, 0]
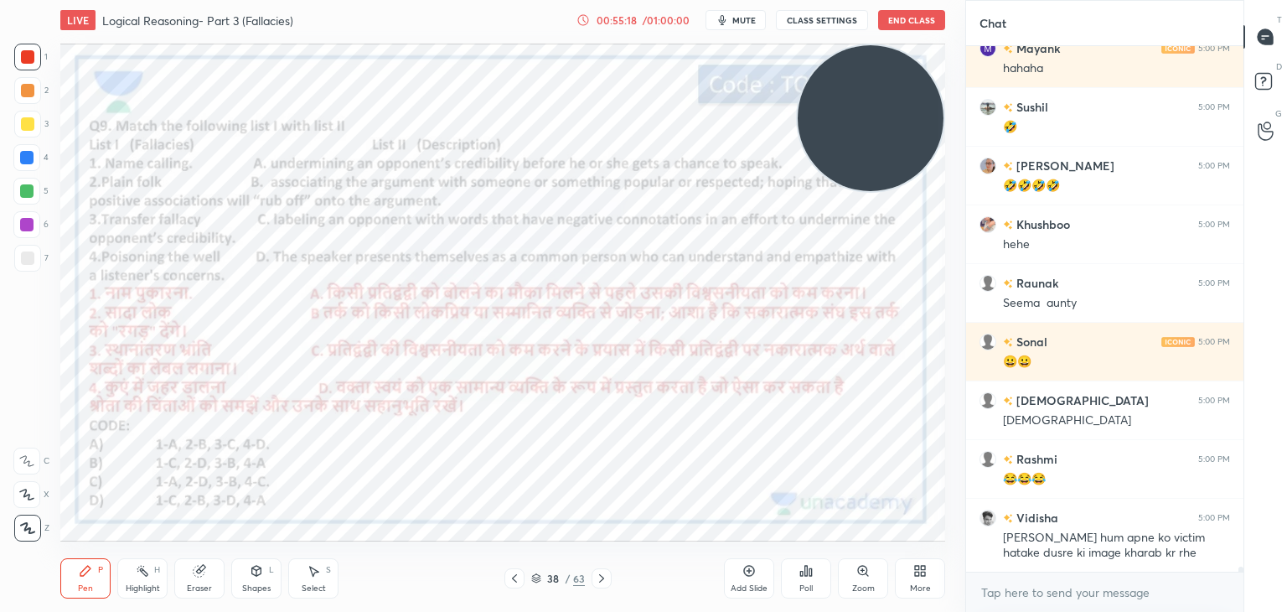
click at [199, 572] on icon at bounding box center [199, 571] width 11 height 11
click at [39, 534] on div "Erase all" at bounding box center [26, 528] width 27 height 27
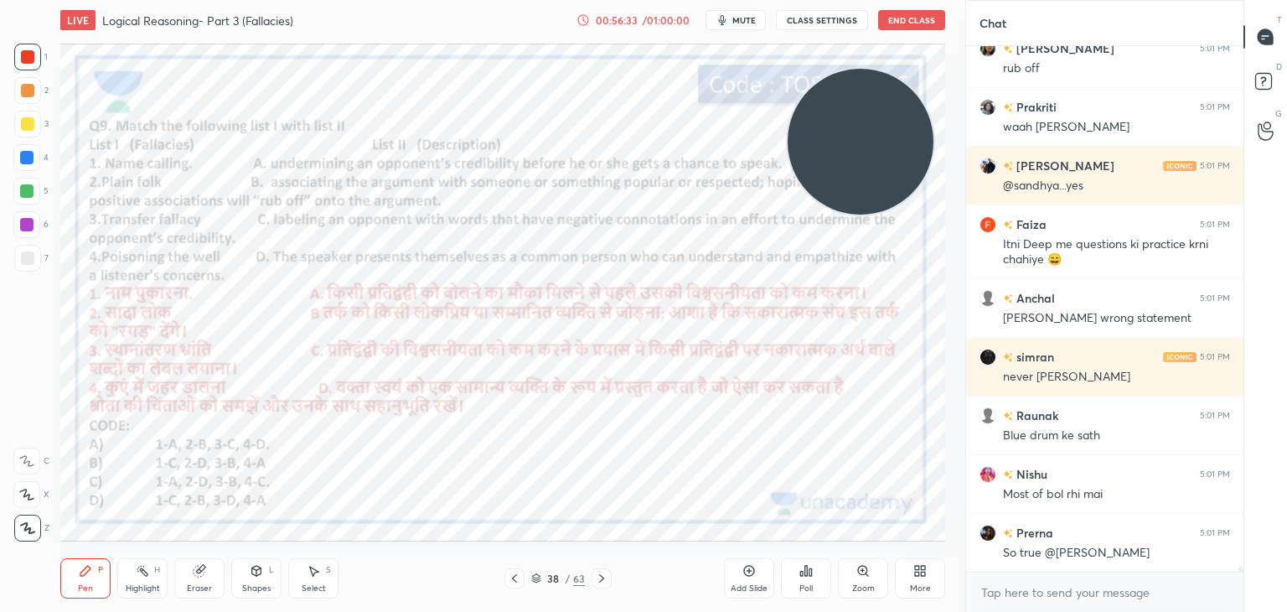
scroll to position [53683, 0]
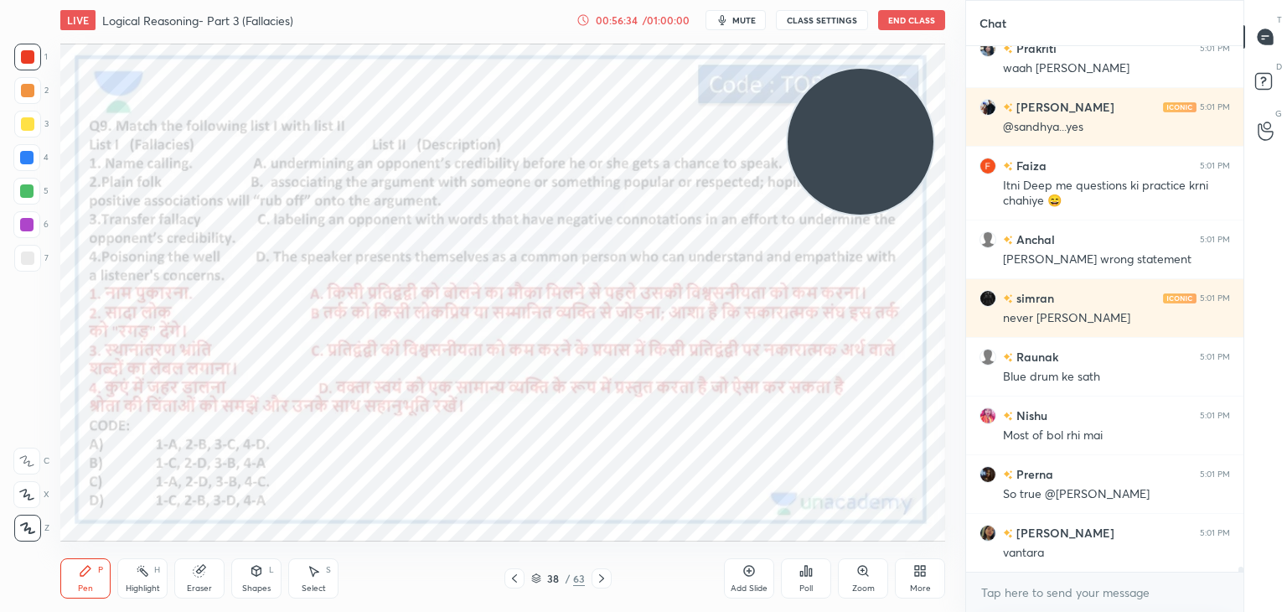
click at [872, 161] on video at bounding box center [861, 142] width 146 height 146
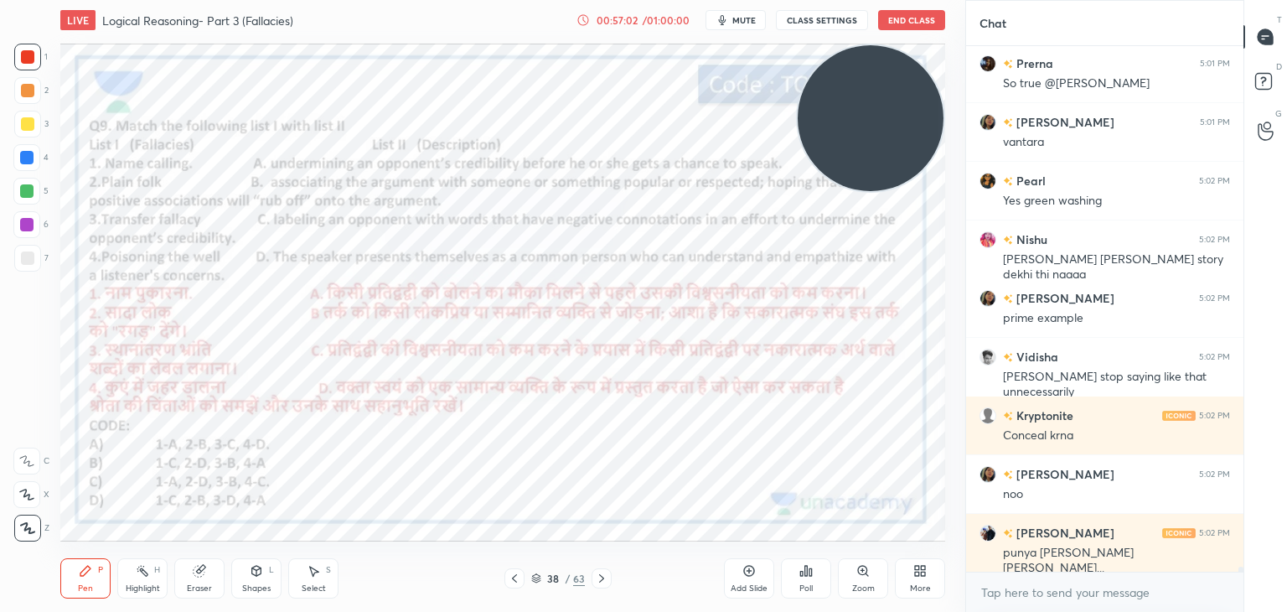
scroll to position [54167, 0]
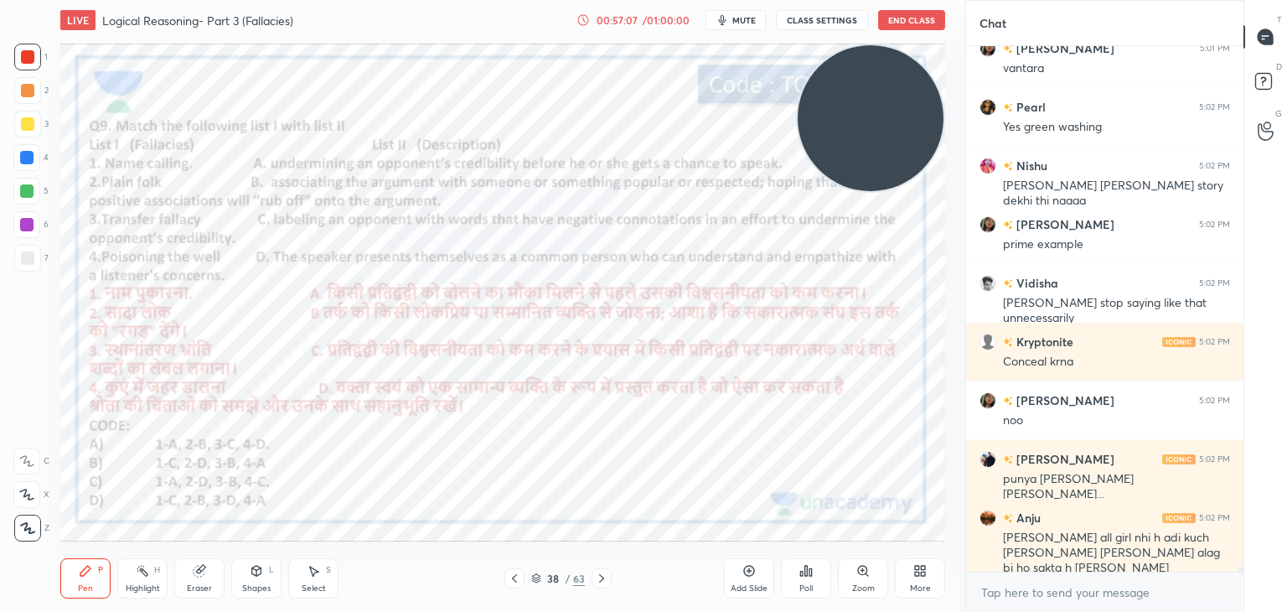
click at [821, 143] on video at bounding box center [871, 118] width 146 height 146
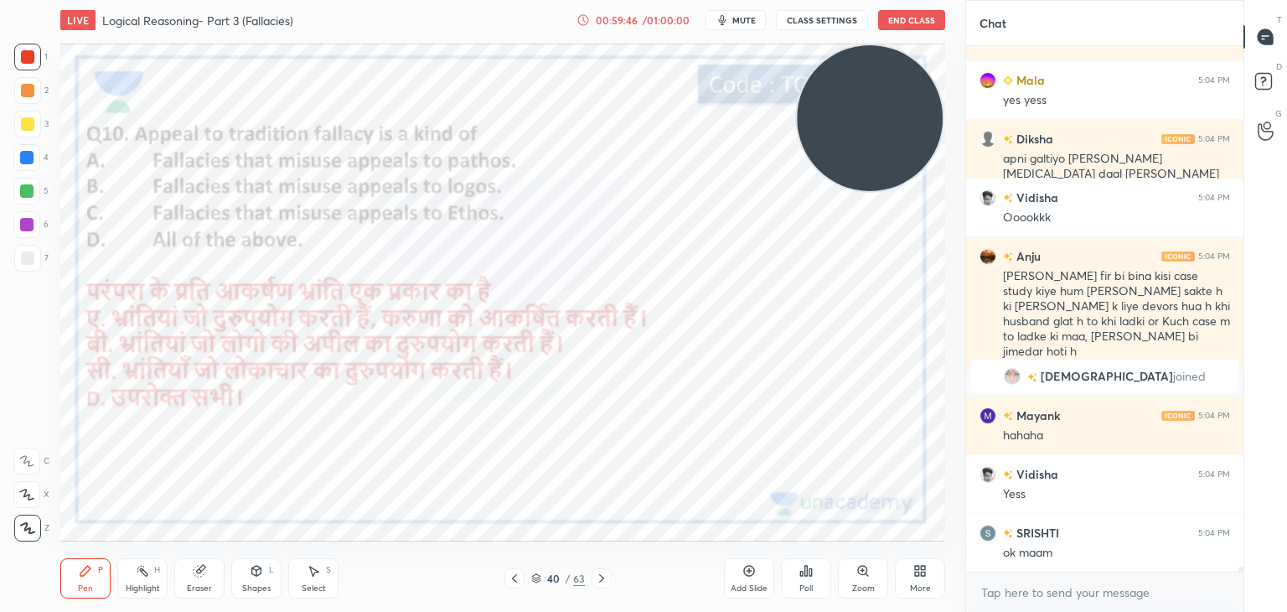
scroll to position [53525, 0]
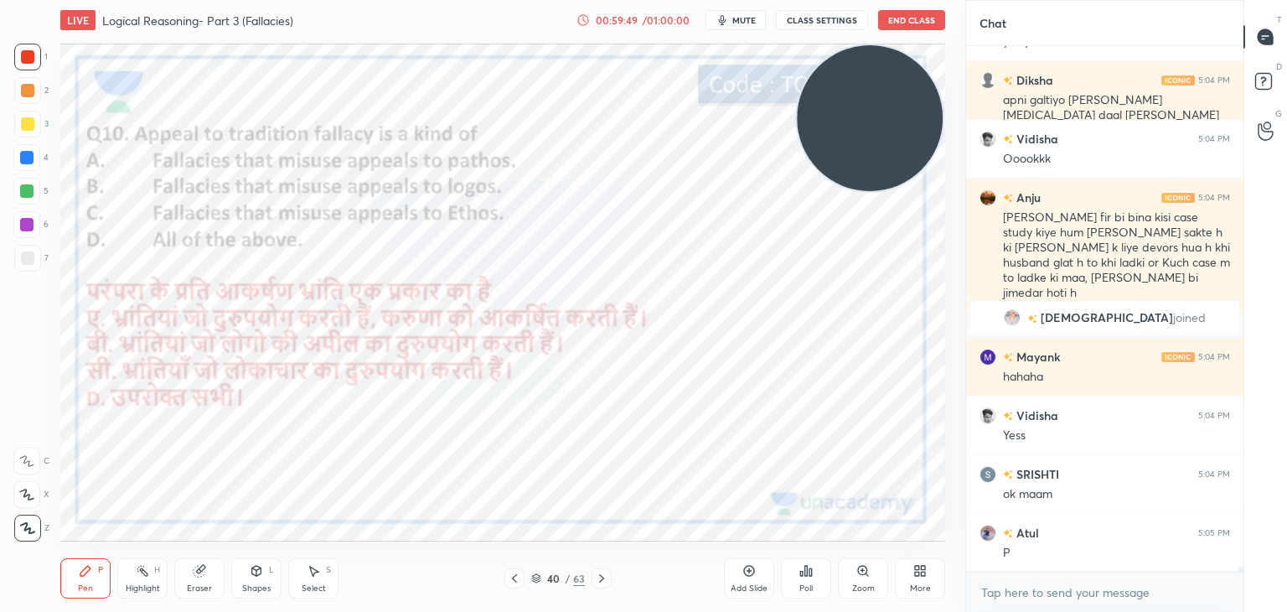
click at [804, 567] on icon at bounding box center [806, 570] width 13 height 13
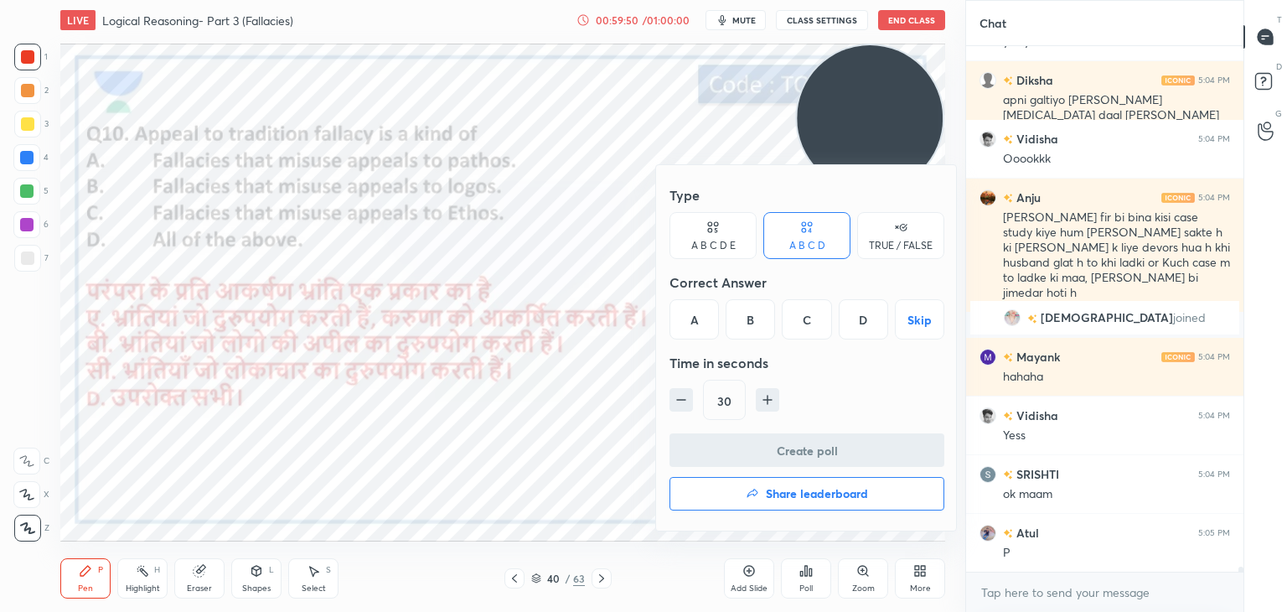
scroll to position [53599, 0]
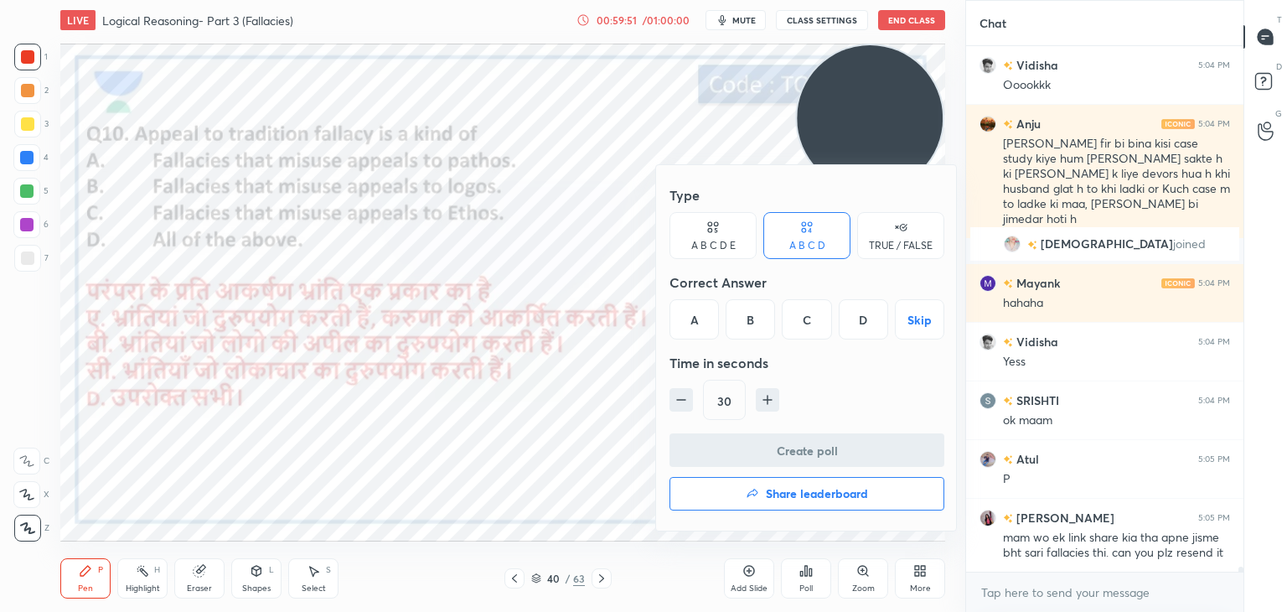
click at [711, 319] on div "A" at bounding box center [694, 319] width 49 height 40
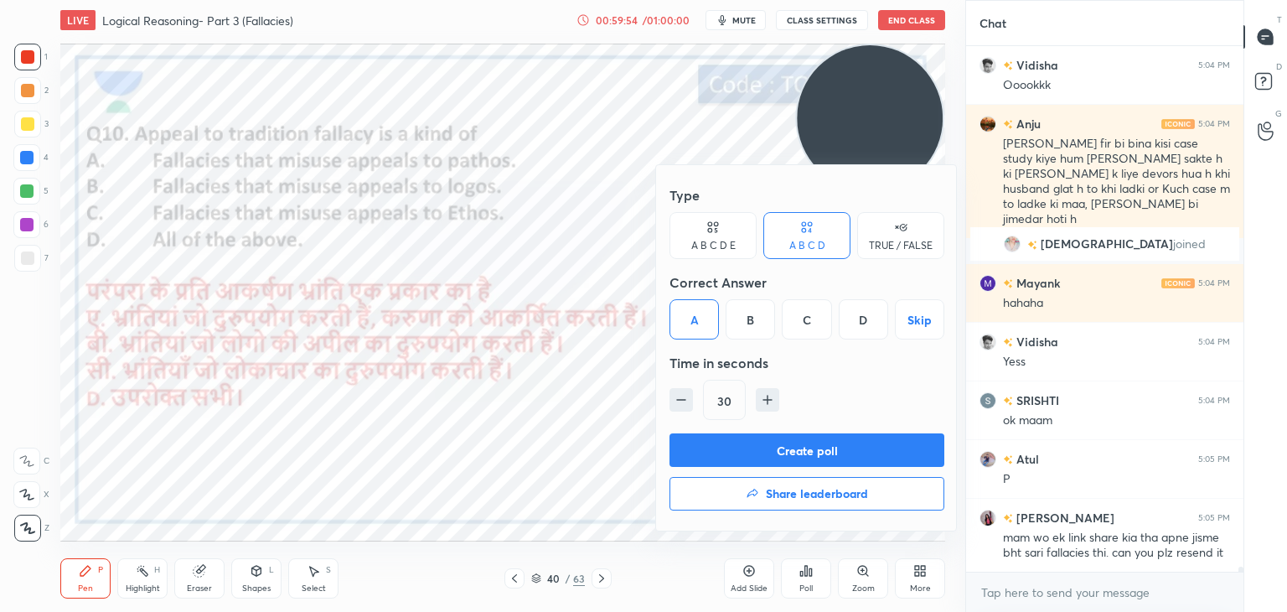
click at [704, 457] on button "Create poll" at bounding box center [807, 450] width 275 height 34
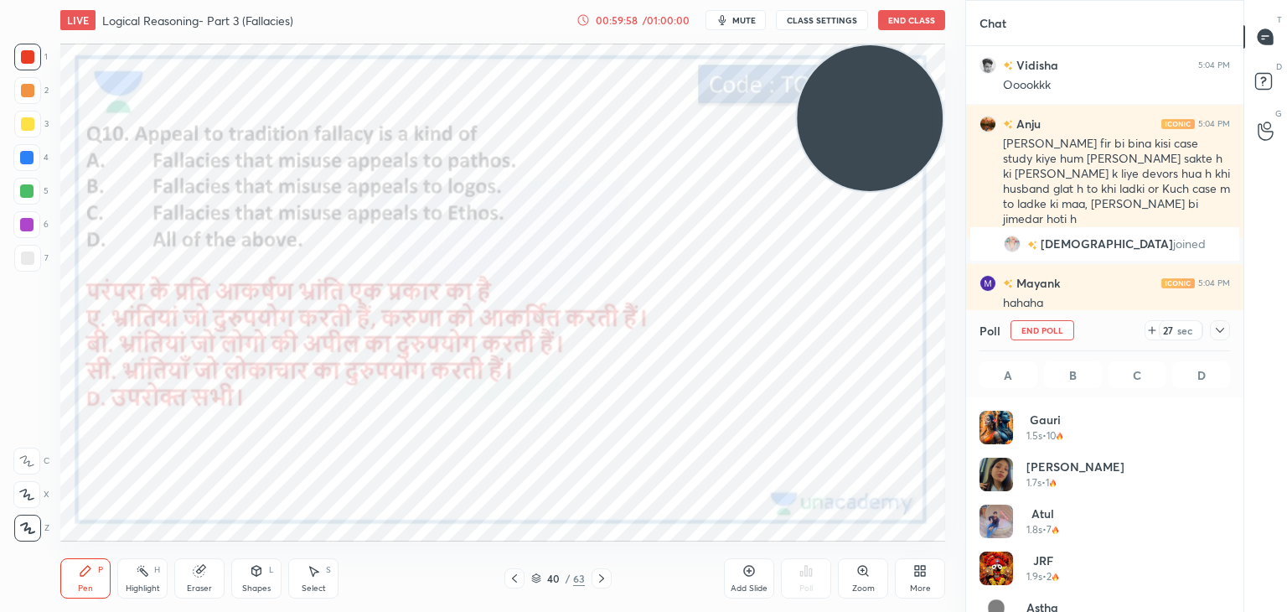
scroll to position [53745, 0]
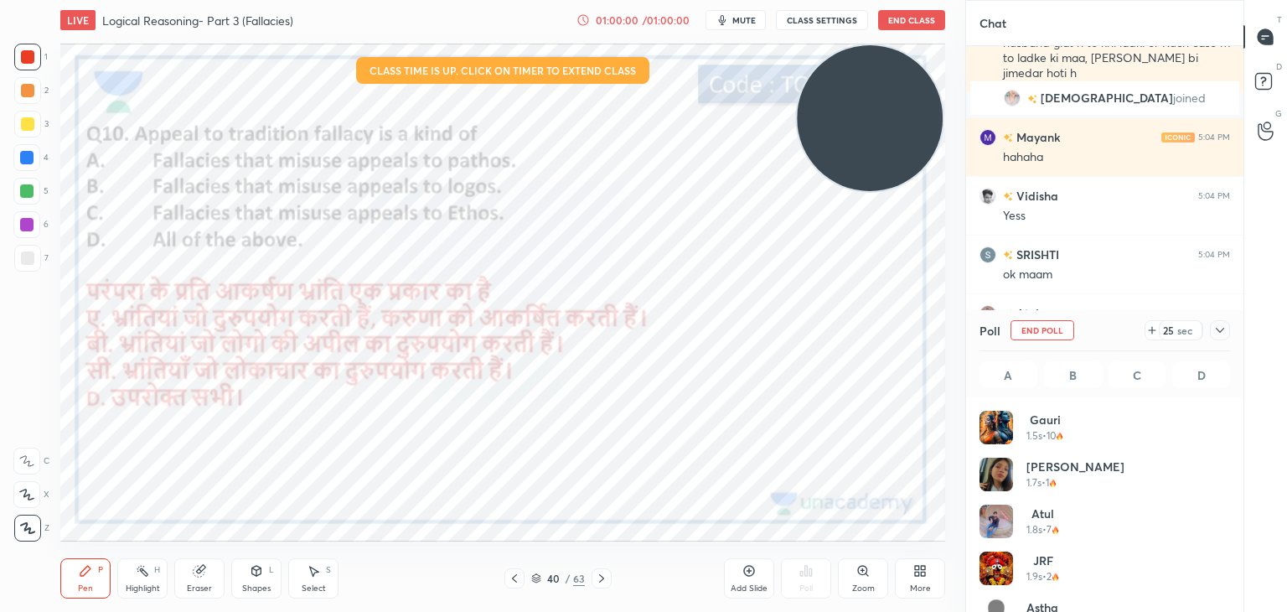
click at [1218, 334] on icon at bounding box center [1220, 330] width 13 height 13
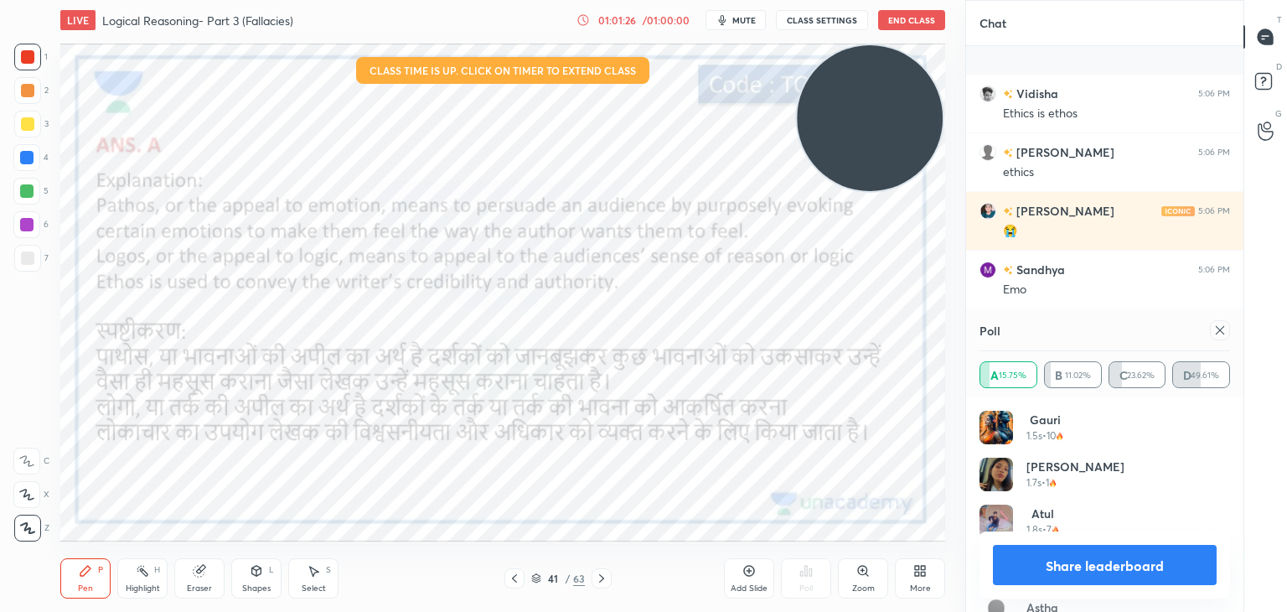
scroll to position [55791, 0]
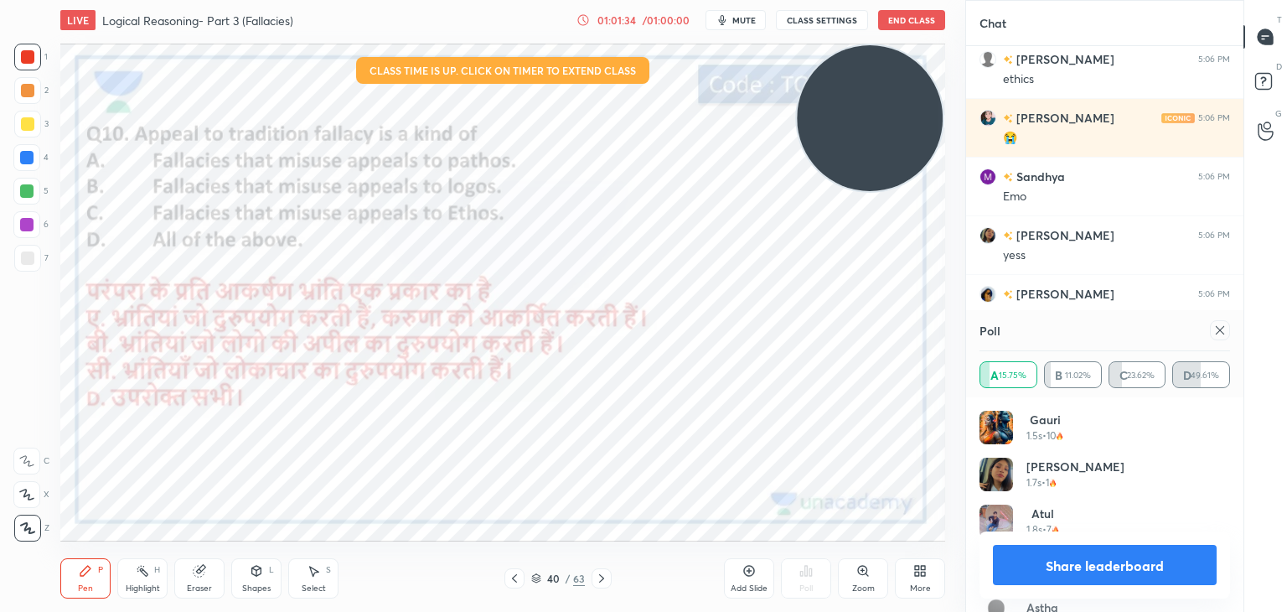
click at [1223, 326] on icon at bounding box center [1220, 330] width 13 height 13
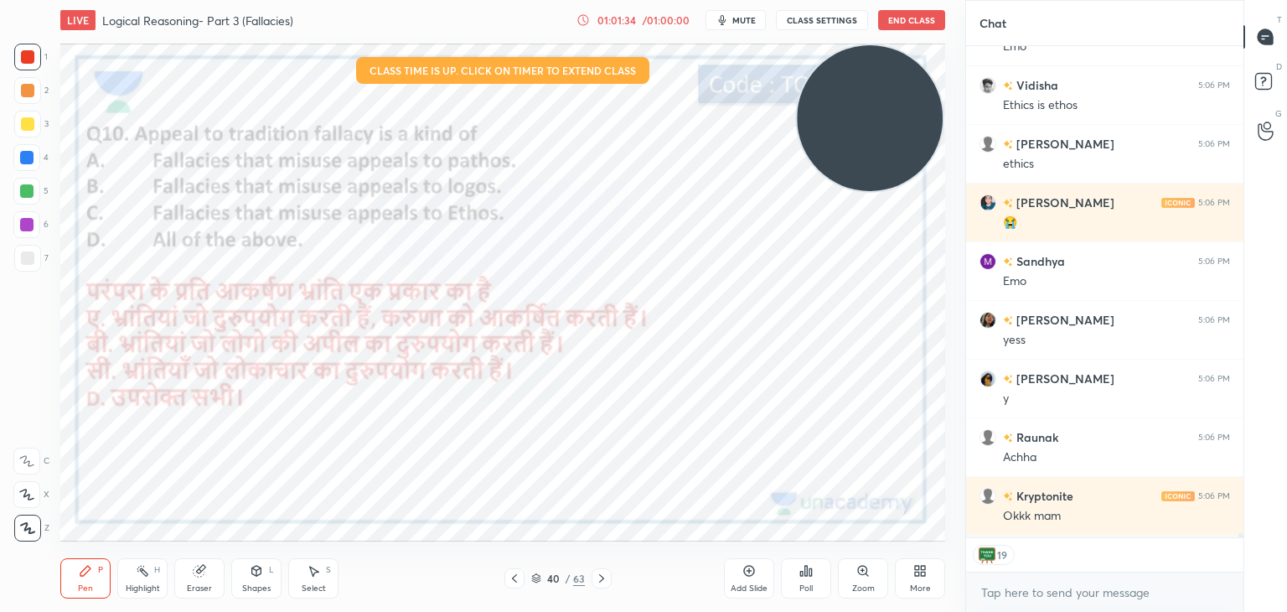
scroll to position [55704, 0]
click at [1002, 588] on textarea at bounding box center [1105, 592] width 251 height 27
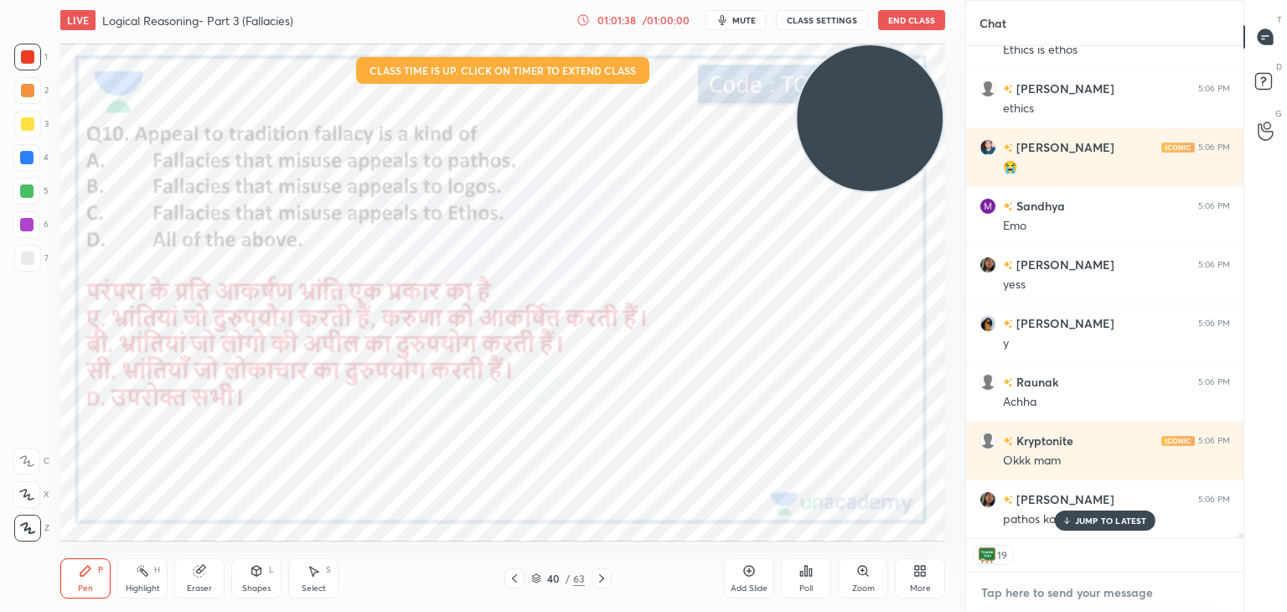
type textarea "x"
paste textarea "[URL][DOMAIN_NAME]"
type textarea "[URL][DOMAIN_NAME]"
type textarea "x"
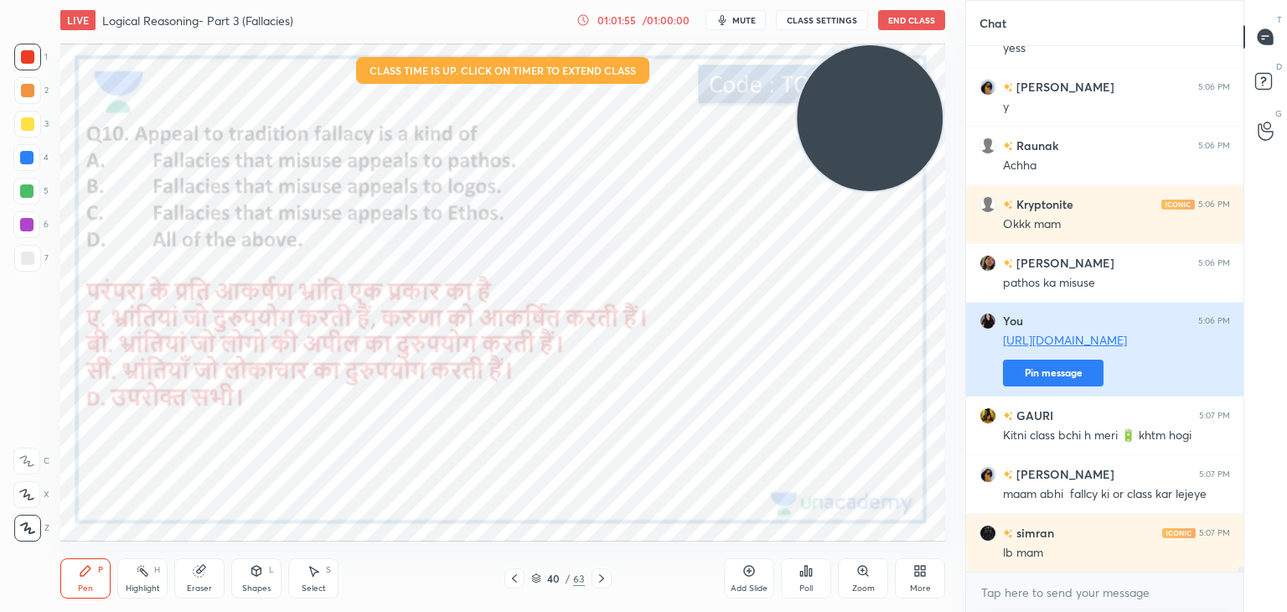
click at [1016, 372] on button "Pin message" at bounding box center [1053, 373] width 101 height 27
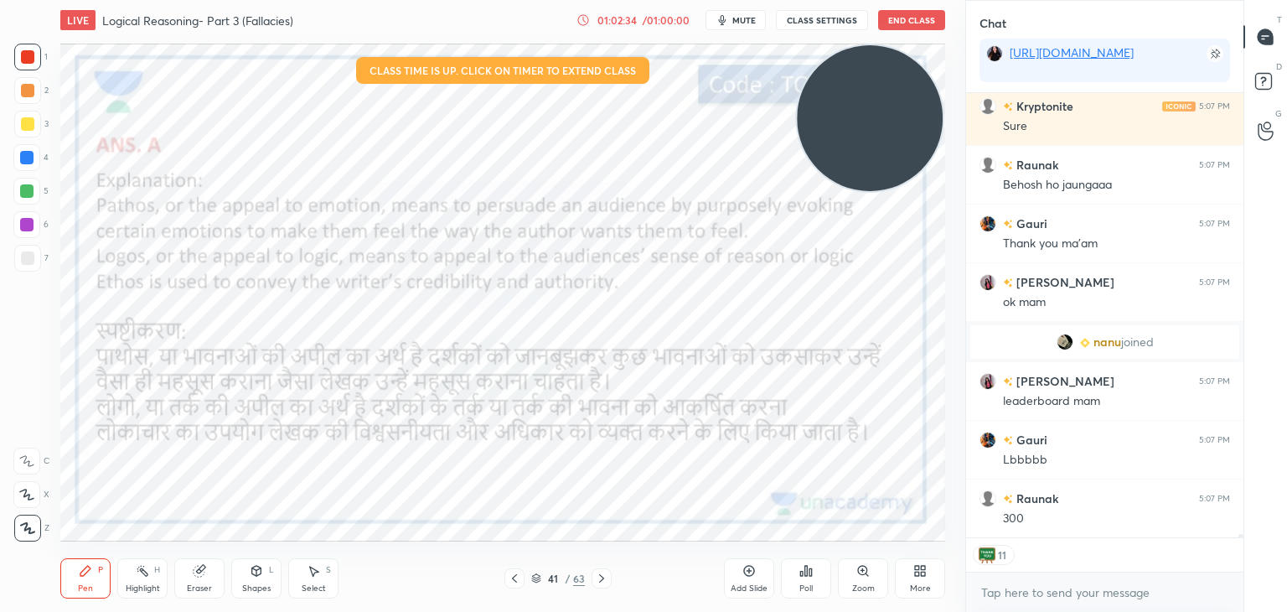
click at [808, 562] on div "Poll" at bounding box center [806, 578] width 50 height 40
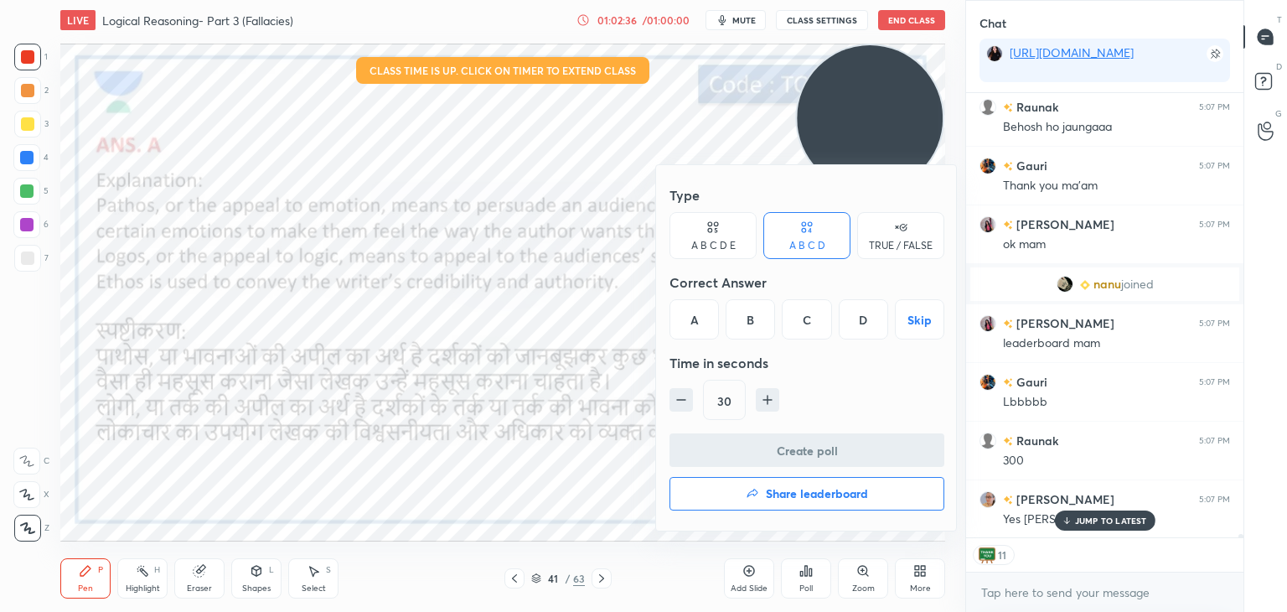
click at [798, 489] on h4 "Share leaderboard" at bounding box center [817, 494] width 102 height 12
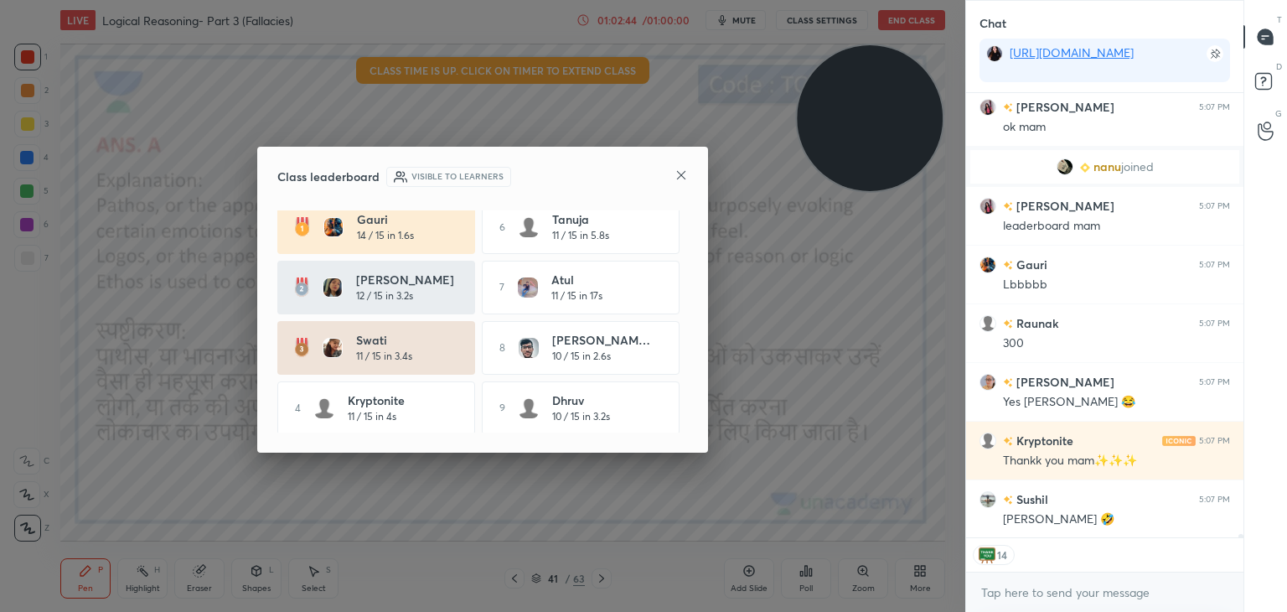
scroll to position [57293, 0]
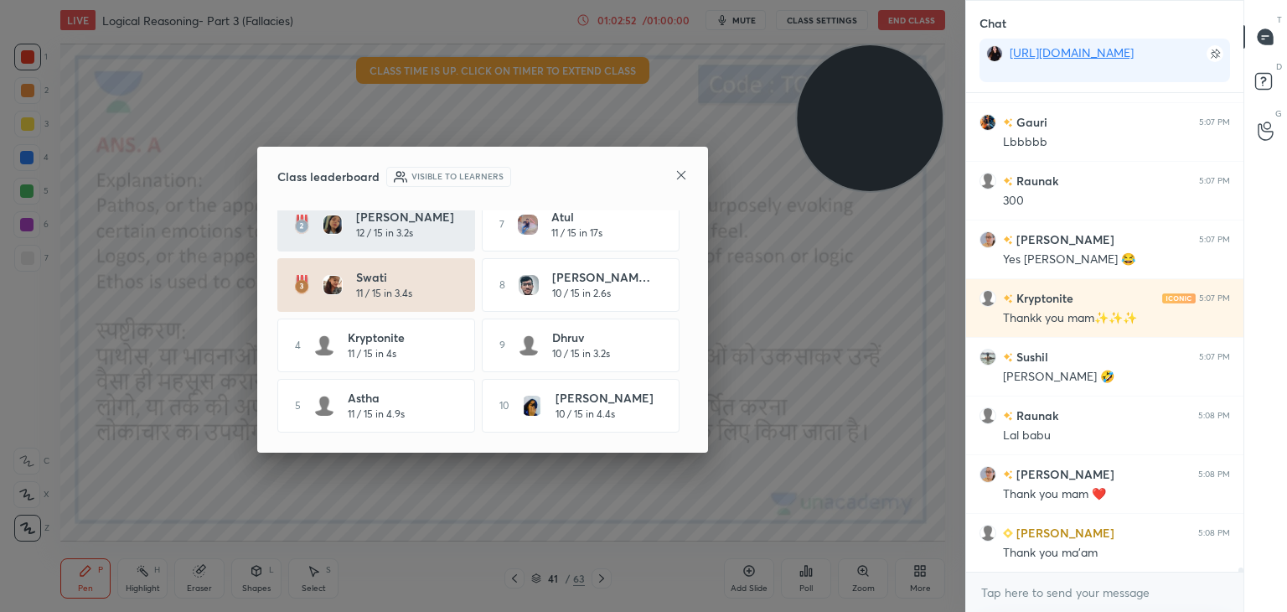
click at [679, 173] on icon at bounding box center [681, 175] width 8 height 8
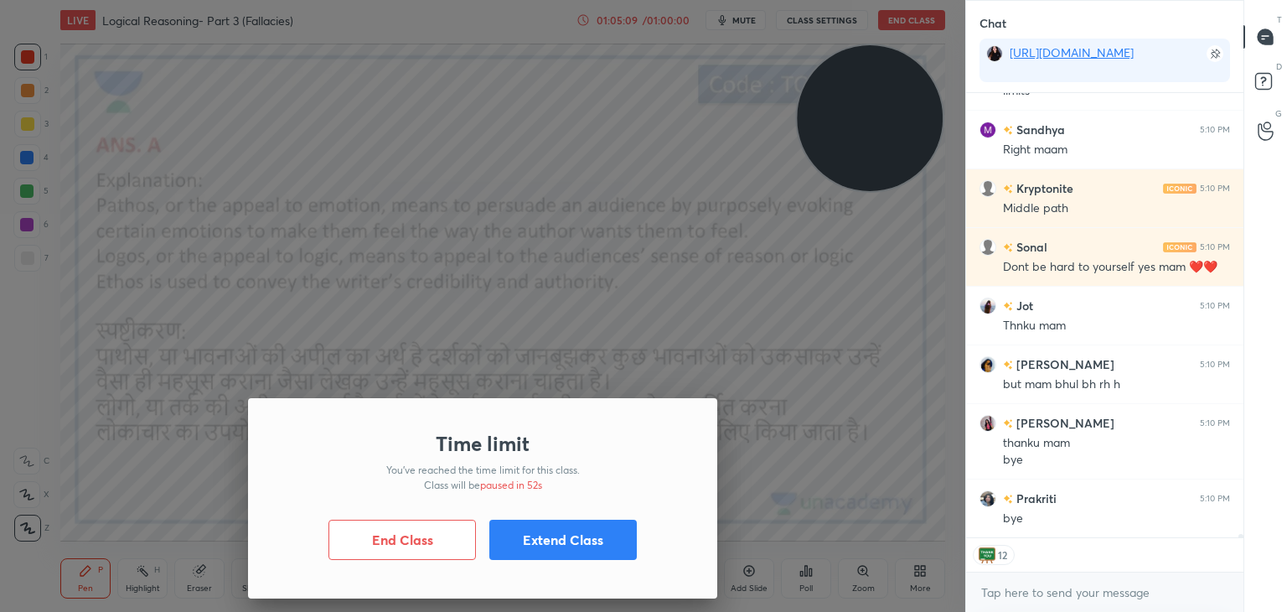
scroll to position [61802, 0]
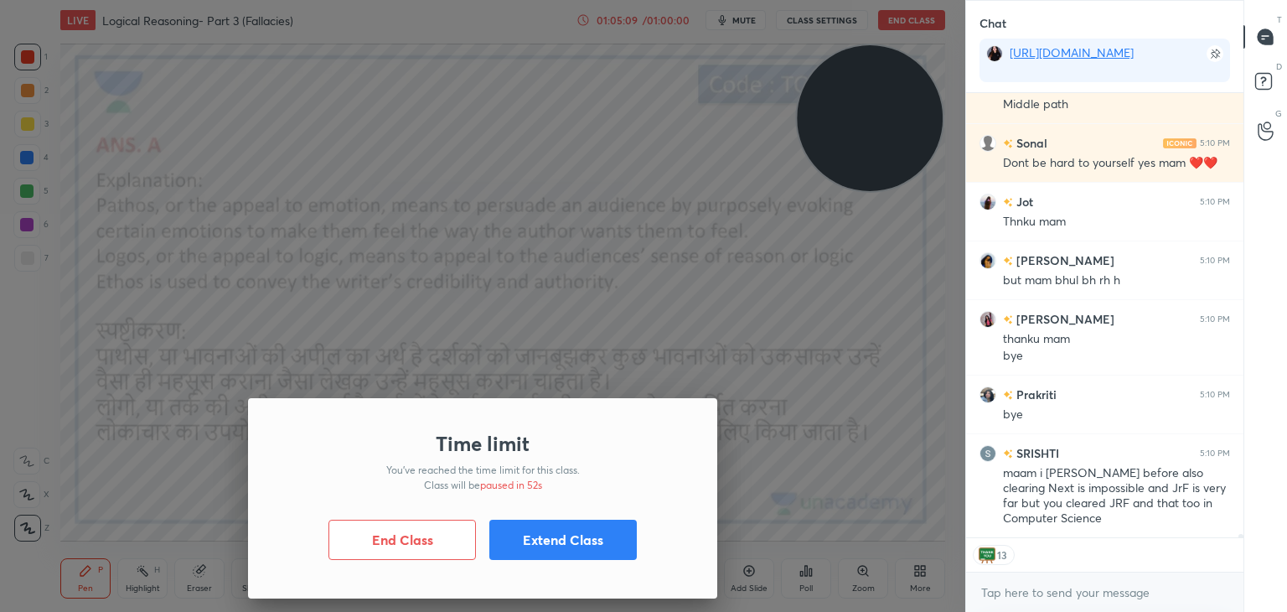
click at [446, 531] on button "End Class" at bounding box center [403, 540] width 148 height 40
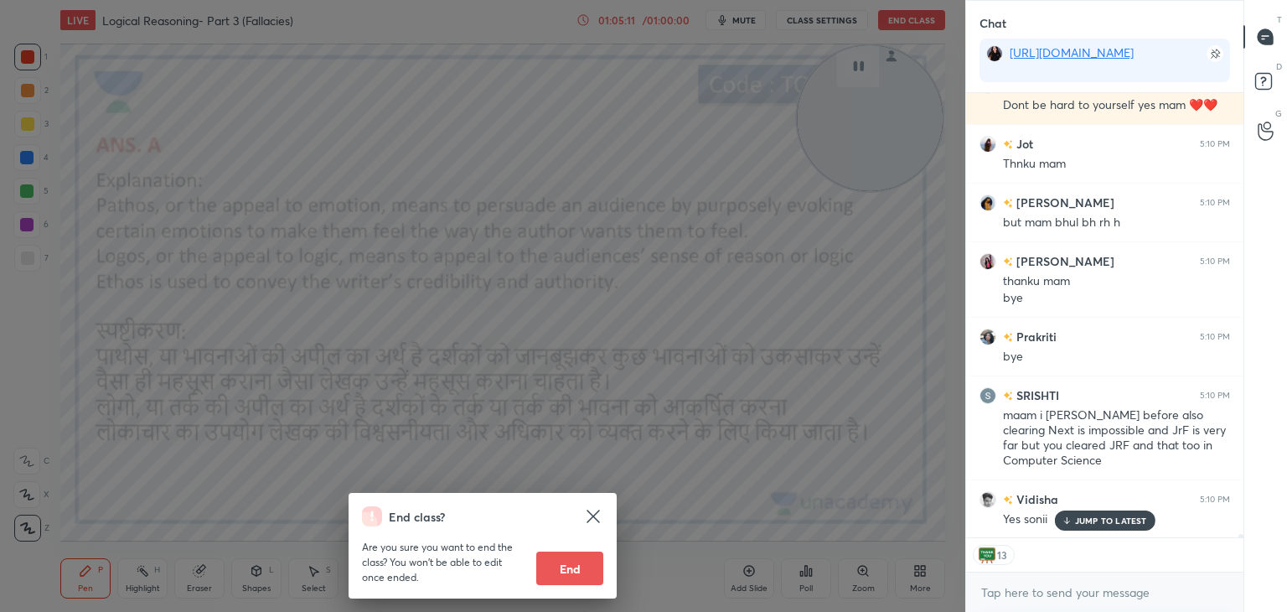
scroll to position [61933, 0]
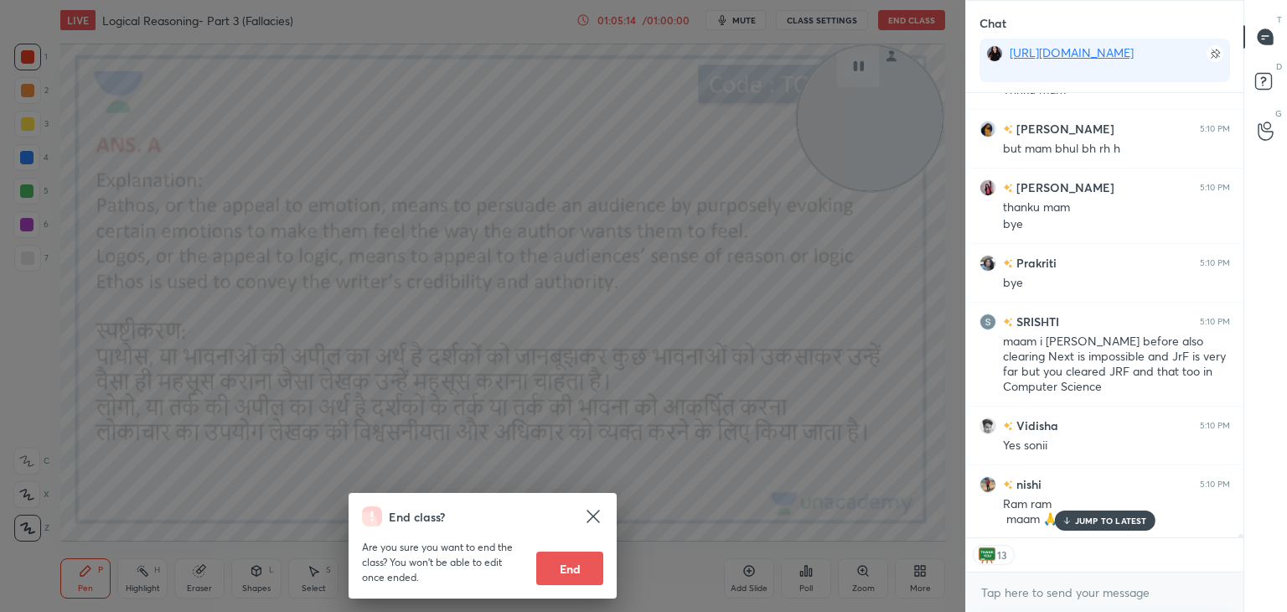
click at [588, 557] on button "End" at bounding box center [569, 568] width 67 height 34
type textarea "x"
